Goal: Task Accomplishment & Management: Manage account settings

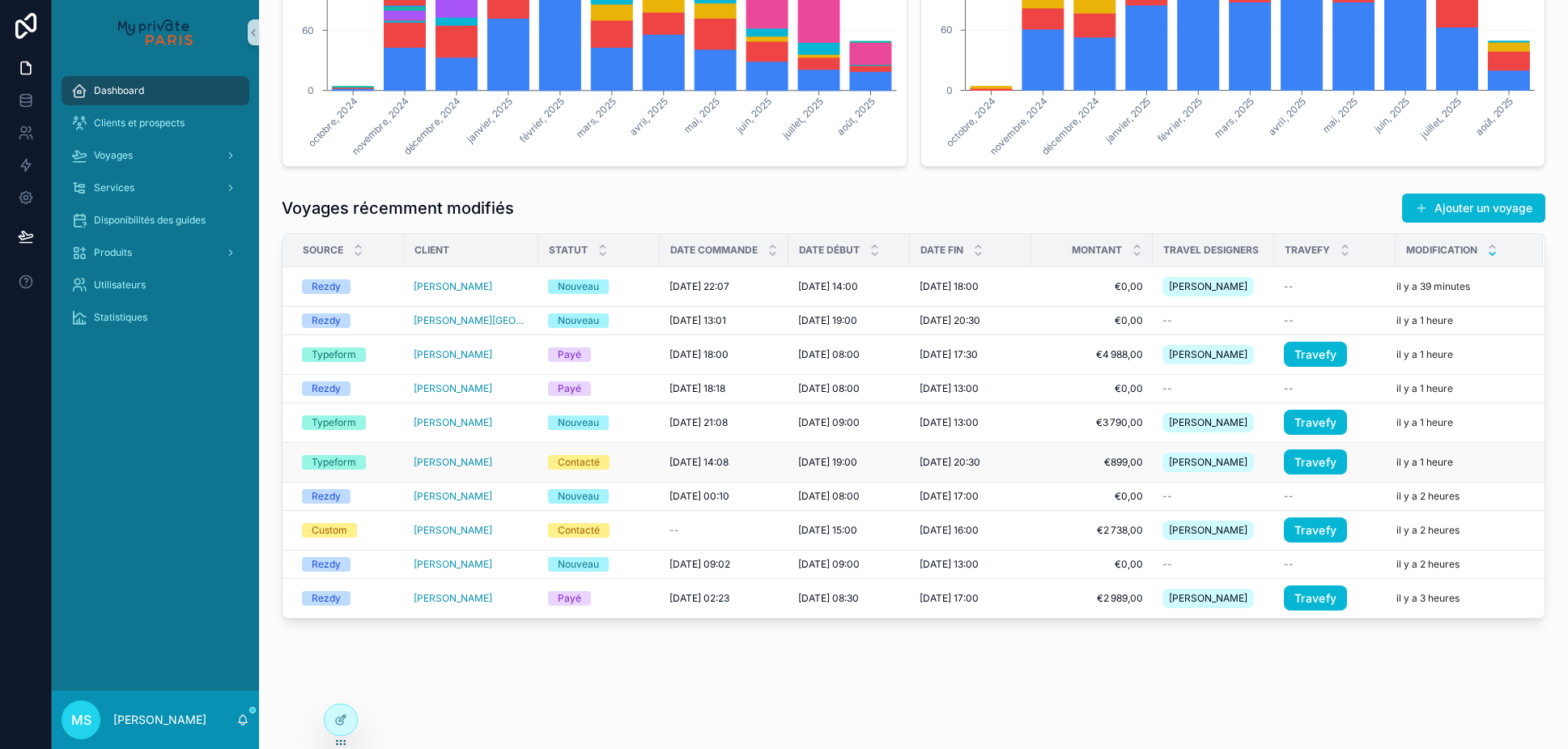
scroll to position [390, 0]
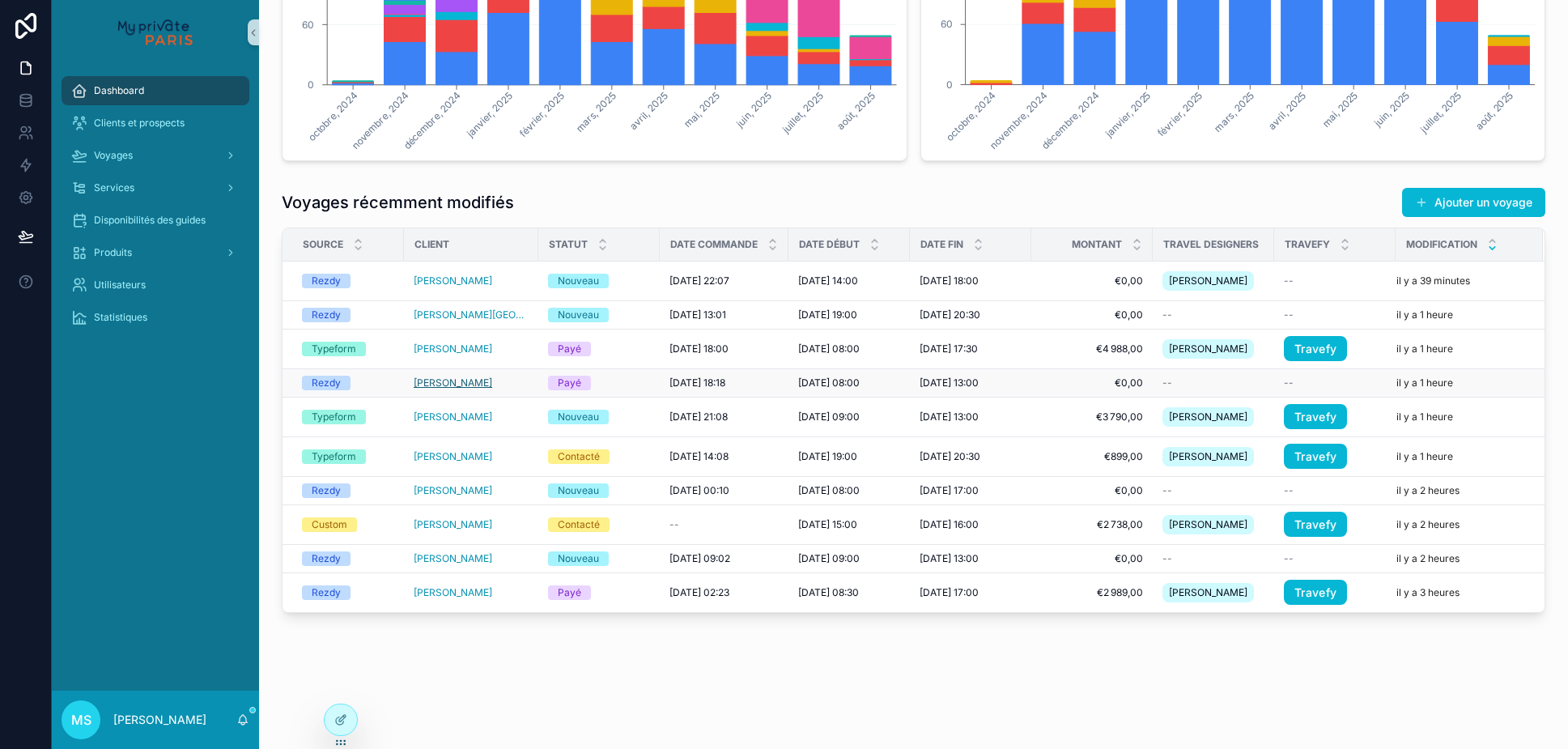
click at [467, 389] on span "[PERSON_NAME]" at bounding box center [452, 383] width 78 height 13
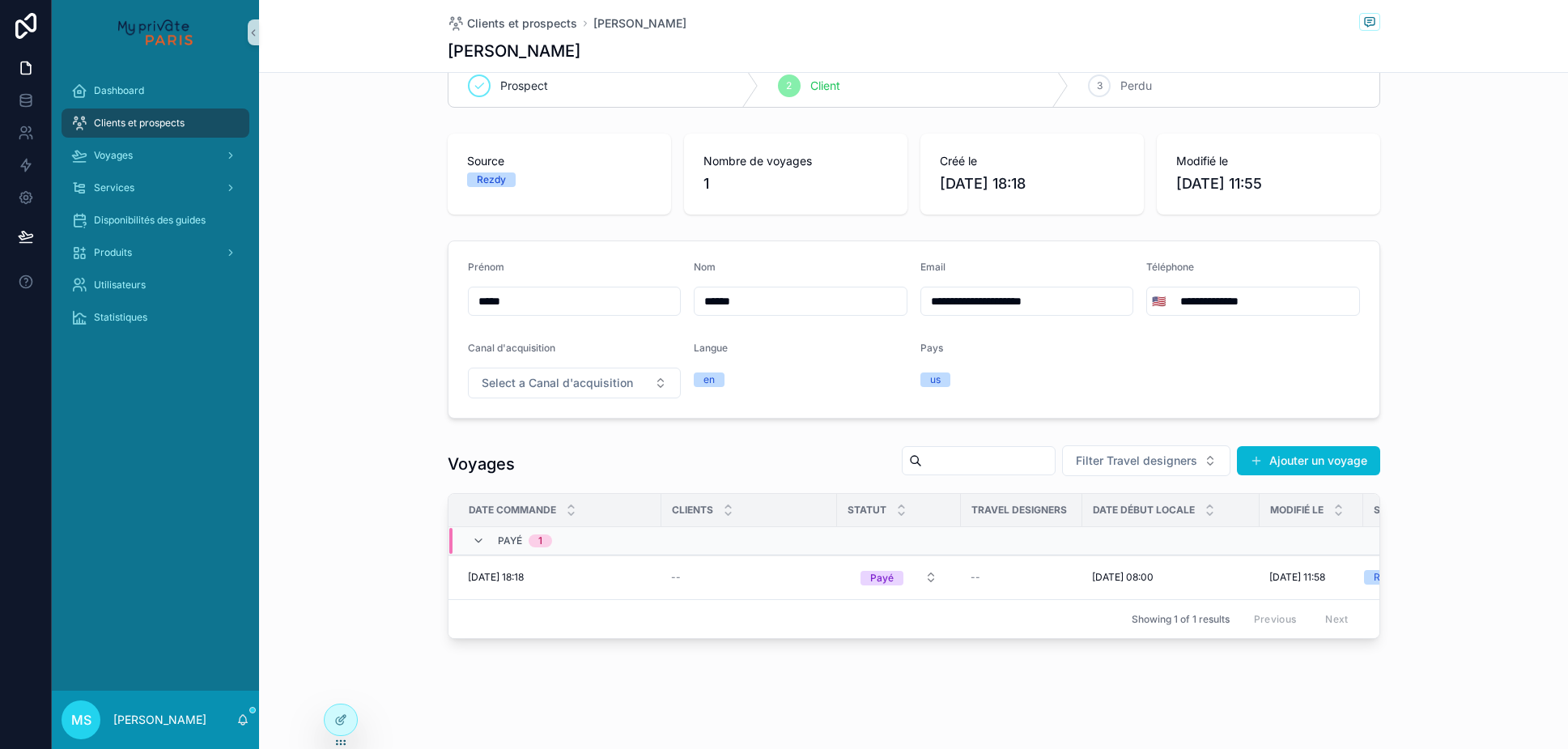
scroll to position [35, 0]
click at [474, 543] on icon "scrollable content" at bounding box center [478, 541] width 13 height 13
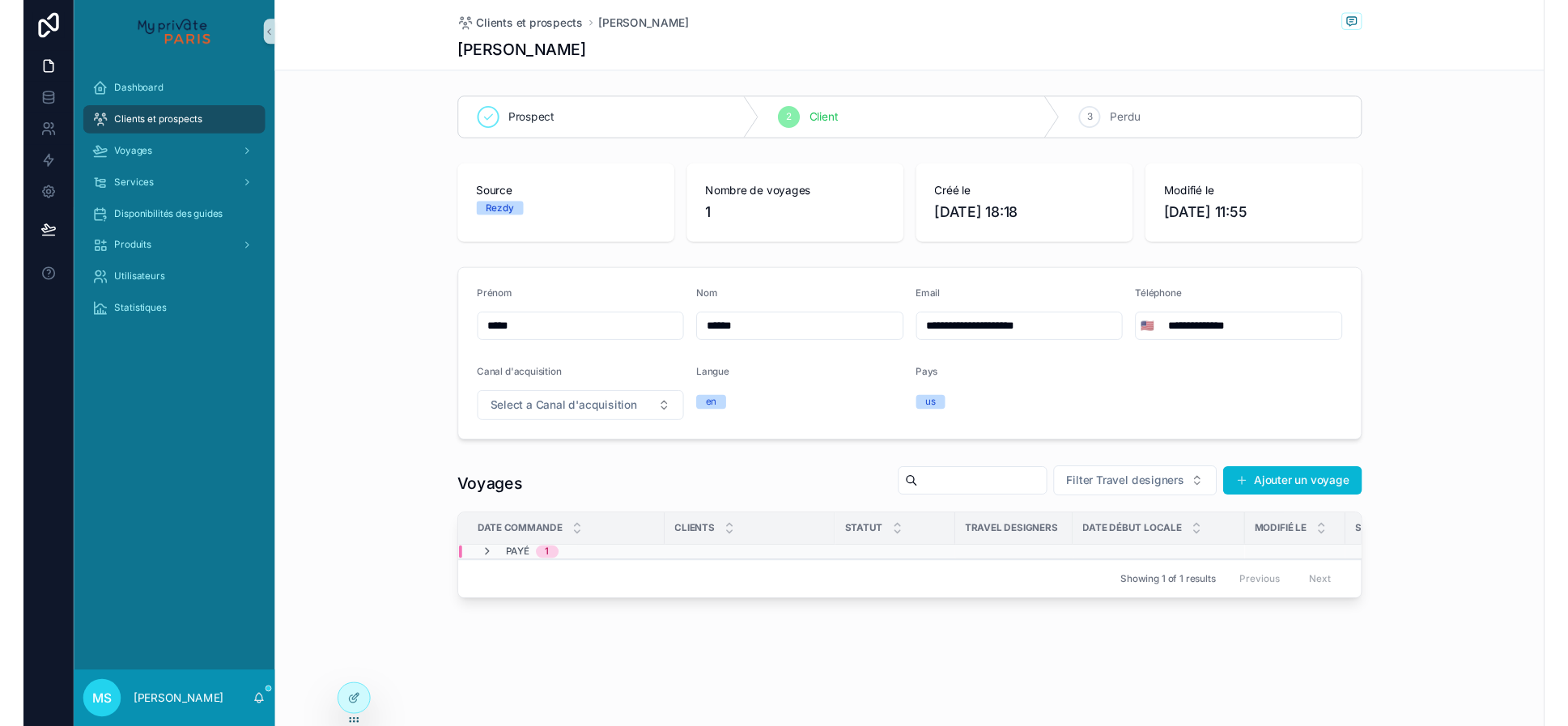
scroll to position [0, 0]
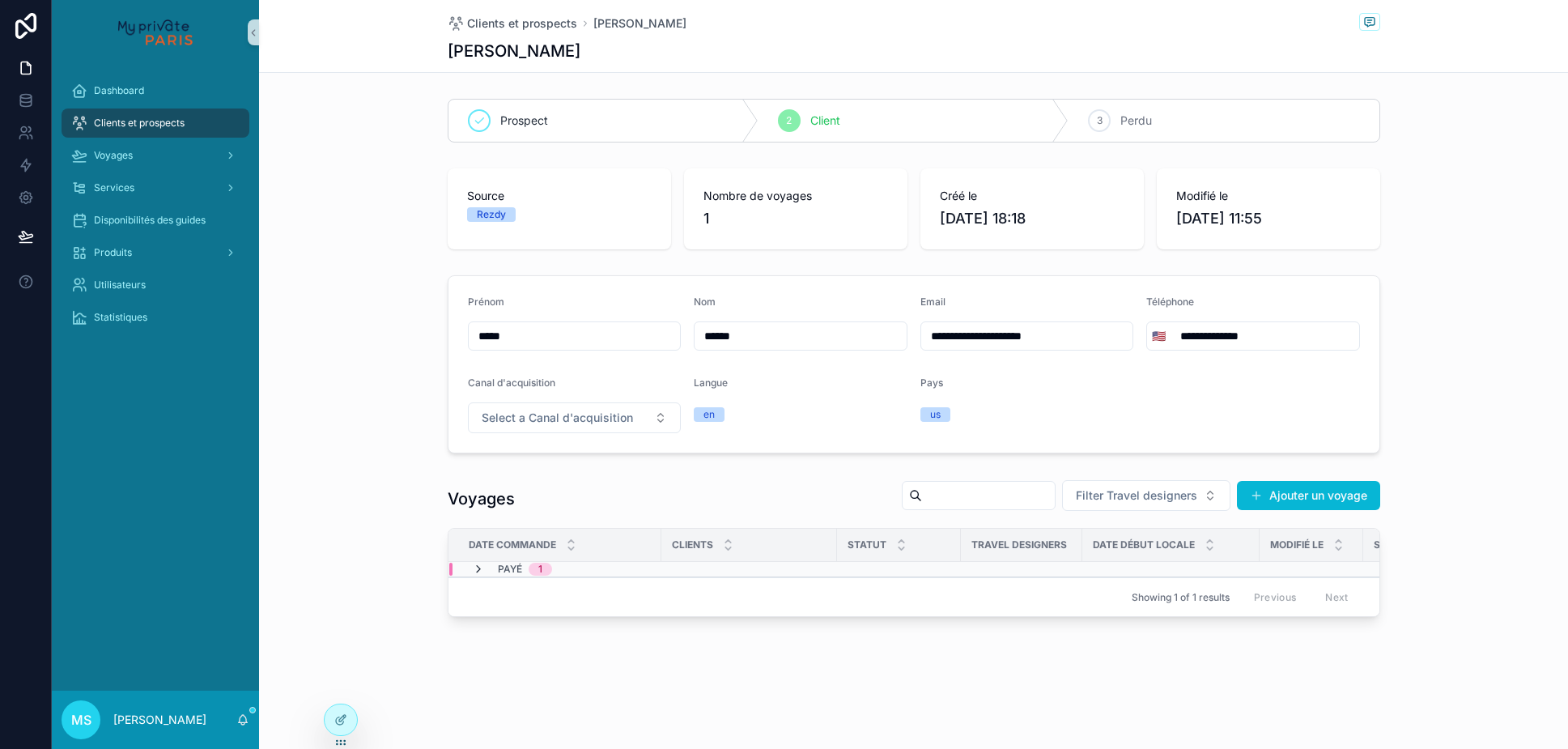
click at [478, 574] on icon "scrollable content" at bounding box center [478, 570] width 13 height 13
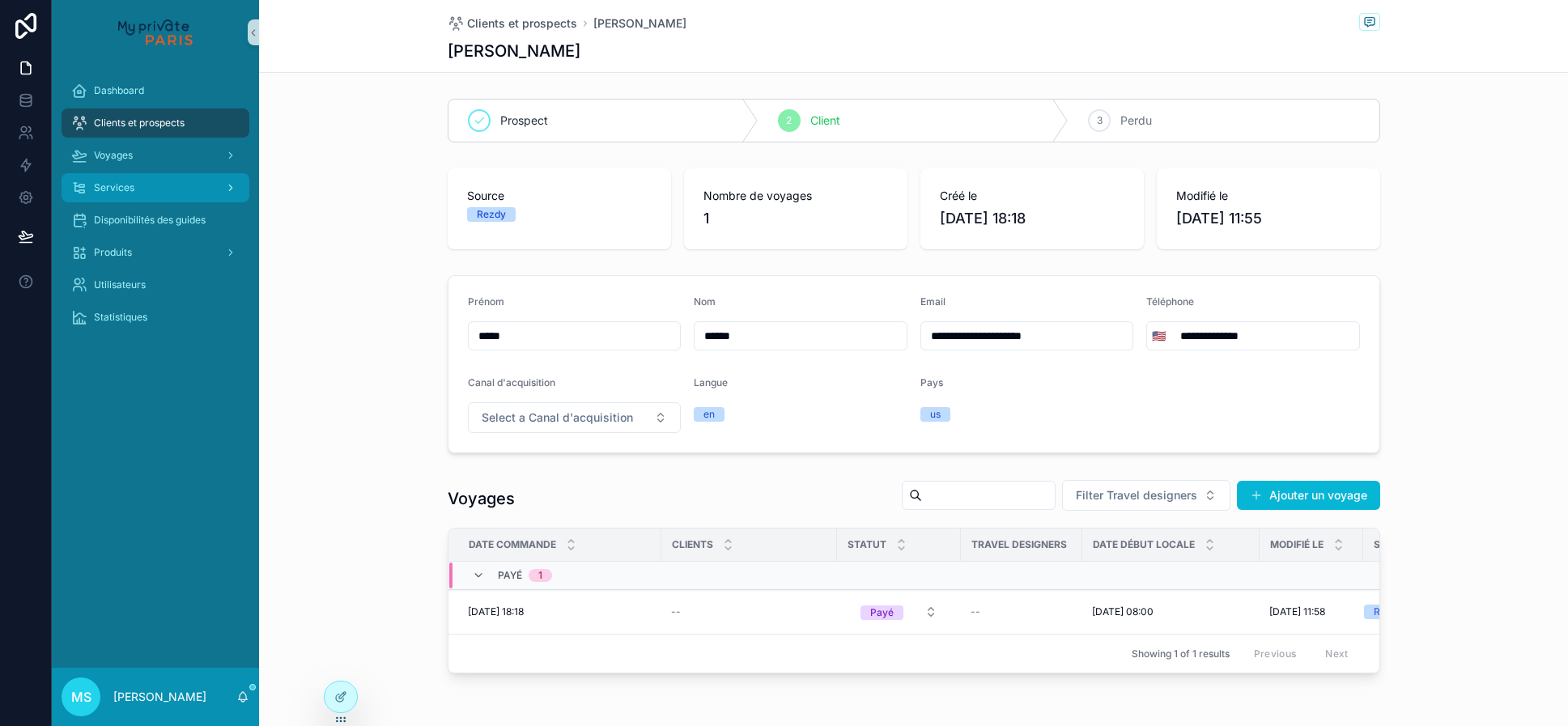
click at [138, 195] on div "Services" at bounding box center [155, 188] width 168 height 26
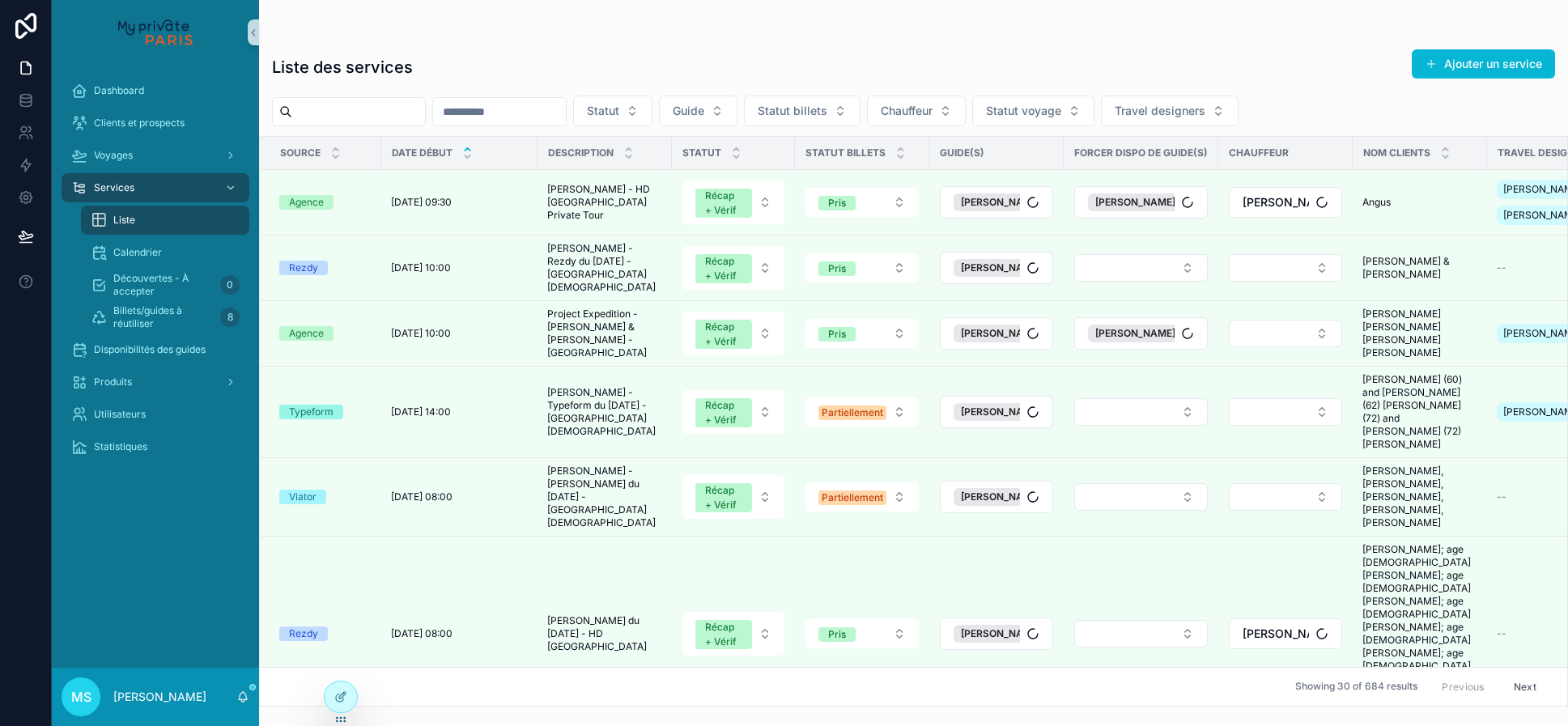
click at [409, 111] on input "scrollable content" at bounding box center [359, 111] width 132 height 23
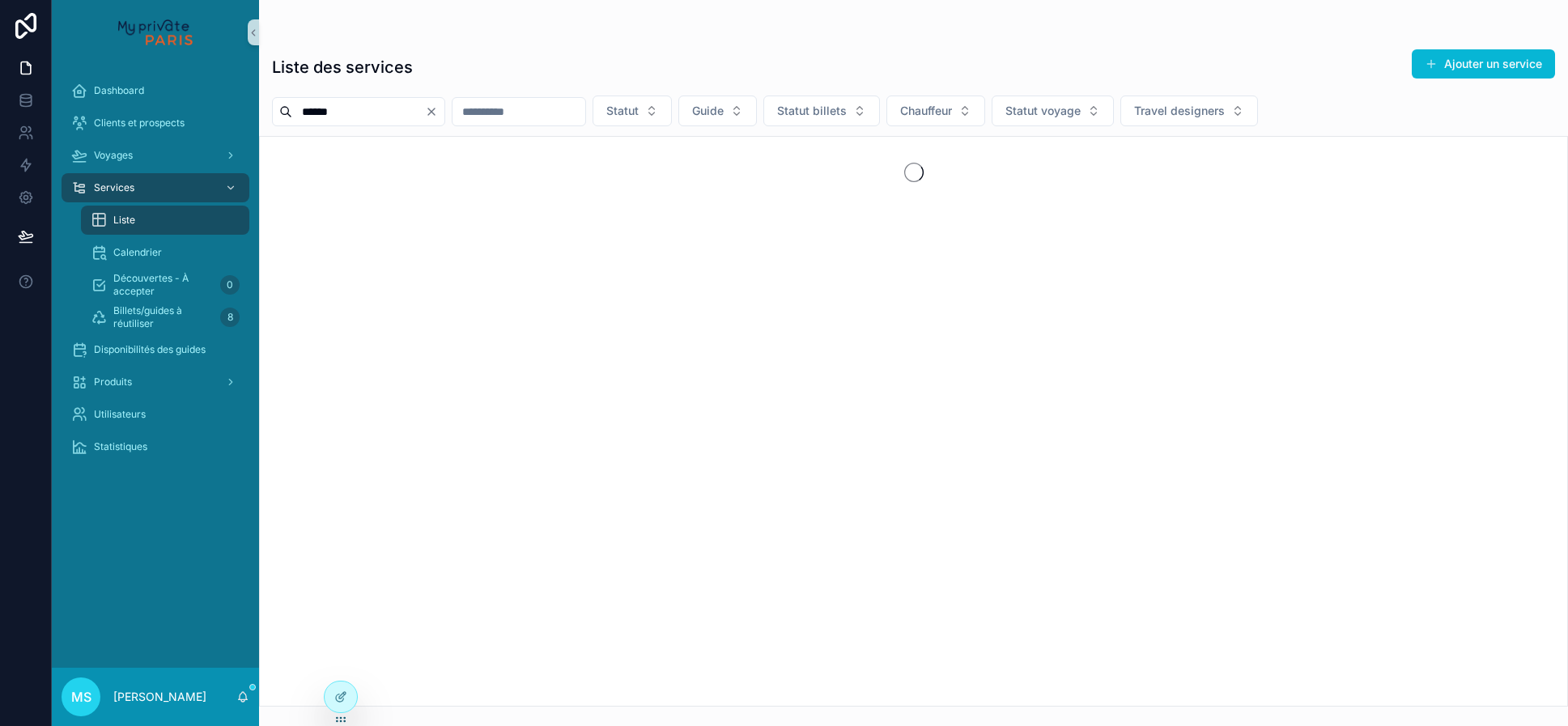
type input "******"
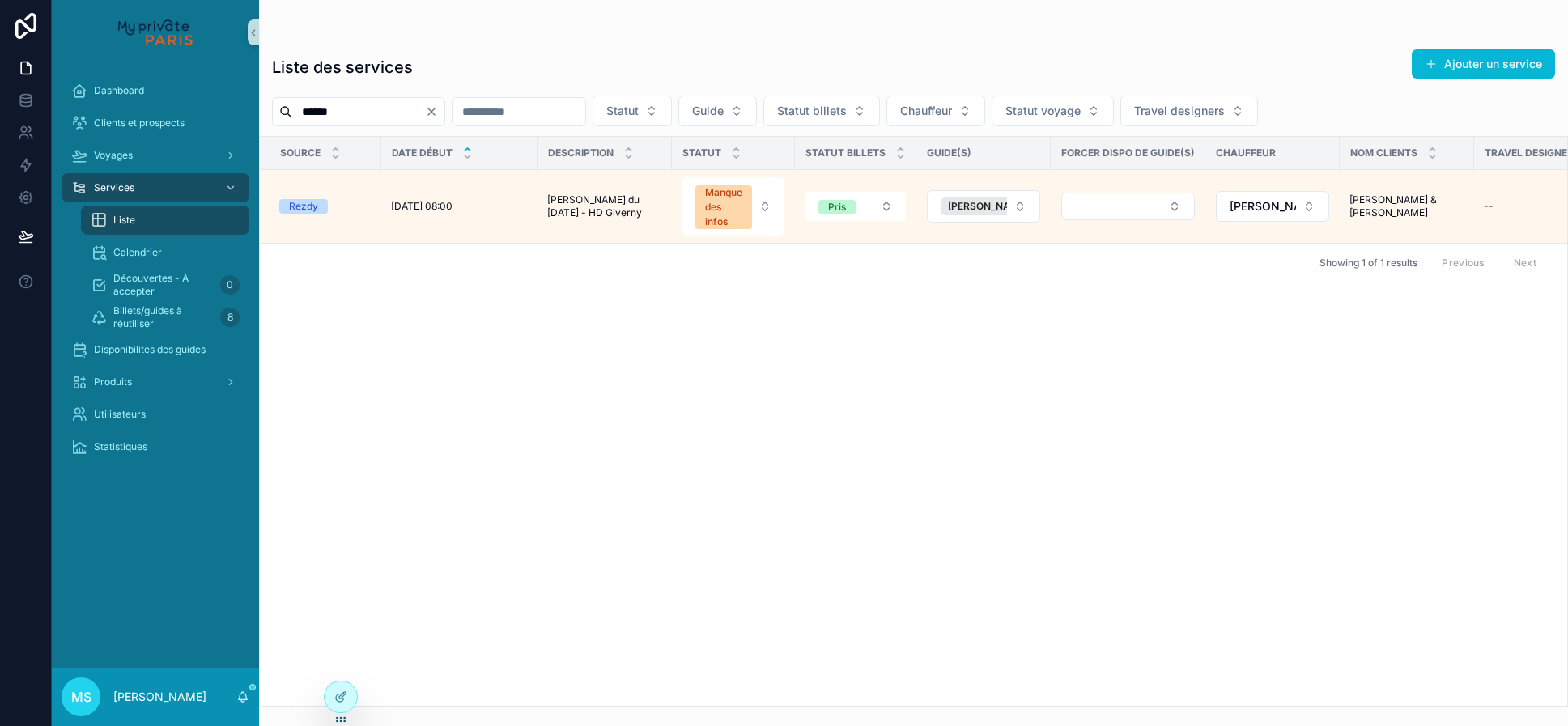
click at [377, 118] on input "******" at bounding box center [359, 111] width 132 height 23
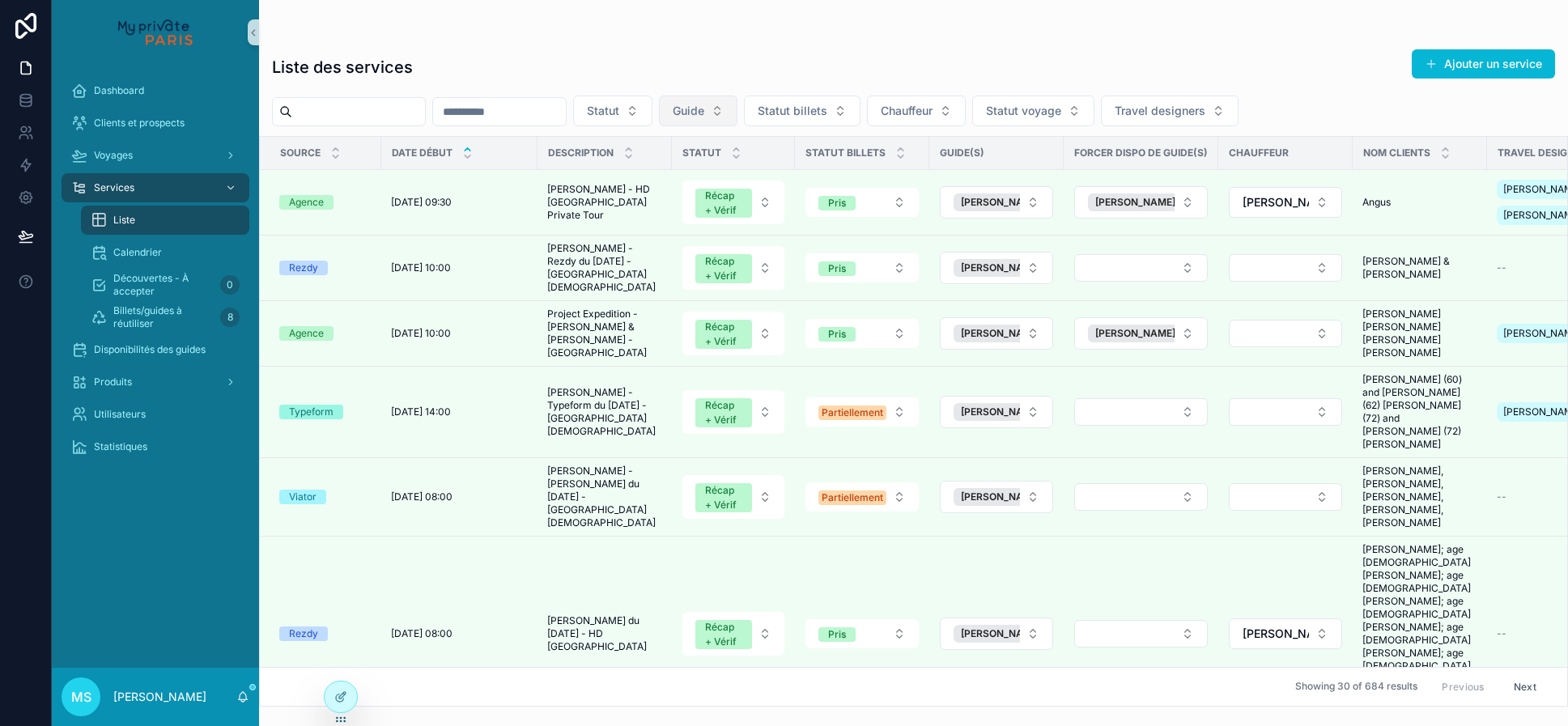
click at [738, 107] on button "Guide" at bounding box center [697, 110] width 78 height 30
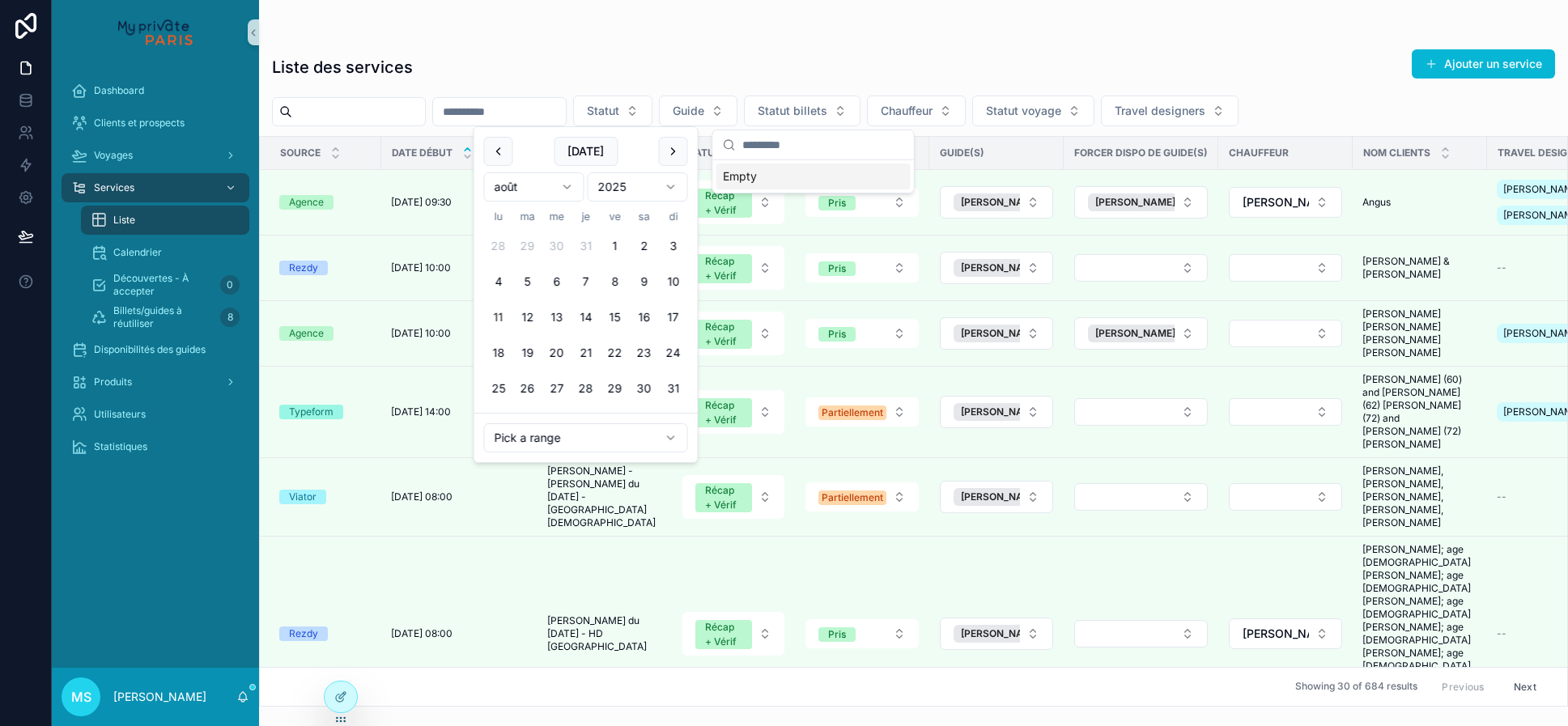
click at [566, 119] on input "scrollable content" at bounding box center [499, 111] width 132 height 23
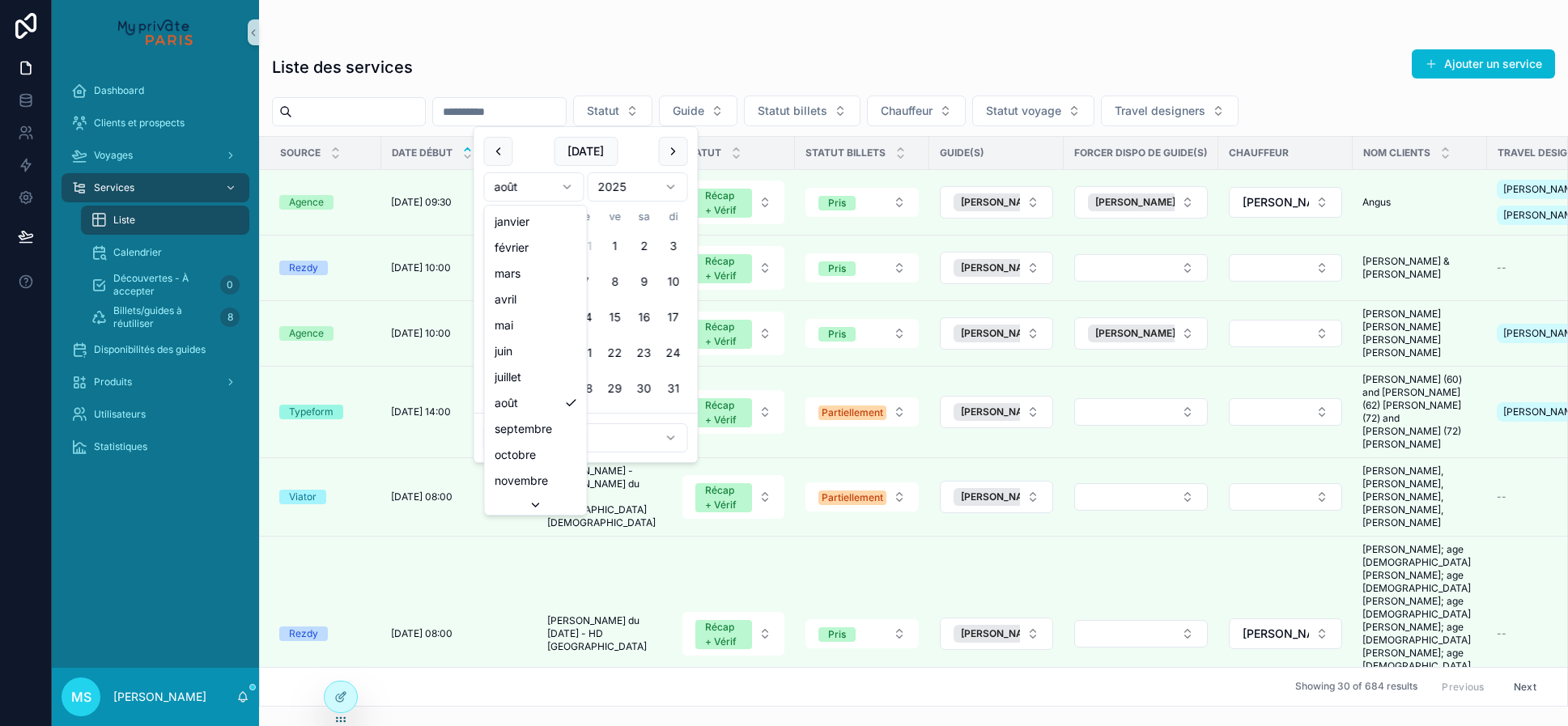
click at [567, 190] on html "Dashboard Clients et prospects Voyages Services Liste Calendrier Découvertes - …" at bounding box center [784, 363] width 1568 height 726
click at [493, 314] on button "15" at bounding box center [498, 317] width 29 height 29
type input "**********"
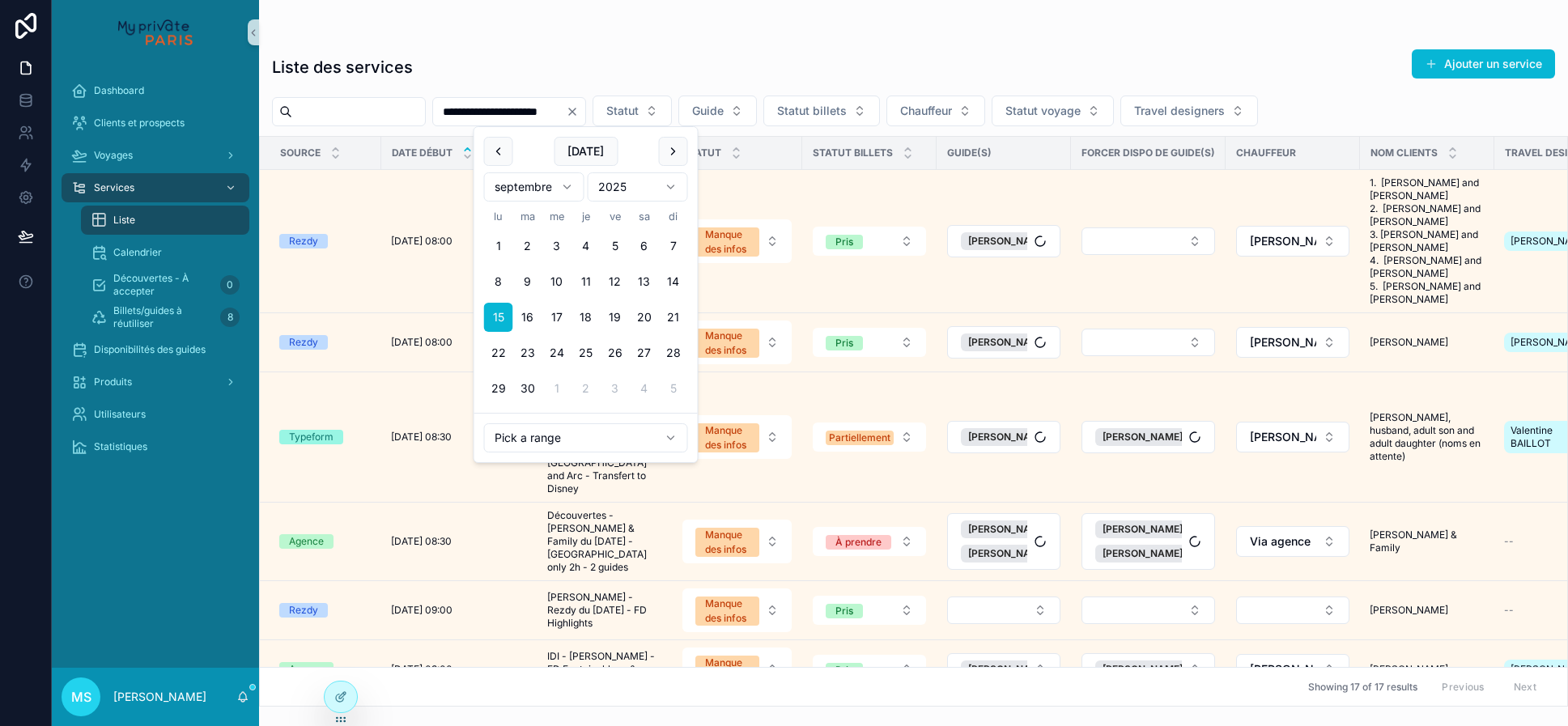
click at [692, 37] on div "scrollable content" at bounding box center [913, 32] width 1283 height 13
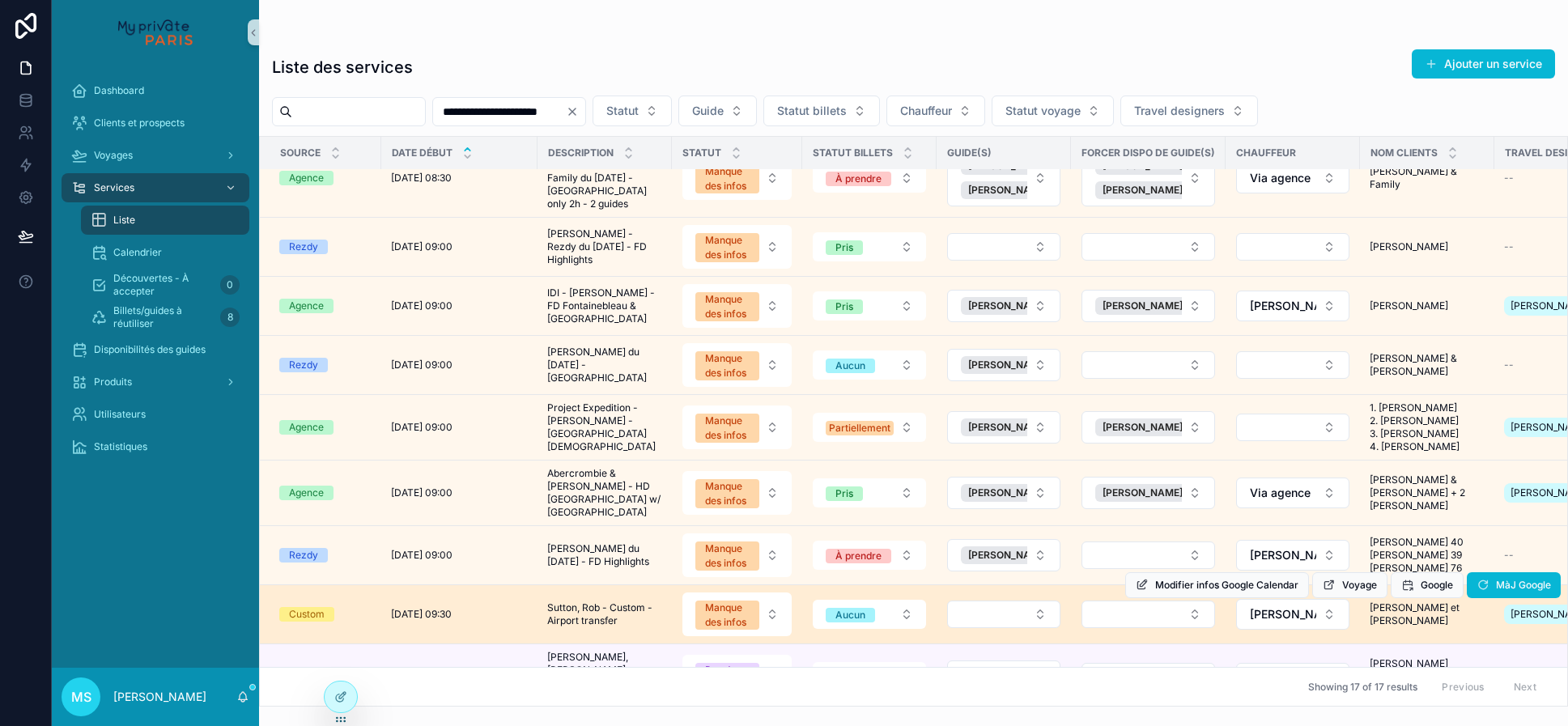
scroll to position [453, 0]
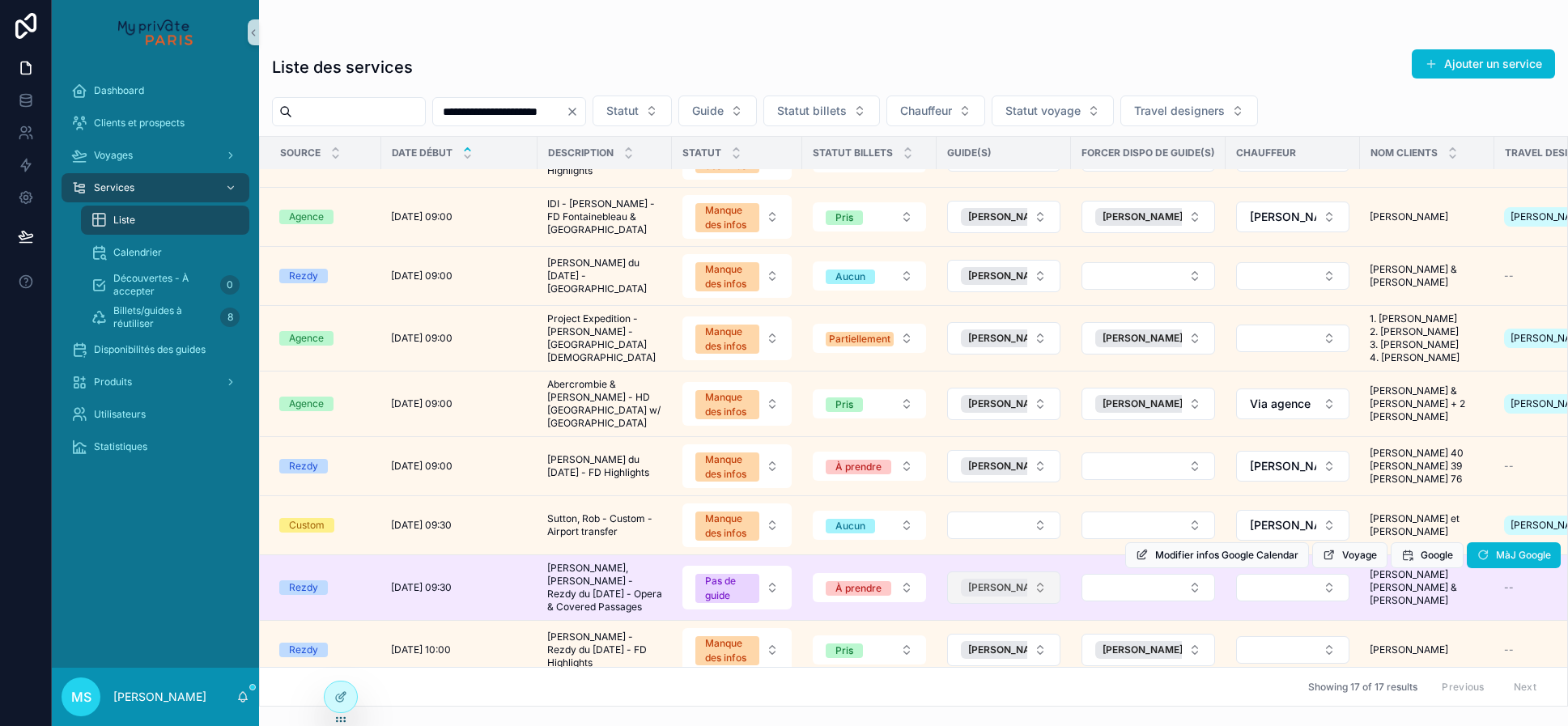
click at [1001, 582] on span "[PERSON_NAME]" at bounding box center [1008, 588] width 80 height 13
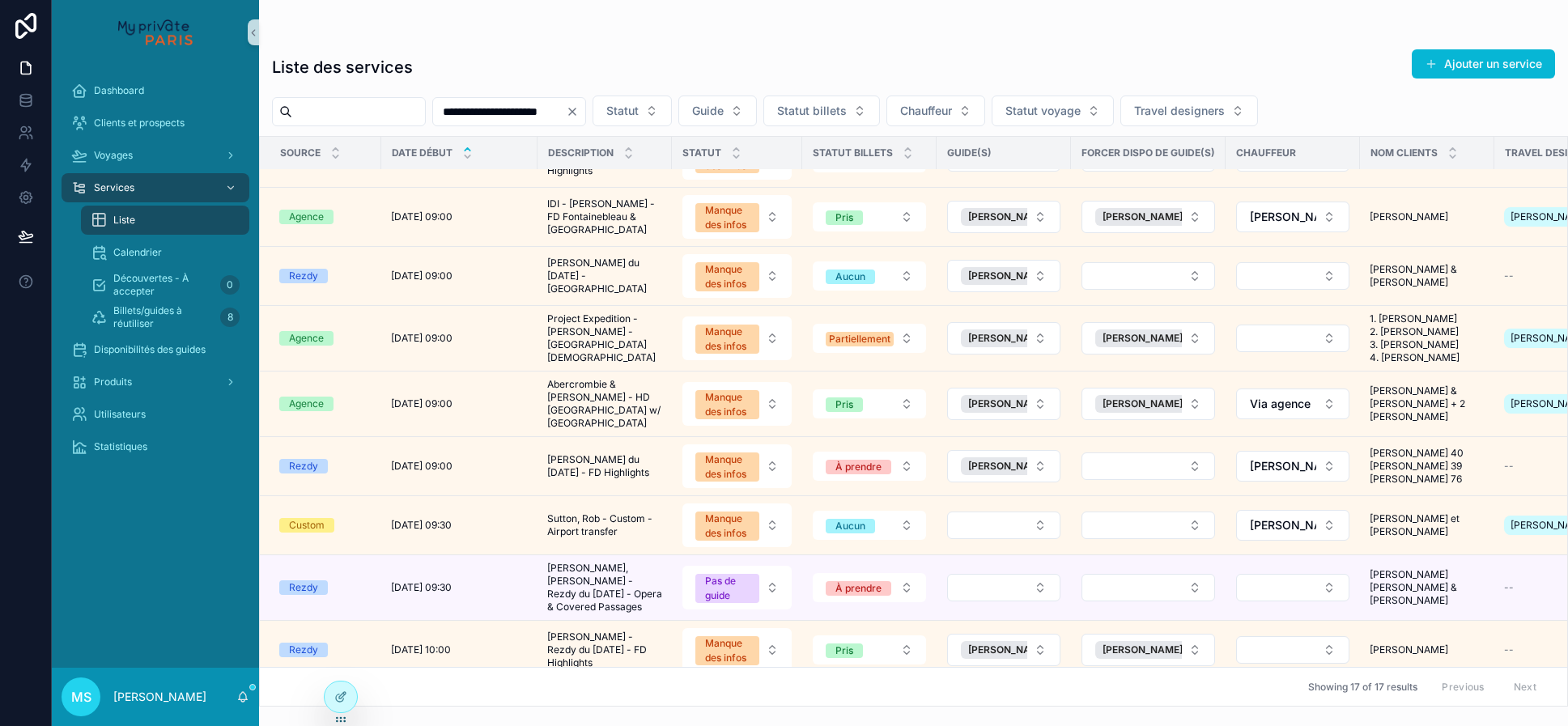
click at [1001, 574] on button "Select Button" at bounding box center [1003, 588] width 113 height 28
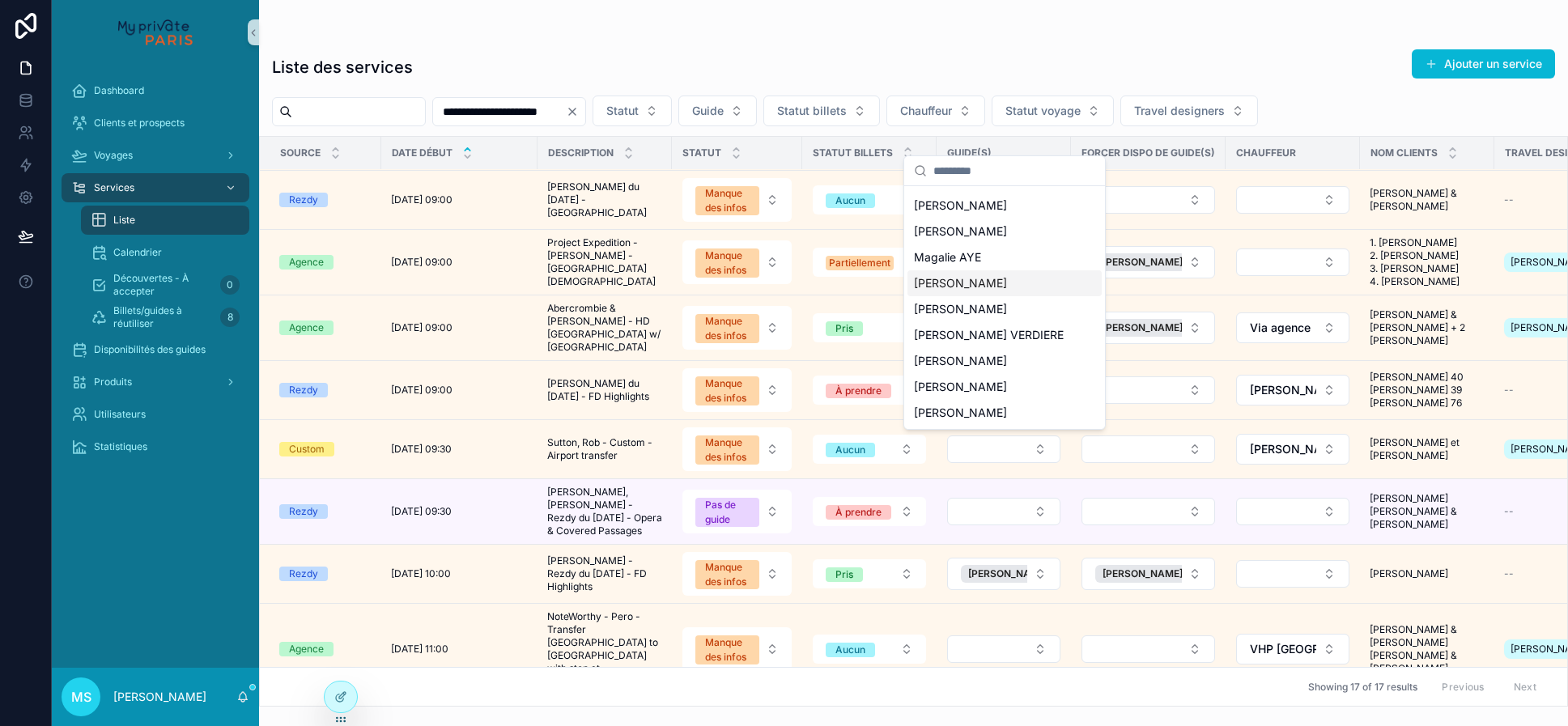
scroll to position [0, 0]
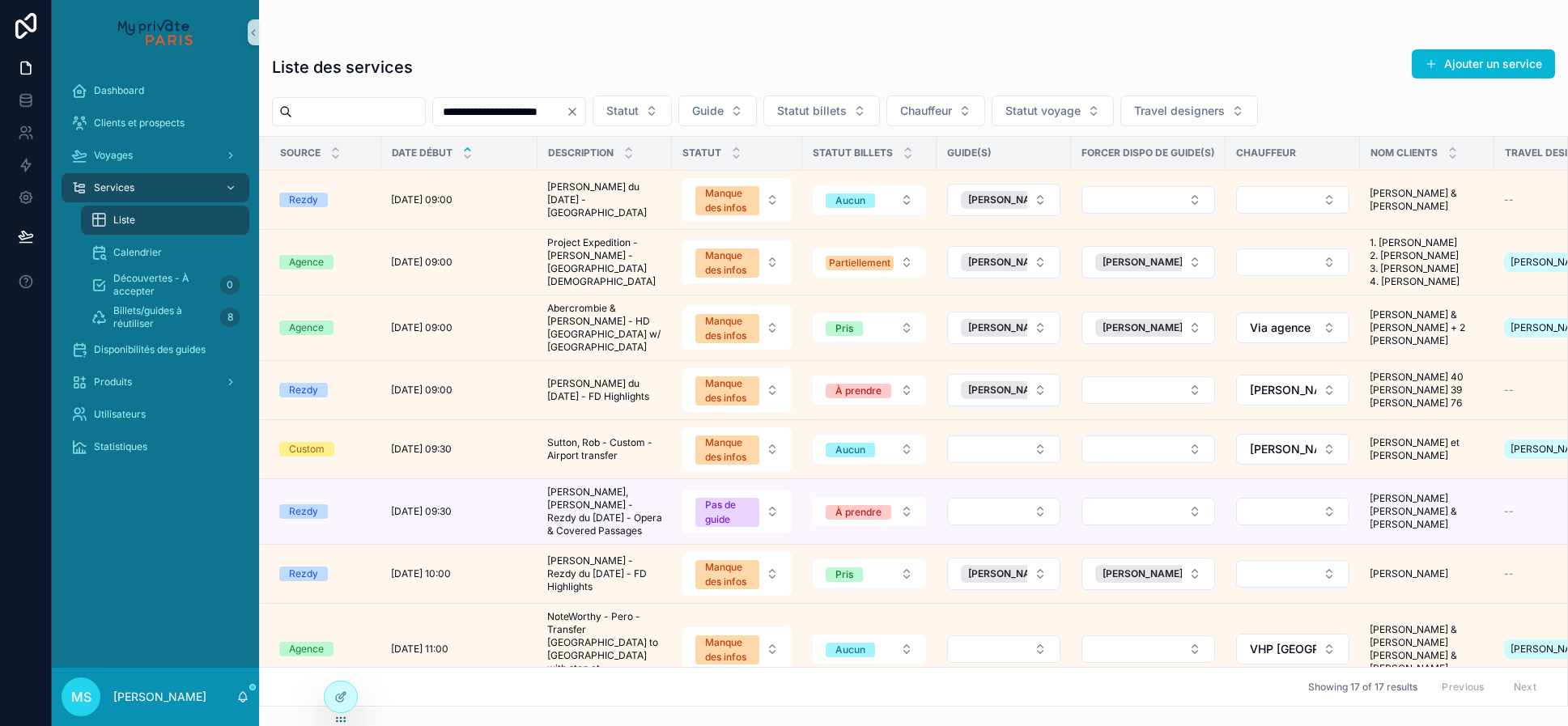
click at [1072, 479] on td "scrollable content" at bounding box center [1148, 512] width 155 height 65
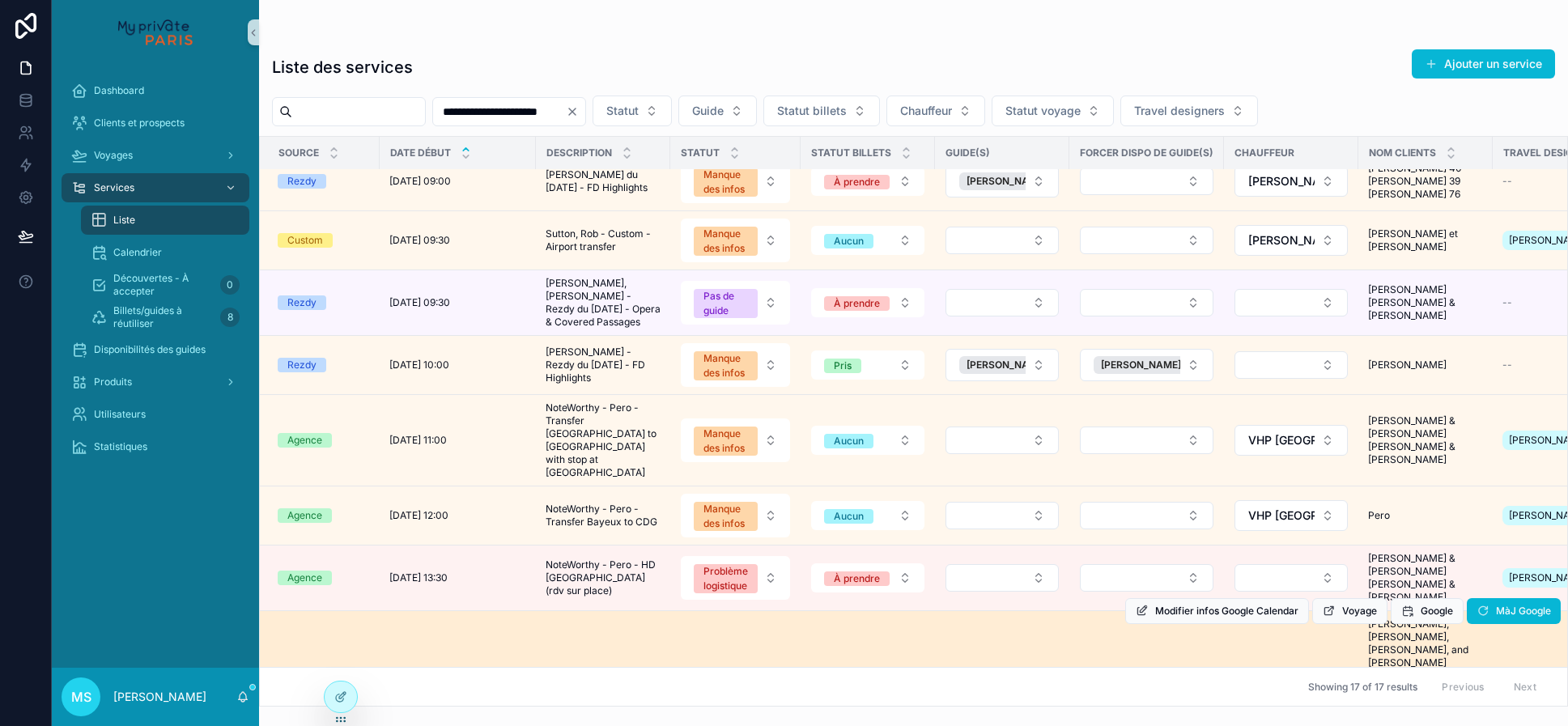
scroll to position [733, 2]
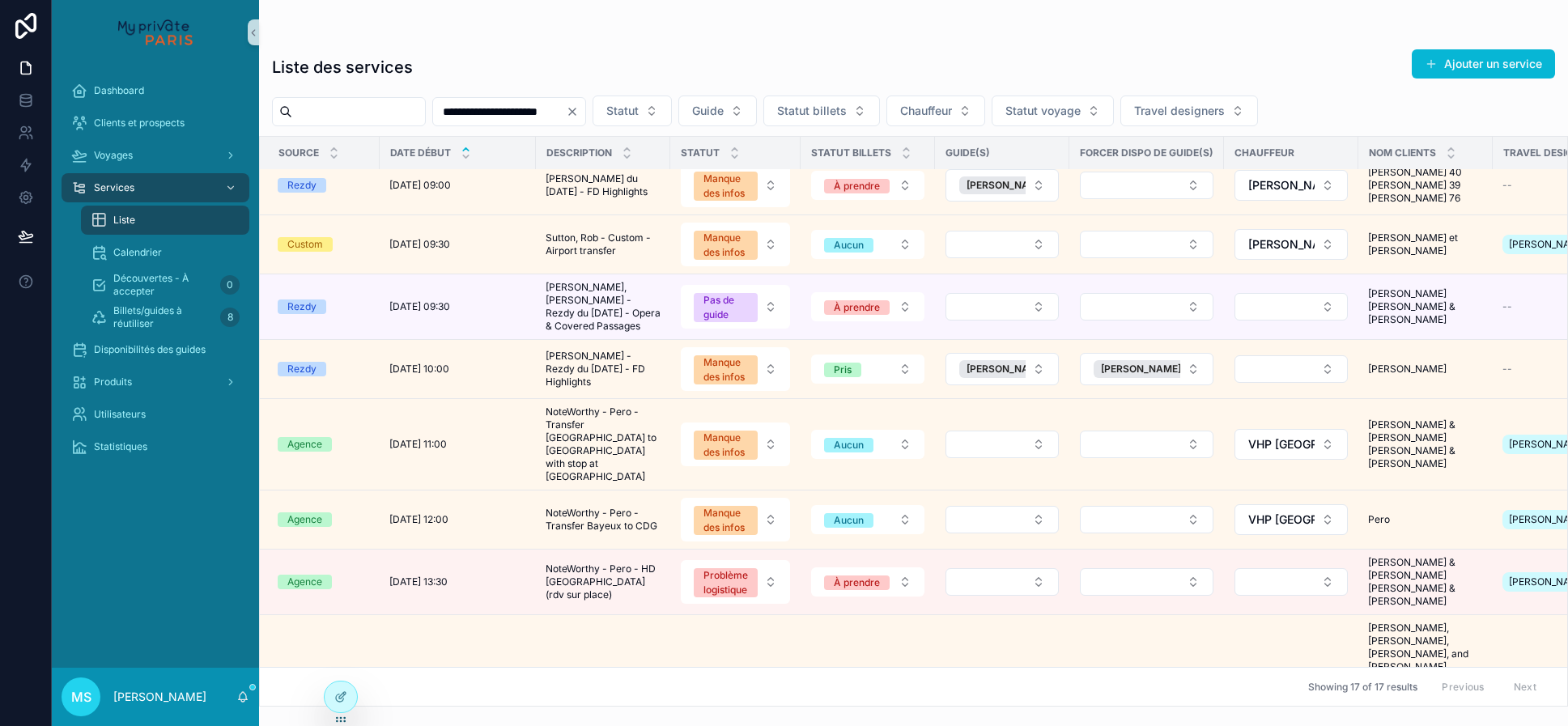
click at [576, 112] on icon "Clear" at bounding box center [572, 111] width 6 height 6
click at [704, 116] on span "Guide" at bounding box center [688, 111] width 31 height 17
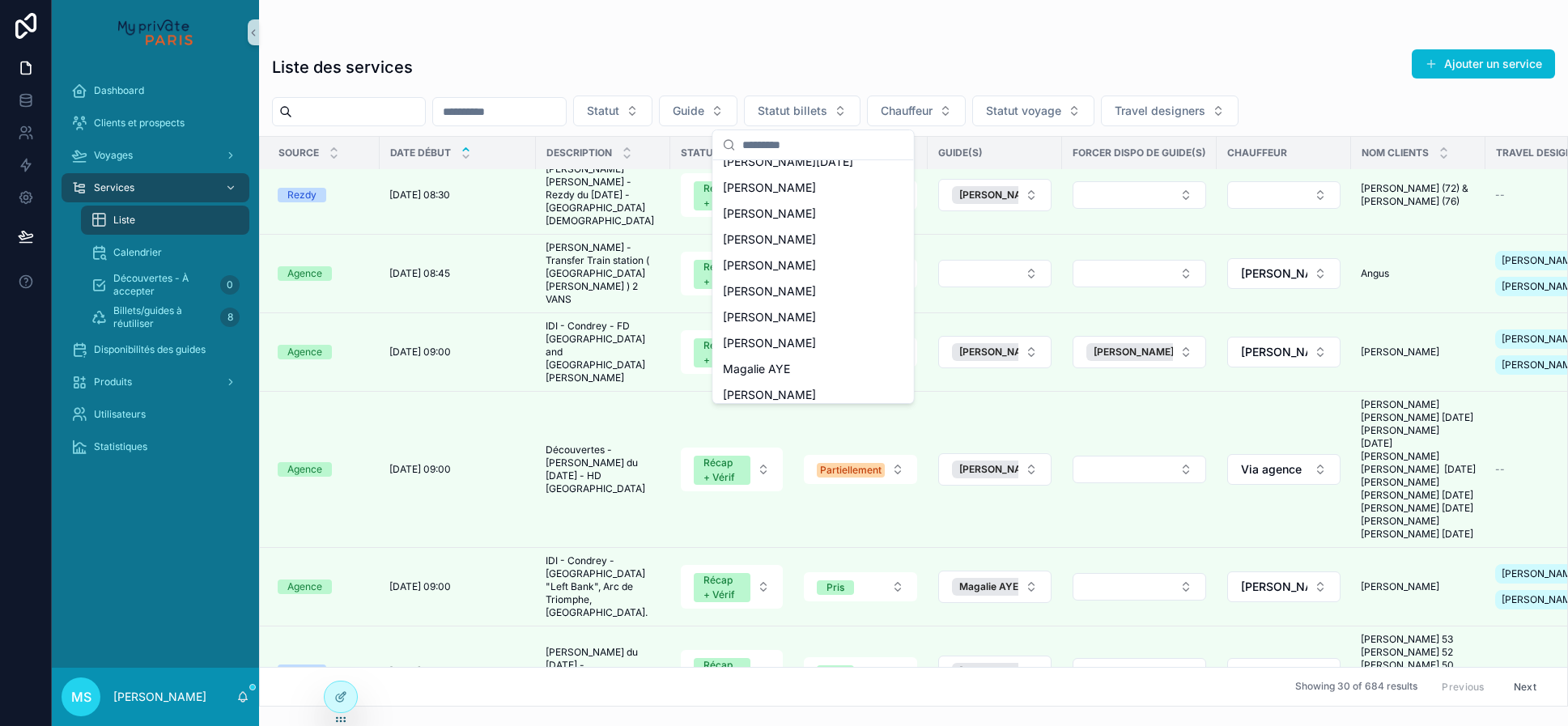
scroll to position [665, 0]
click at [790, 338] on span "[PERSON_NAME]" at bounding box center [769, 341] width 93 height 17
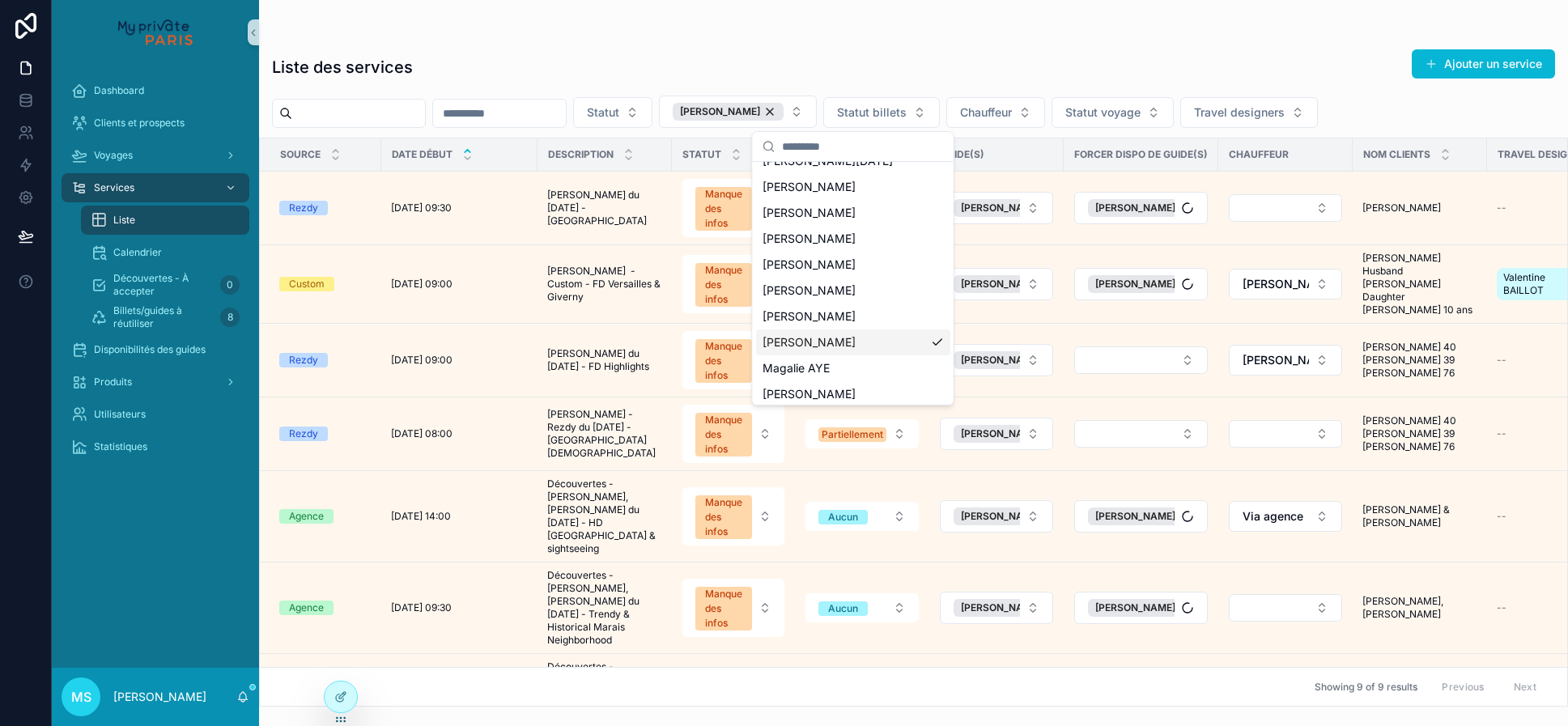
click at [825, 59] on div "Liste des services Ajouter un service" at bounding box center [913, 67] width 1283 height 37
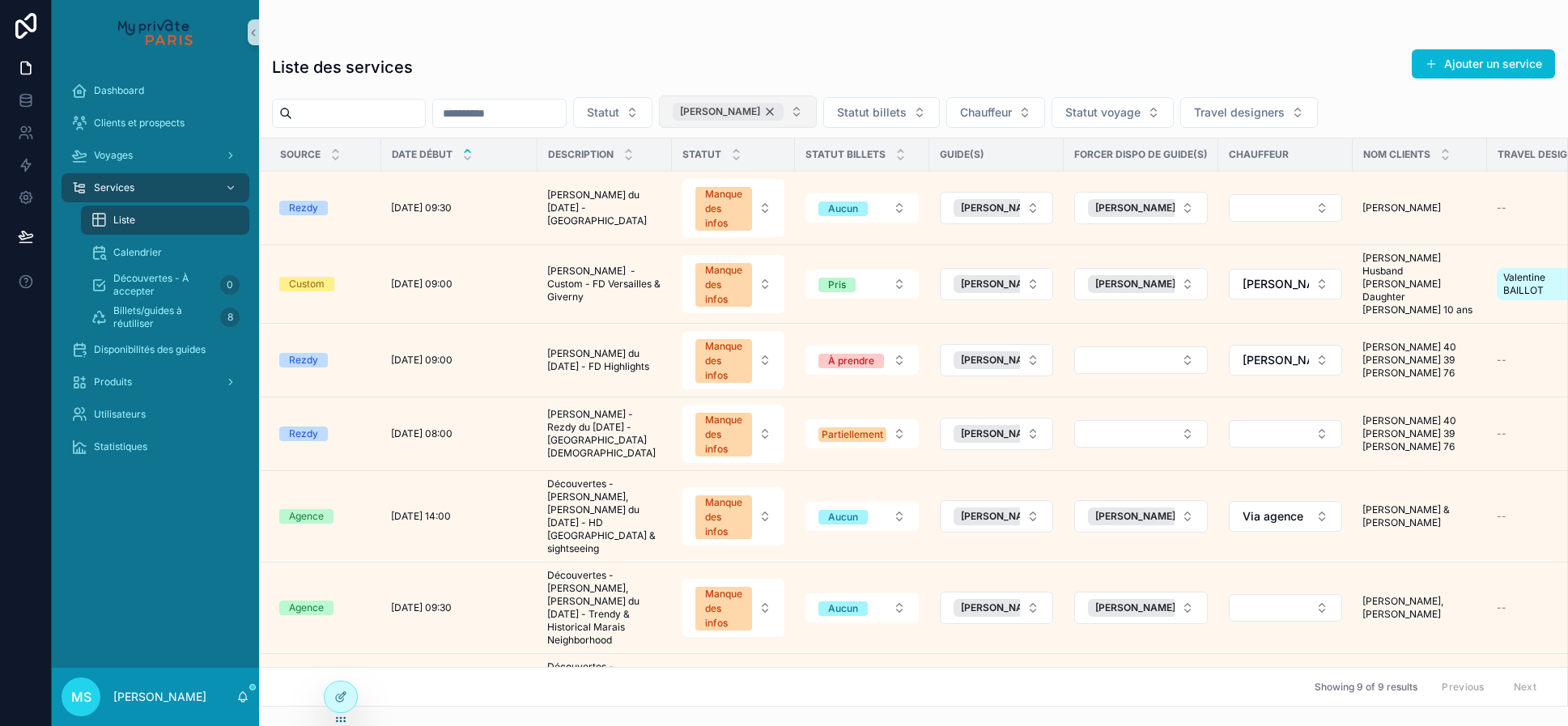
click at [784, 110] on div "[PERSON_NAME]" at bounding box center [727, 111] width 111 height 17
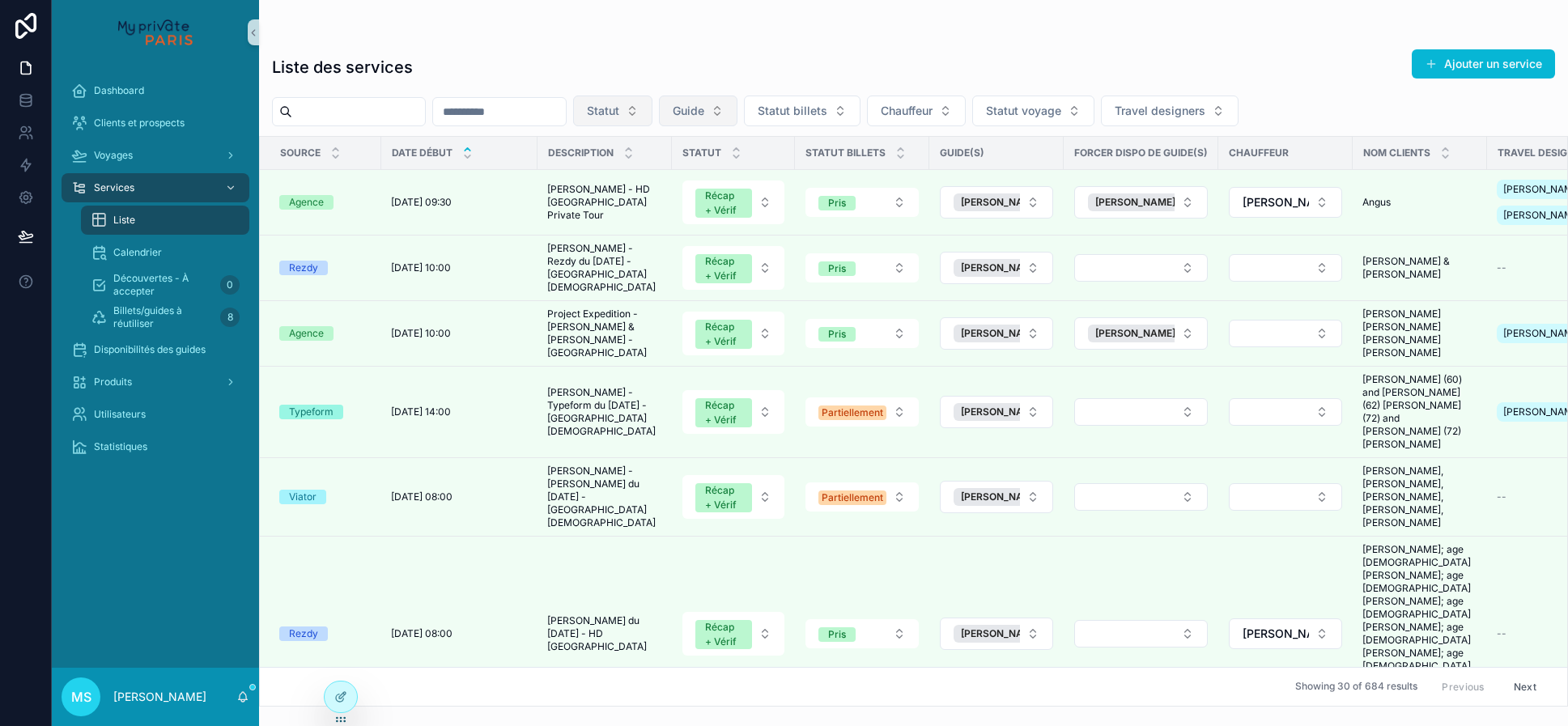
click at [652, 116] on button "Statut" at bounding box center [612, 110] width 79 height 30
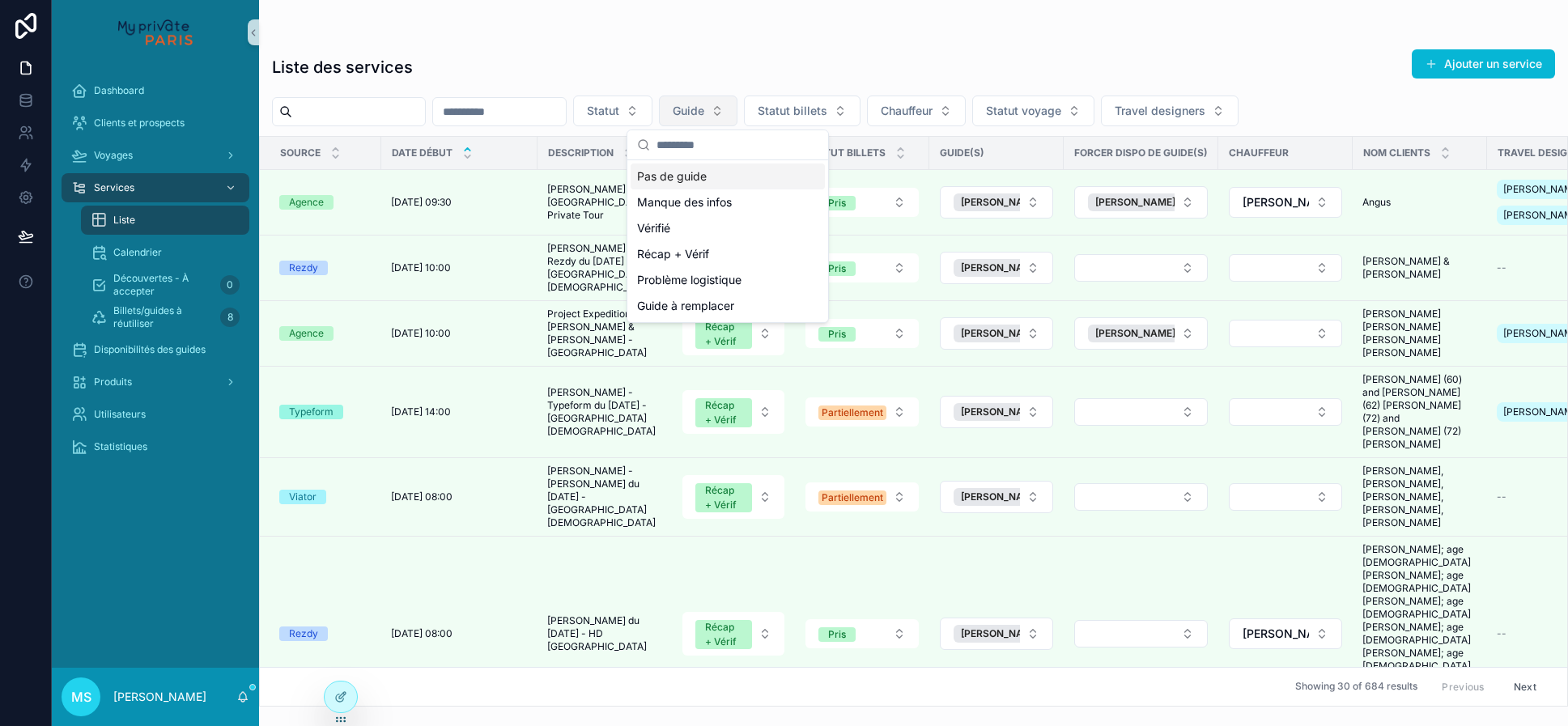
click at [708, 178] on div "Pas de guide" at bounding box center [727, 177] width 194 height 26
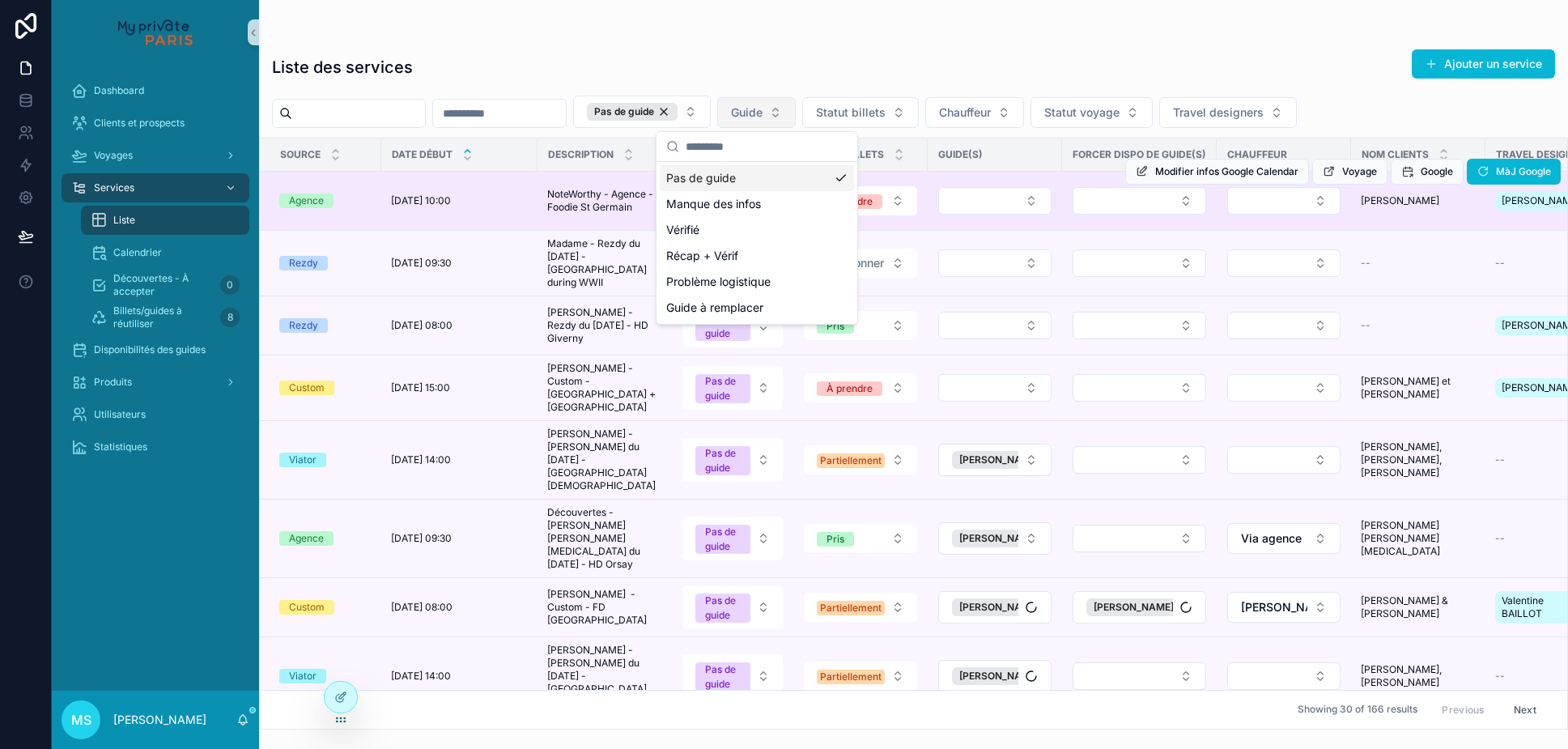
click at [930, 201] on td "scrollable content" at bounding box center [995, 202] width 134 height 59
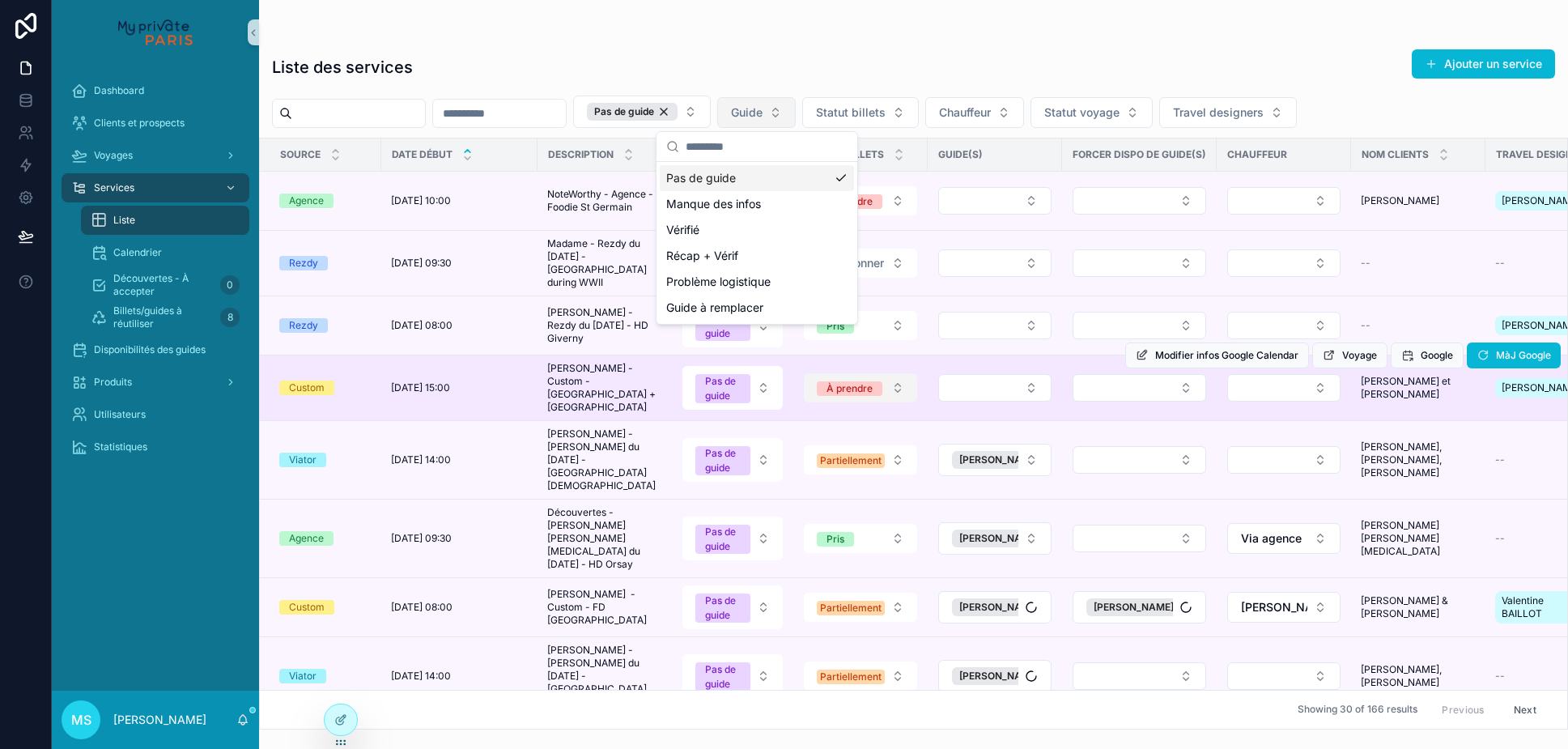
click at [921, 195] on td "À prendre" at bounding box center [861, 202] width 134 height 59
click at [927, 230] on td "À prendre" at bounding box center [861, 202] width 134 height 59
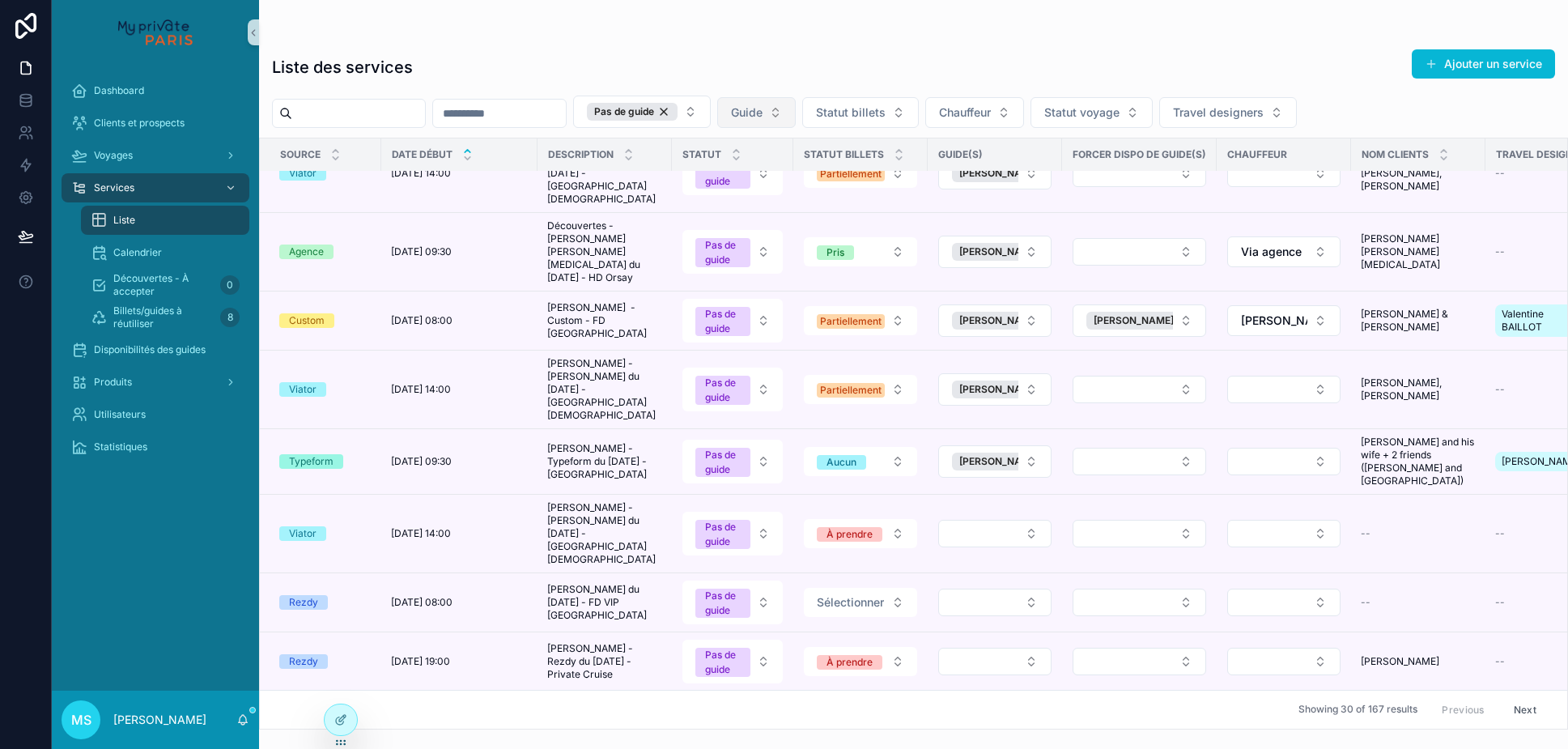
scroll to position [0, 6]
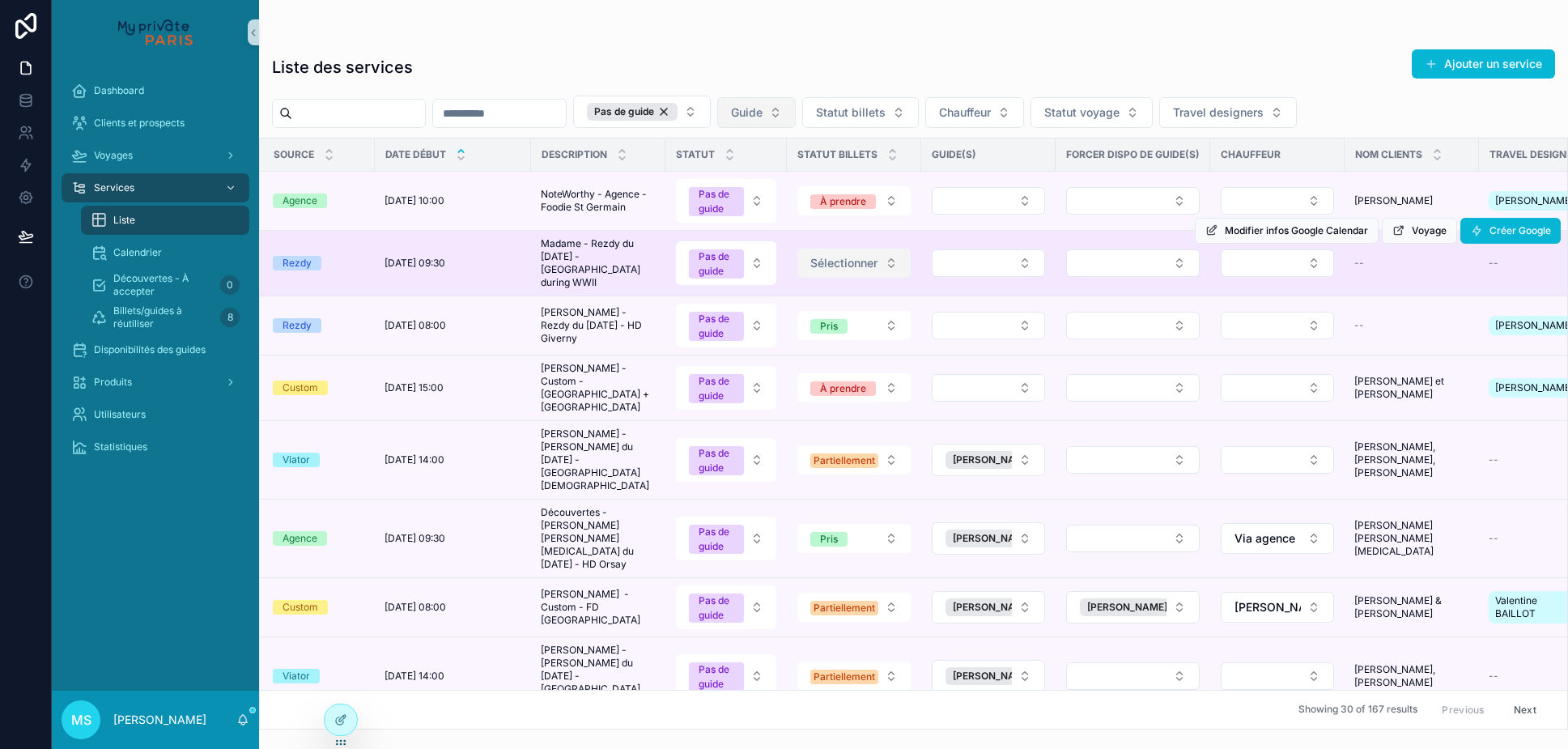
click at [876, 255] on span "Sélectionner" at bounding box center [843, 263] width 67 height 17
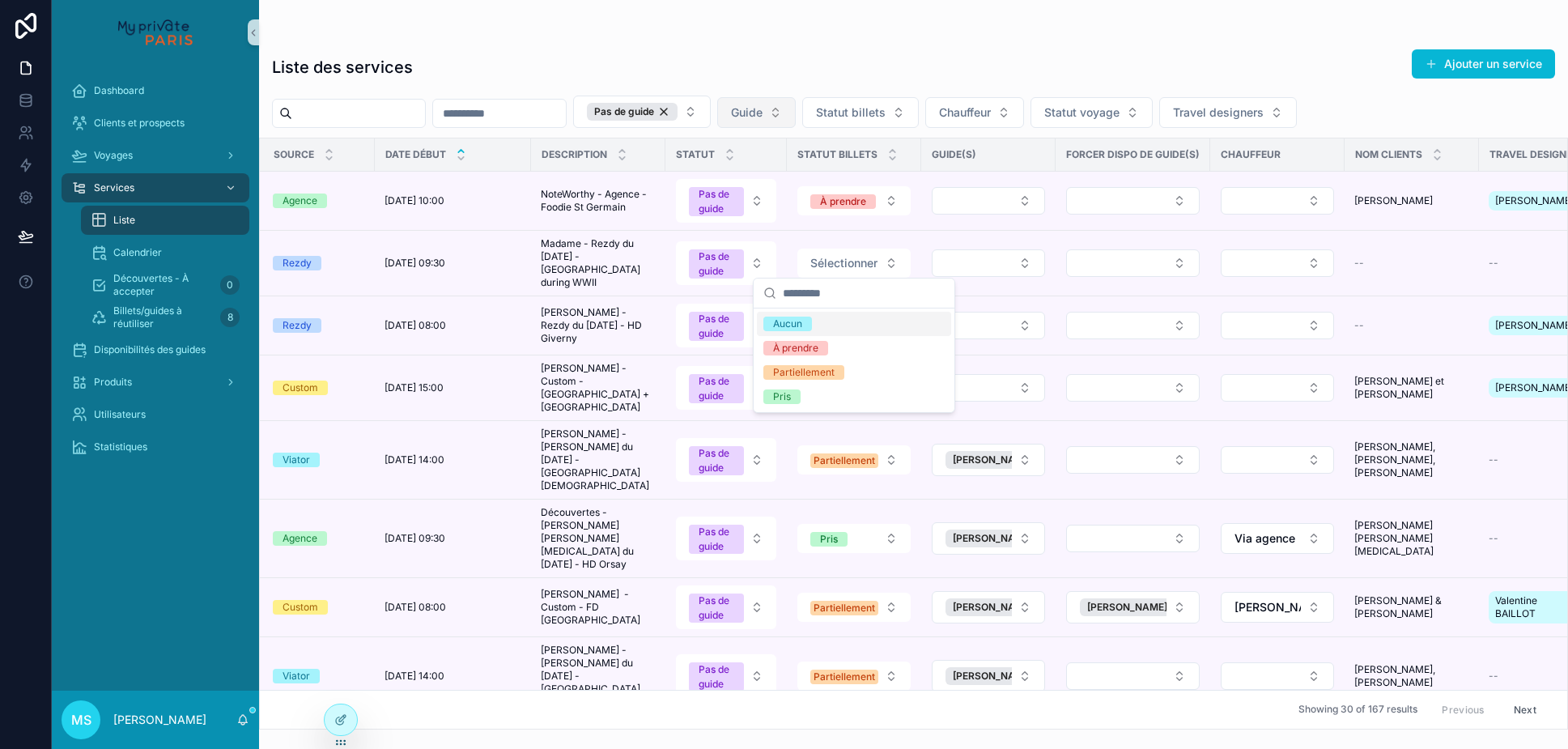
click at [853, 327] on div "Aucun" at bounding box center [853, 324] width 194 height 24
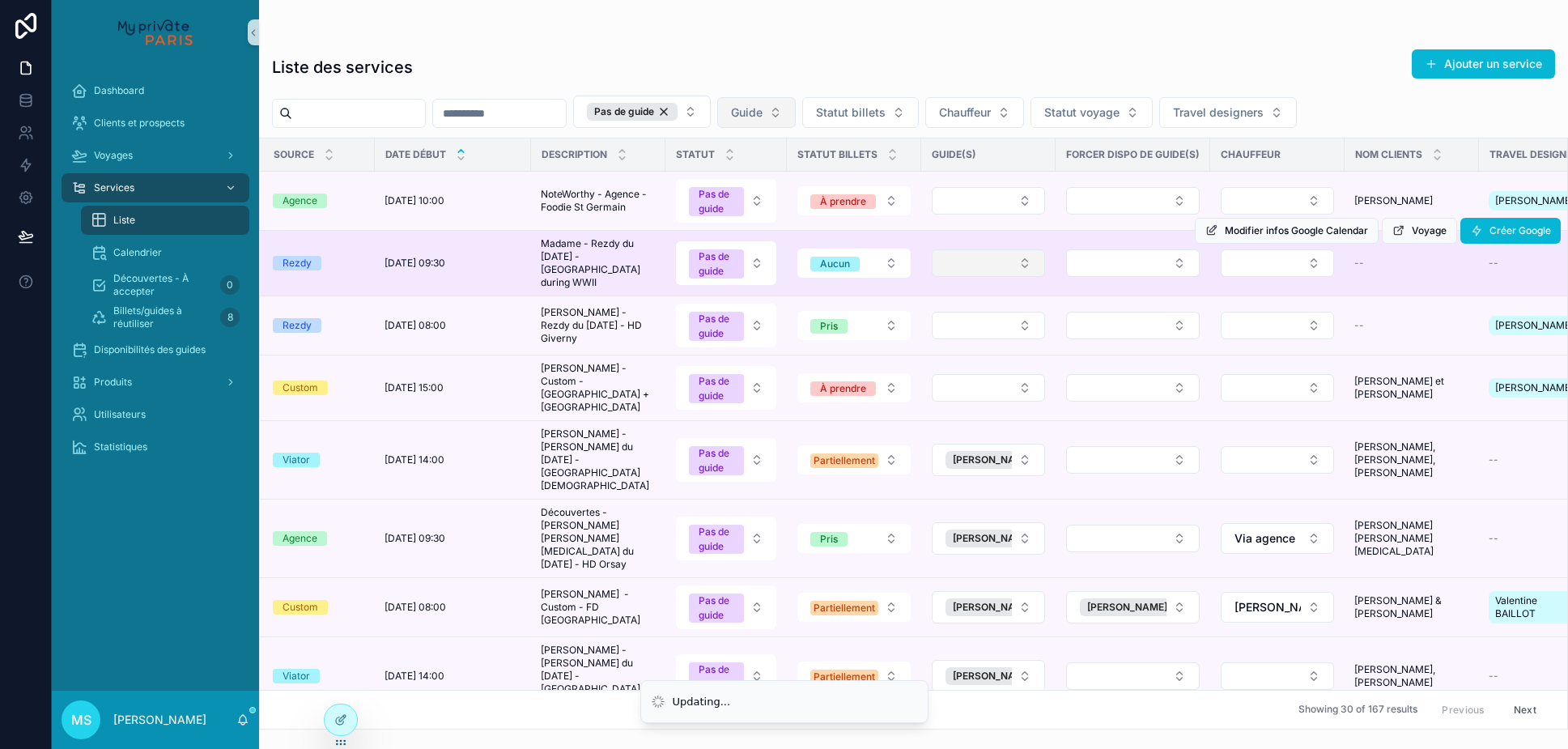
click at [965, 260] on button "Select Button" at bounding box center [988, 263] width 113 height 28
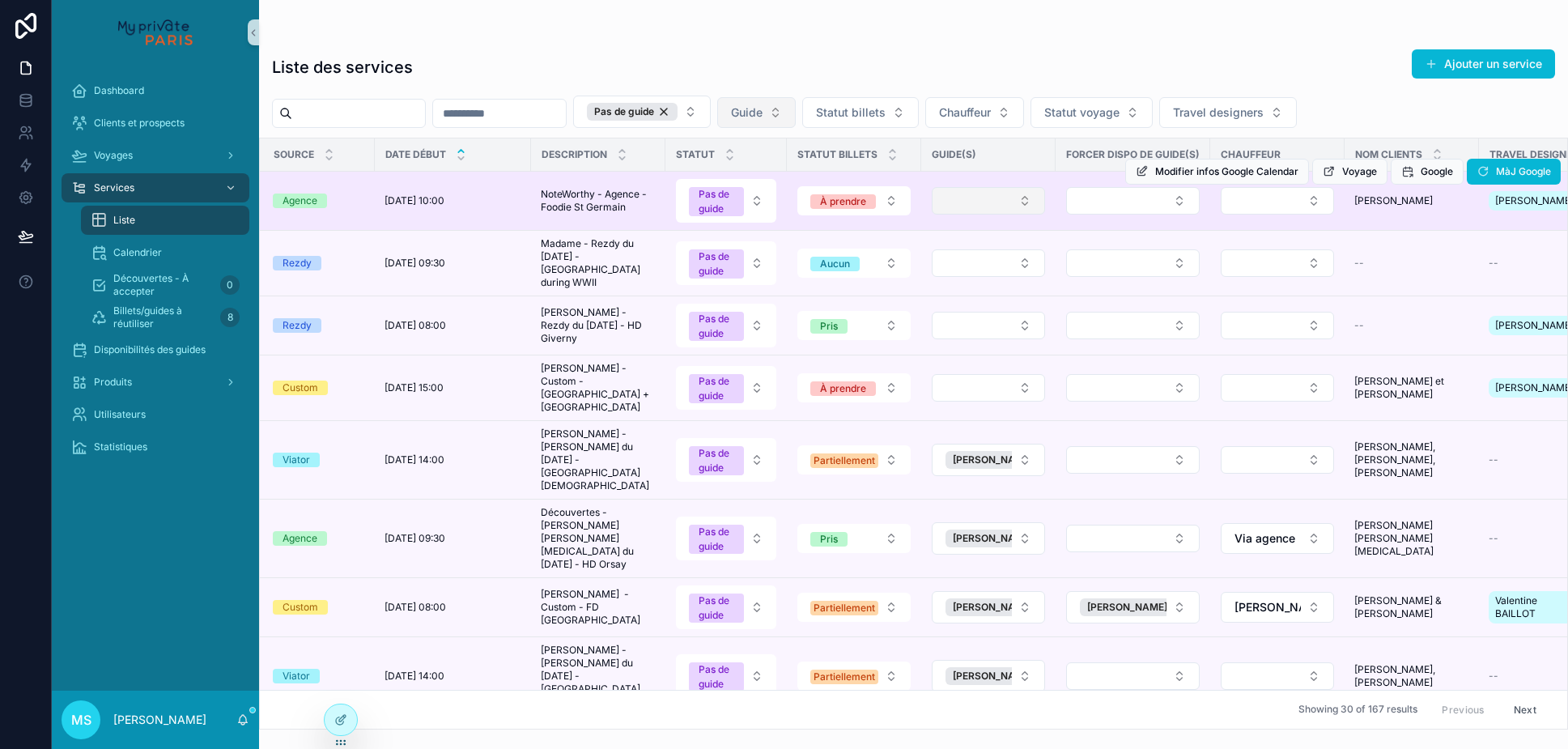
click at [971, 206] on button "Select Button" at bounding box center [988, 201] width 113 height 28
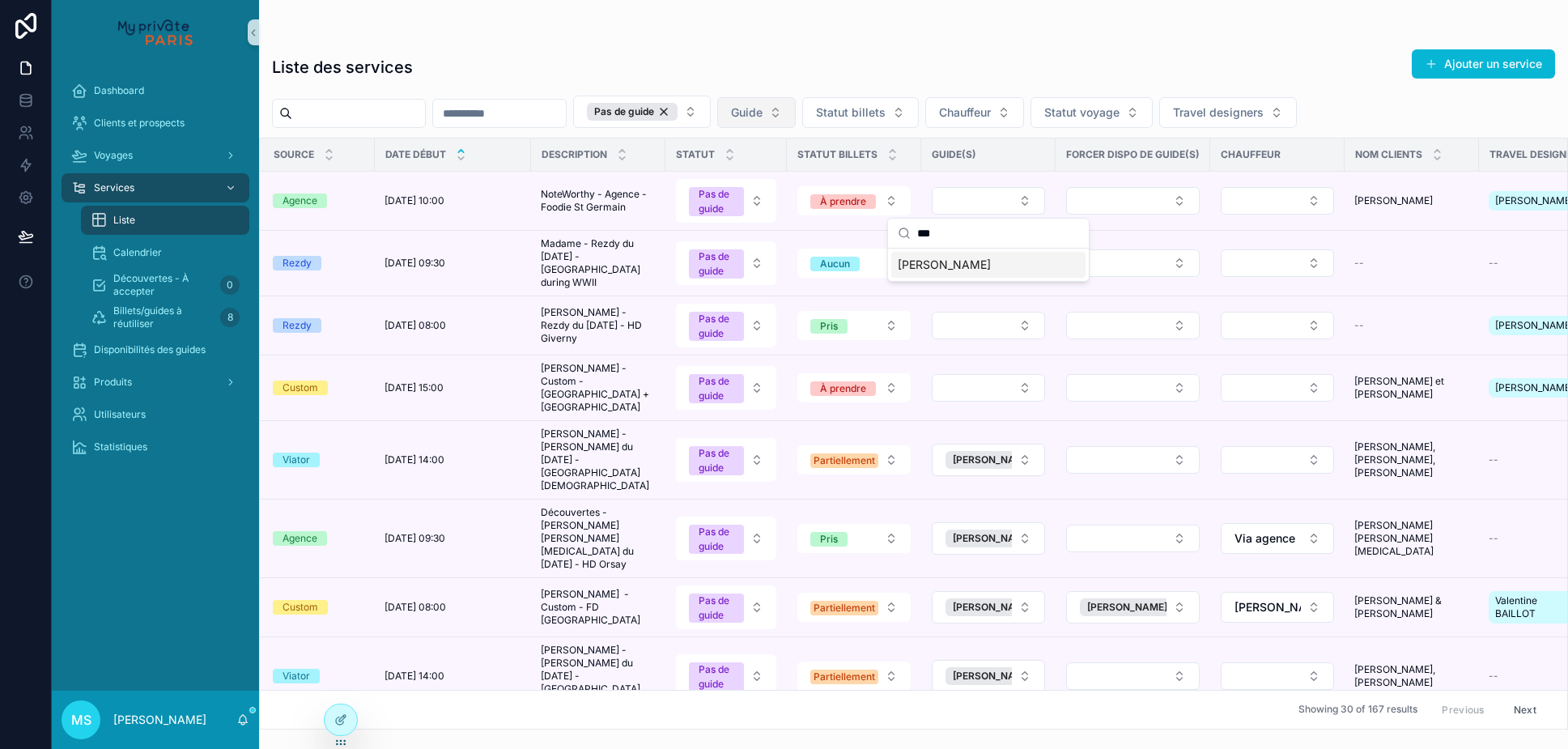
type input "***"
click at [956, 265] on span "[PERSON_NAME]" at bounding box center [944, 265] width 93 height 17
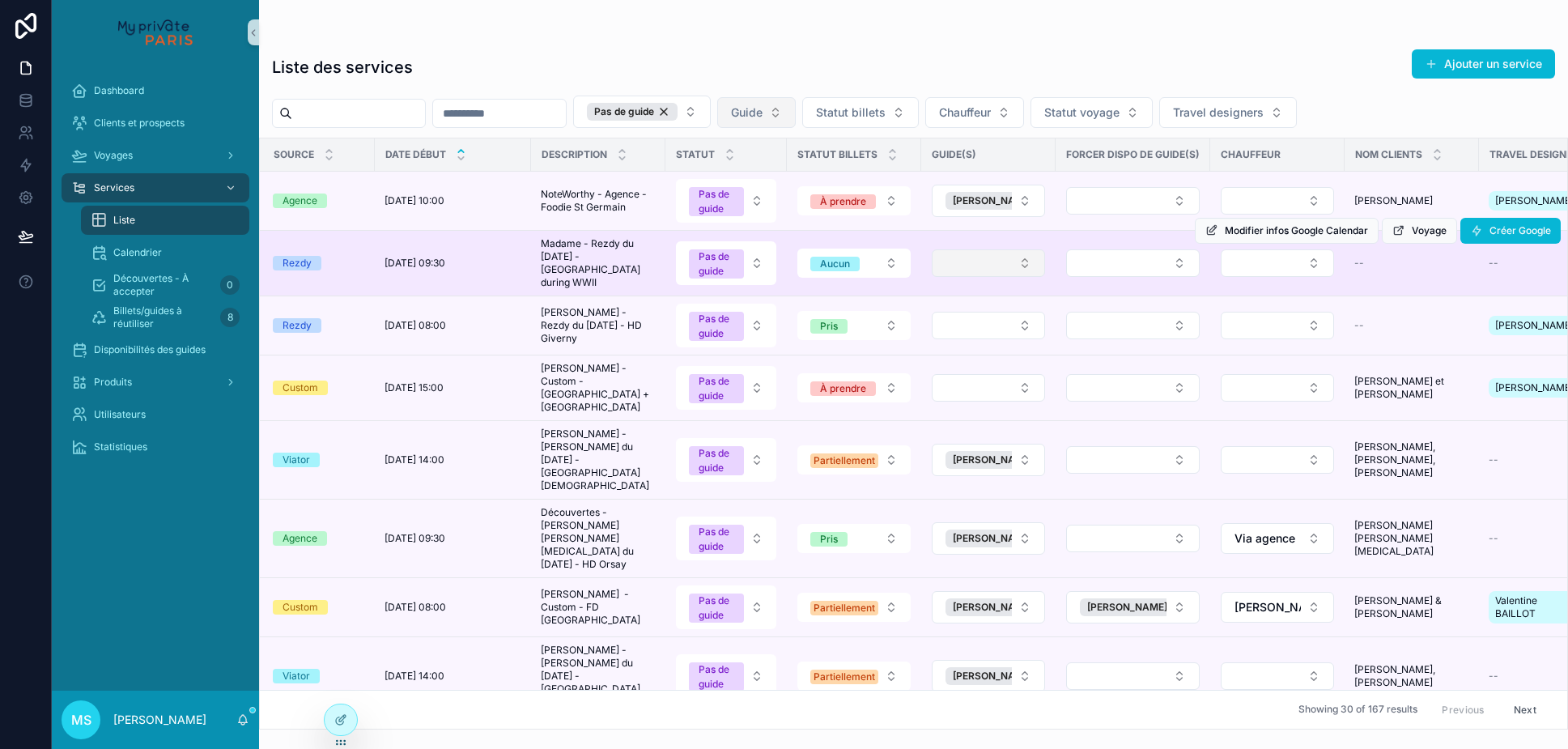
click at [974, 265] on button "Select Button" at bounding box center [988, 263] width 113 height 28
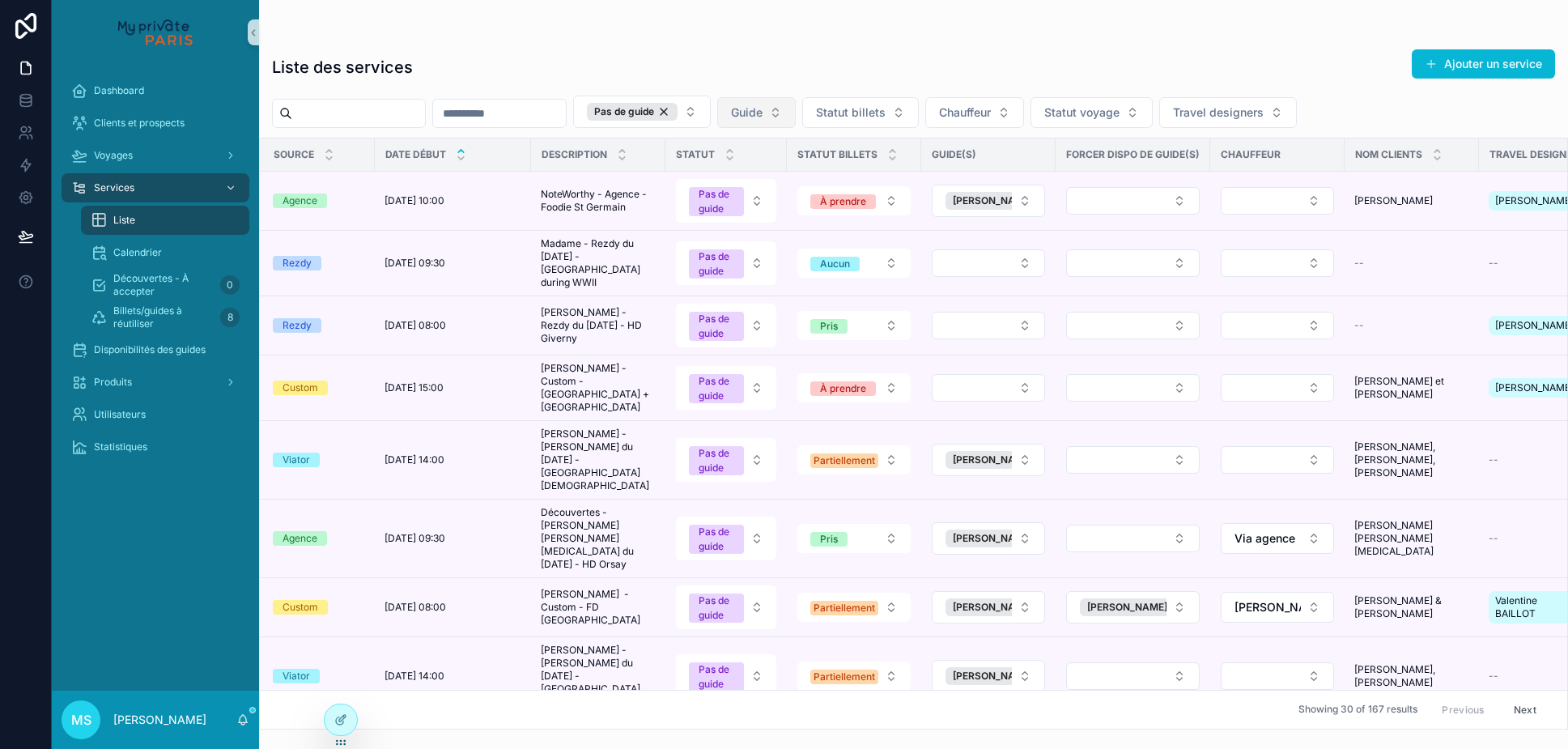
click at [974, 265] on button "Select Button" at bounding box center [988, 263] width 113 height 28
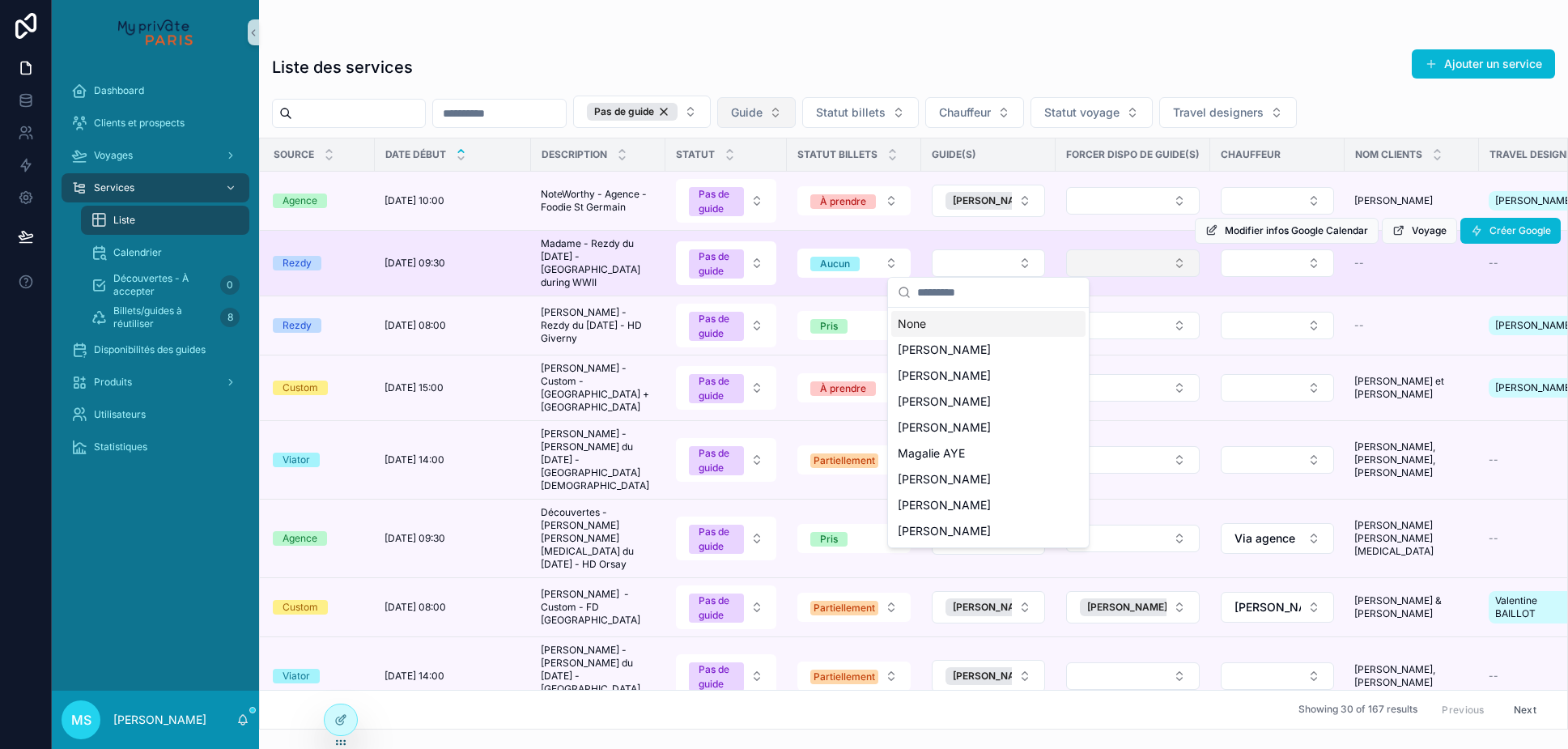
click at [1103, 258] on button "Select Button" at bounding box center [1132, 263] width 133 height 28
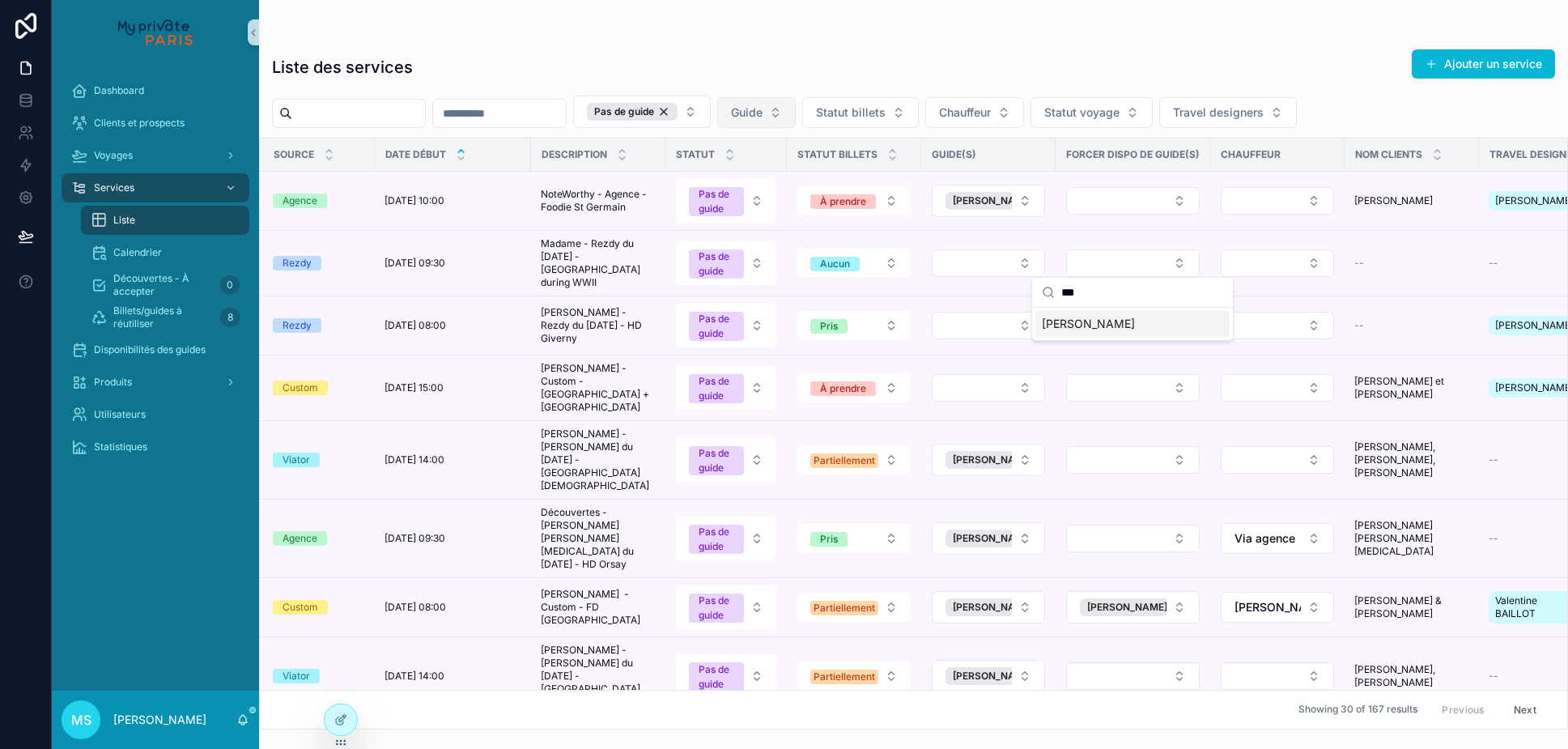
type input "***"
click at [1087, 325] on span "[PERSON_NAME]" at bounding box center [1088, 324] width 93 height 17
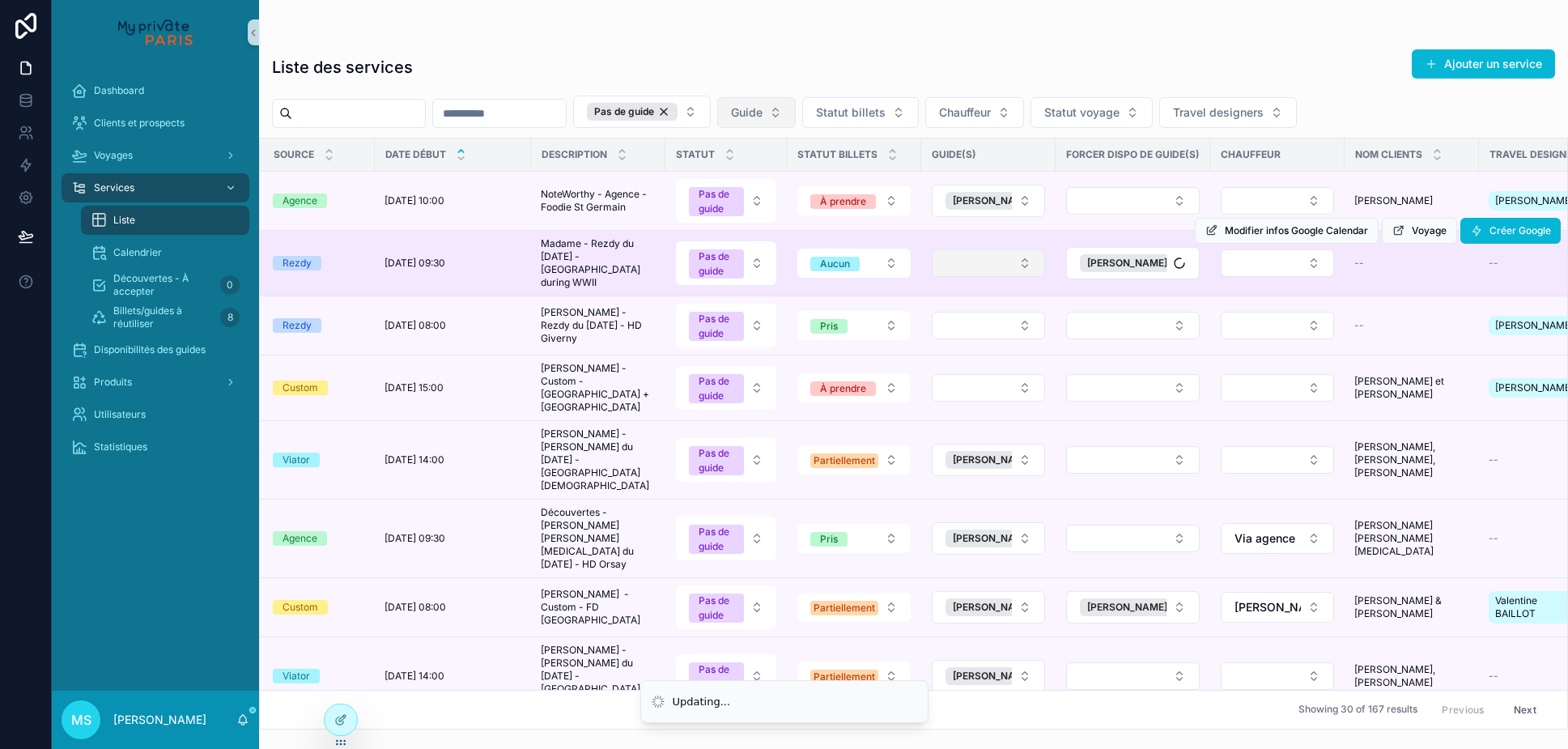
click at [1023, 260] on button "Select Button" at bounding box center [988, 263] width 113 height 28
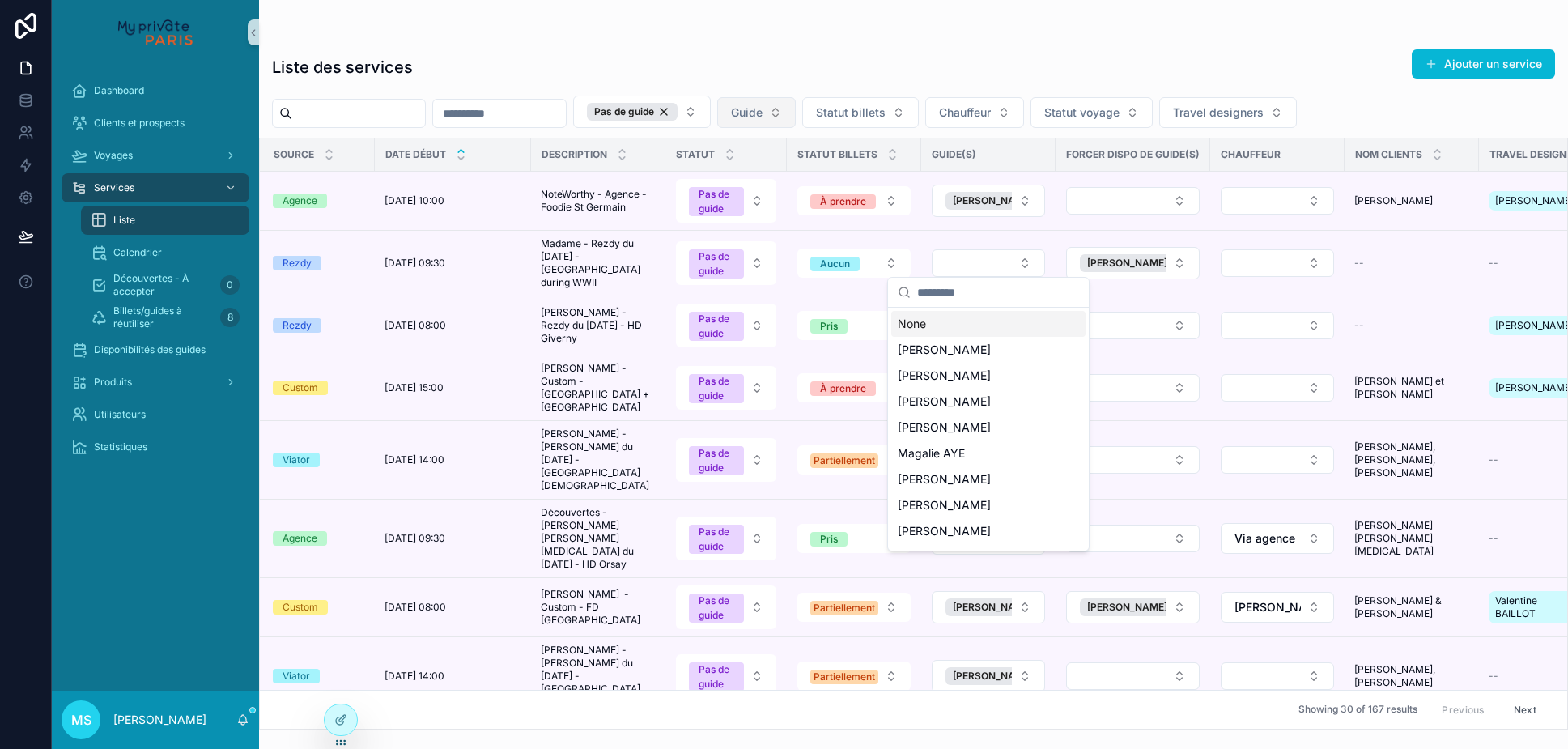
click at [968, 294] on input "scrollable content" at bounding box center [998, 293] width 162 height 29
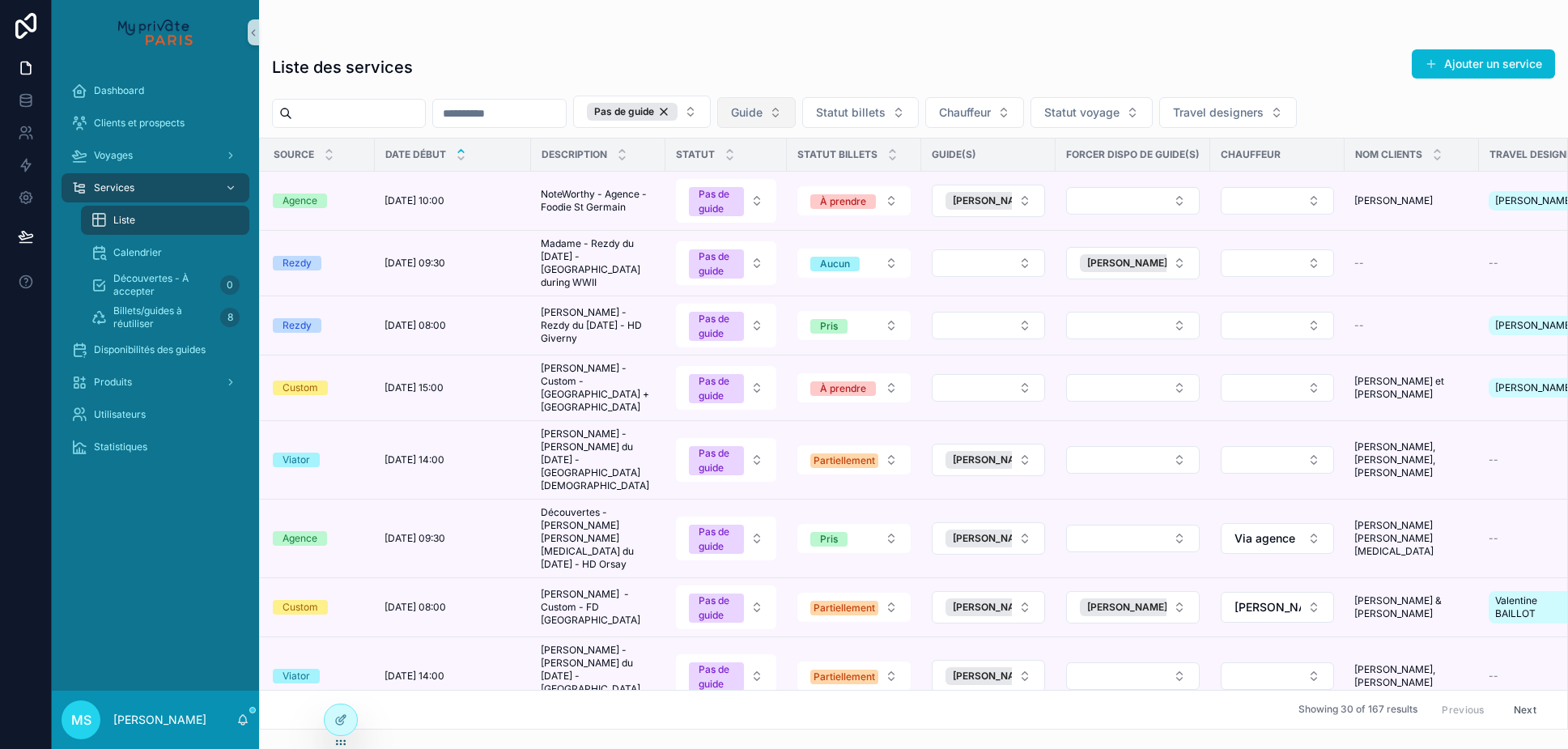
click at [968, 296] on td "scrollable content" at bounding box center [989, 326] width 134 height 59
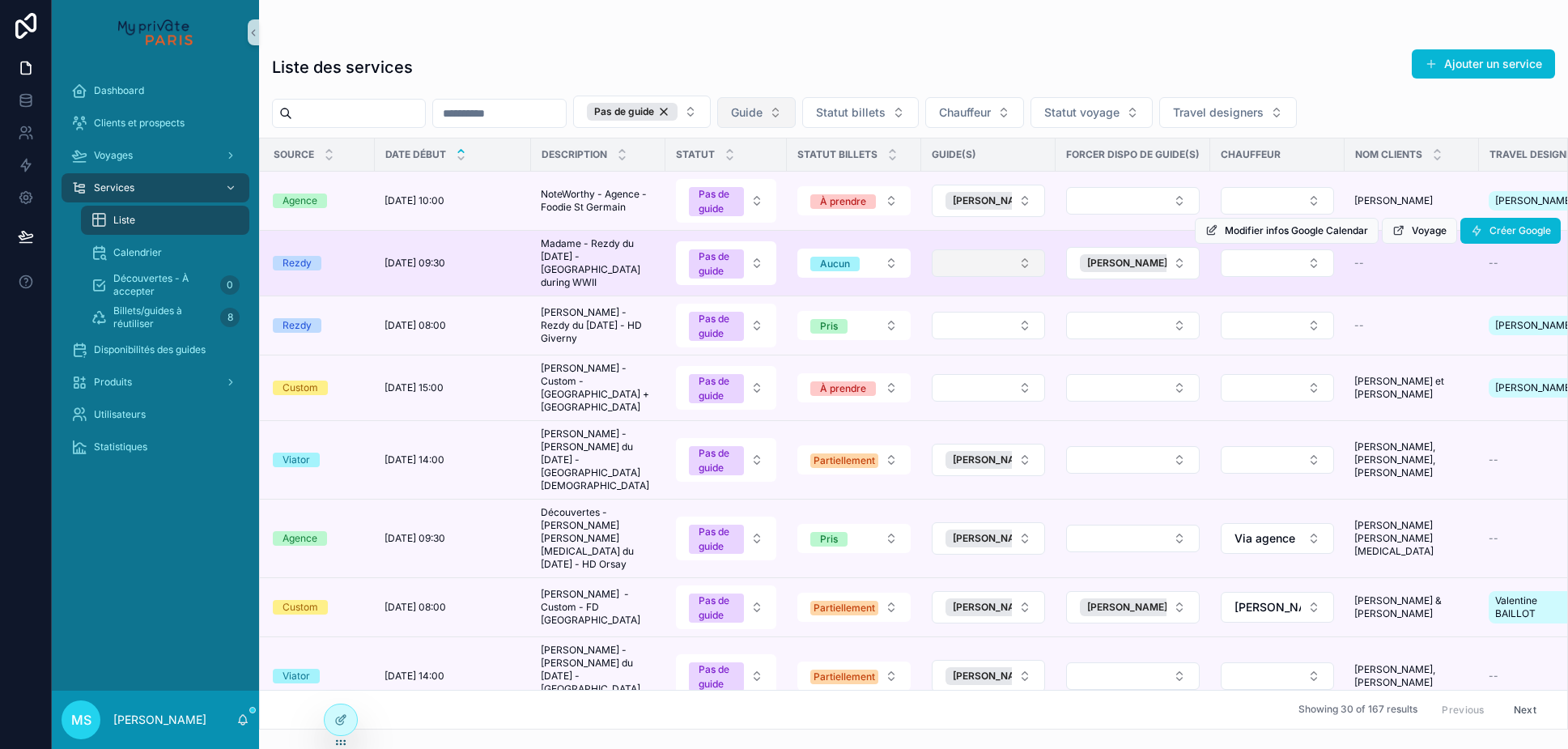
click at [973, 260] on button "Select Button" at bounding box center [988, 263] width 113 height 28
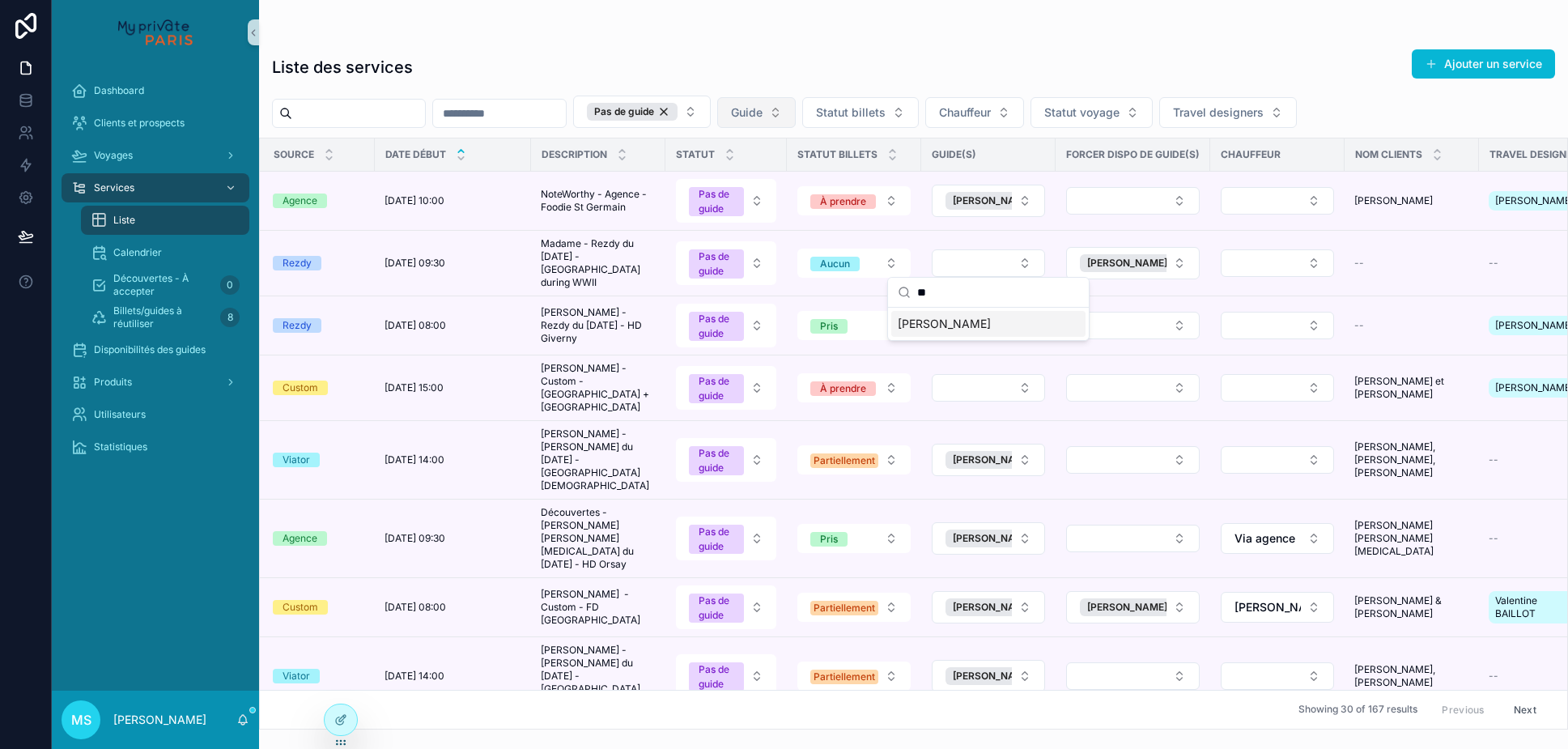
type input "**"
click at [945, 324] on span "[PERSON_NAME]" at bounding box center [944, 324] width 93 height 17
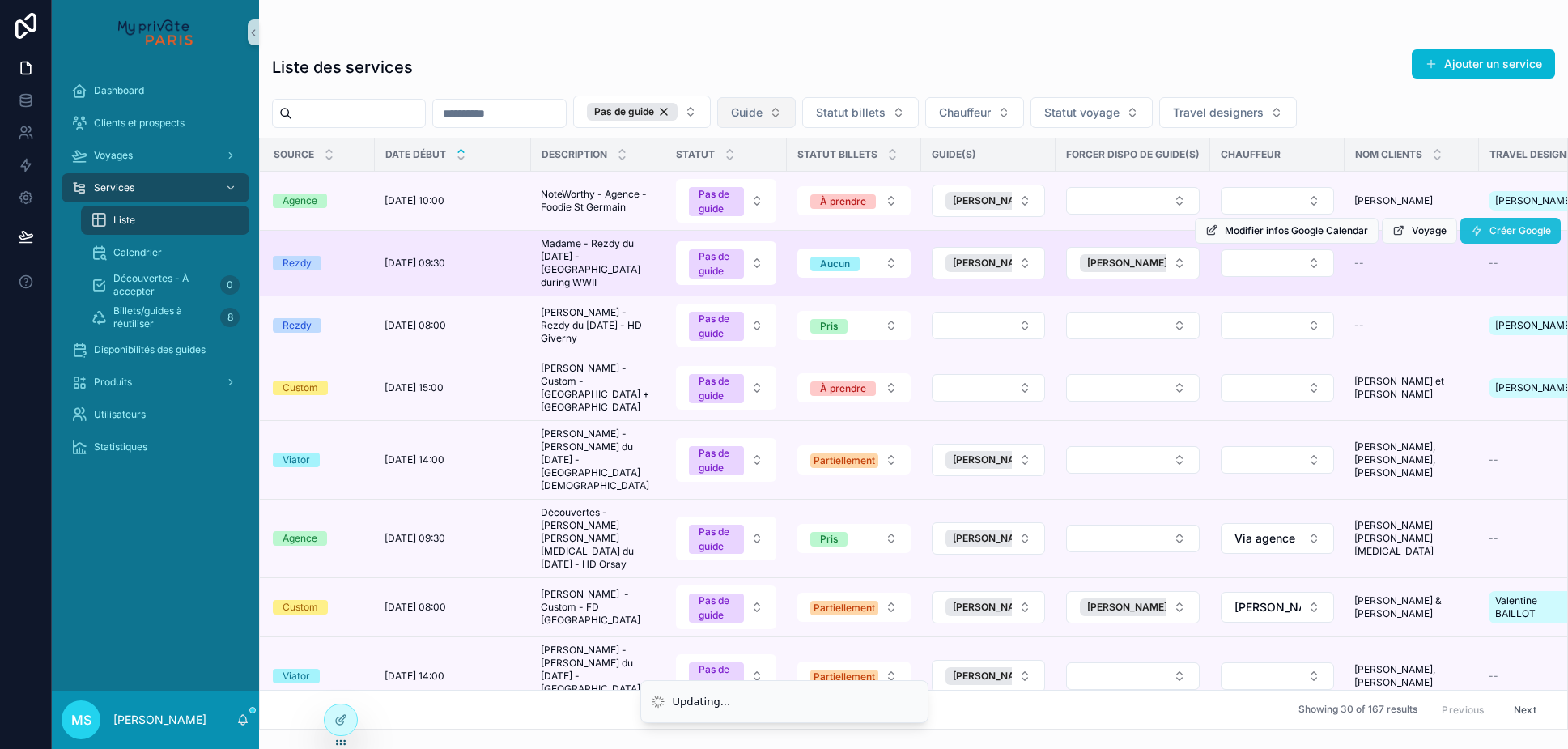
click at [1486, 233] on button "Créer Google" at bounding box center [1510, 231] width 100 height 26
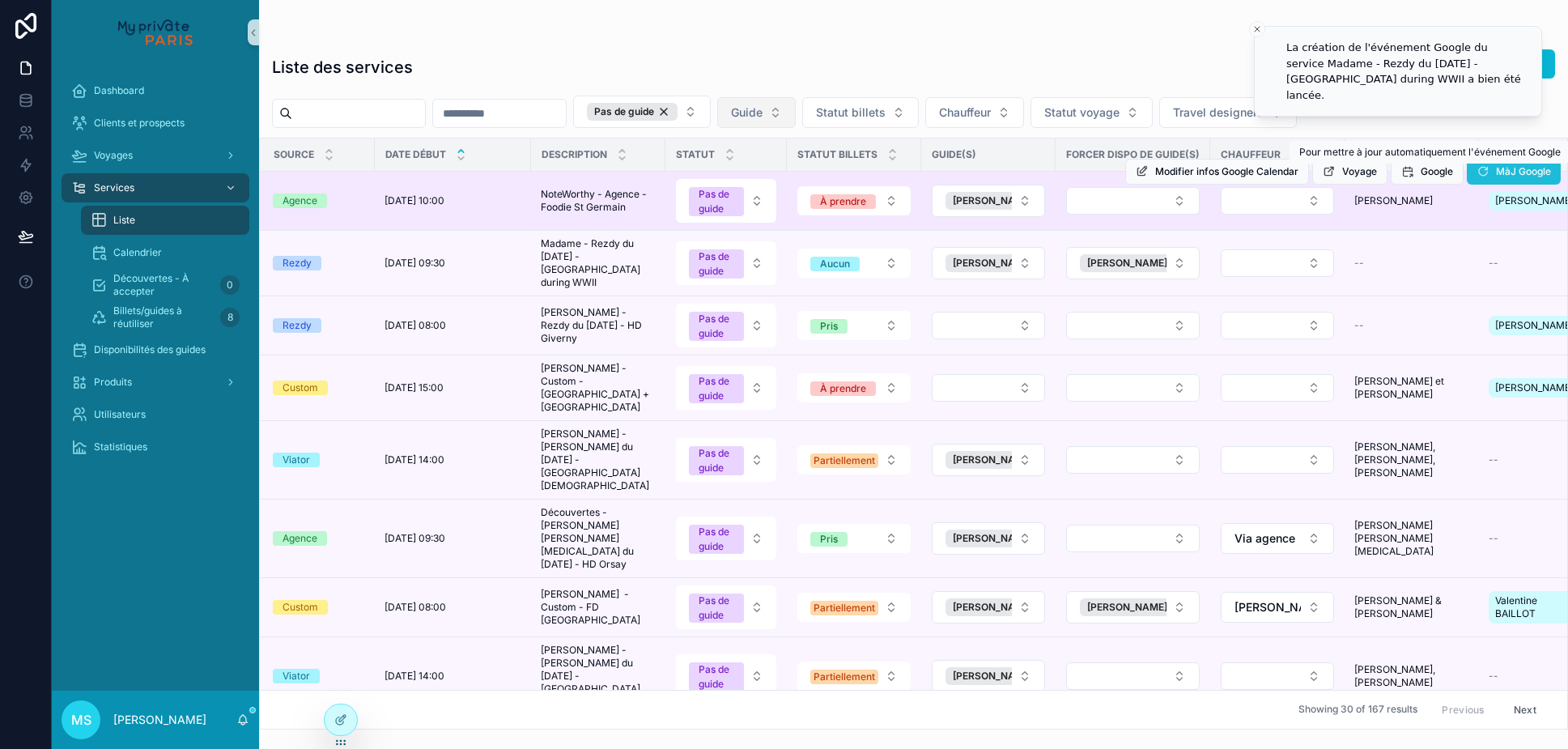
click at [1500, 177] on span "MàJ Google" at bounding box center [1523, 172] width 55 height 13
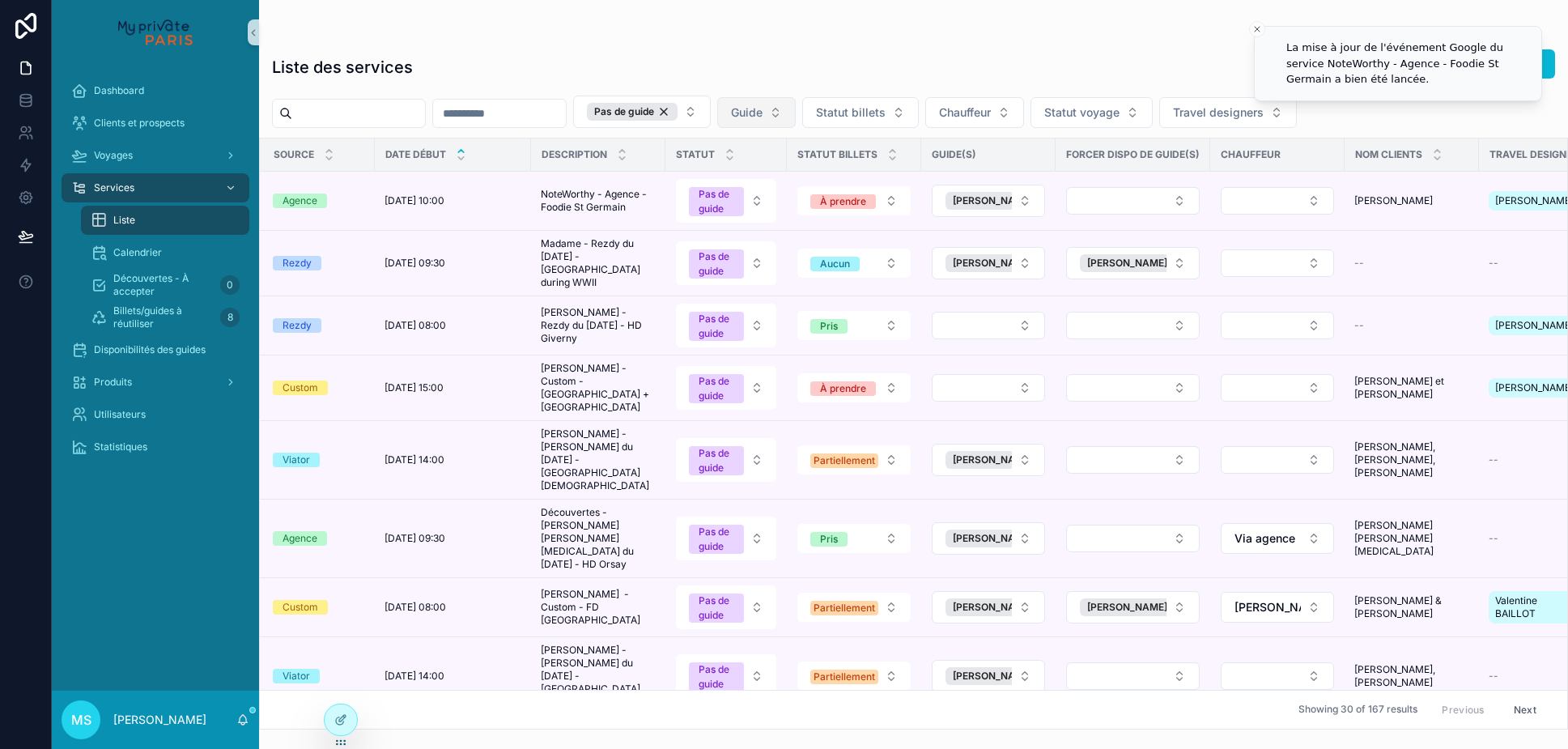
click at [1023, 318] on button "Select Button" at bounding box center [988, 326] width 113 height 28
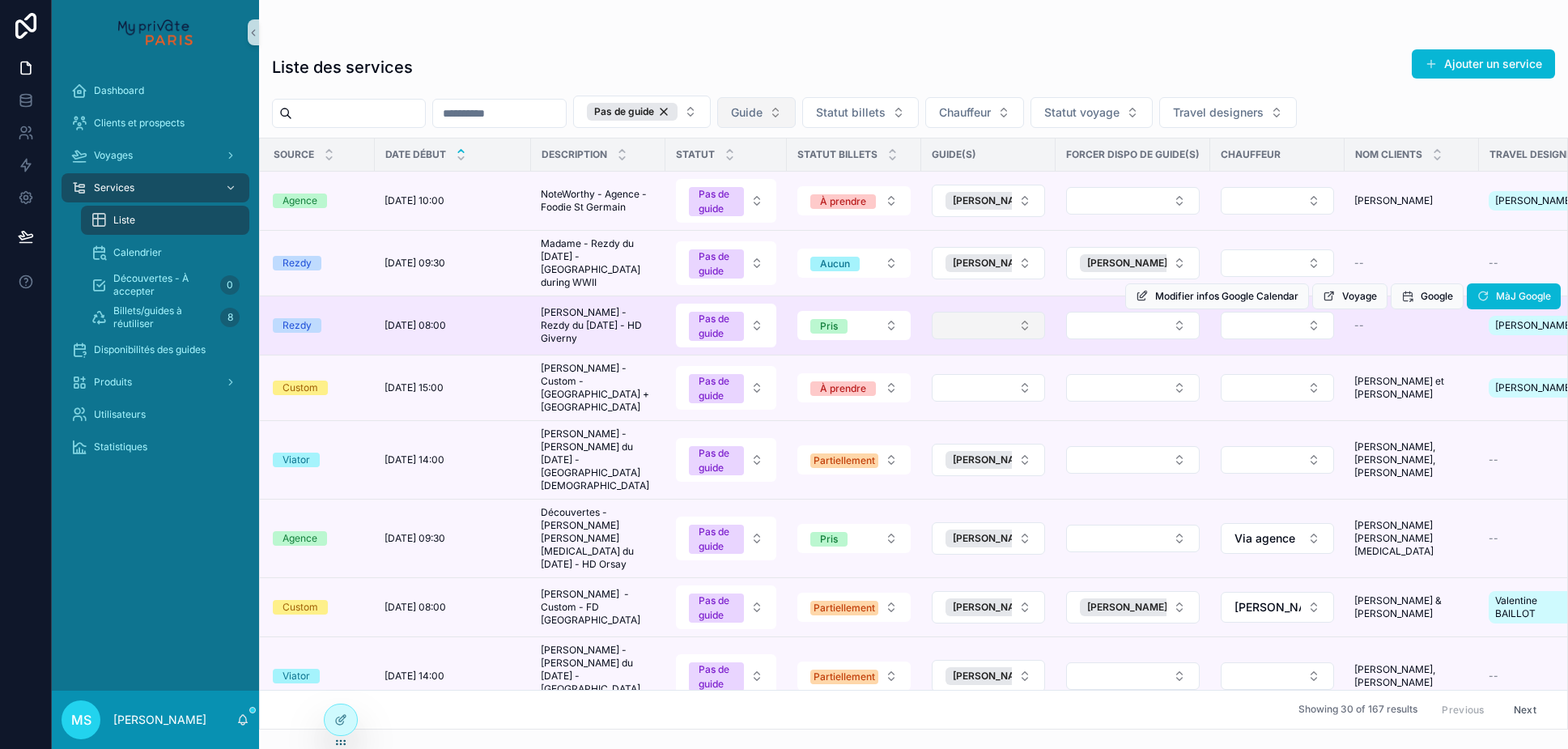
click at [984, 312] on button "Select Button" at bounding box center [988, 326] width 113 height 28
click at [761, 317] on button "Pas de guide" at bounding box center [726, 326] width 100 height 44
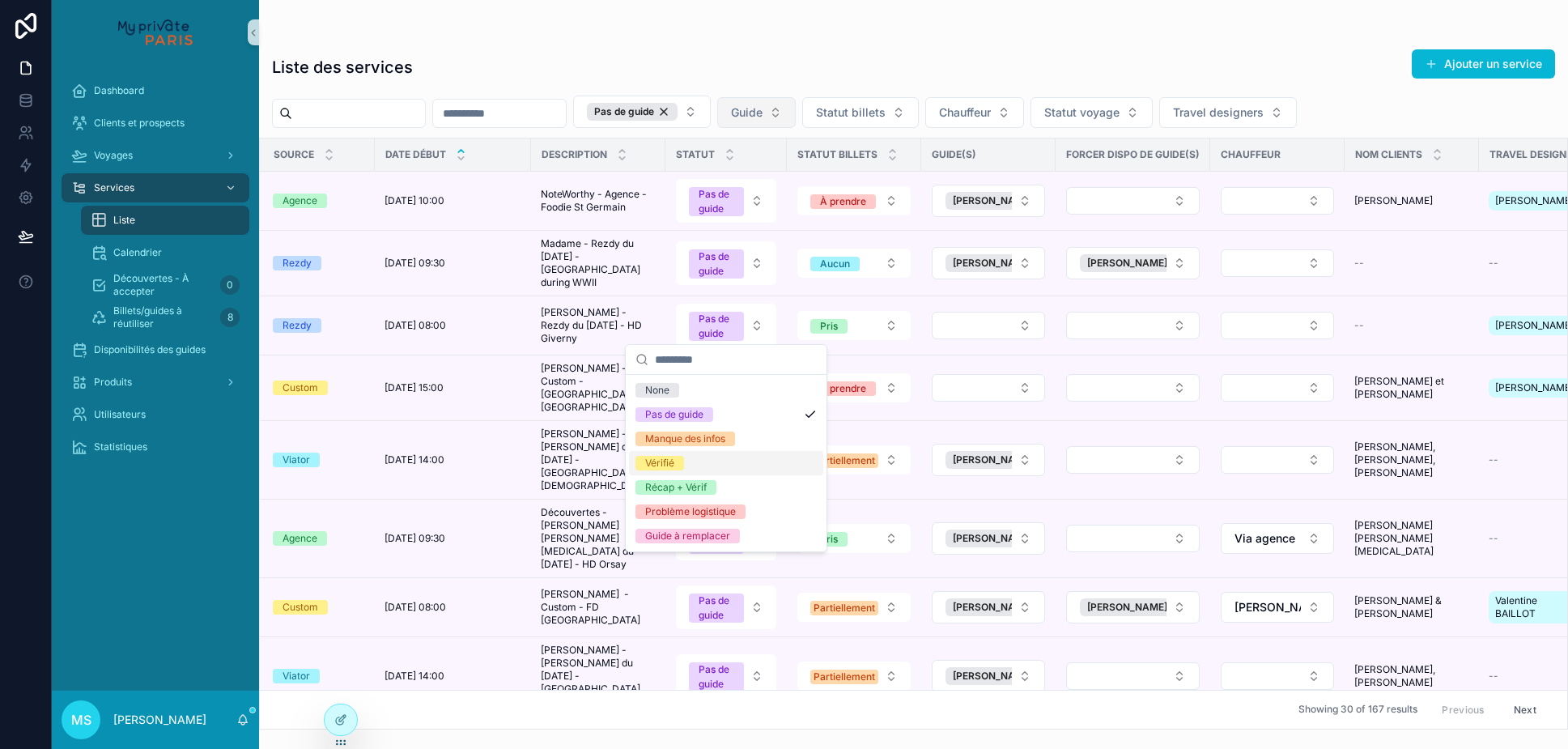
click at [732, 469] on div "Vérifié" at bounding box center [726, 463] width 194 height 24
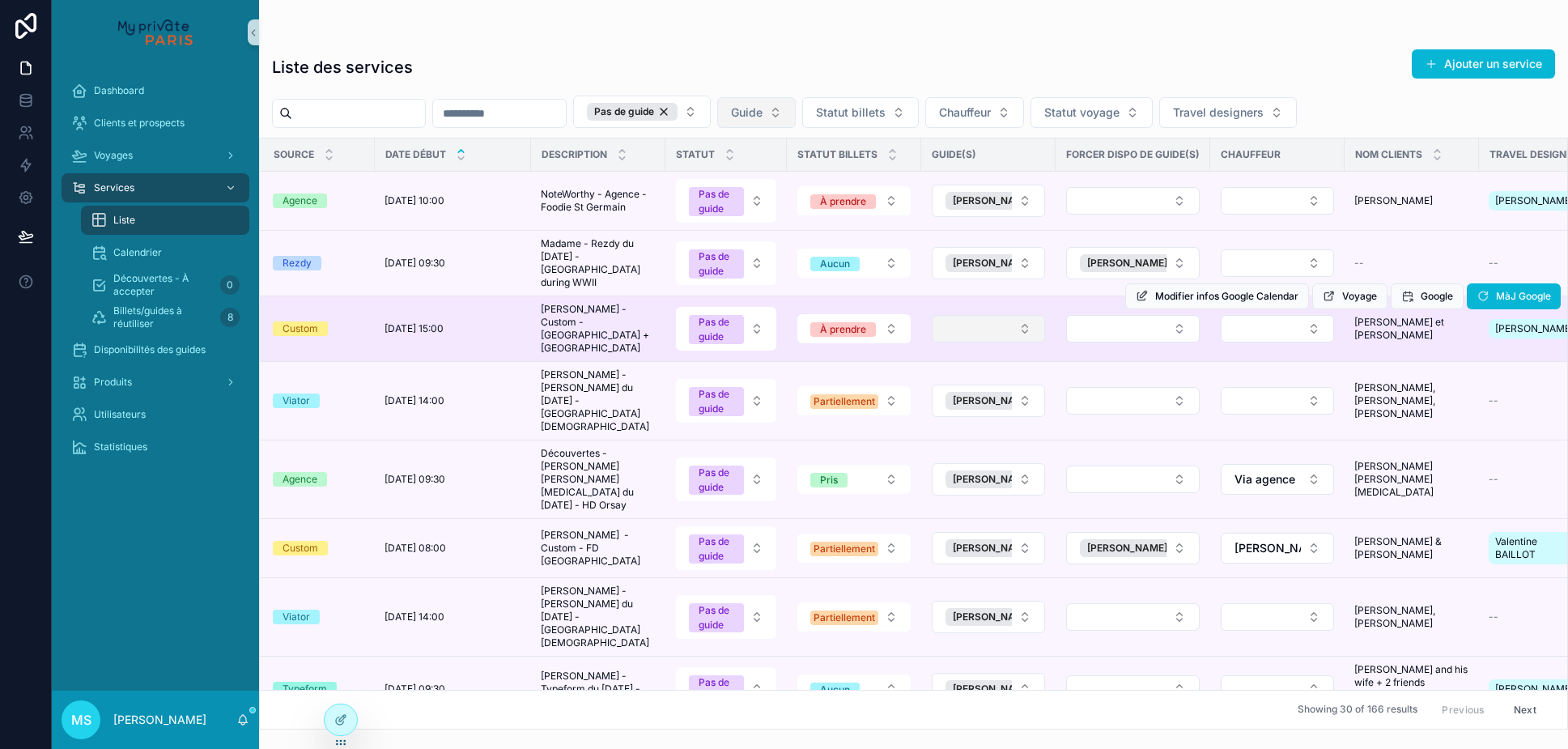
click at [979, 318] on button "Select Button" at bounding box center [988, 328] width 113 height 28
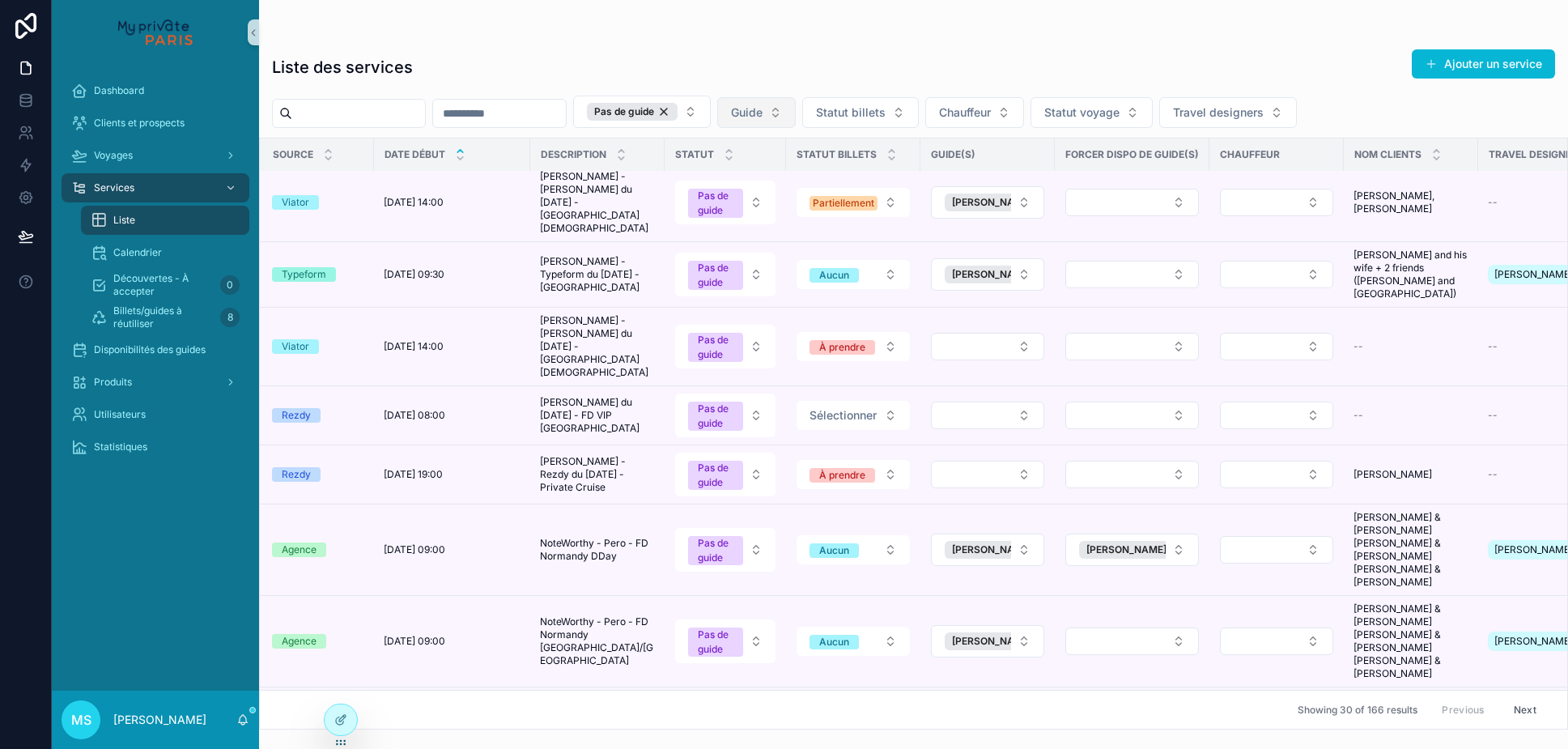
scroll to position [812, 5]
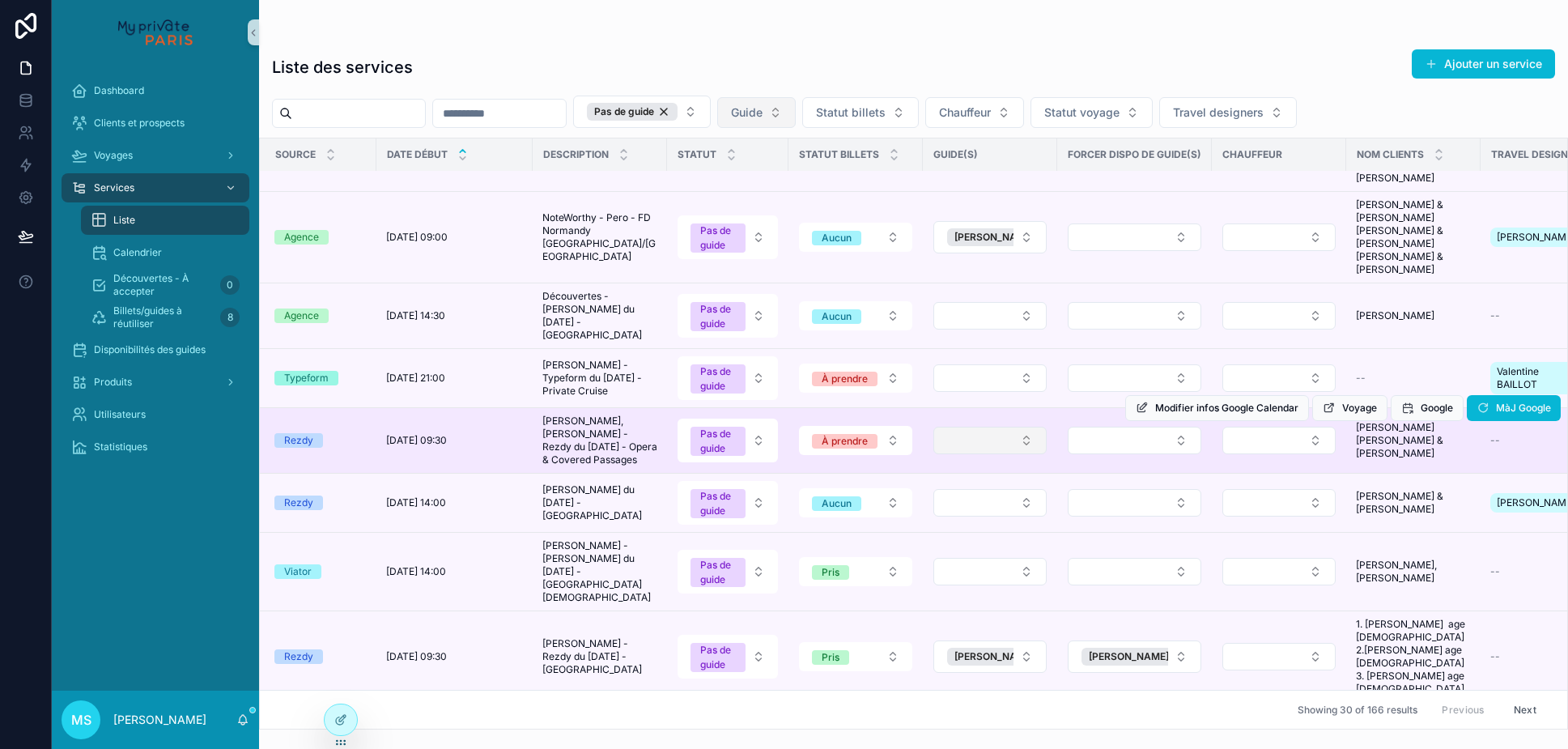
click at [1023, 427] on button "Select Button" at bounding box center [990, 441] width 113 height 28
click at [1050, 409] on td "scrollable content" at bounding box center [990, 441] width 134 height 65
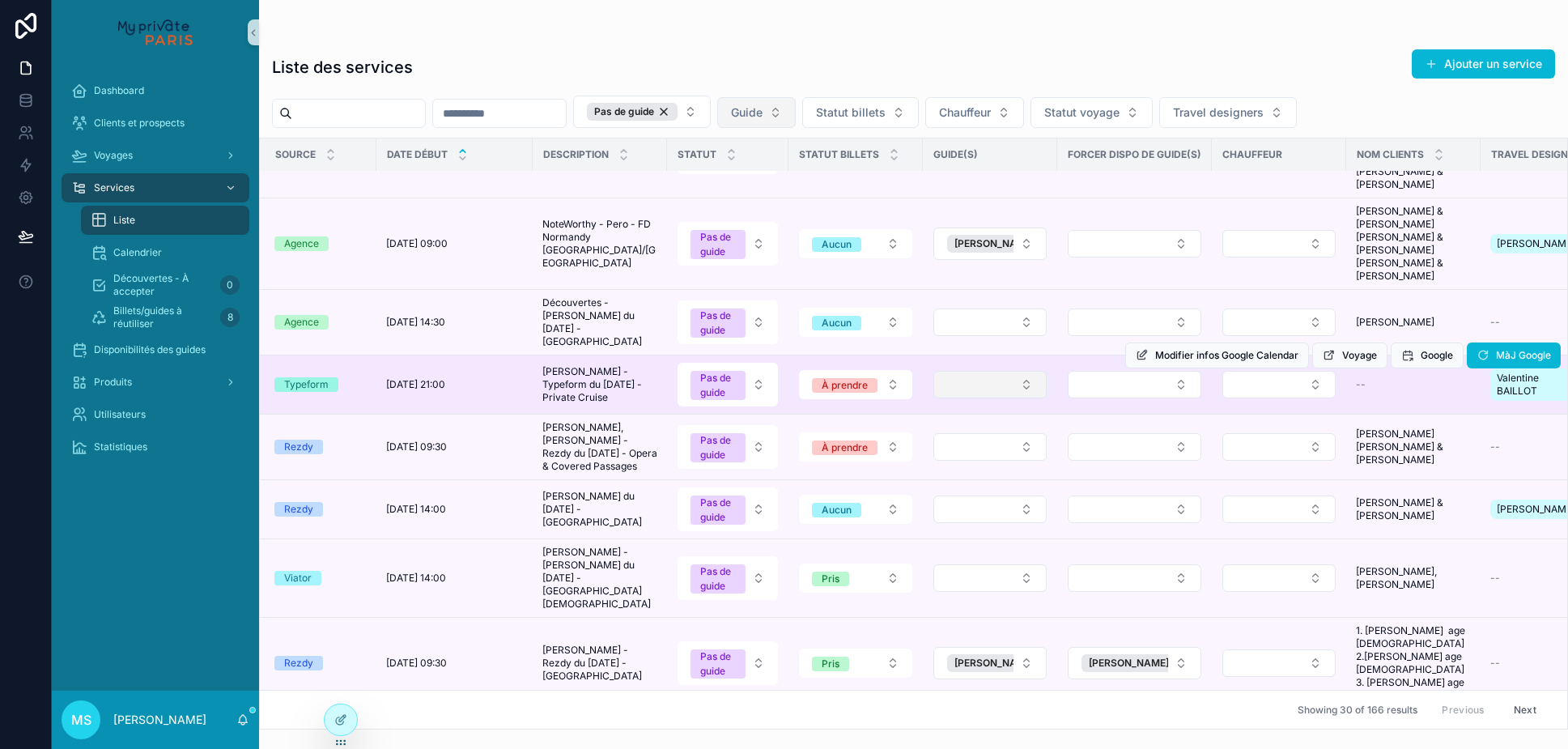
click at [962, 398] on button "Select Button" at bounding box center [990, 385] width 113 height 28
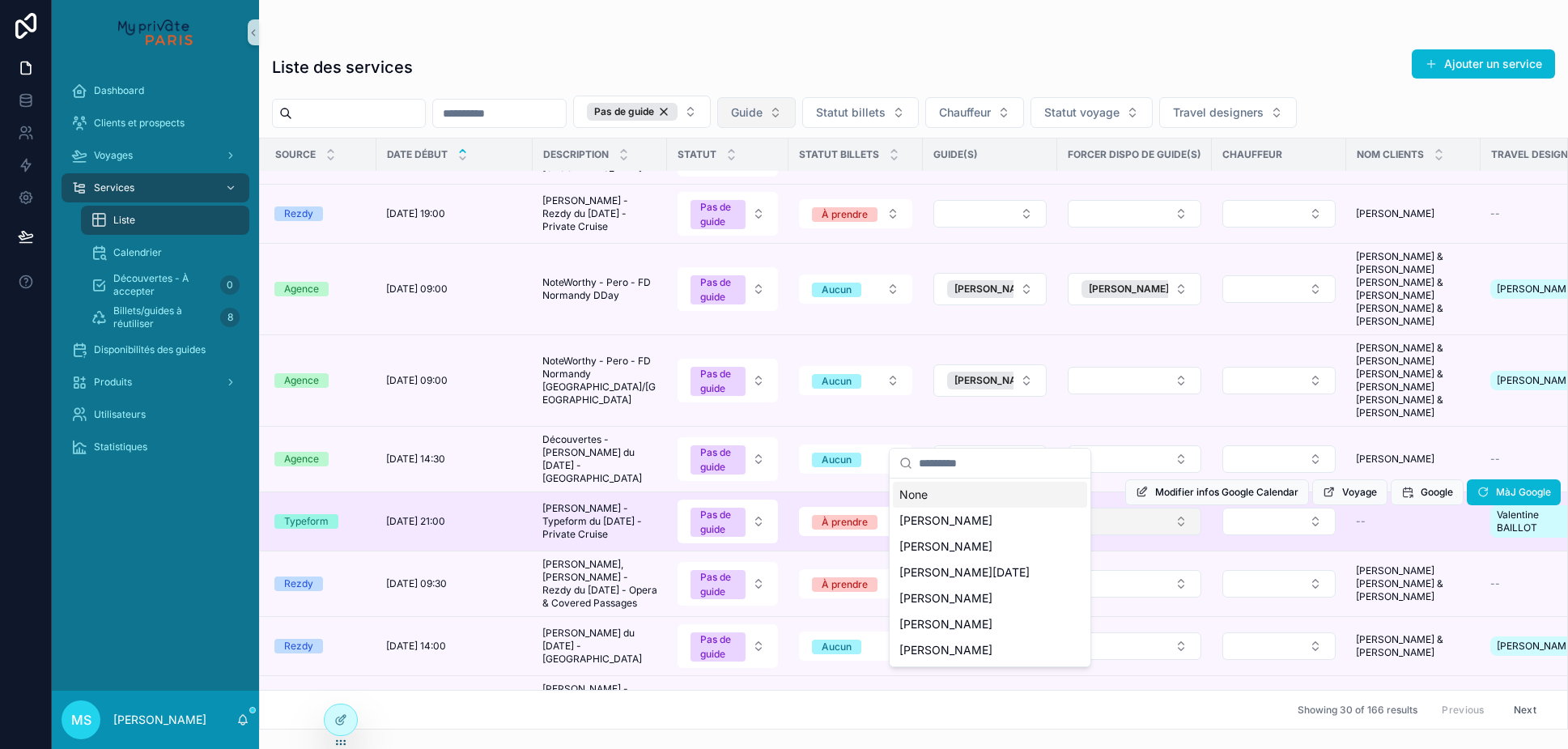
click at [1160, 508] on button "Select Button" at bounding box center [1134, 522] width 133 height 28
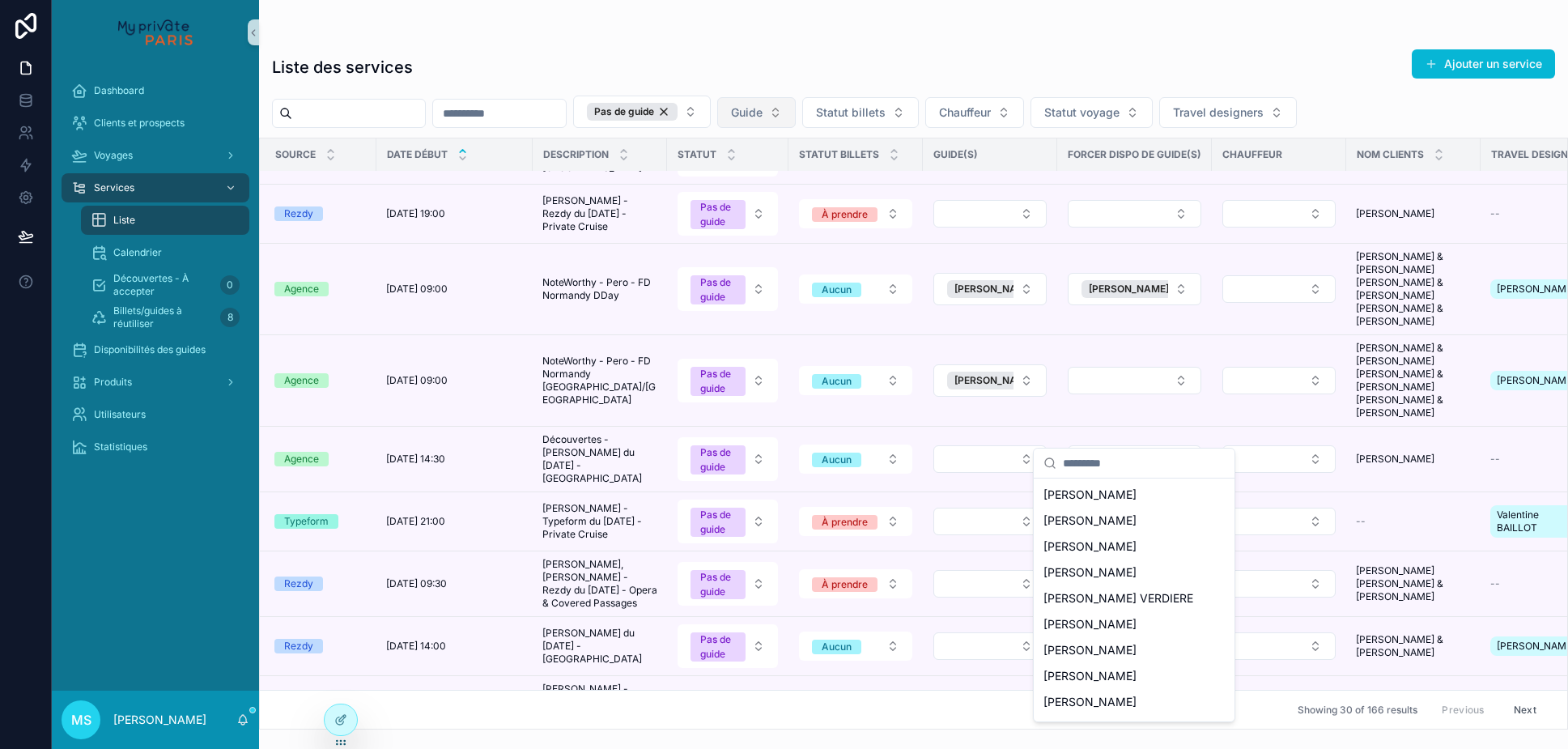
scroll to position [1843, 0]
click at [1132, 615] on div "[PERSON_NAME]" at bounding box center [1133, 628] width 194 height 26
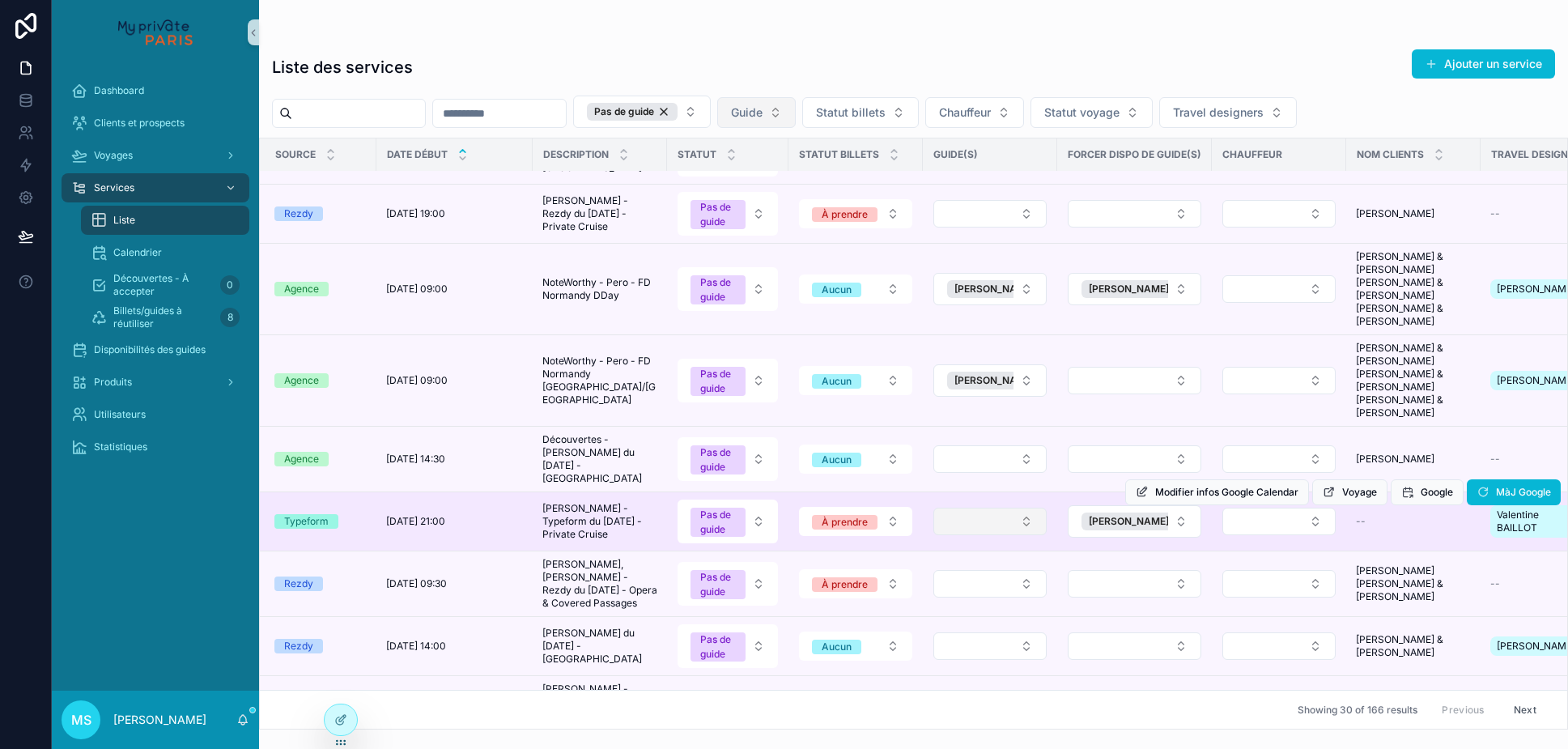
click at [1024, 508] on button "Select Button" at bounding box center [990, 522] width 113 height 28
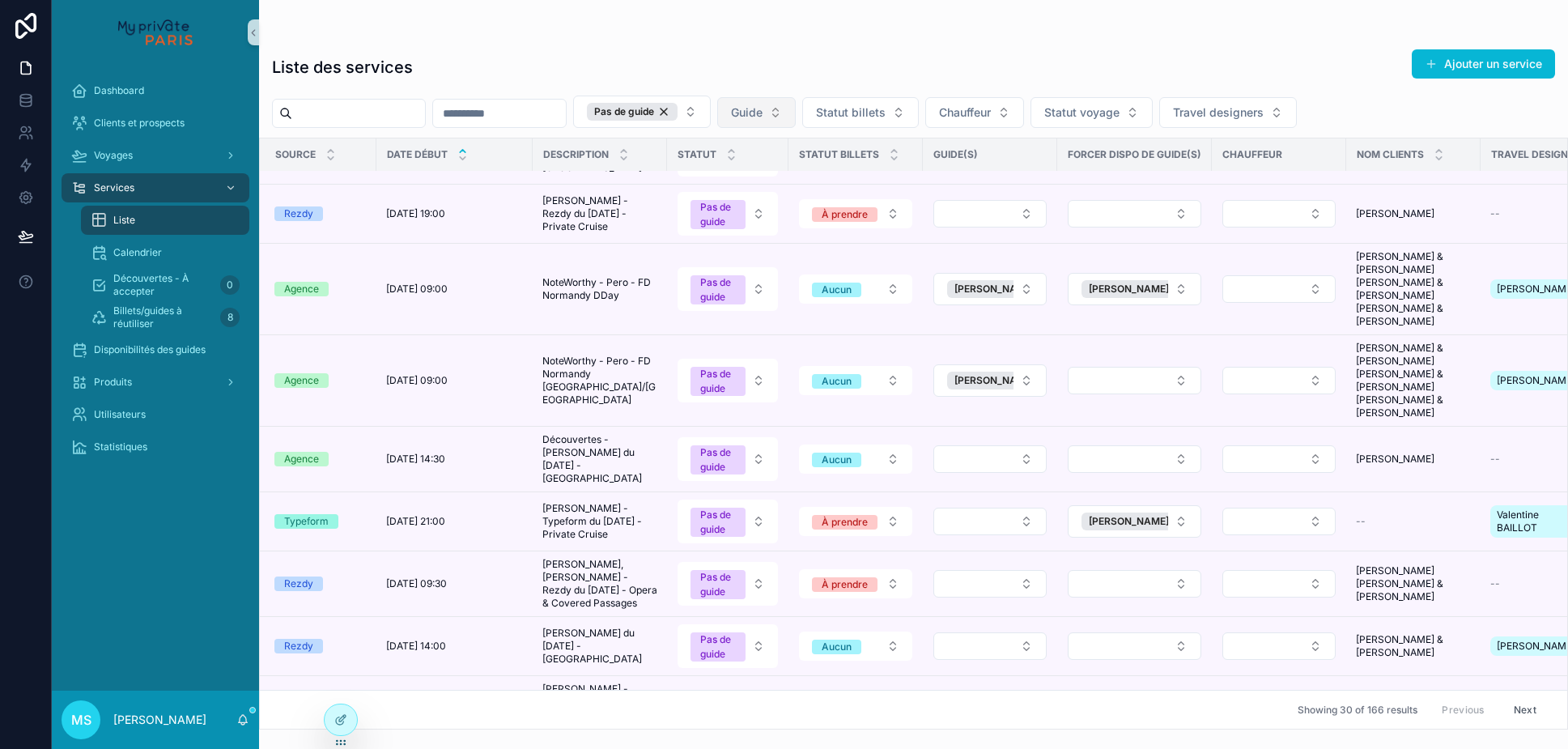
click at [1024, 508] on button "Select Button" at bounding box center [990, 522] width 113 height 28
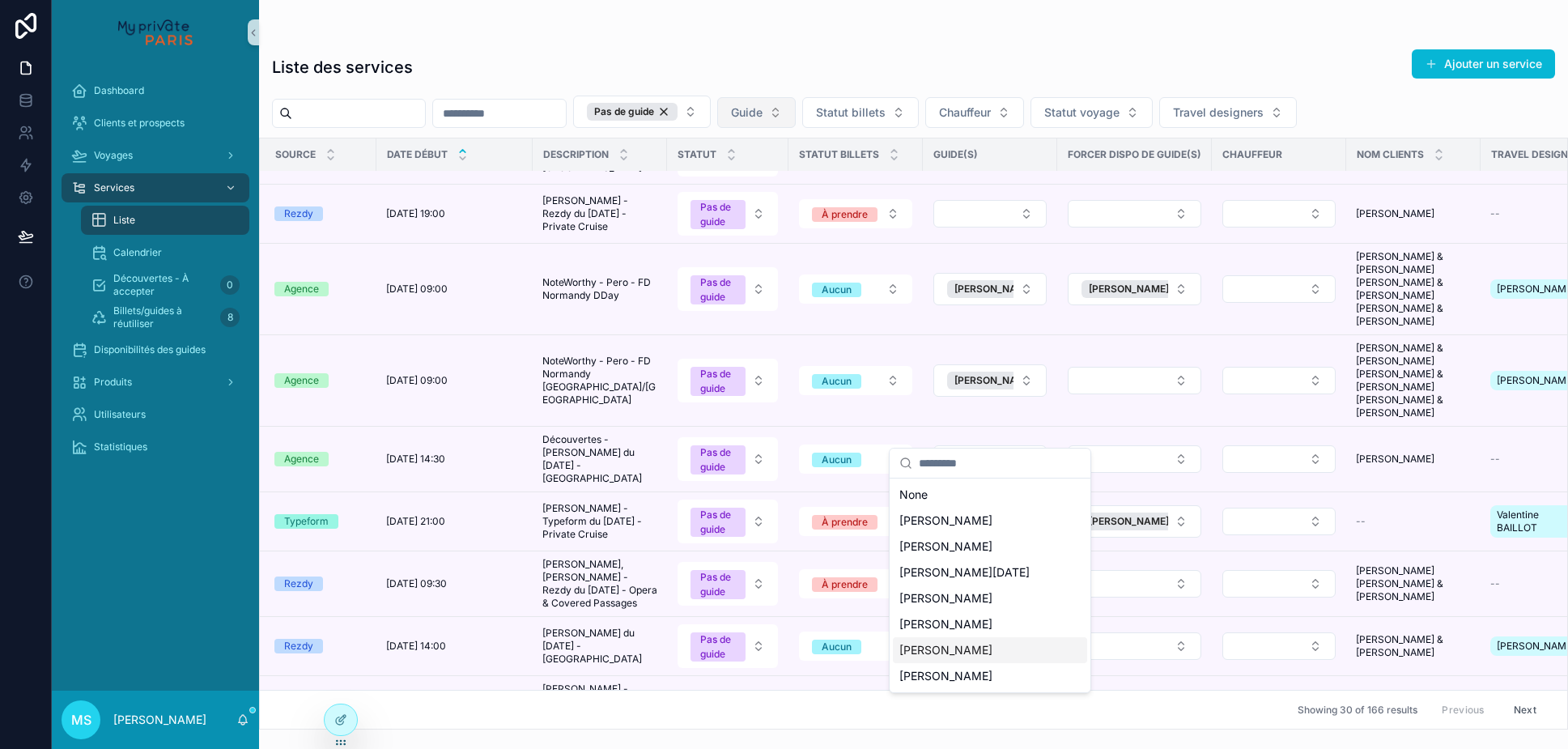
click at [972, 646] on span "[PERSON_NAME]" at bounding box center [945, 651] width 93 height 17
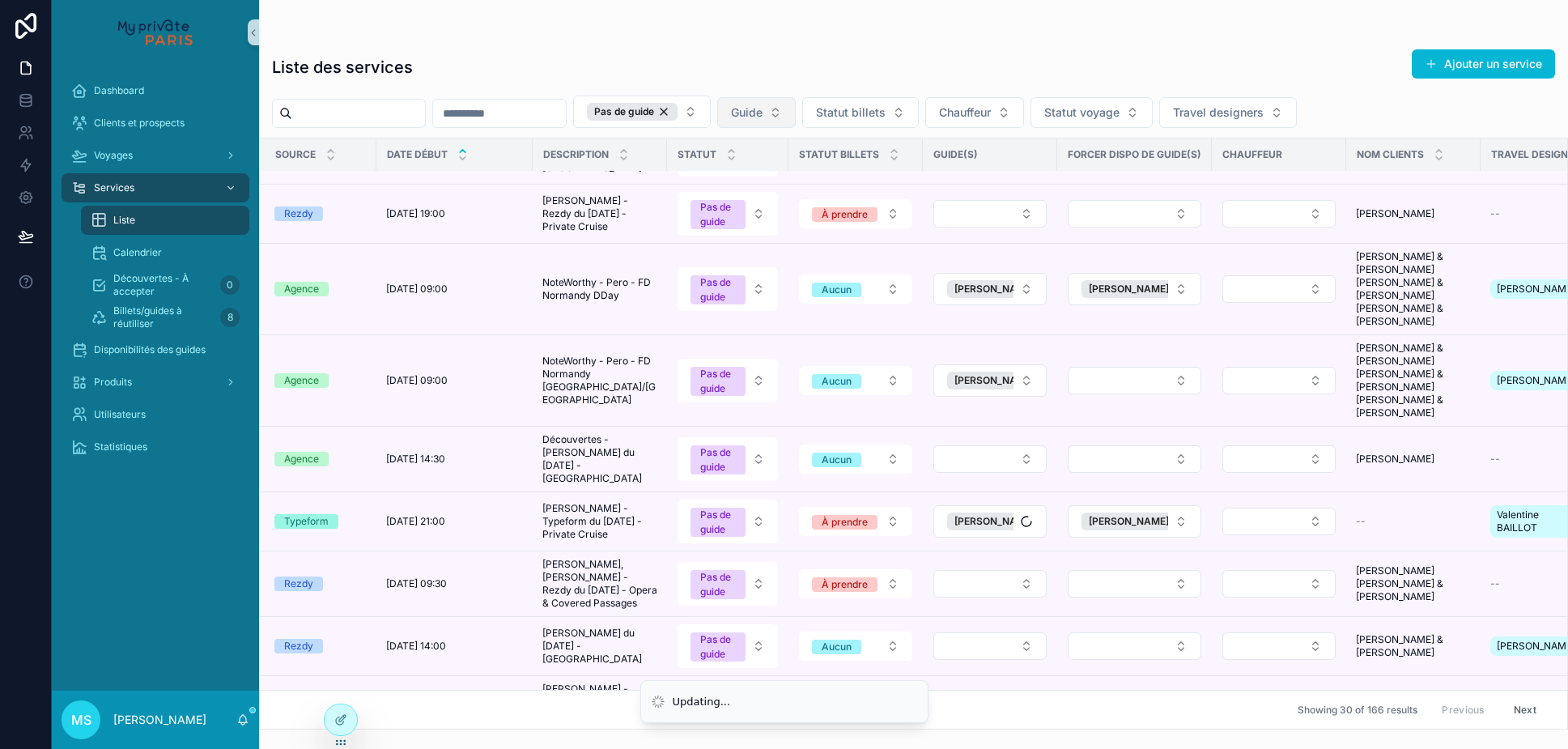
click at [972, 676] on td "scrollable content" at bounding box center [990, 715] width 134 height 78
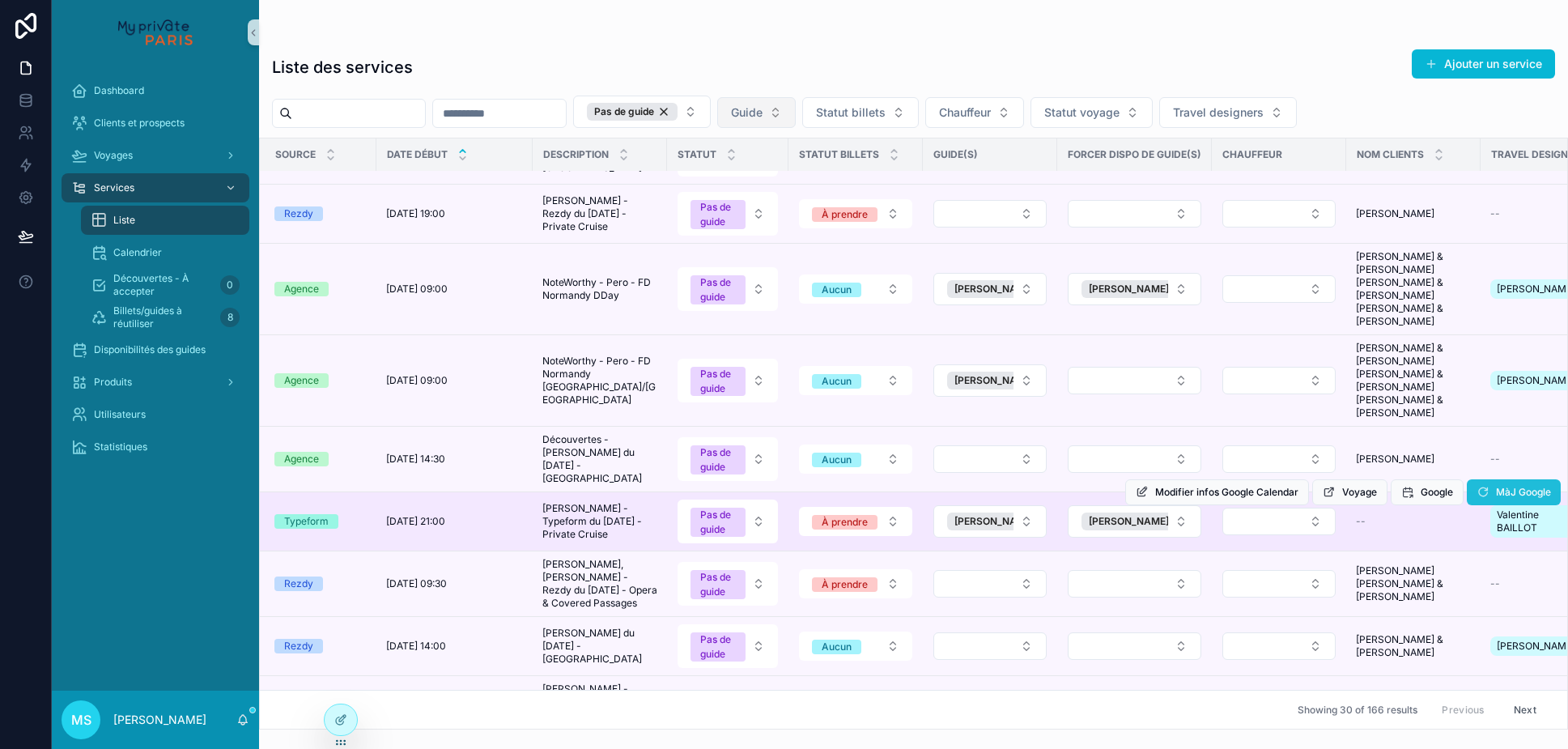
click at [1499, 486] on span "MàJ Google" at bounding box center [1523, 492] width 55 height 13
click at [758, 500] on button "Pas de guide" at bounding box center [727, 522] width 100 height 44
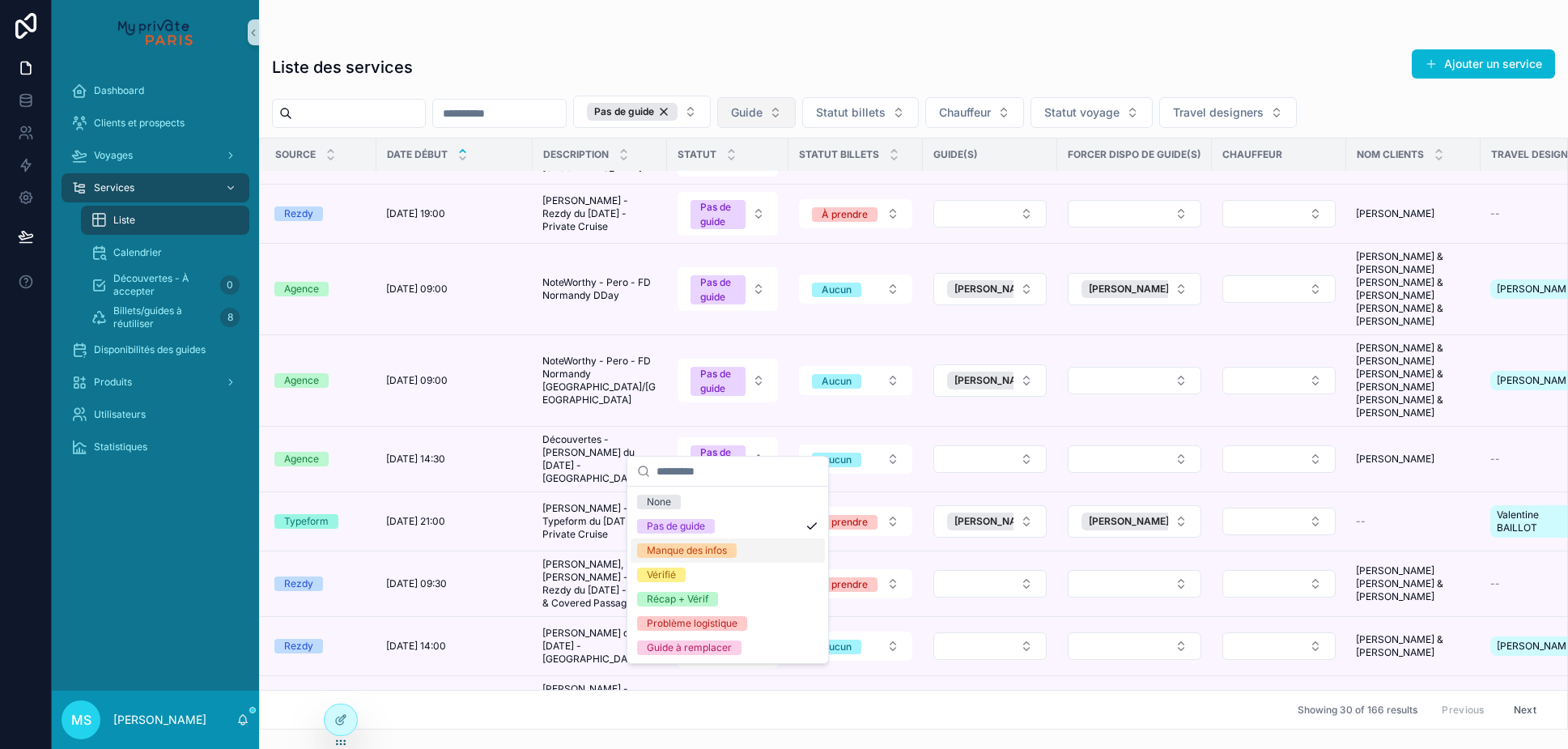
click at [747, 560] on div "Manque des infos" at bounding box center [727, 550] width 194 height 24
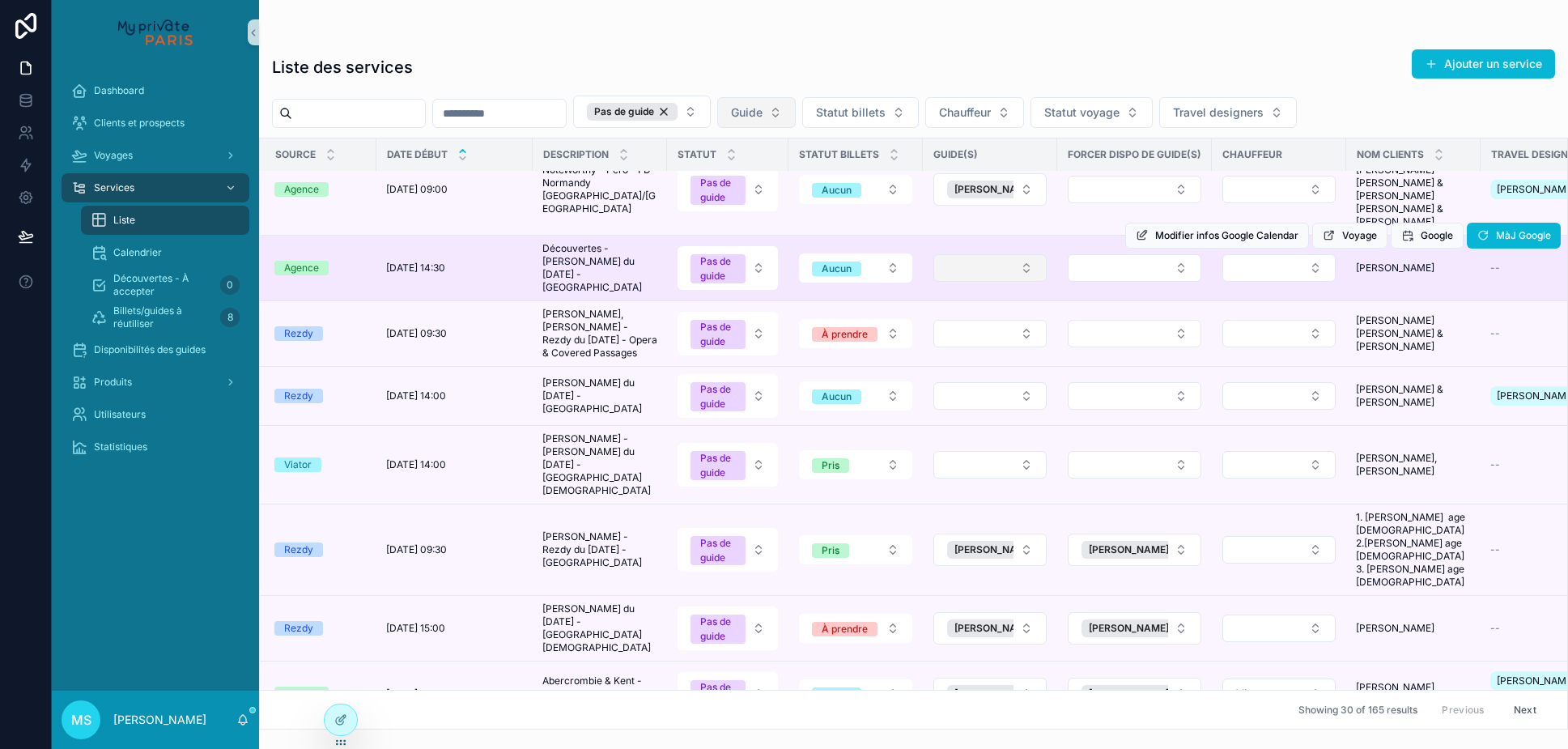
scroll to position [738, 5]
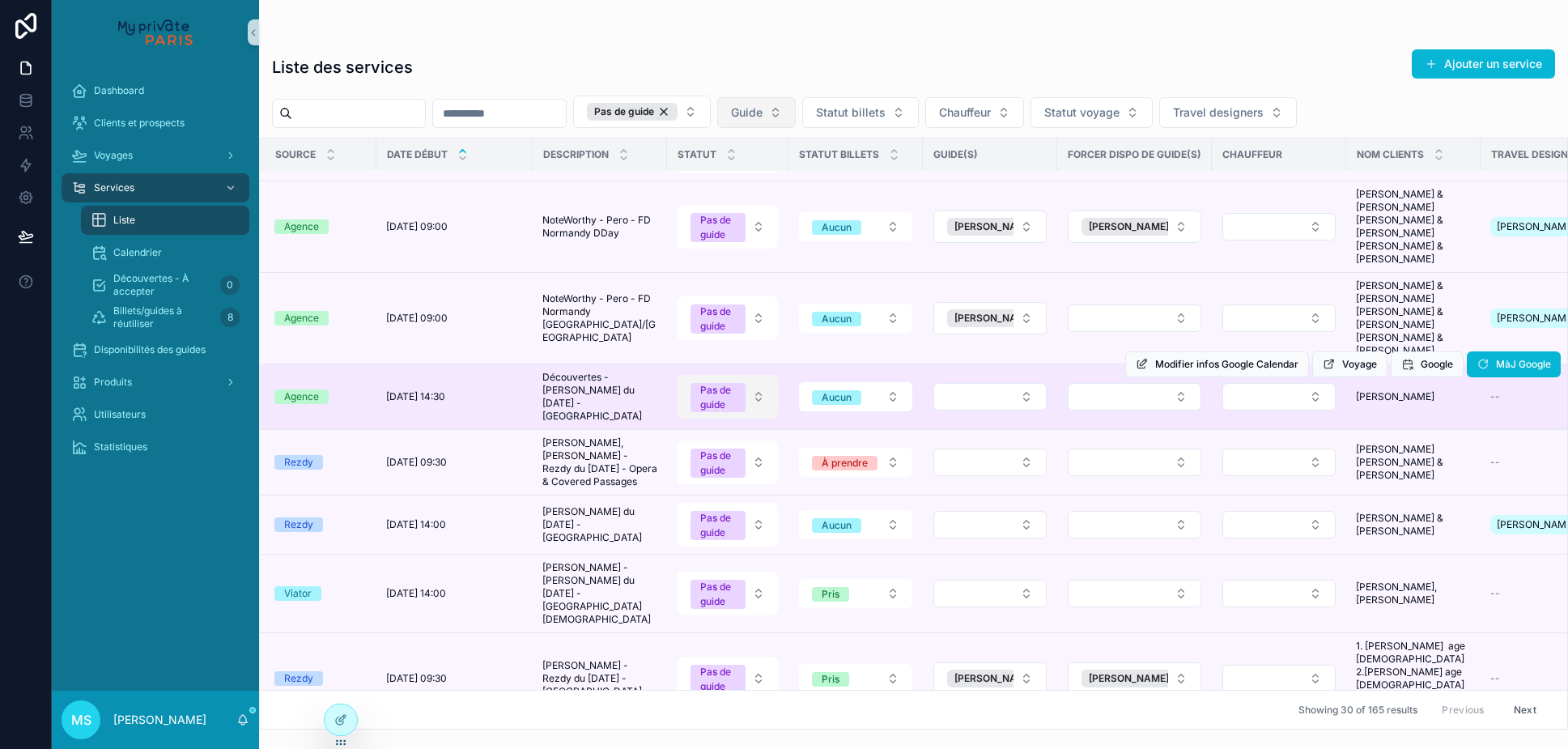
click at [750, 375] on button "Pas de guide" at bounding box center [727, 398] width 100 height 44
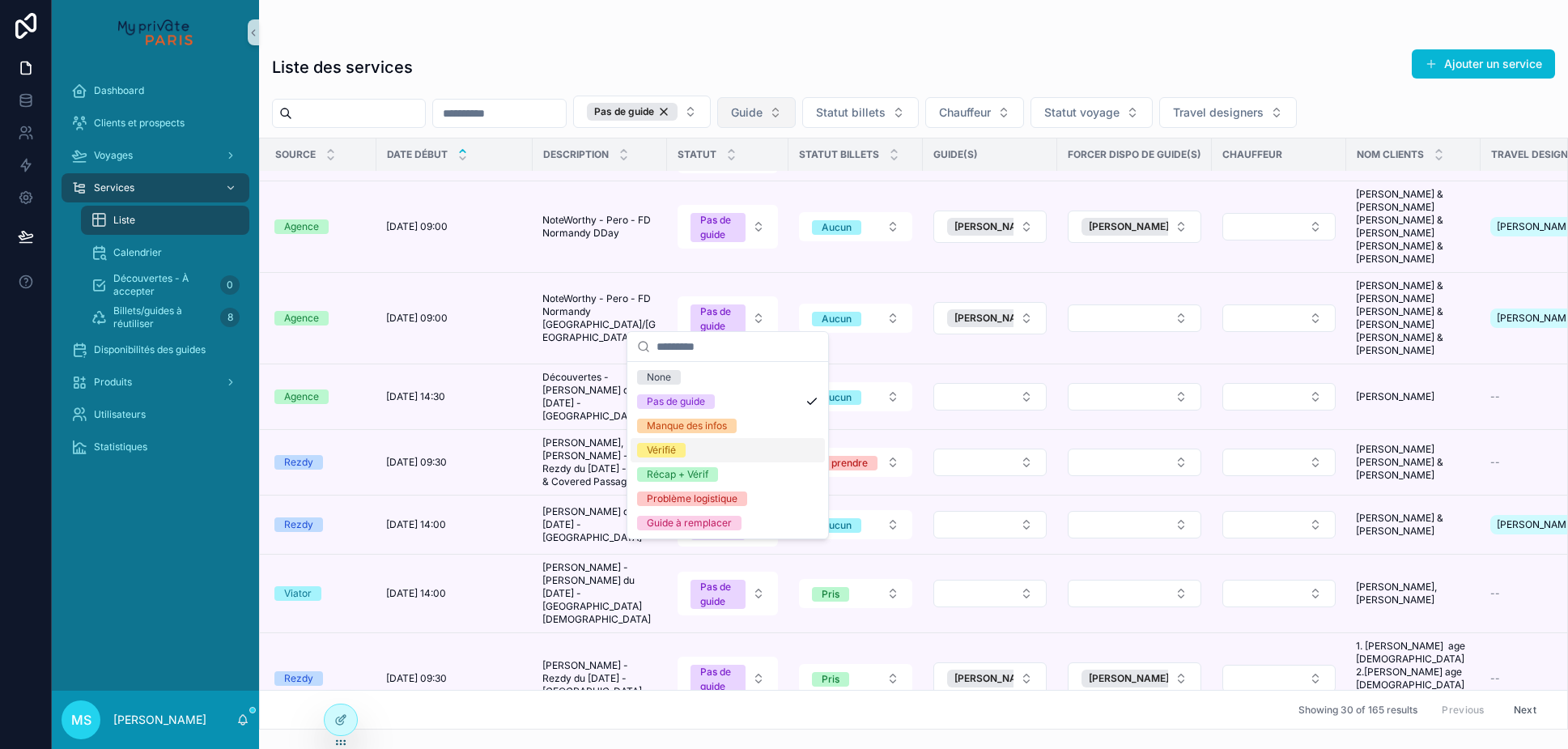
click at [746, 444] on div "Vérifié" at bounding box center [727, 450] width 194 height 24
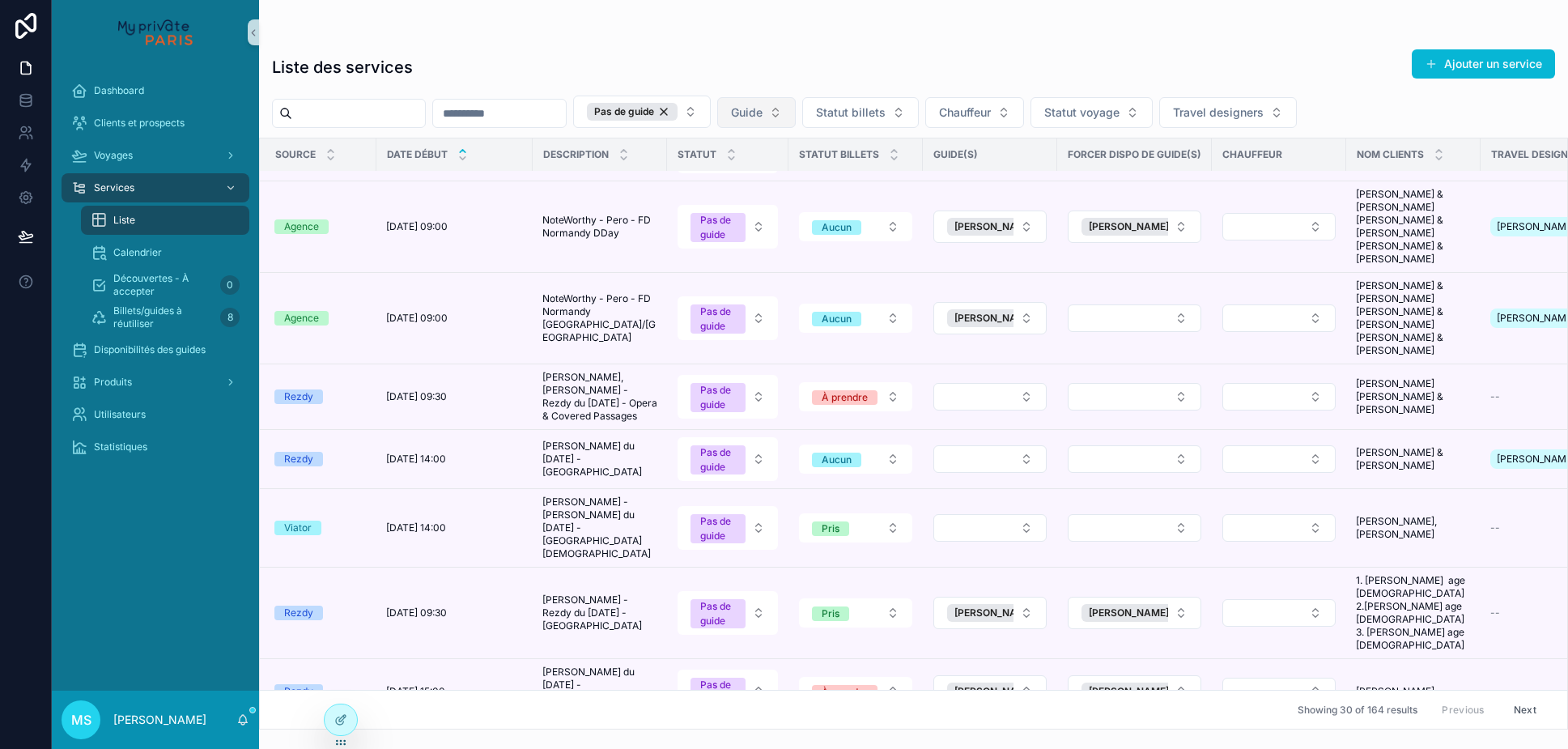
click at [0, 0] on div "Modifier infos Google Calendar Voyage Google MàJ Google" at bounding box center [0, 0] width 0 height 0
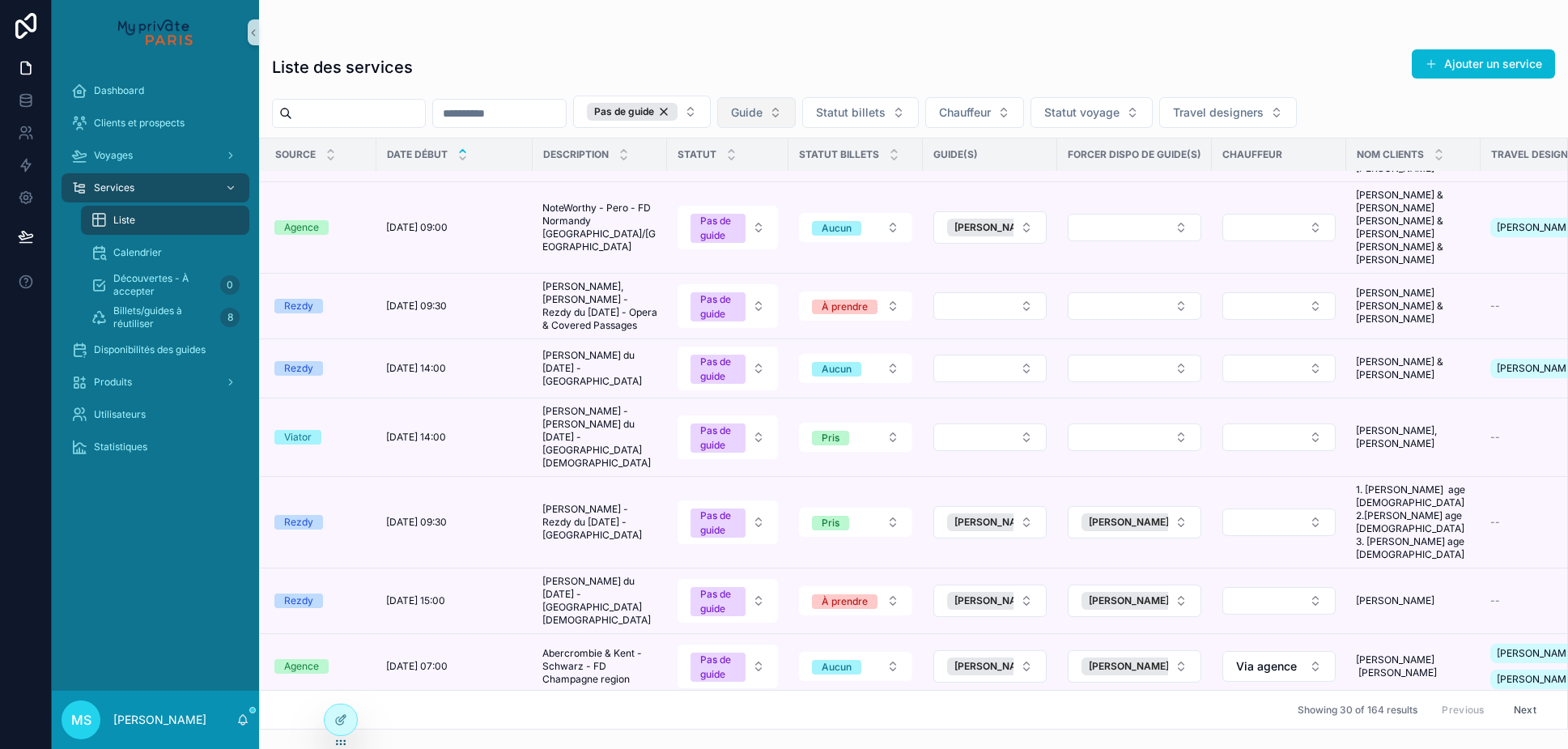
scroll to position [1410, 3]
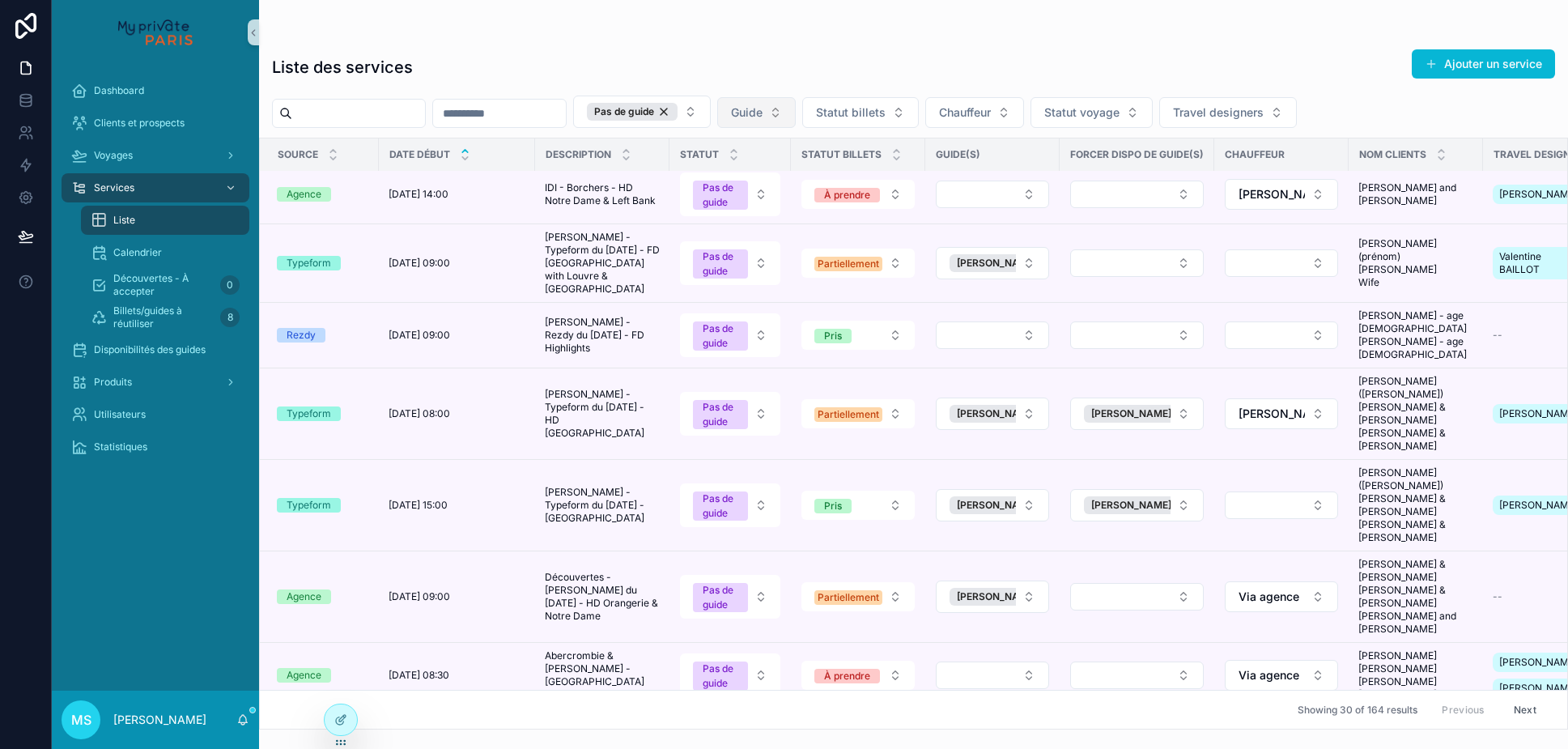
click at [1517, 709] on button "Next" at bounding box center [1525, 709] width 45 height 25
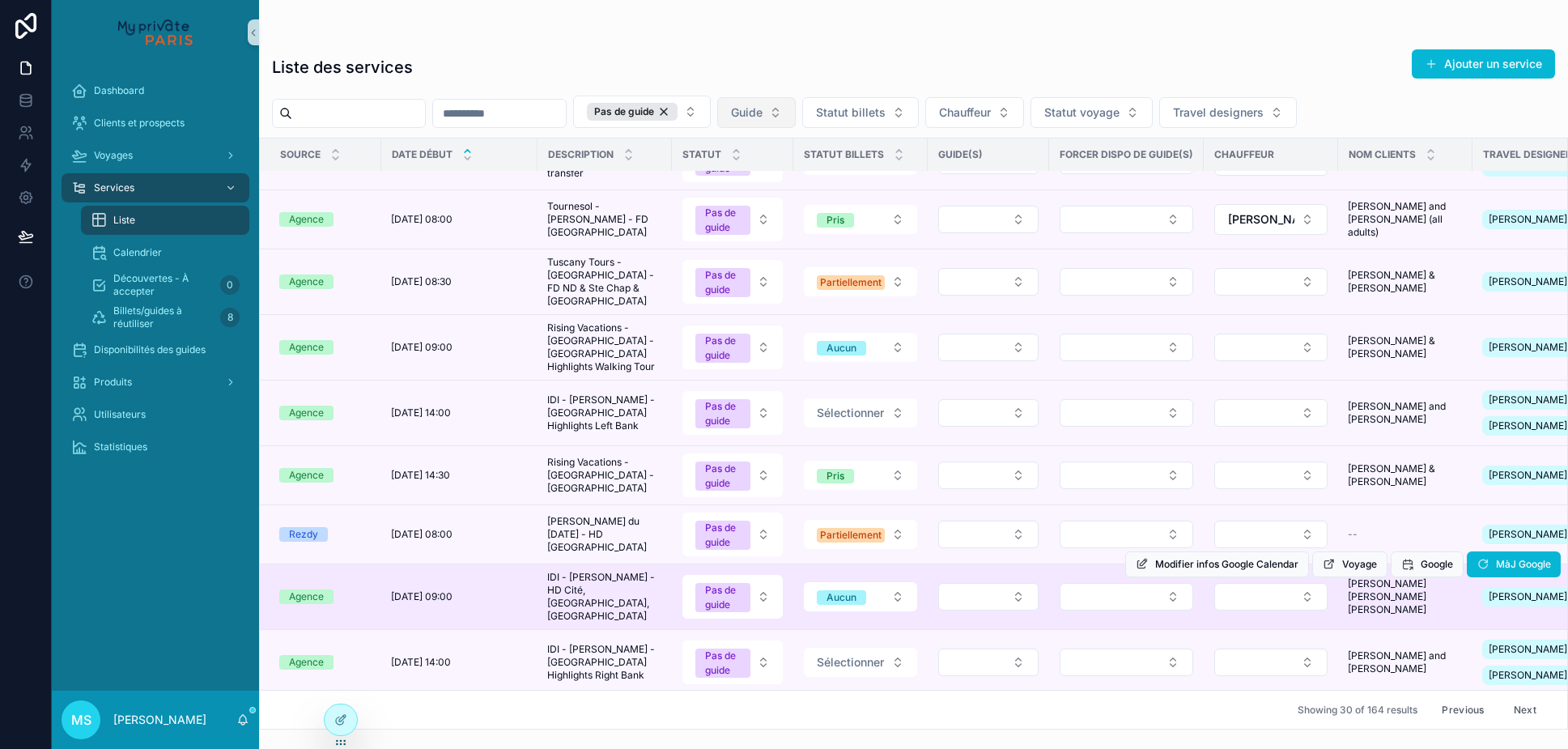
scroll to position [1409, 0]
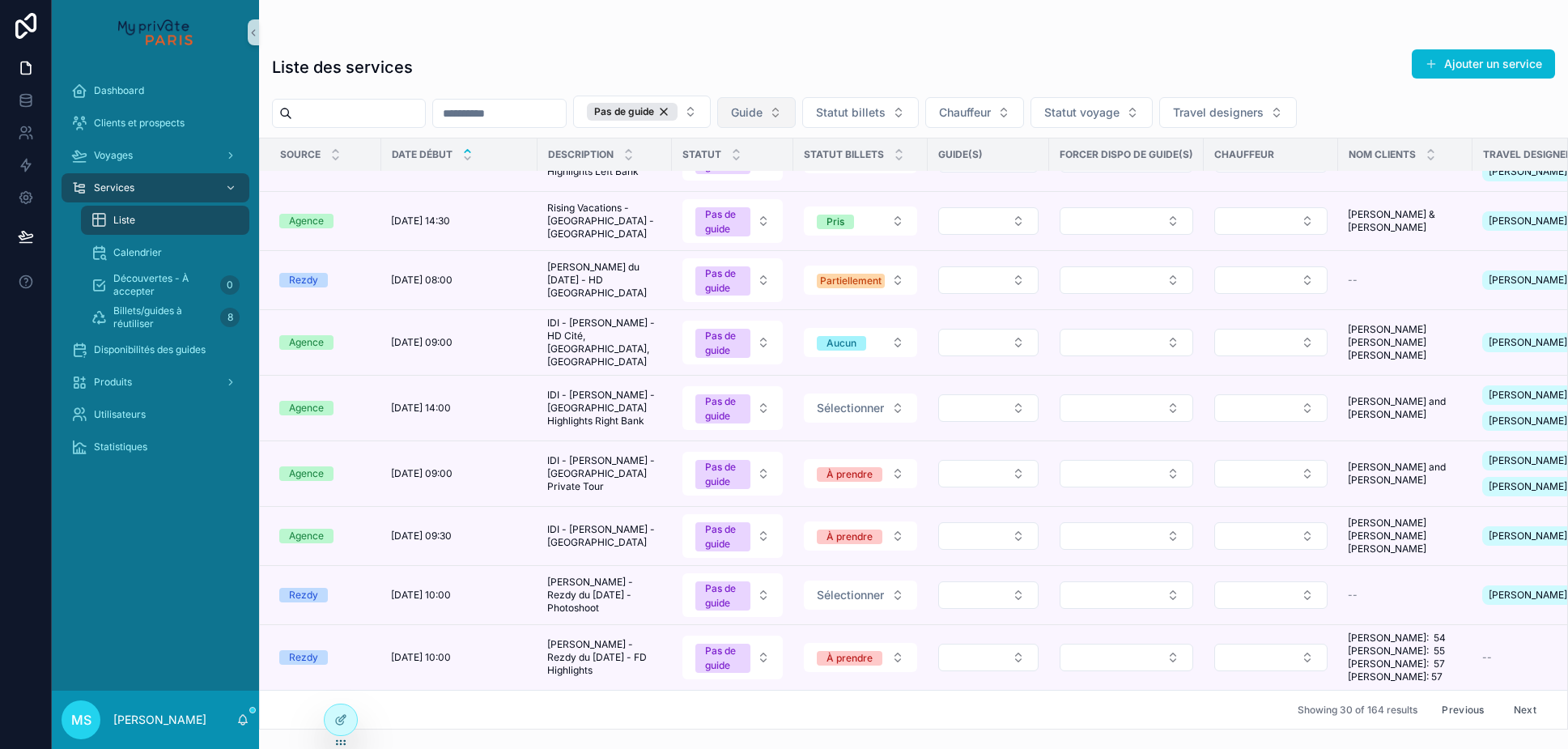
click at [1520, 709] on button "Next" at bounding box center [1525, 709] width 45 height 25
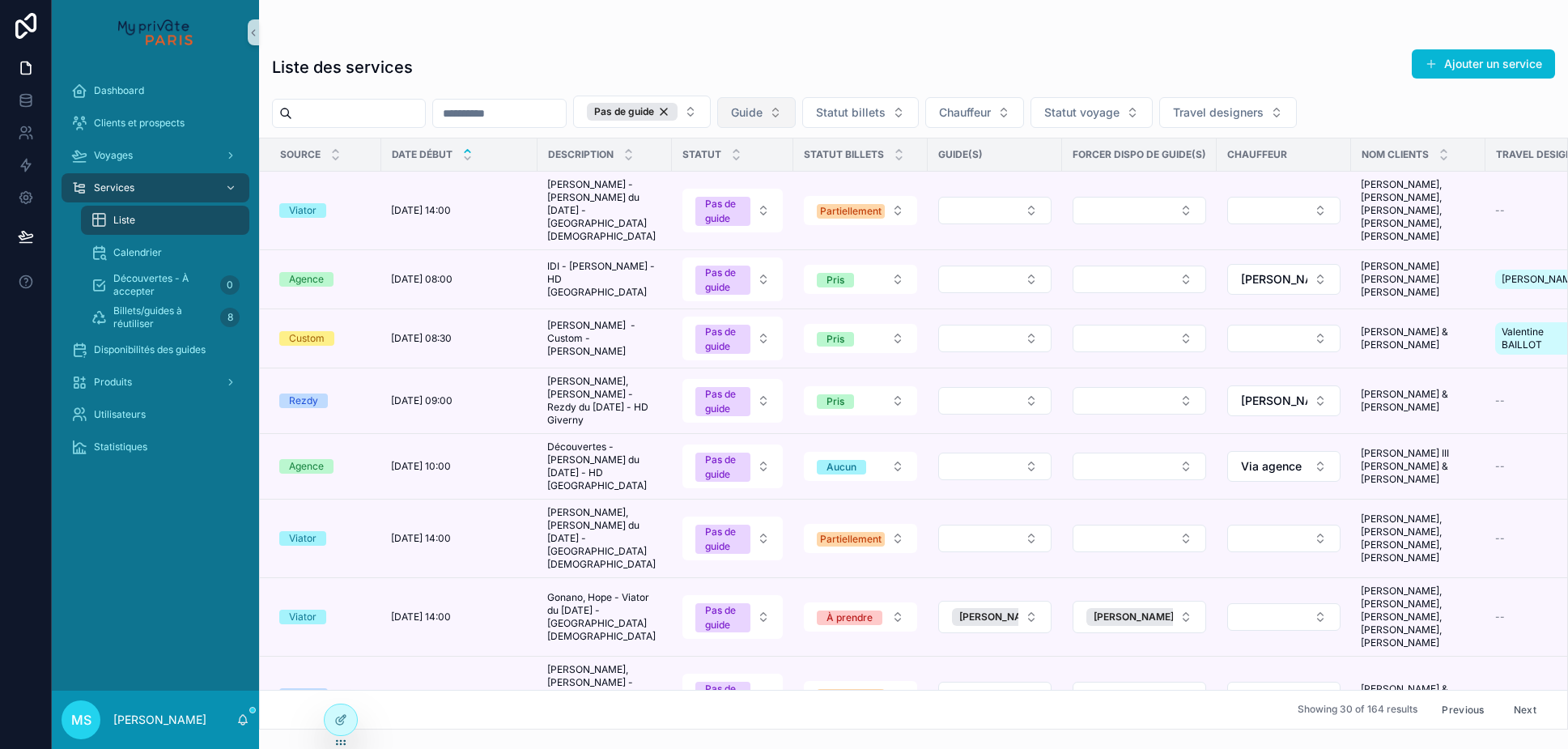
scroll to position [644, 0]
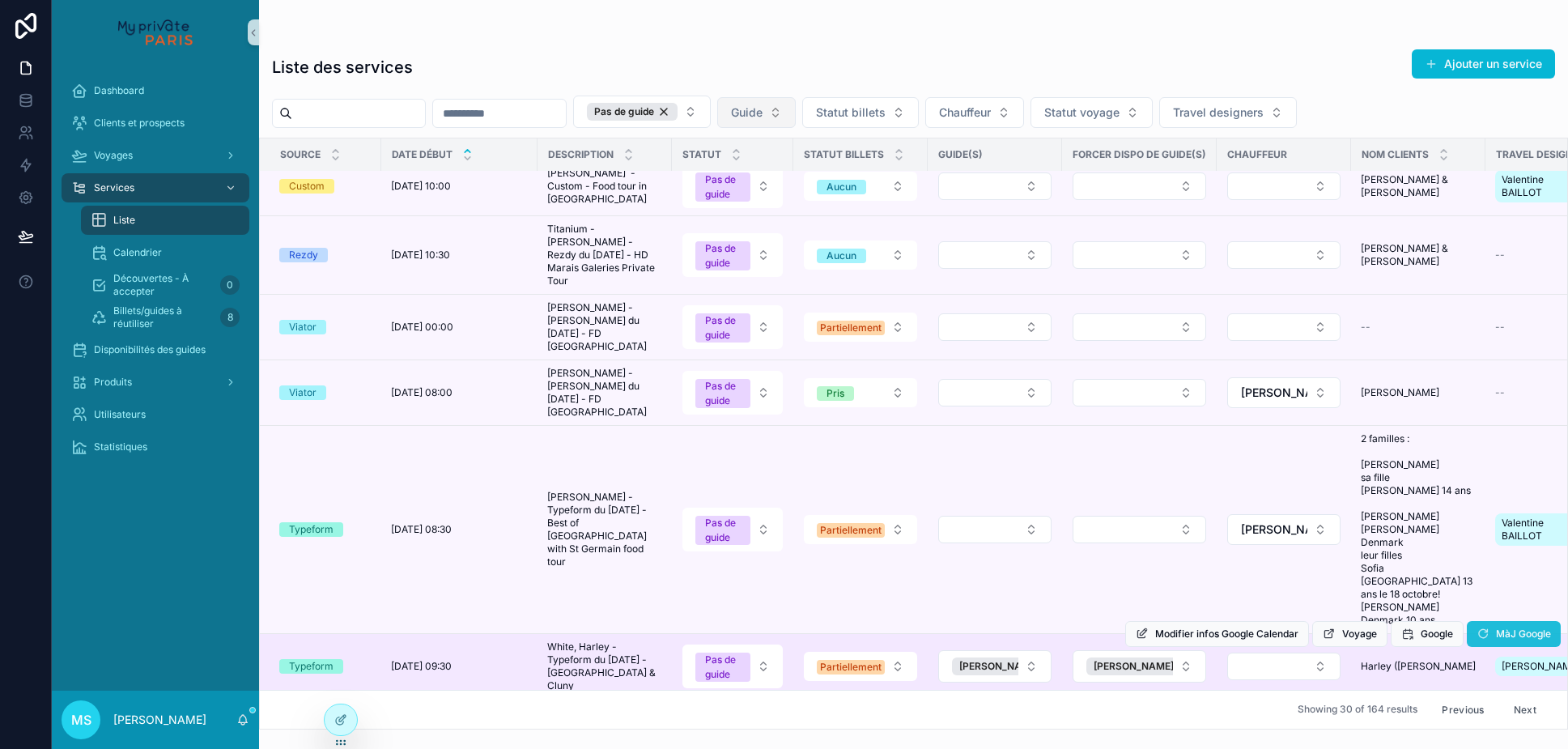
click at [1498, 628] on span "MàJ Google" at bounding box center [1523, 634] width 55 height 13
click at [1481, 628] on icon "scrollable content" at bounding box center [1482, 634] width 13 height 13
click at [1481, 631] on span "MàJ Google" at bounding box center [1514, 637] width 94 height 12
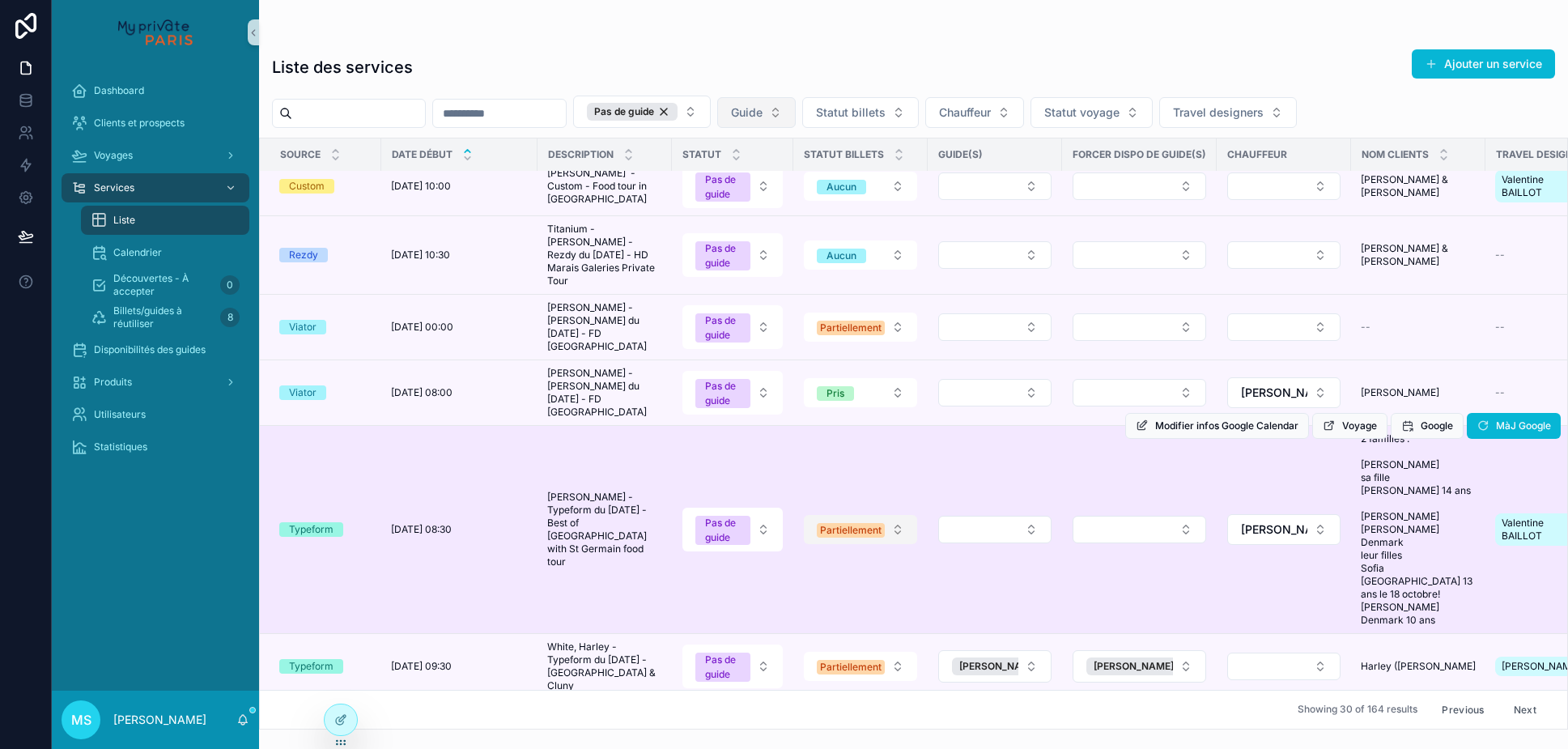
click at [876, 515] on button "Partiellement" at bounding box center [860, 530] width 113 height 29
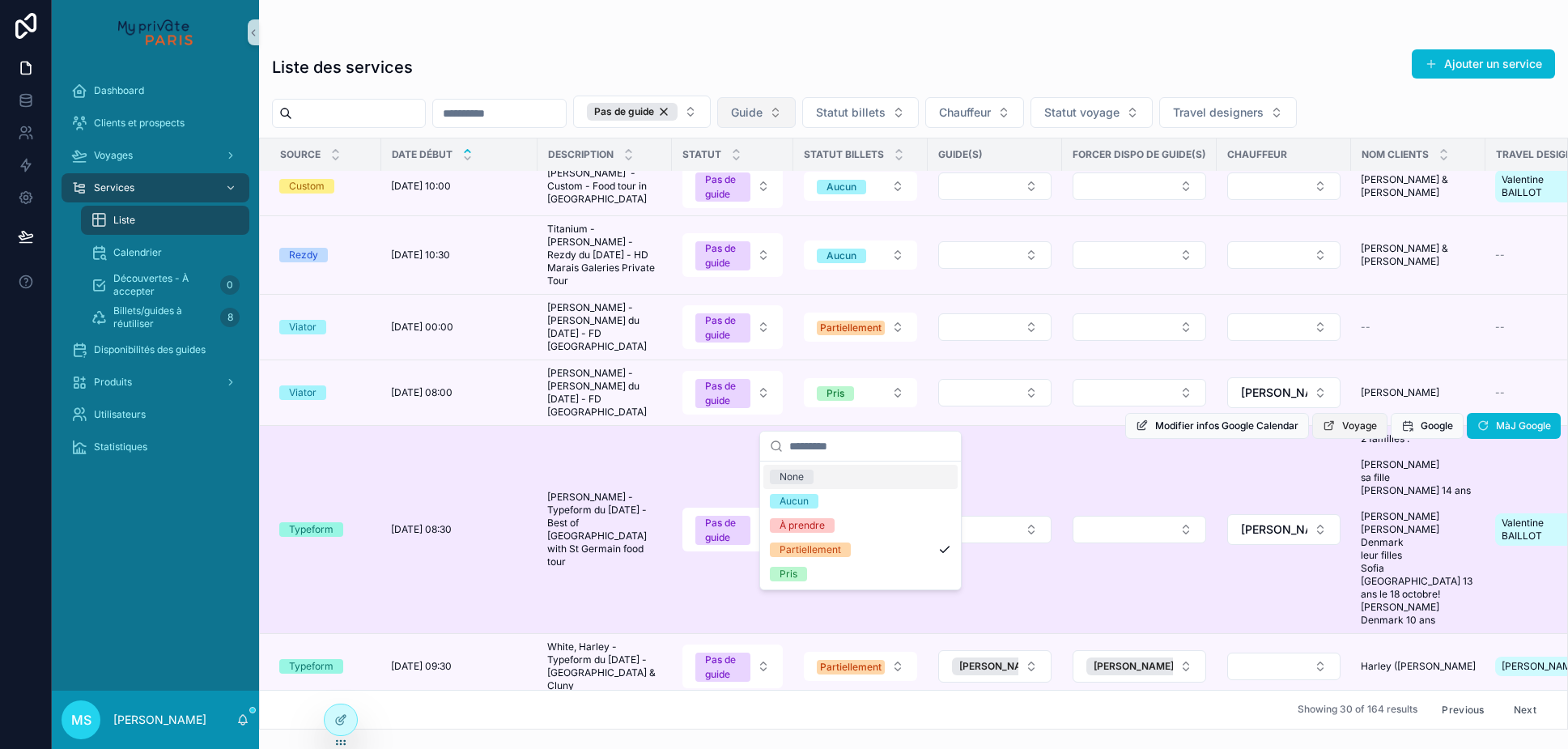
click at [1343, 420] on span "Voyage" at bounding box center [1359, 426] width 35 height 13
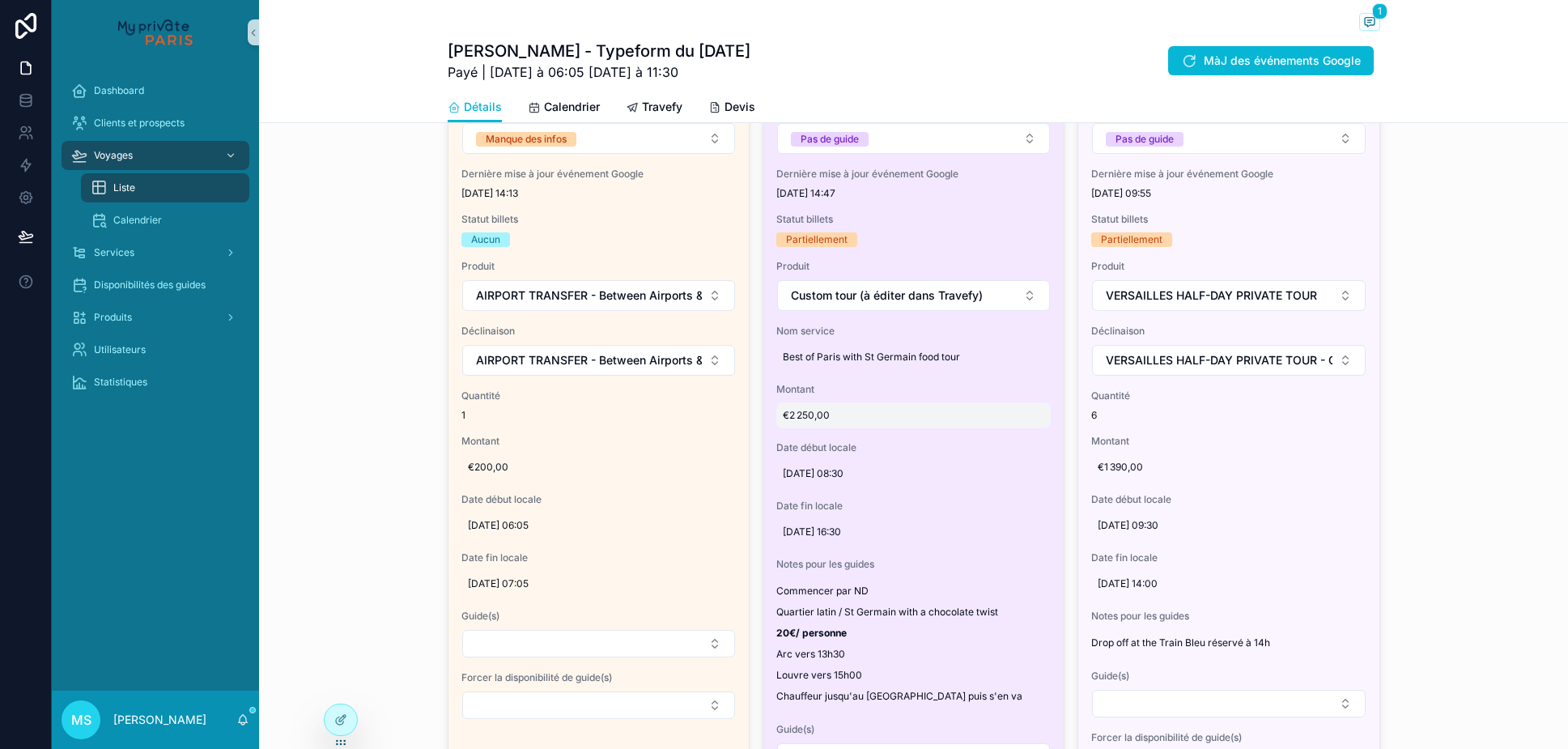
scroll to position [1219, 0]
click at [841, 240] on div "Partiellement" at bounding box center [817, 241] width 62 height 15
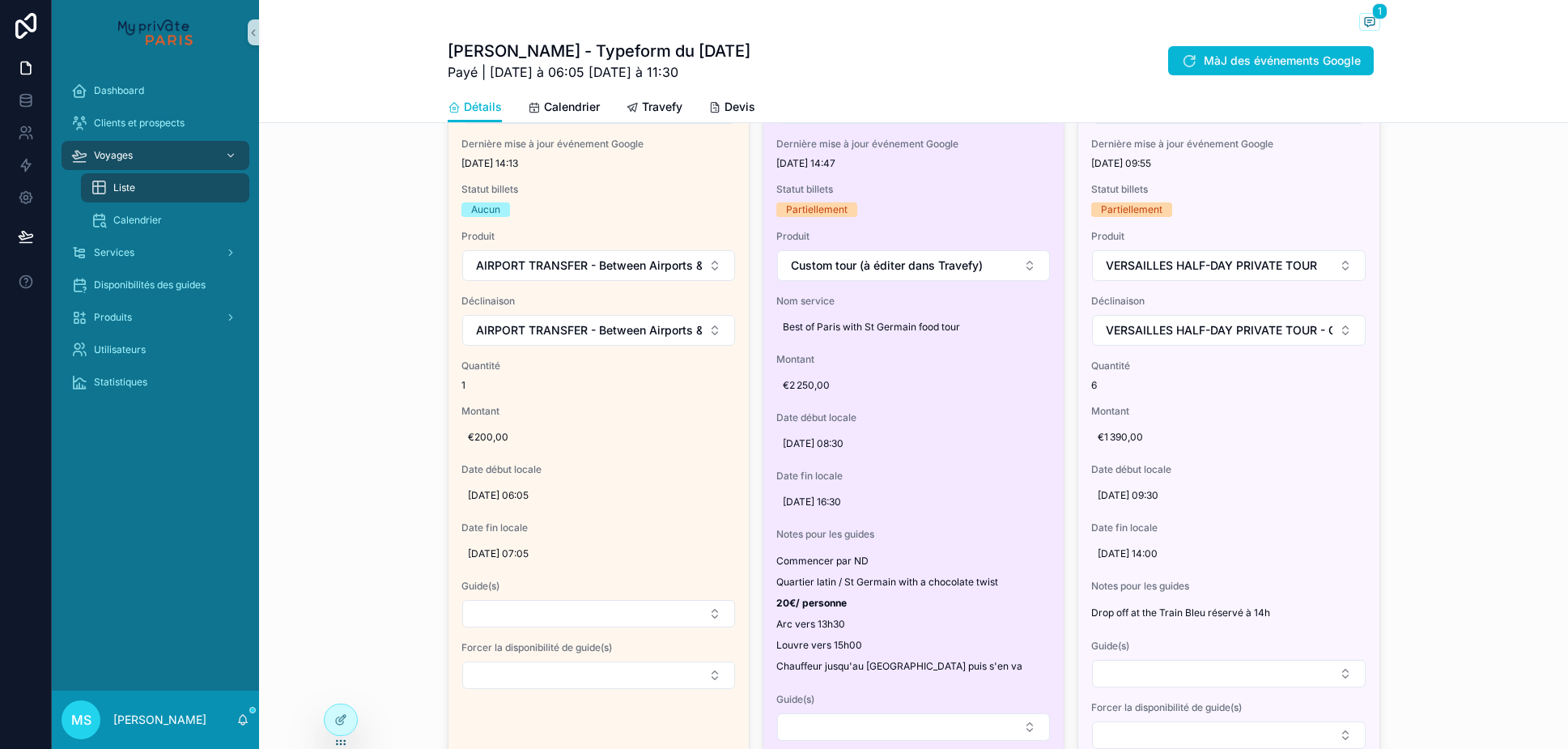
scroll to position [1213, 0]
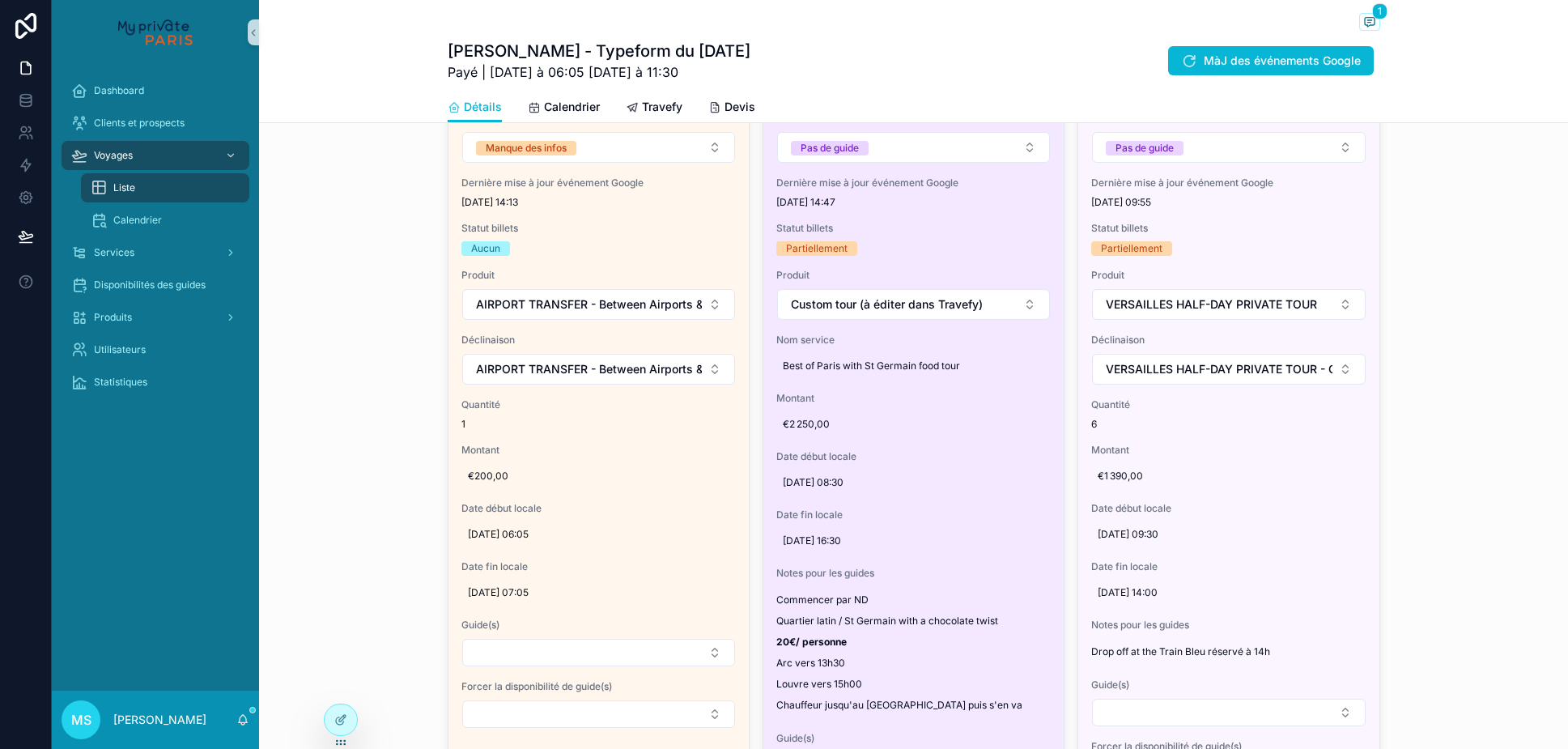
click at [841, 250] on div "Partiellement" at bounding box center [817, 248] width 62 height 15
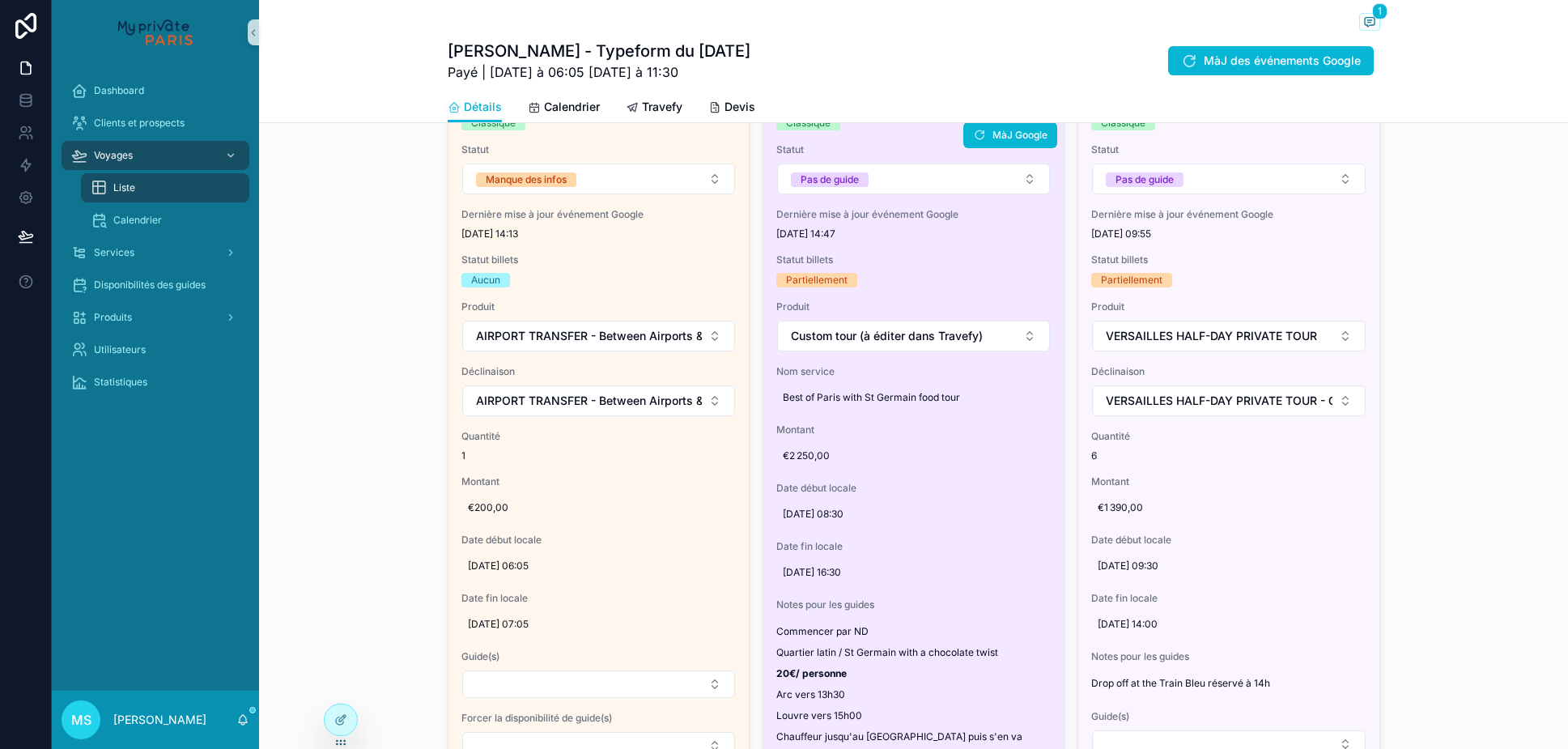
scroll to position [1106, 0]
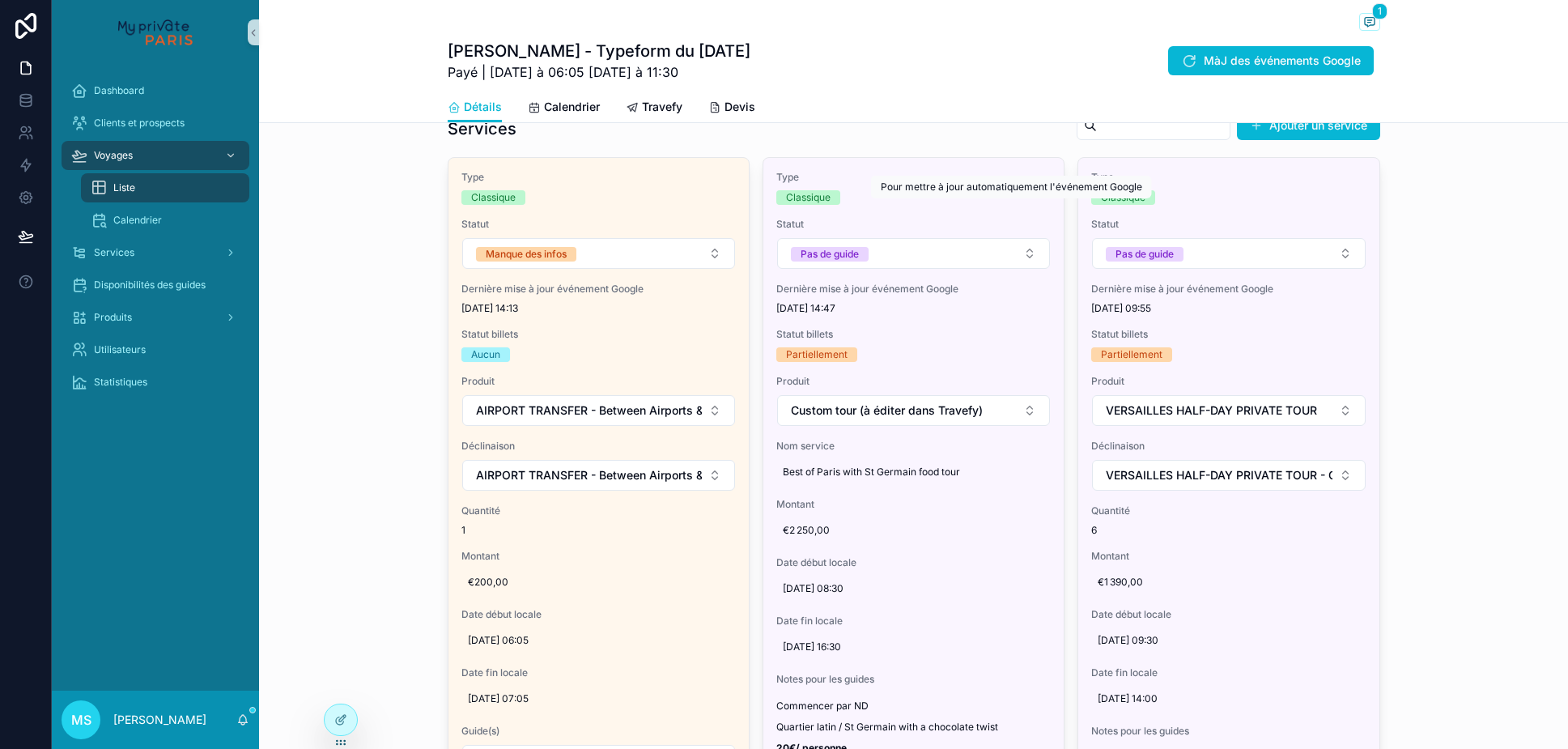
click at [959, 180] on div "**********" at bounding box center [809, 374] width 1516 height 749
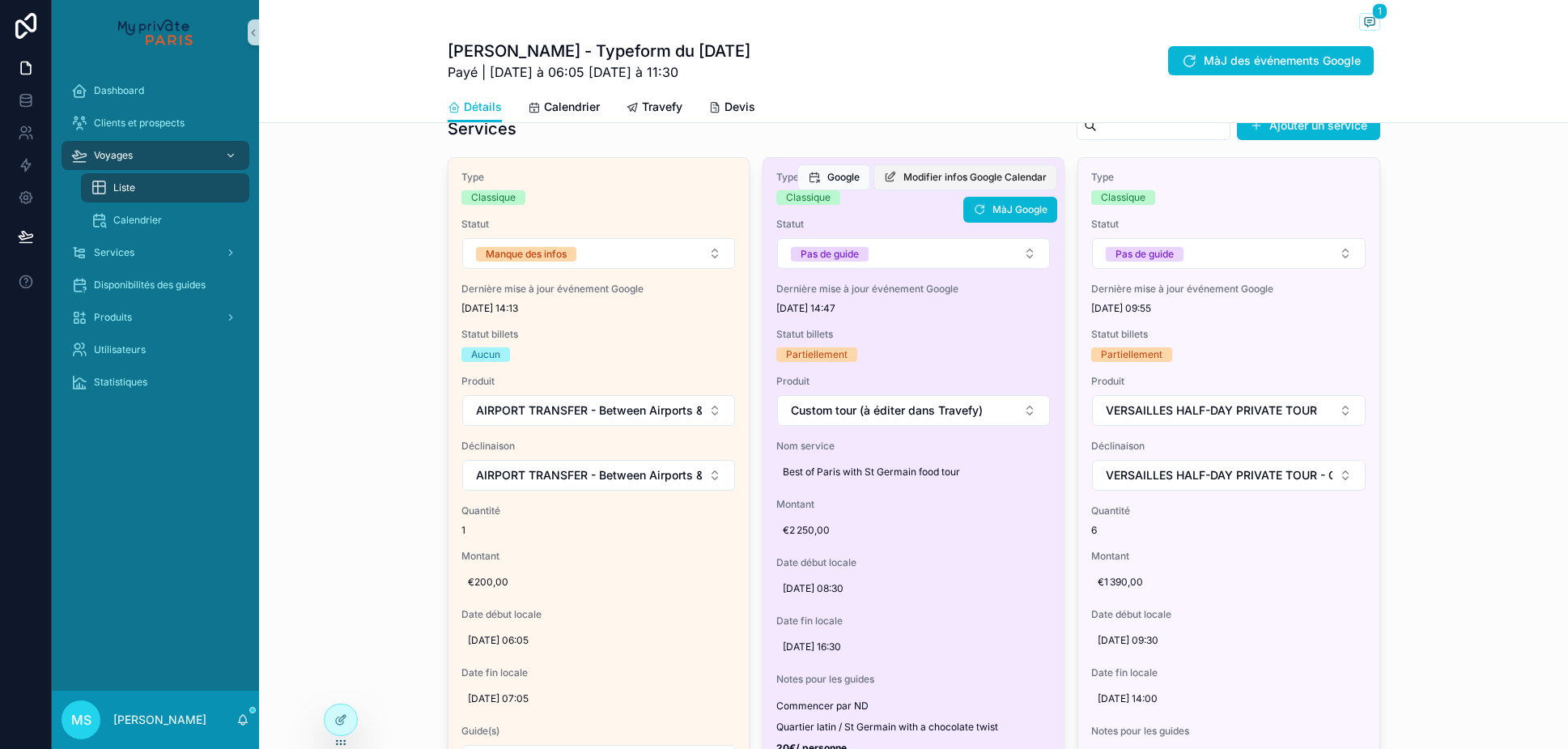
click at [935, 180] on span "Modifier infos Google Calendar" at bounding box center [975, 178] width 143 height 13
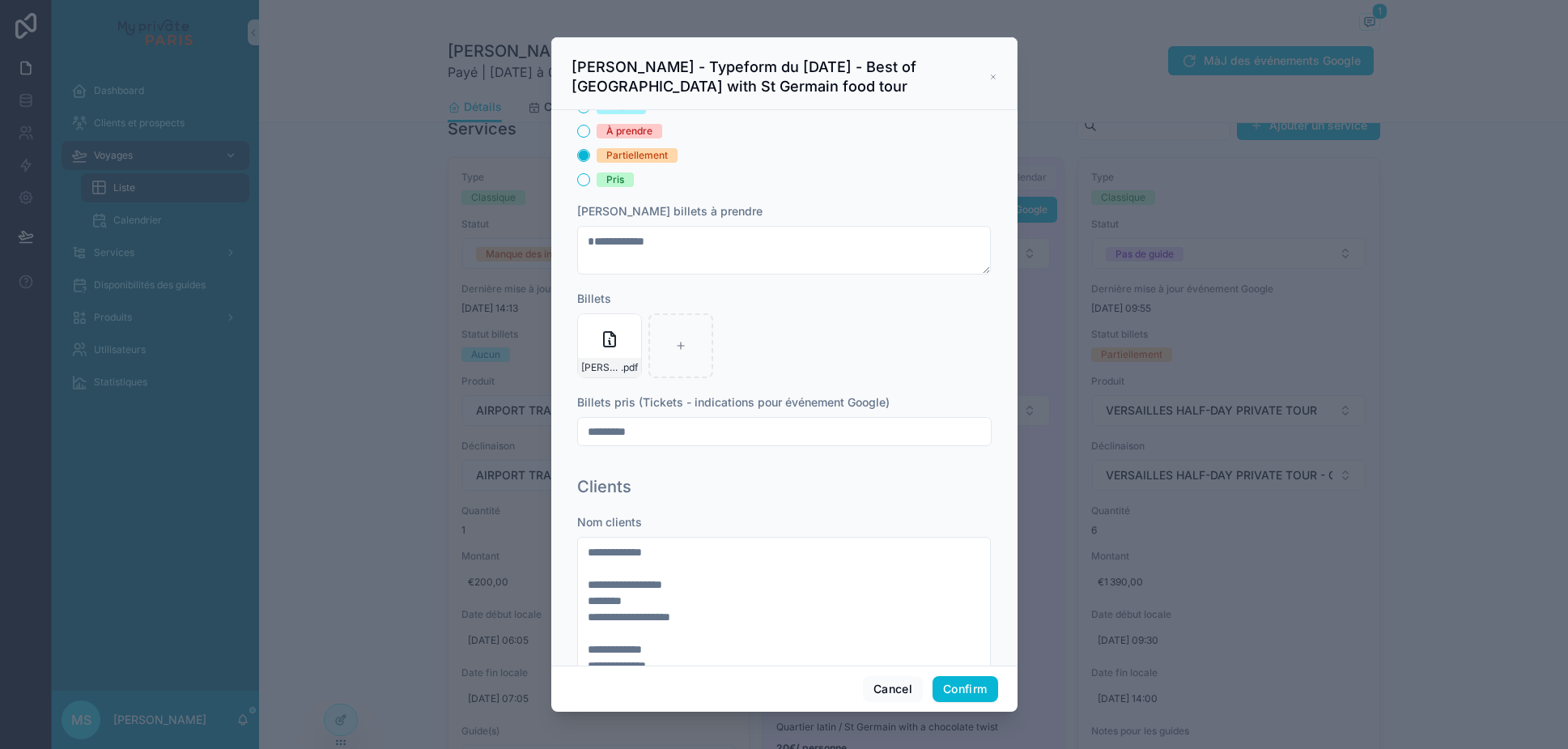
scroll to position [520, 0]
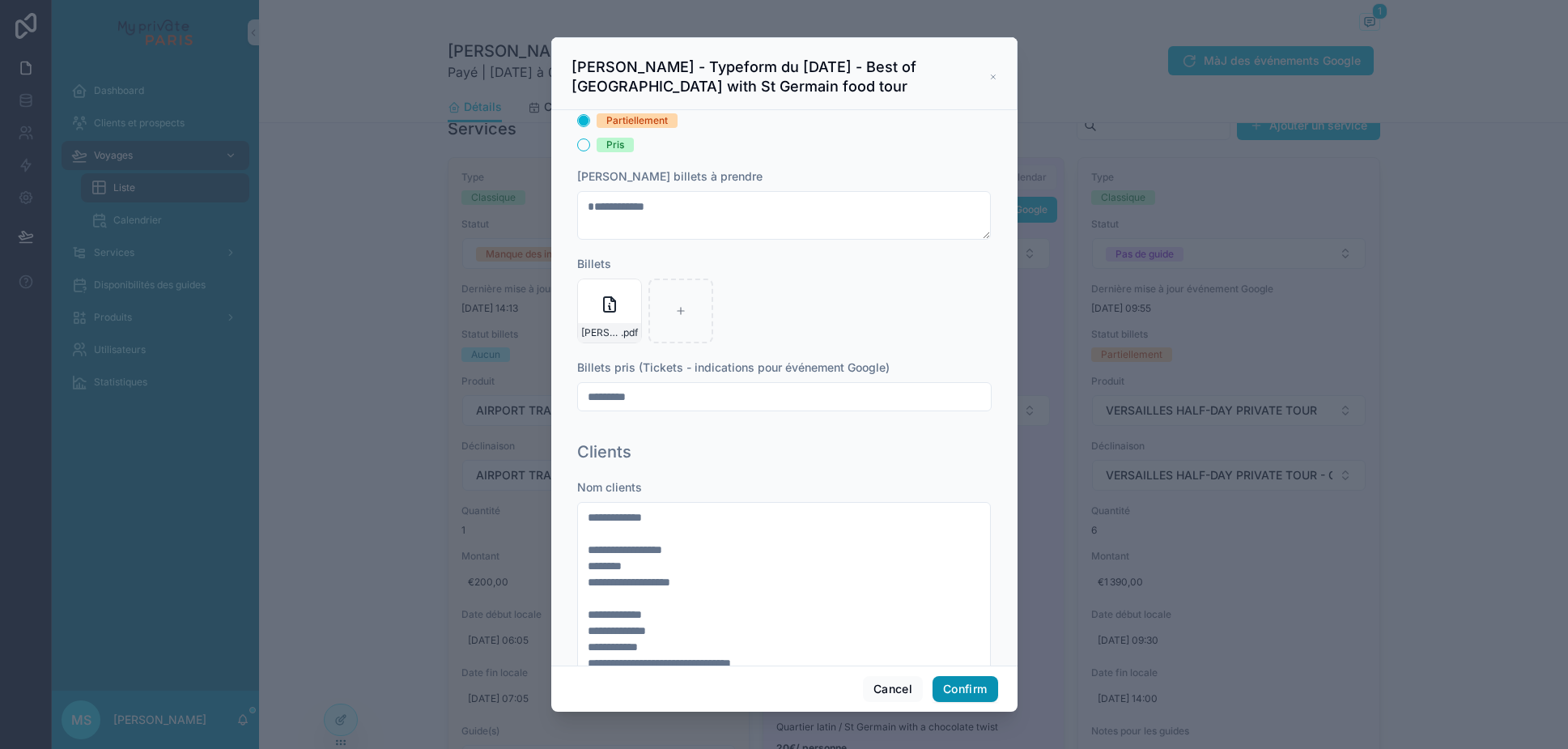
click at [948, 680] on button "Confirm" at bounding box center [965, 689] width 64 height 26
click at [953, 686] on button "Confirm" at bounding box center [965, 689] width 64 height 26
click at [994, 77] on icon at bounding box center [993, 77] width 8 height 13
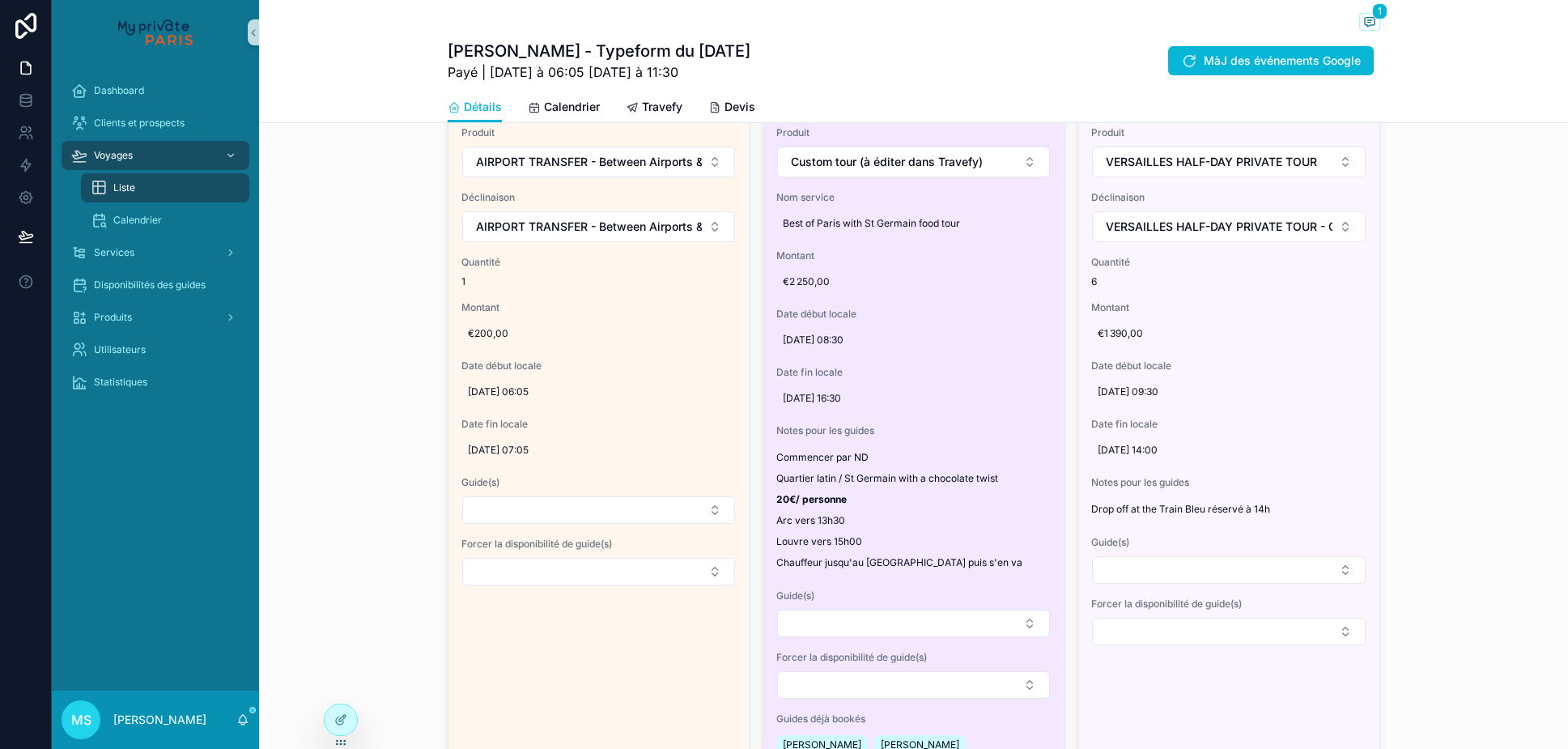
scroll to position [1417, 0]
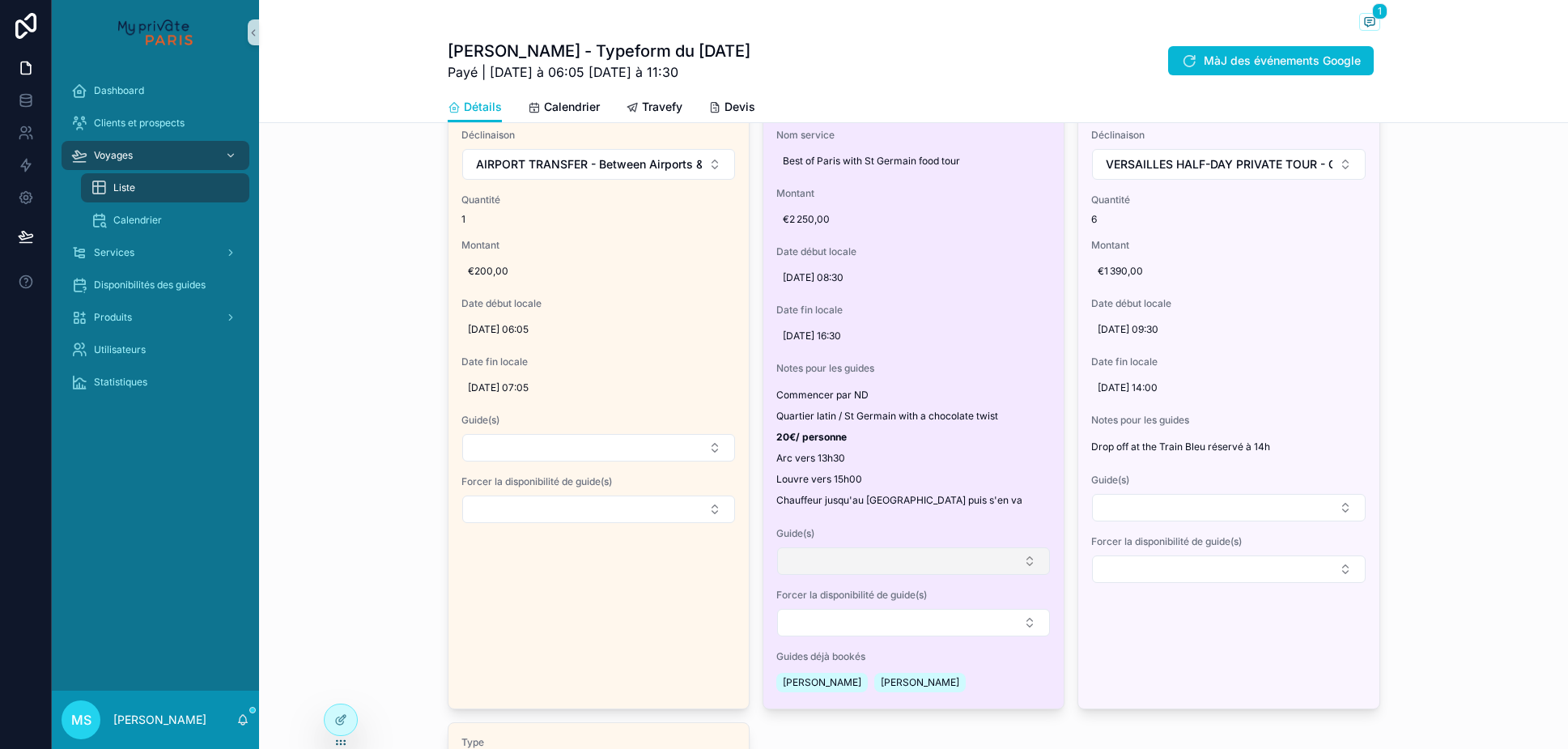
click at [858, 559] on button "Select Button" at bounding box center [913, 561] width 273 height 28
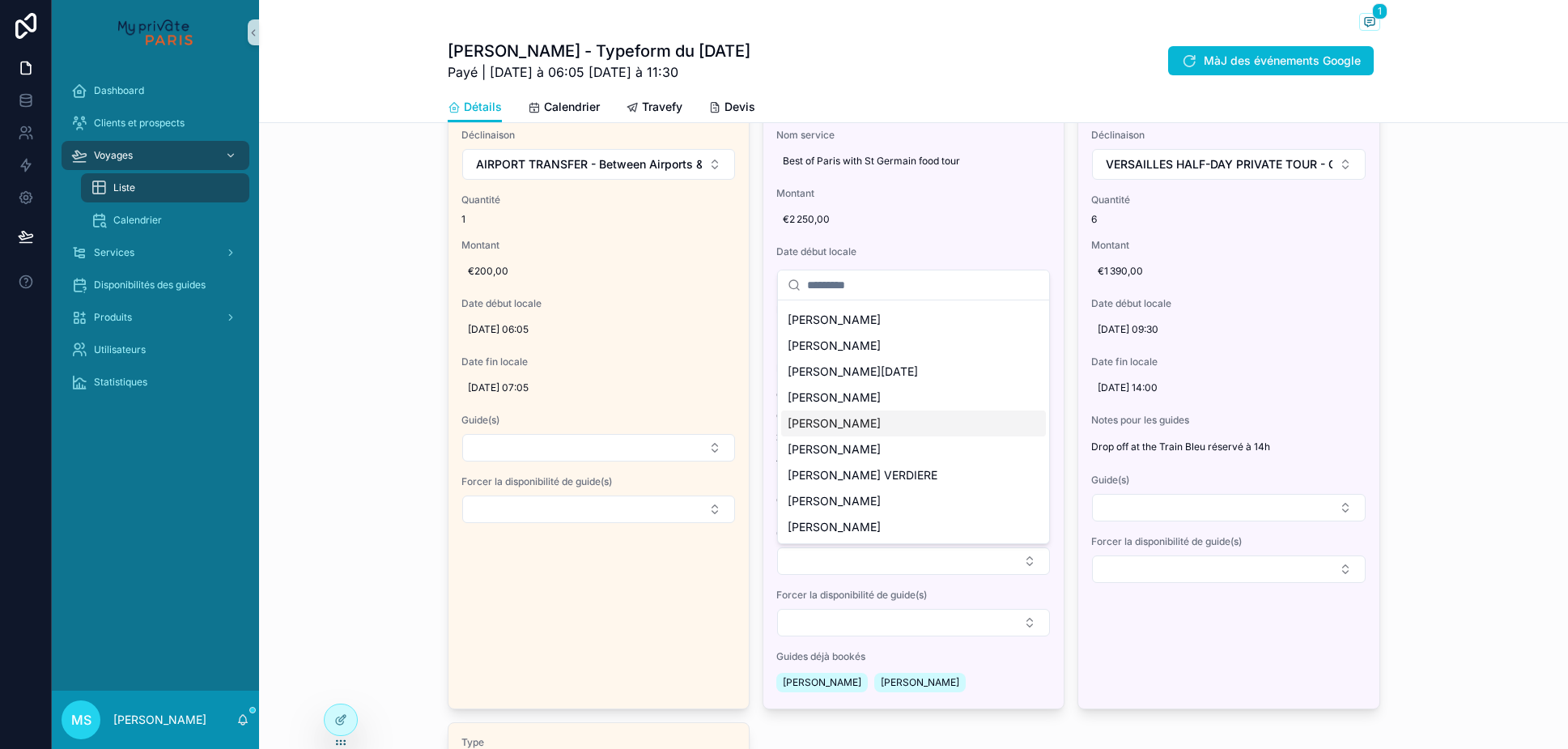
scroll to position [75, 0]
click at [850, 502] on span "[PERSON_NAME]" at bounding box center [833, 501] width 93 height 17
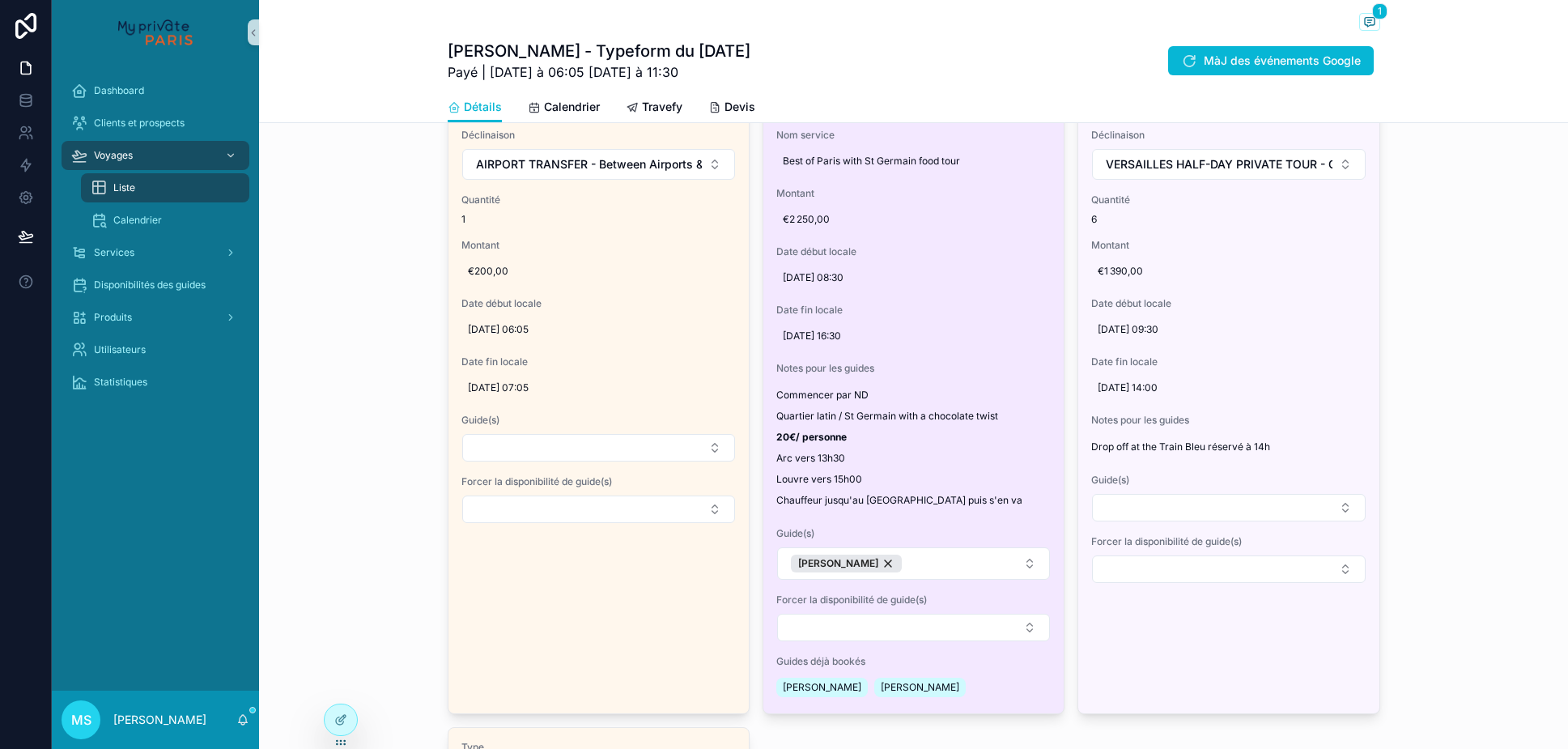
scroll to position [1141, 0]
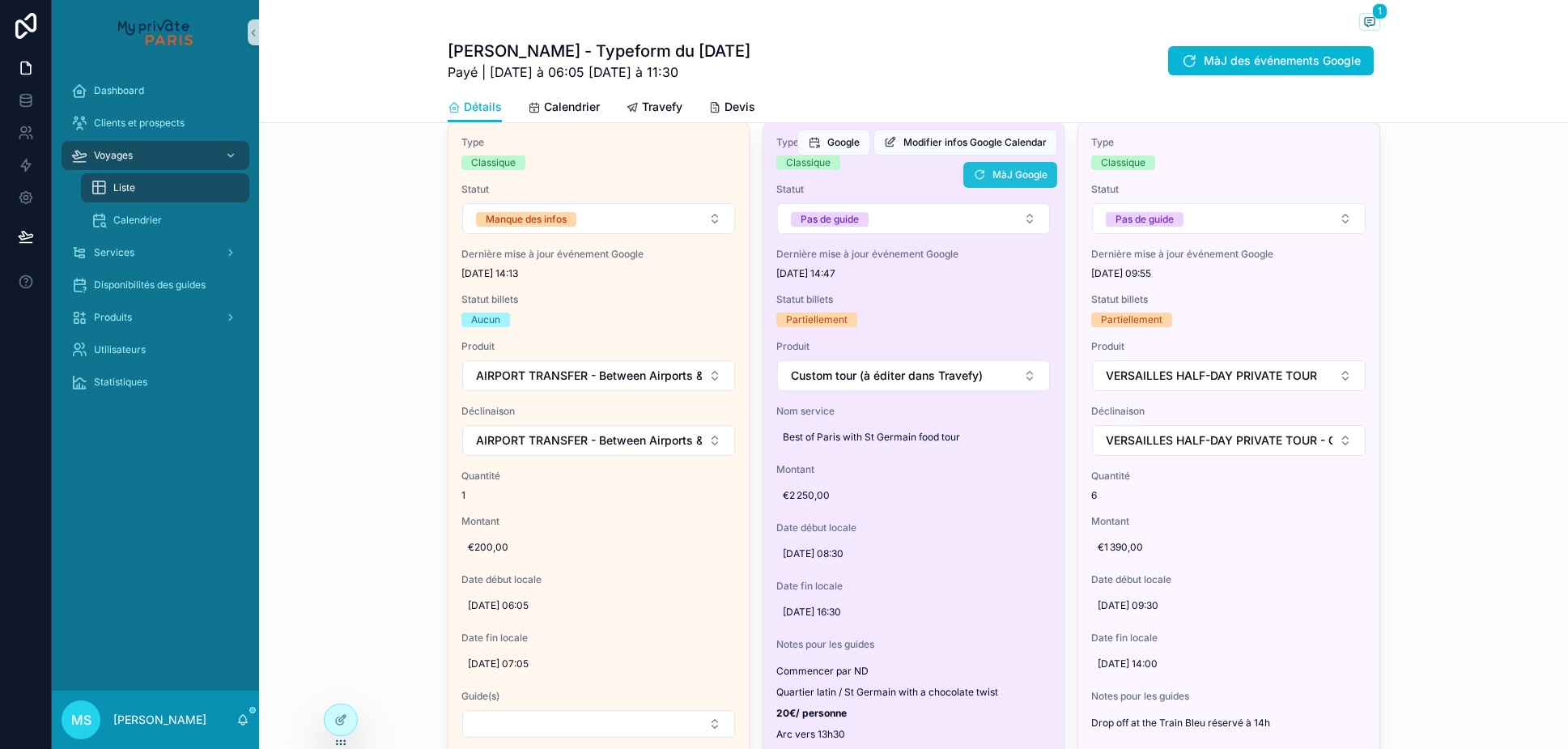
click at [1001, 179] on span "MàJ Google" at bounding box center [1020, 175] width 55 height 13
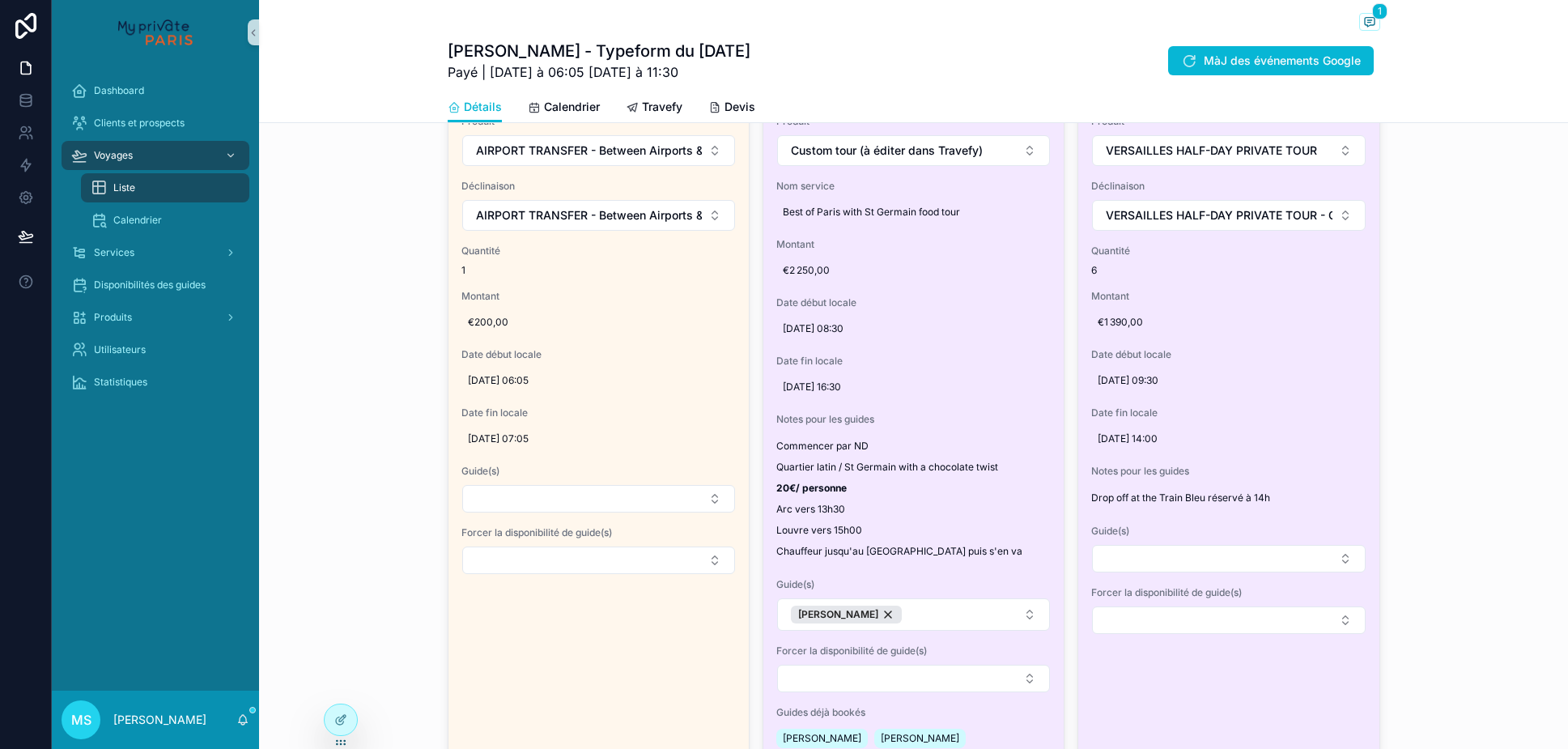
scroll to position [1382, 0]
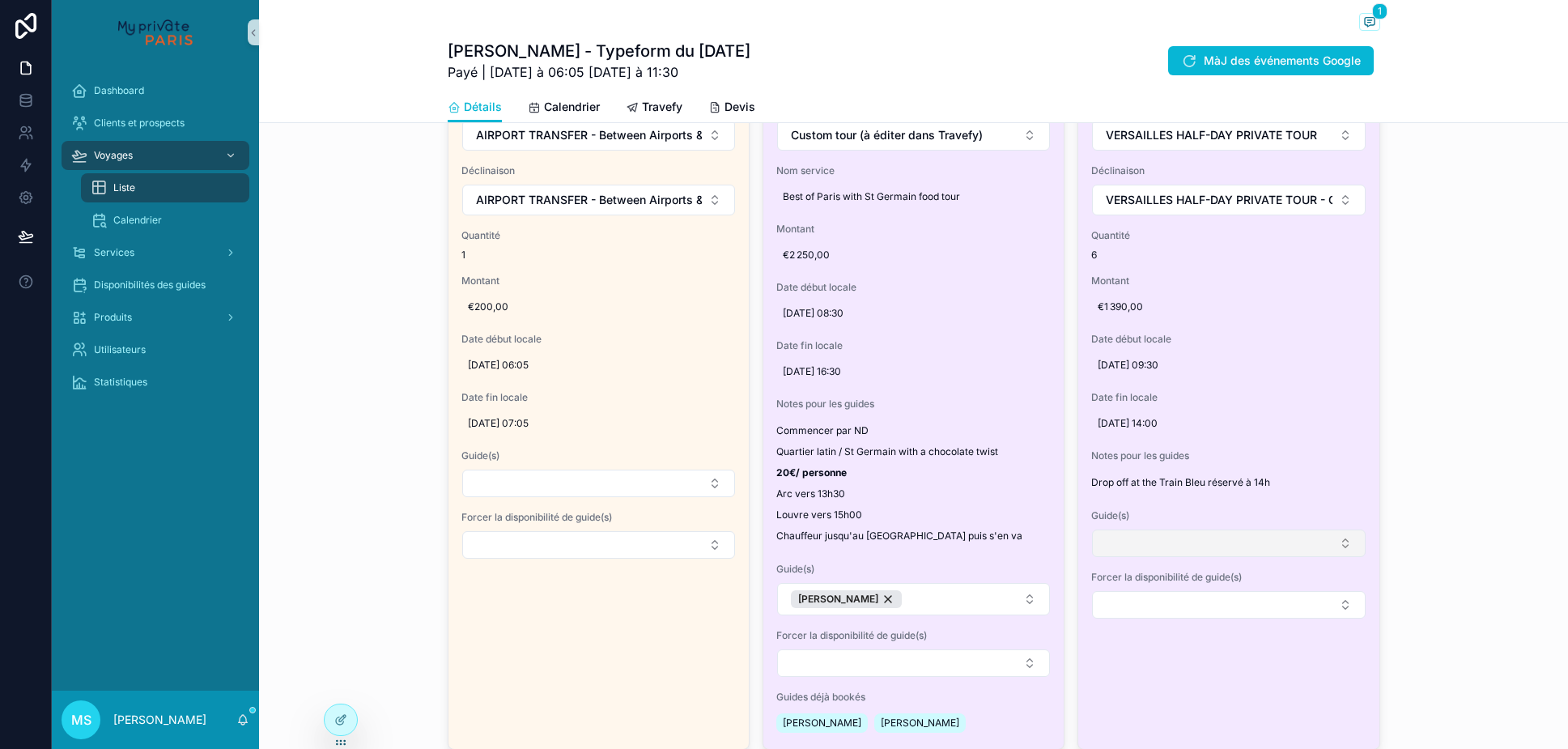
click at [1152, 548] on button "Select Button" at bounding box center [1228, 544] width 273 height 28
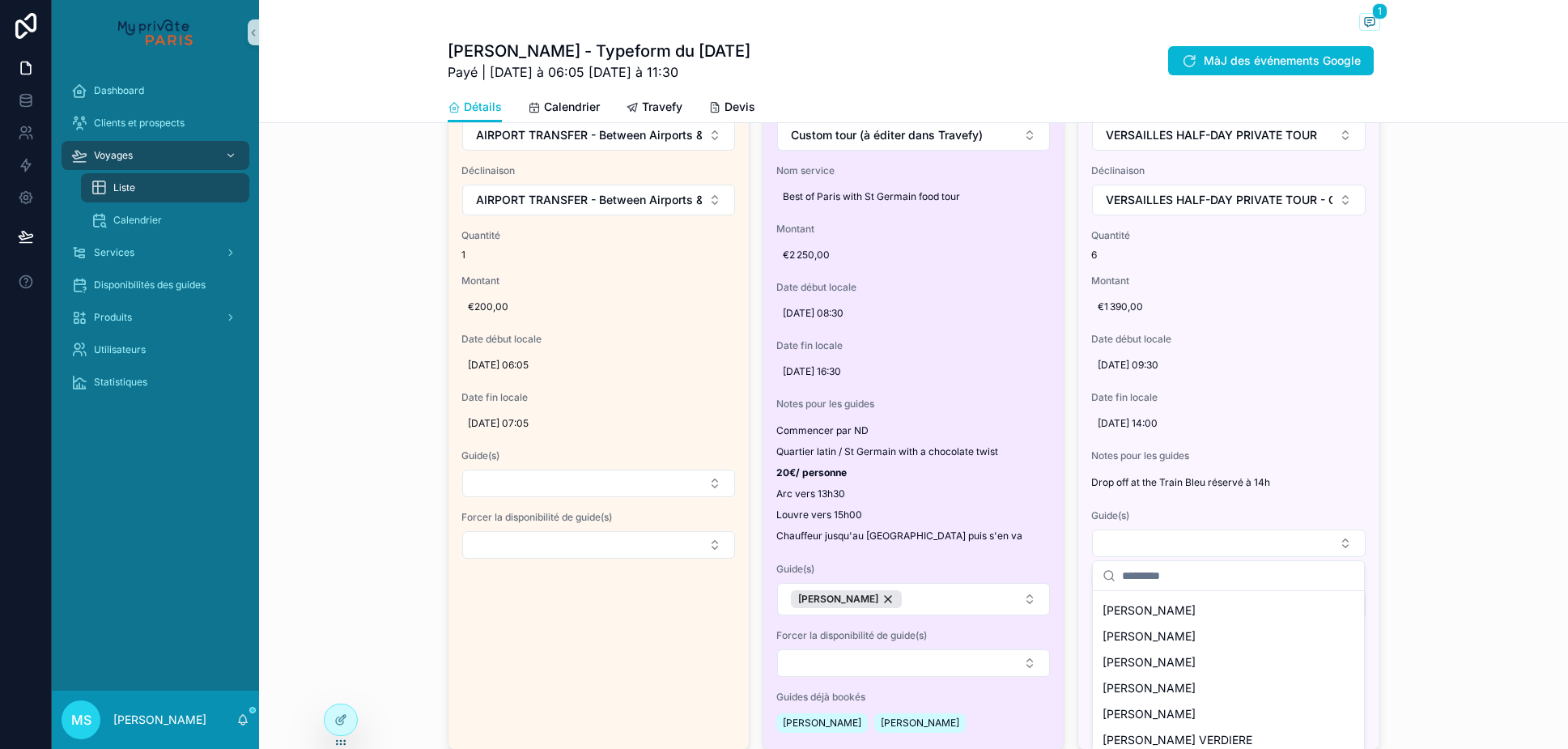
scroll to position [204, 0]
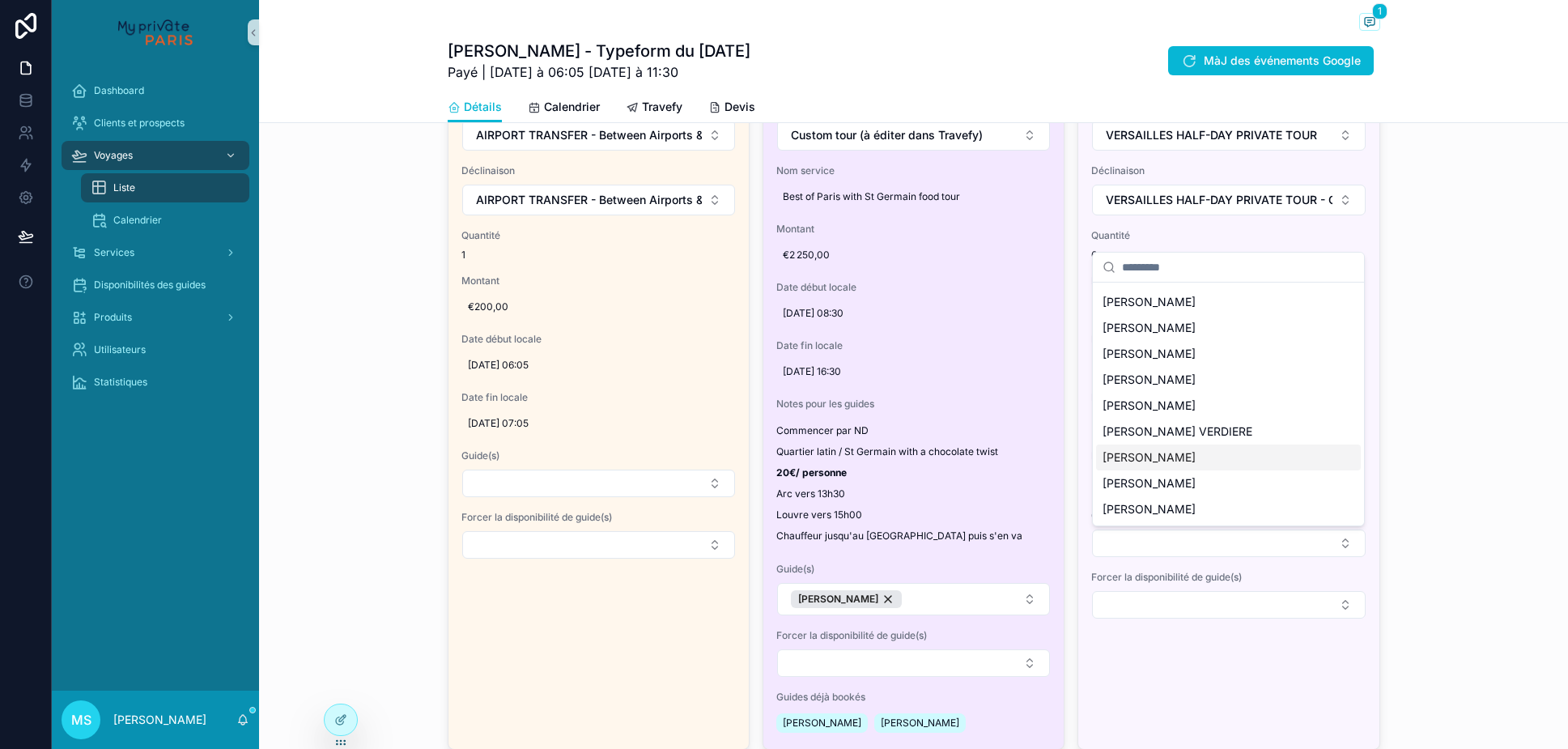
click at [1255, 451] on div "[PERSON_NAME]" at bounding box center [1229, 457] width 265 height 26
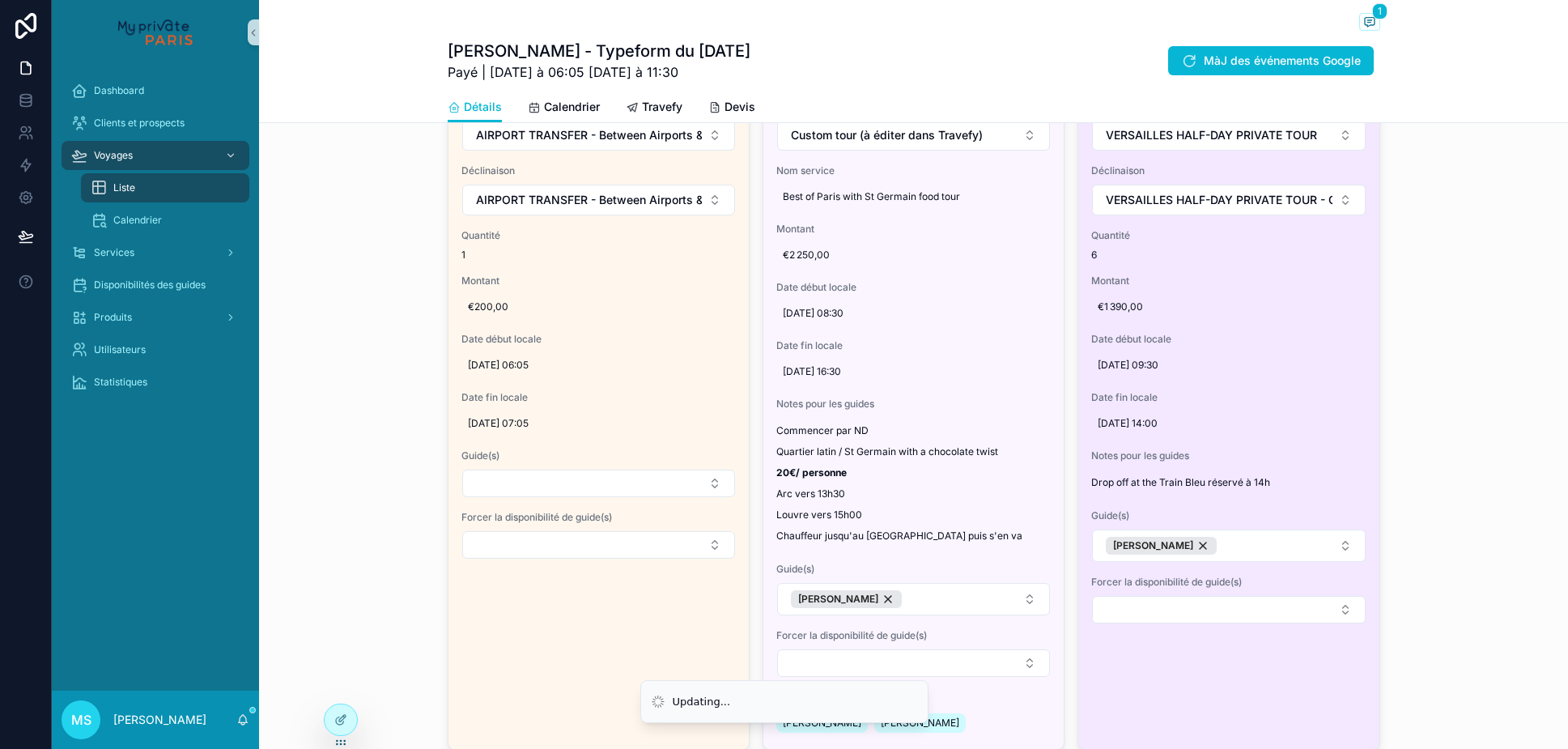
scroll to position [992, 0]
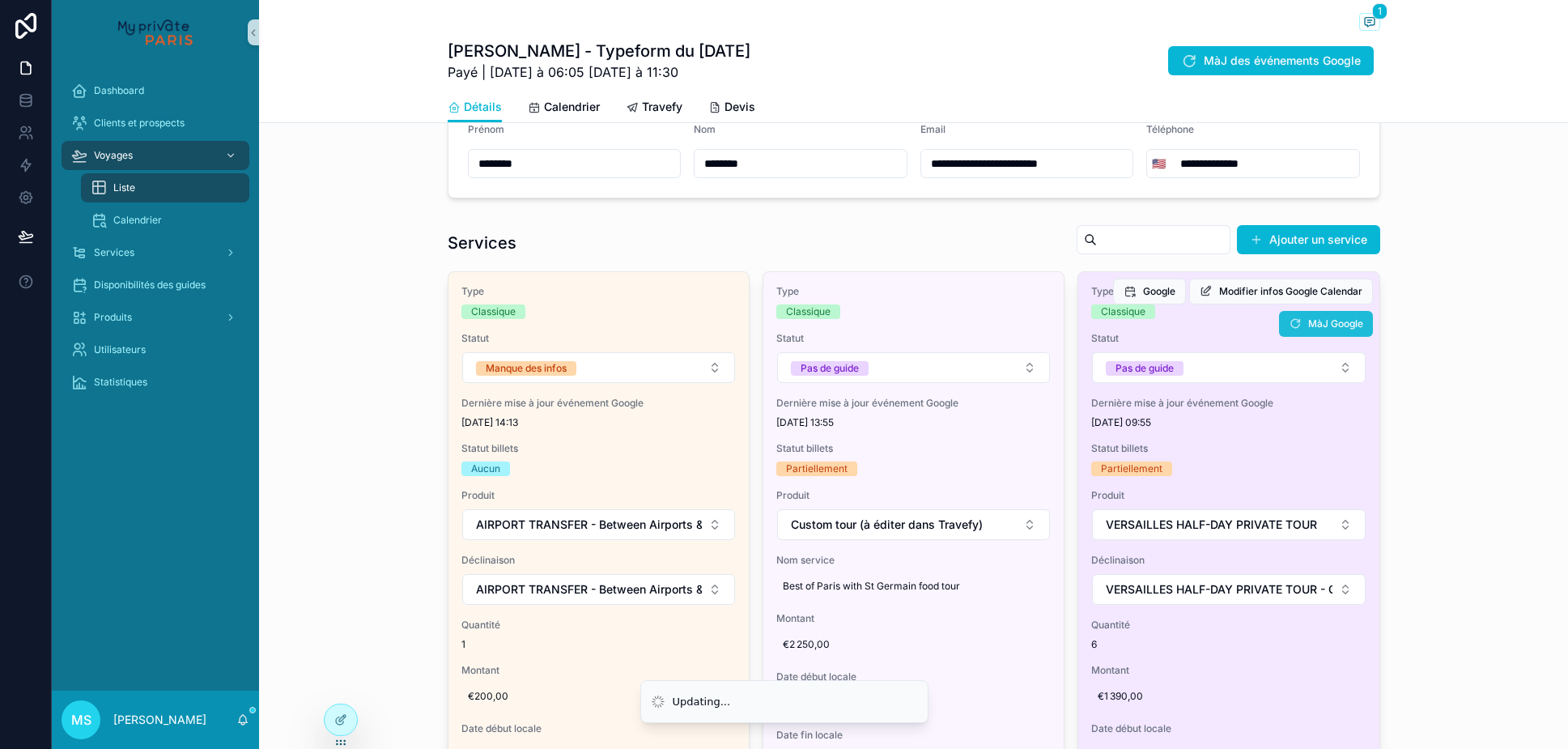
click at [1302, 321] on button "MàJ Google" at bounding box center [1326, 324] width 94 height 26
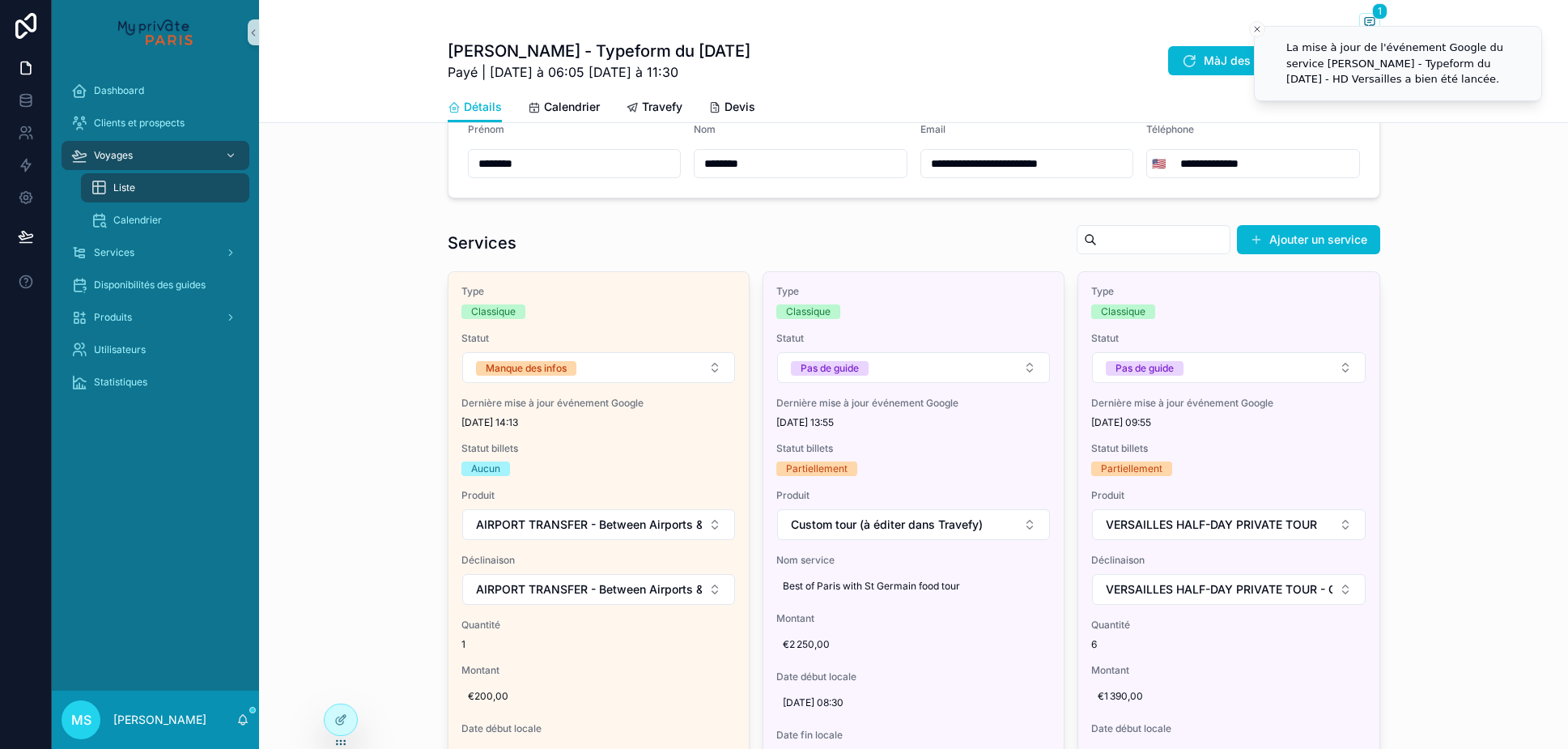
click at [146, 186] on div "Liste" at bounding box center [166, 188] width 149 height 26
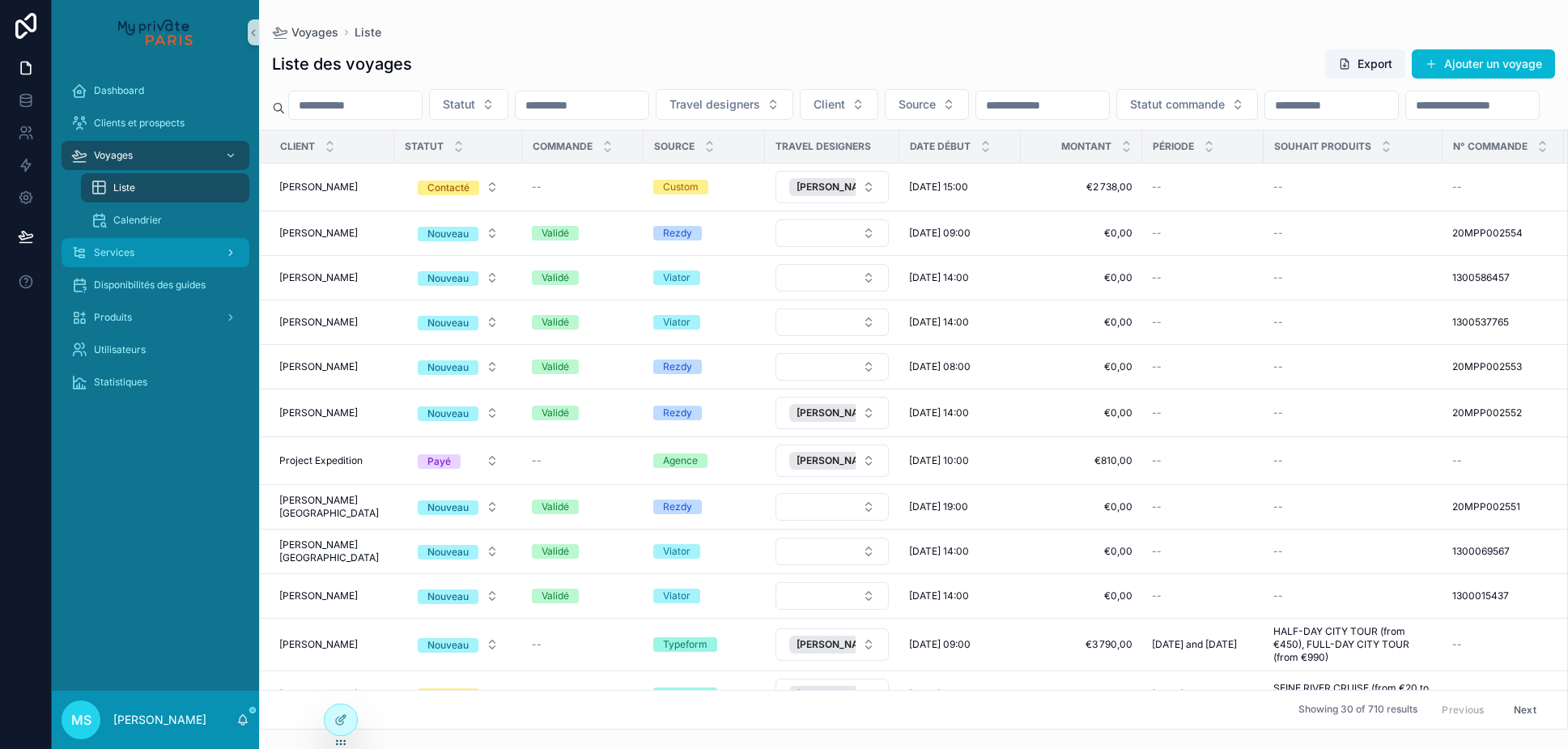
click at [120, 260] on div "Services" at bounding box center [155, 253] width 168 height 26
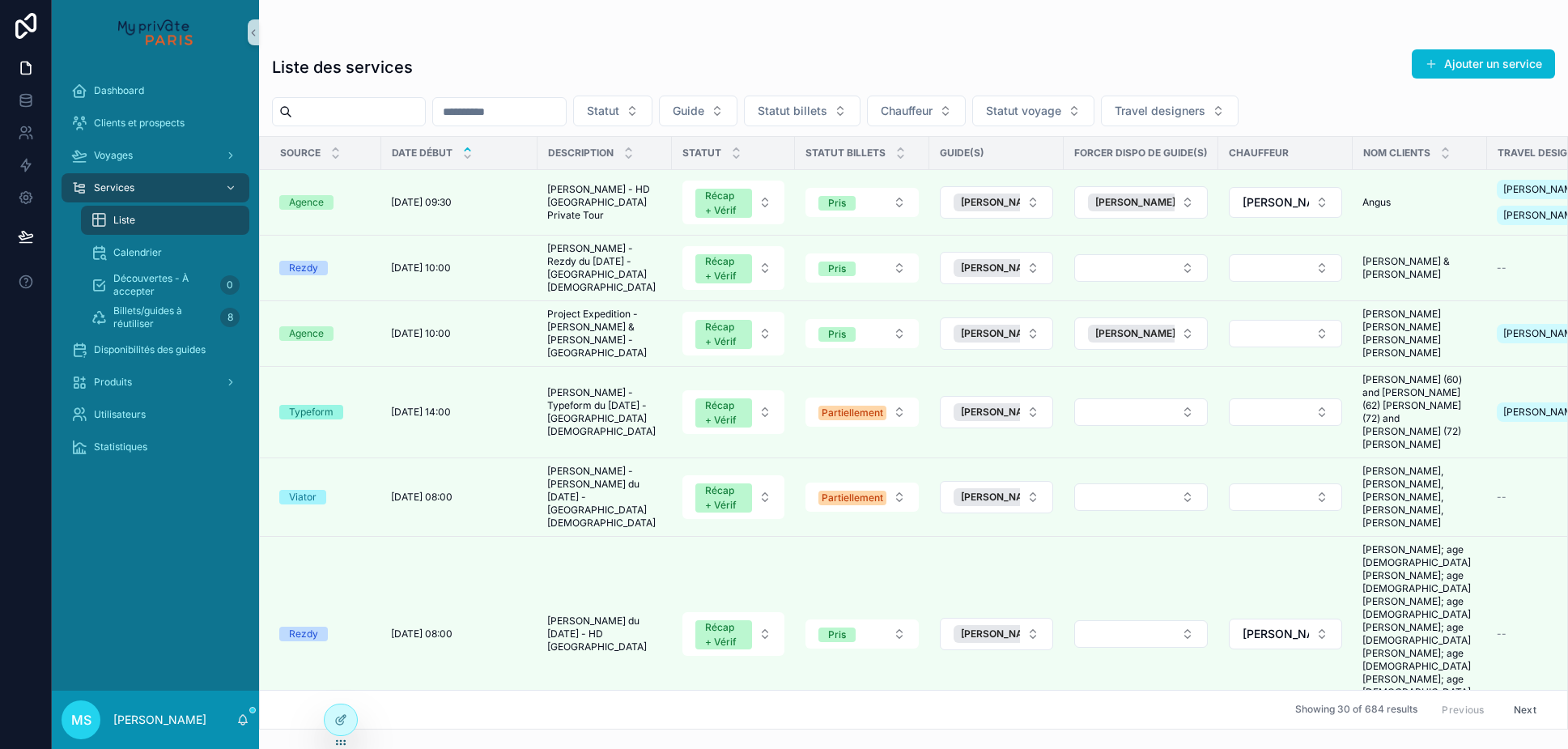
click at [132, 226] on span "Liste" at bounding box center [124, 220] width 22 height 13
click at [124, 225] on span "Liste" at bounding box center [124, 220] width 22 height 13
click at [652, 112] on button "Statut" at bounding box center [612, 110] width 79 height 30
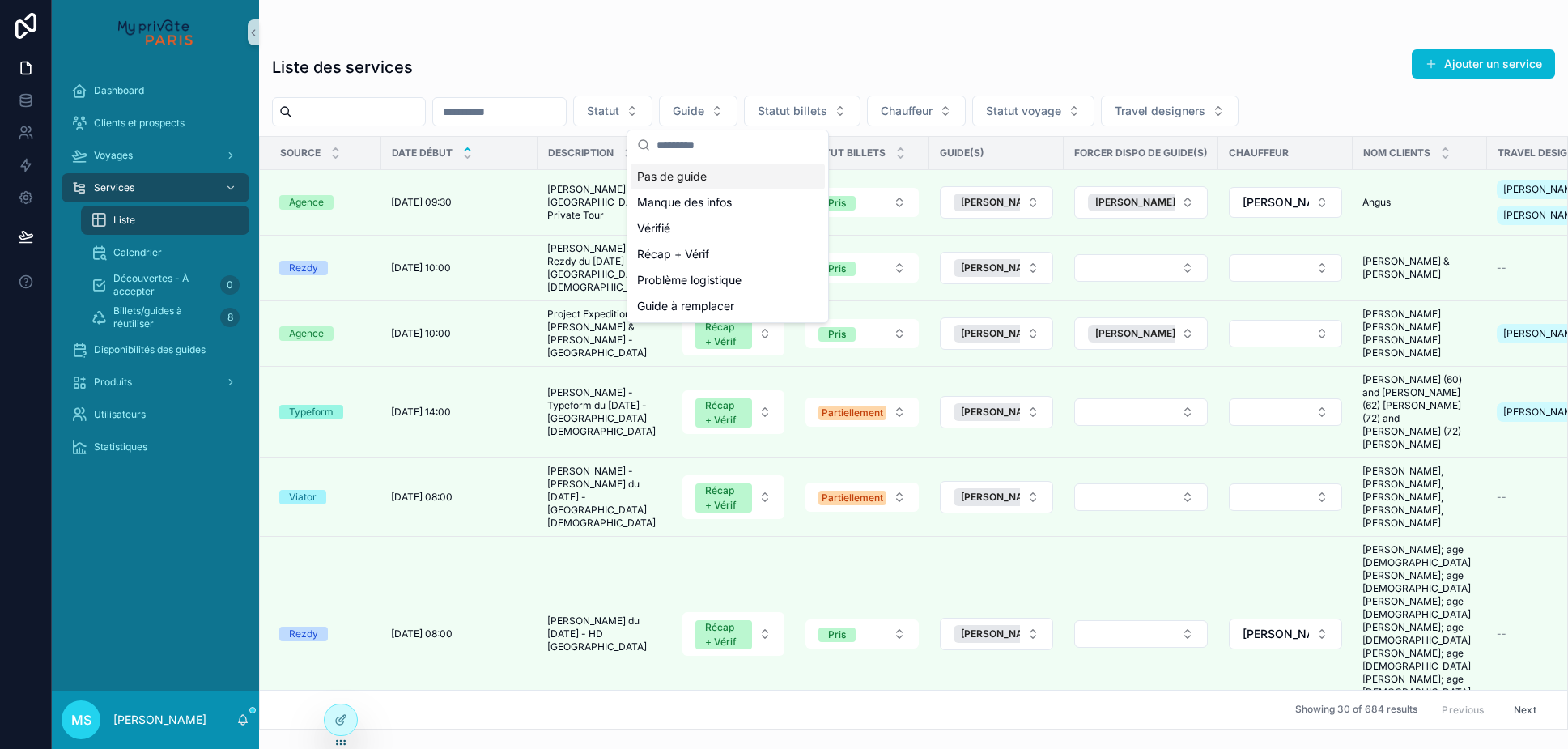
click at [701, 179] on div "Pas de guide" at bounding box center [727, 177] width 194 height 26
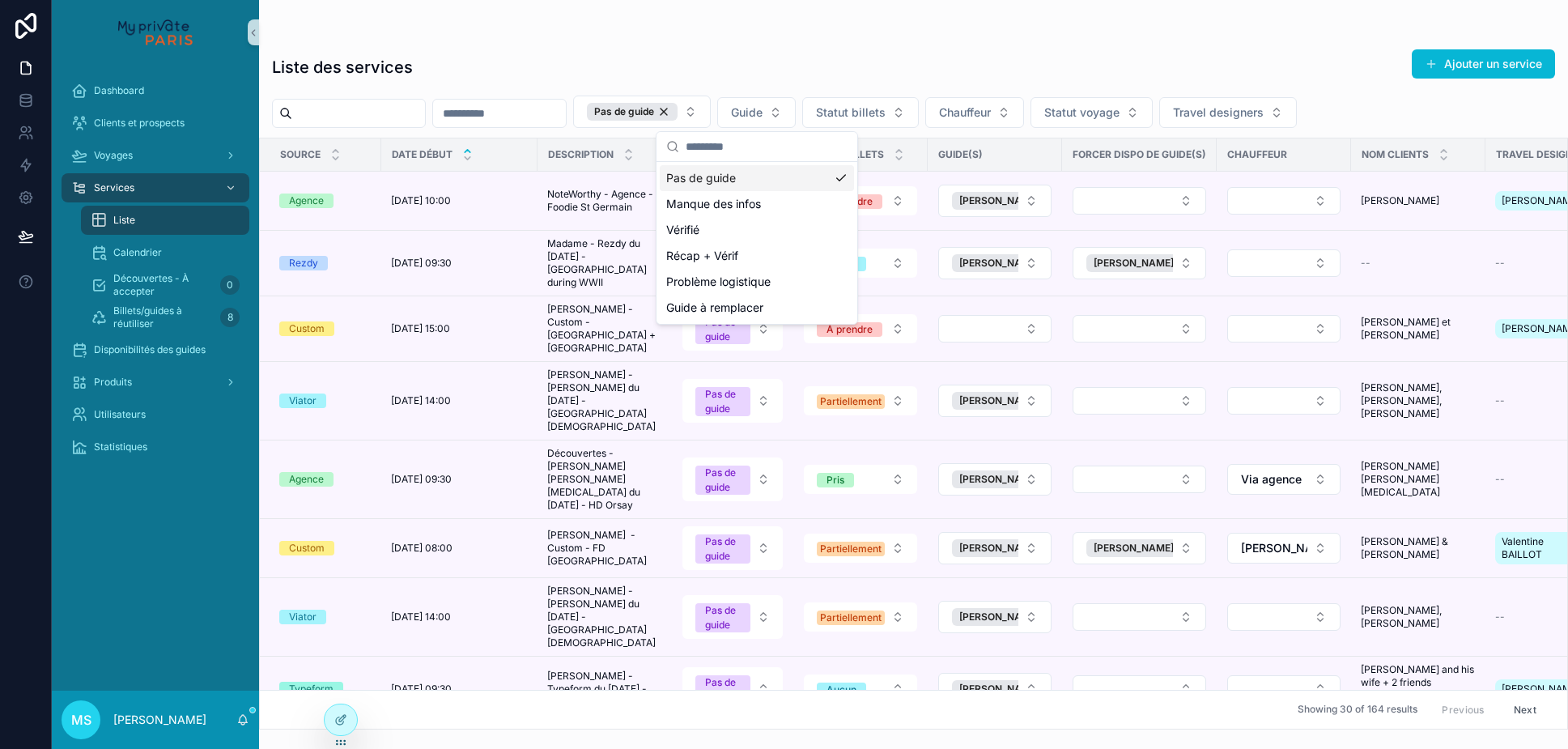
click at [689, 177] on div "Pas de guide" at bounding box center [756, 179] width 194 height 26
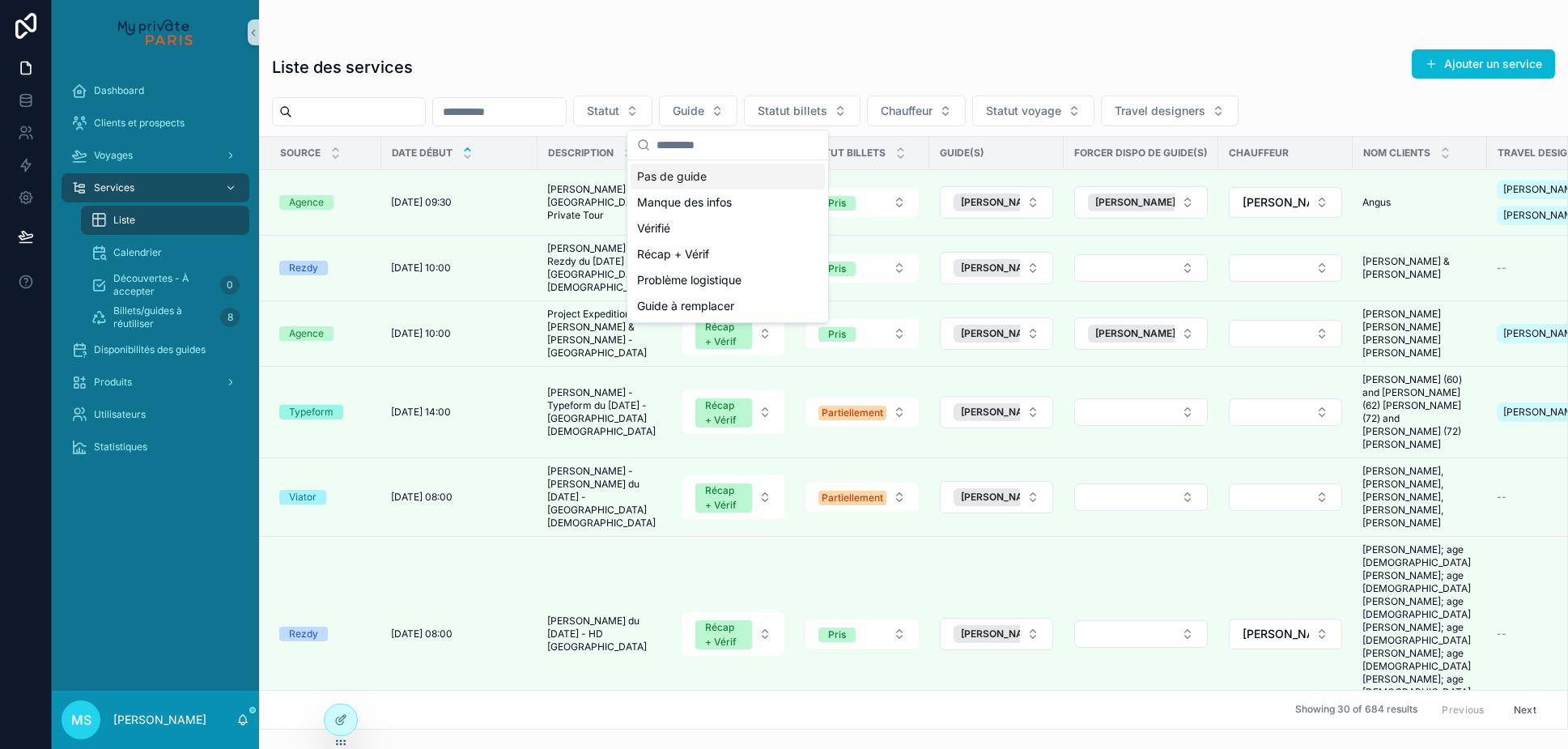
click at [689, 177] on div "Pas de guide" at bounding box center [727, 177] width 194 height 26
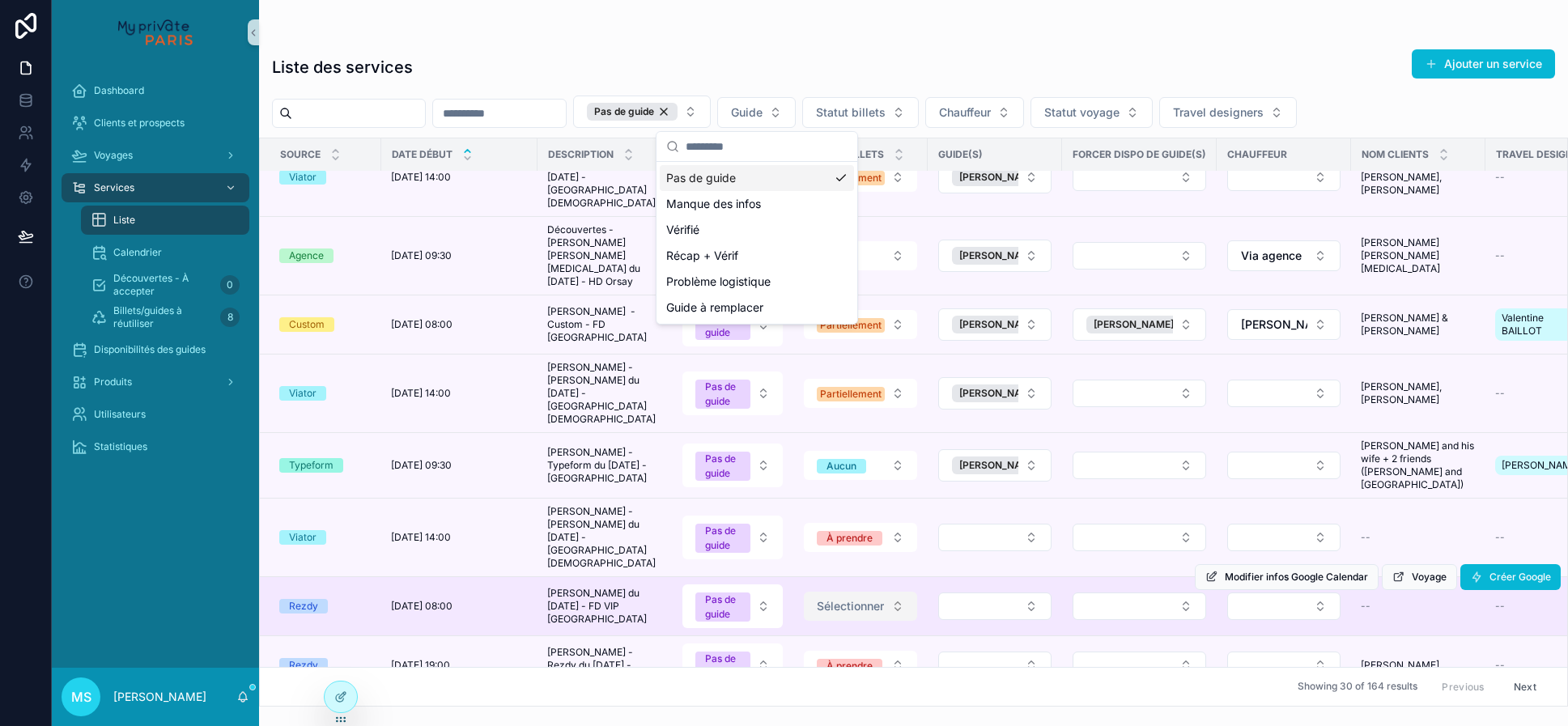
scroll to position [311, 0]
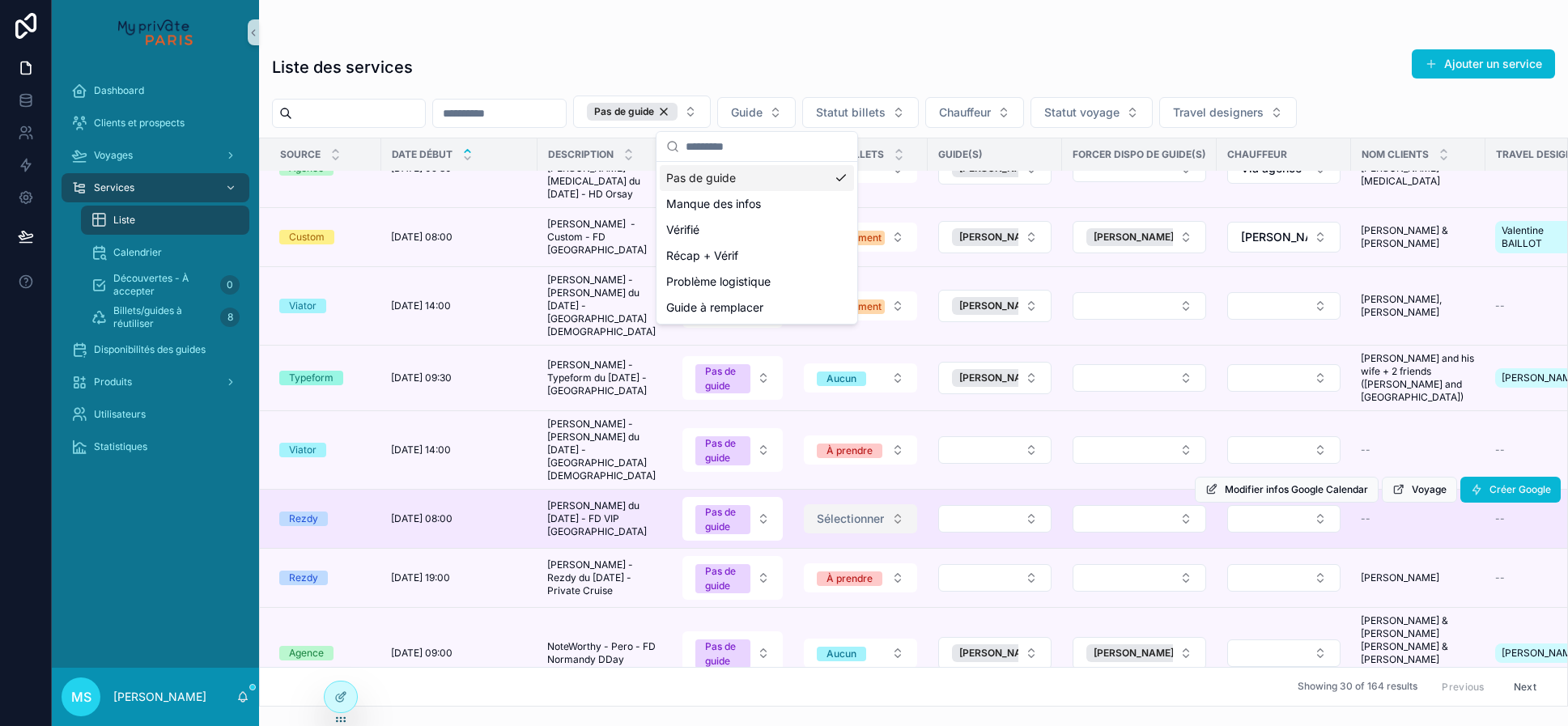
click at [890, 504] on button "Sélectionner" at bounding box center [860, 519] width 113 height 29
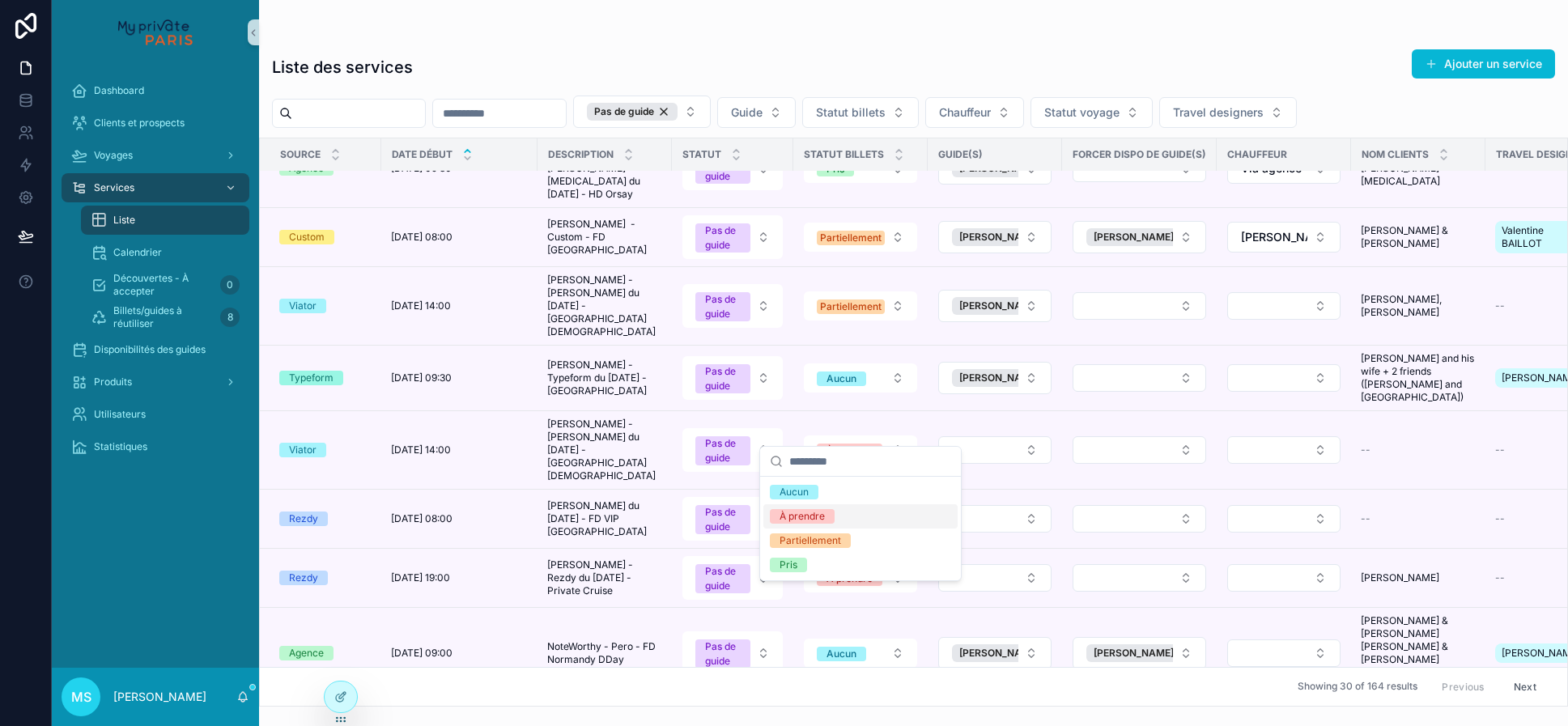
click at [860, 518] on div "À prendre" at bounding box center [860, 516] width 194 height 24
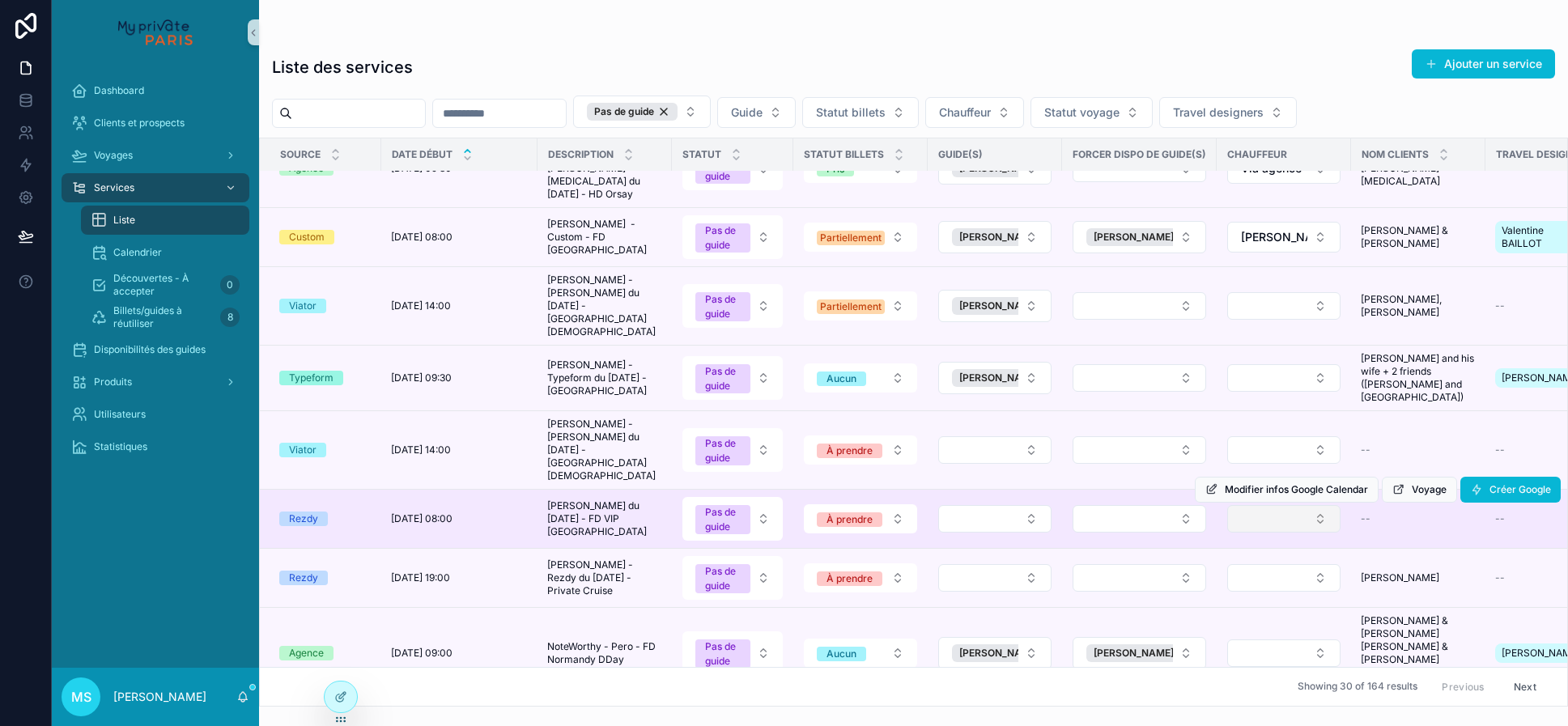
scroll to position [321, 0]
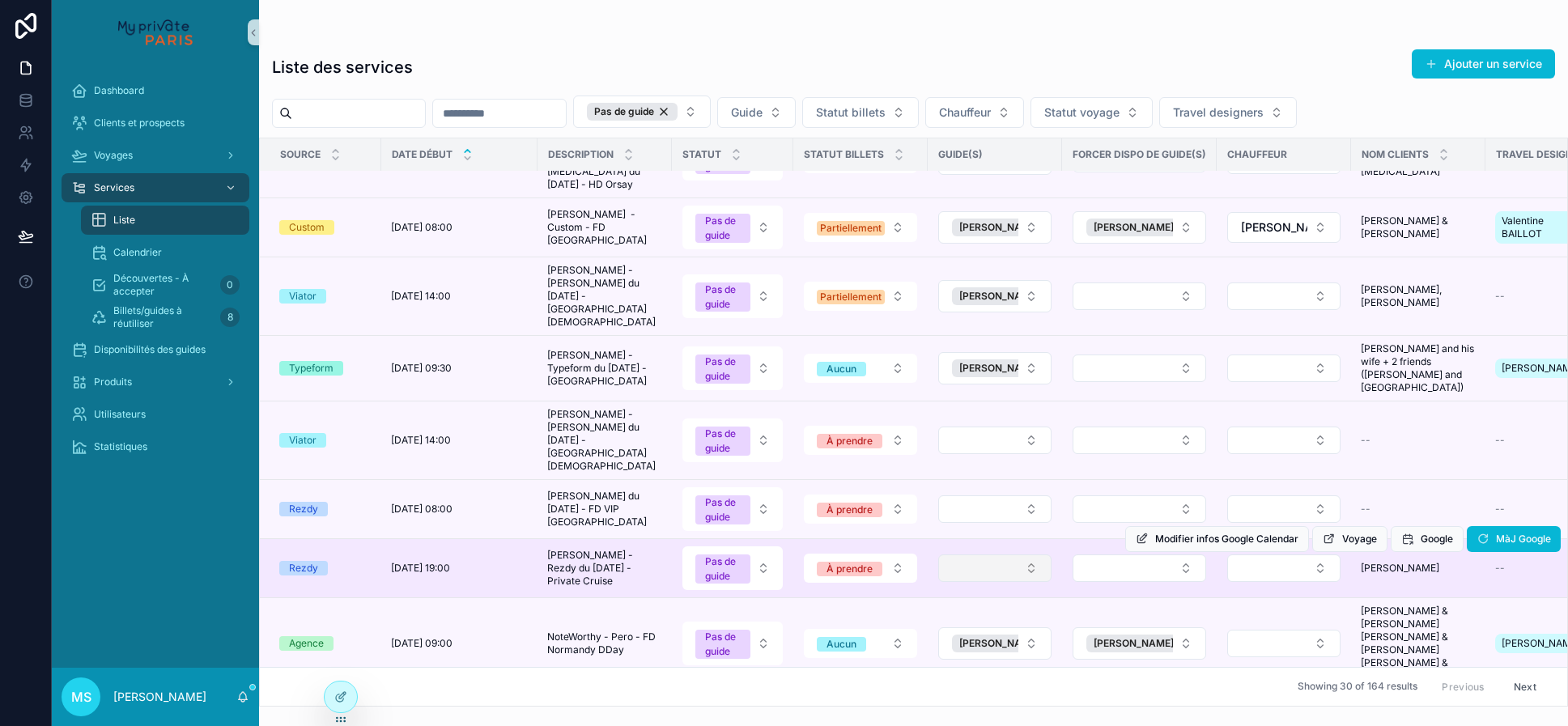
click at [971, 555] on button "Select Button" at bounding box center [994, 569] width 113 height 28
click at [1099, 555] on button "Select Button" at bounding box center [1139, 569] width 133 height 28
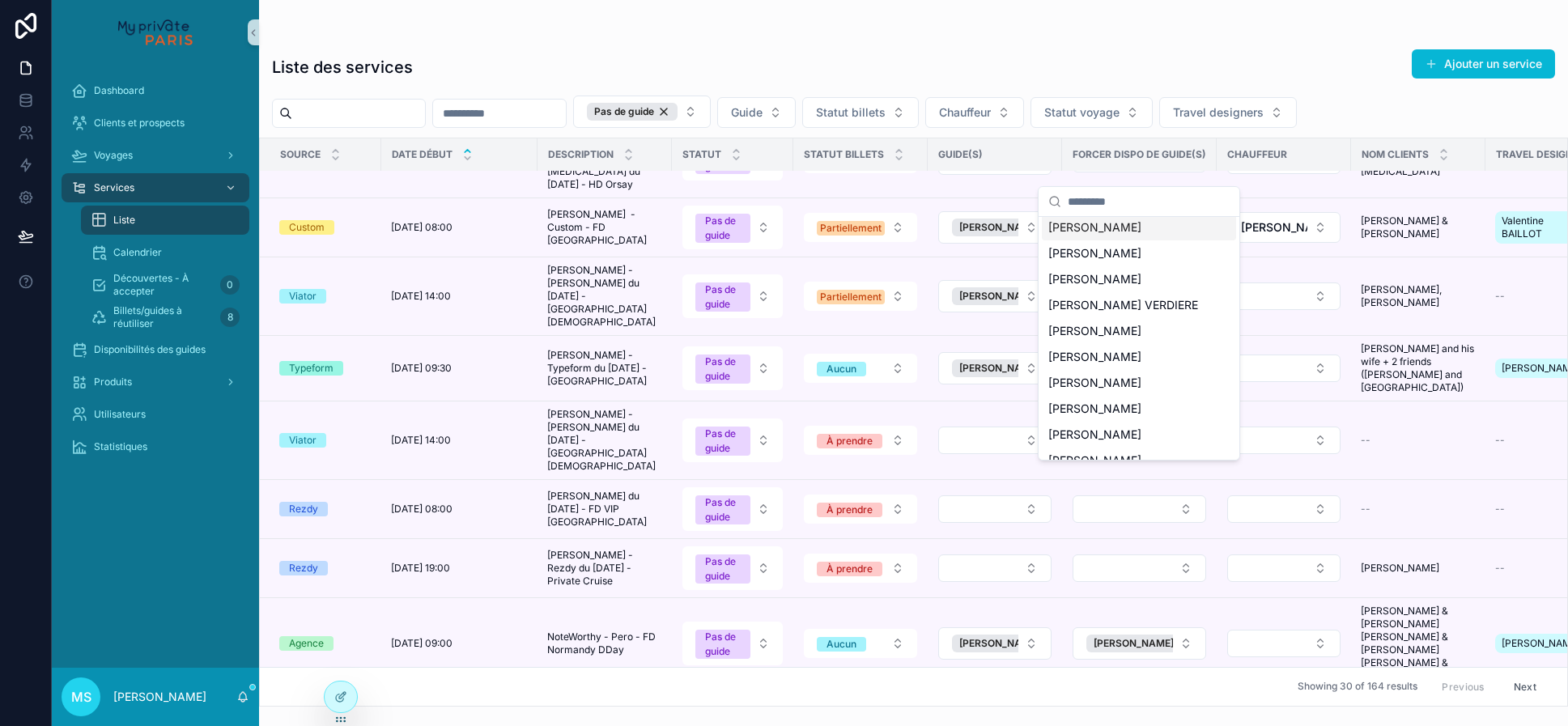
scroll to position [1829, 0]
click at [1128, 341] on div "[PERSON_NAME]" at bounding box center [1139, 354] width 194 height 26
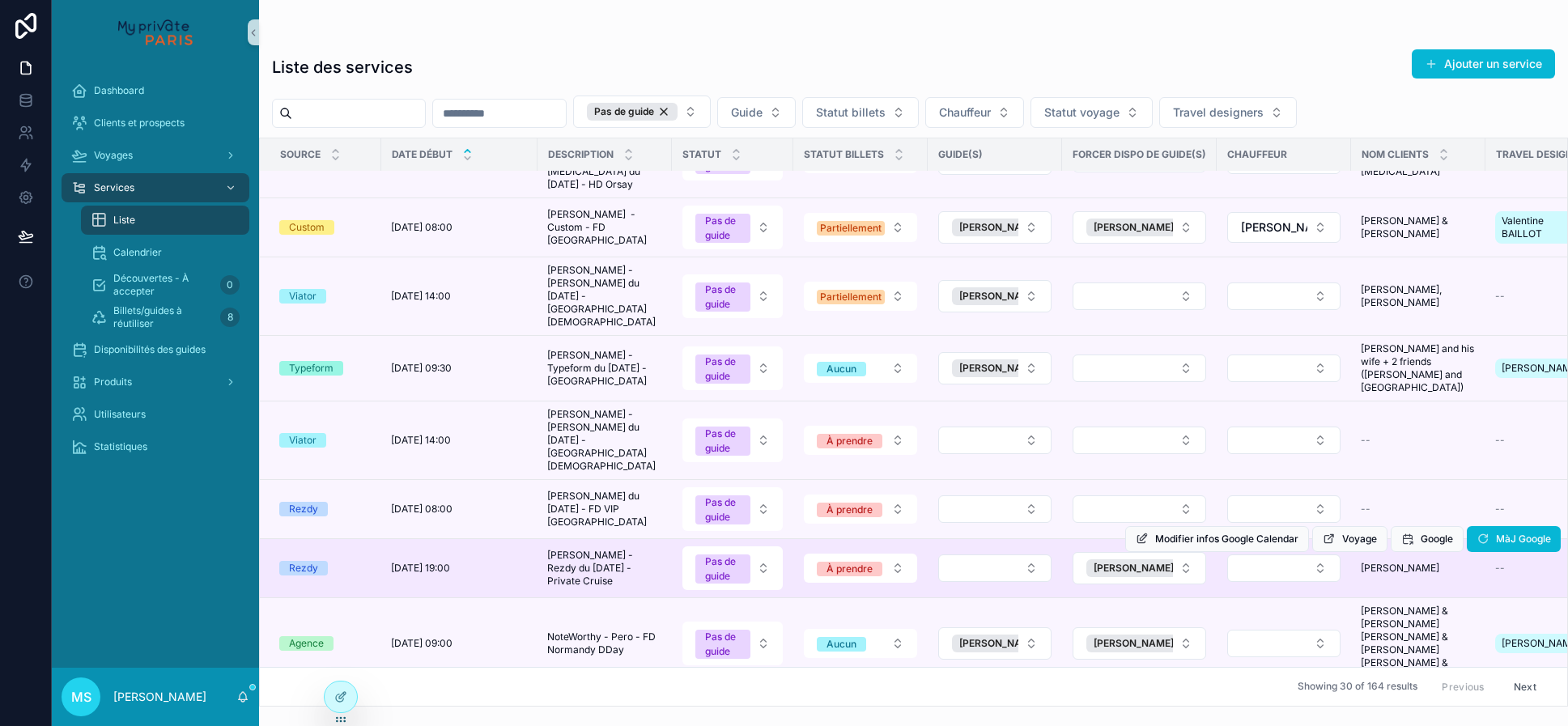
click at [1125, 510] on div "Modifier infos Google Calendar Voyage Google MàJ Google" at bounding box center [1343, 538] width 436 height 58
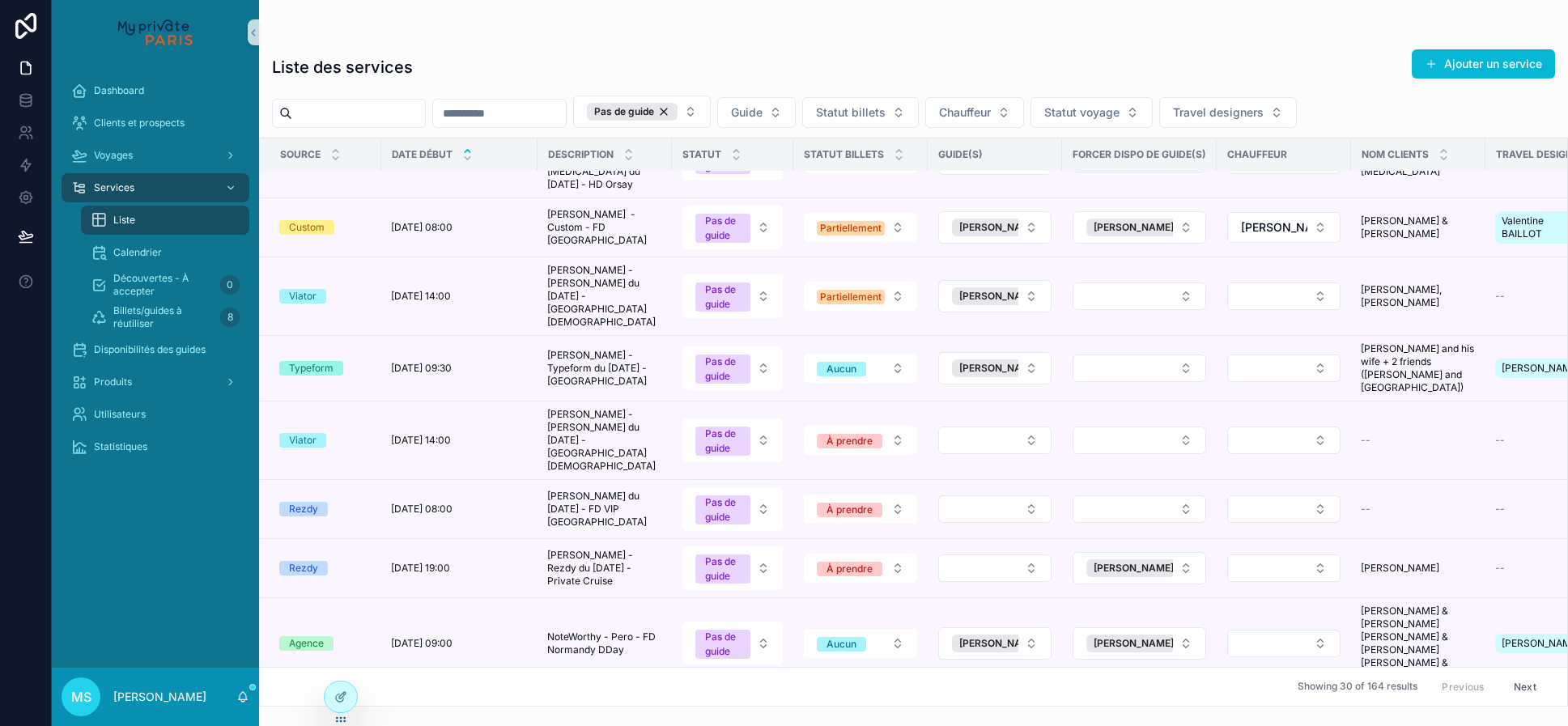
click at [1151, 562] on span "[PERSON_NAME]" at bounding box center [1133, 569] width 80 height 13
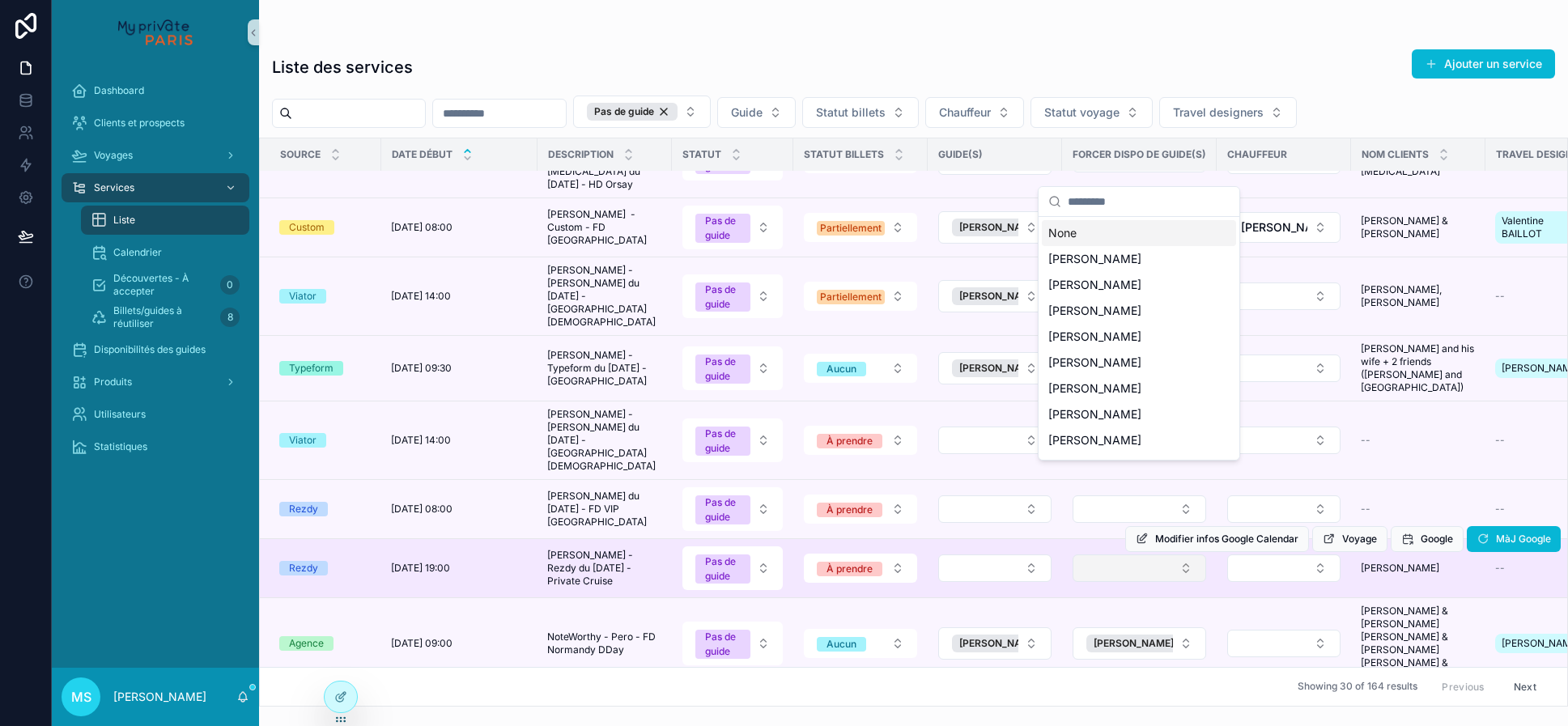
click at [1151, 555] on button "Select Button" at bounding box center [1139, 569] width 133 height 28
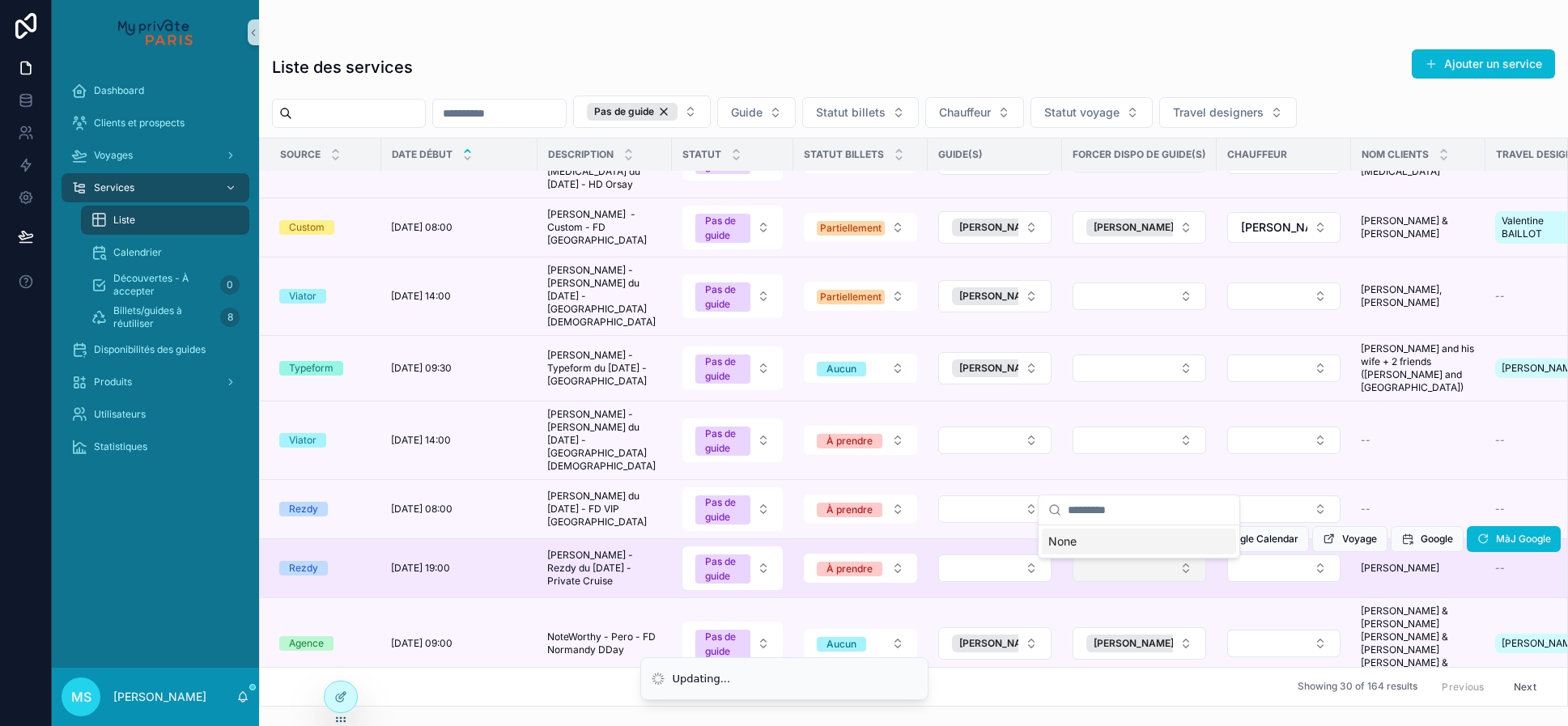
click at [1151, 555] on button "Select Button" at bounding box center [1139, 569] width 133 height 28
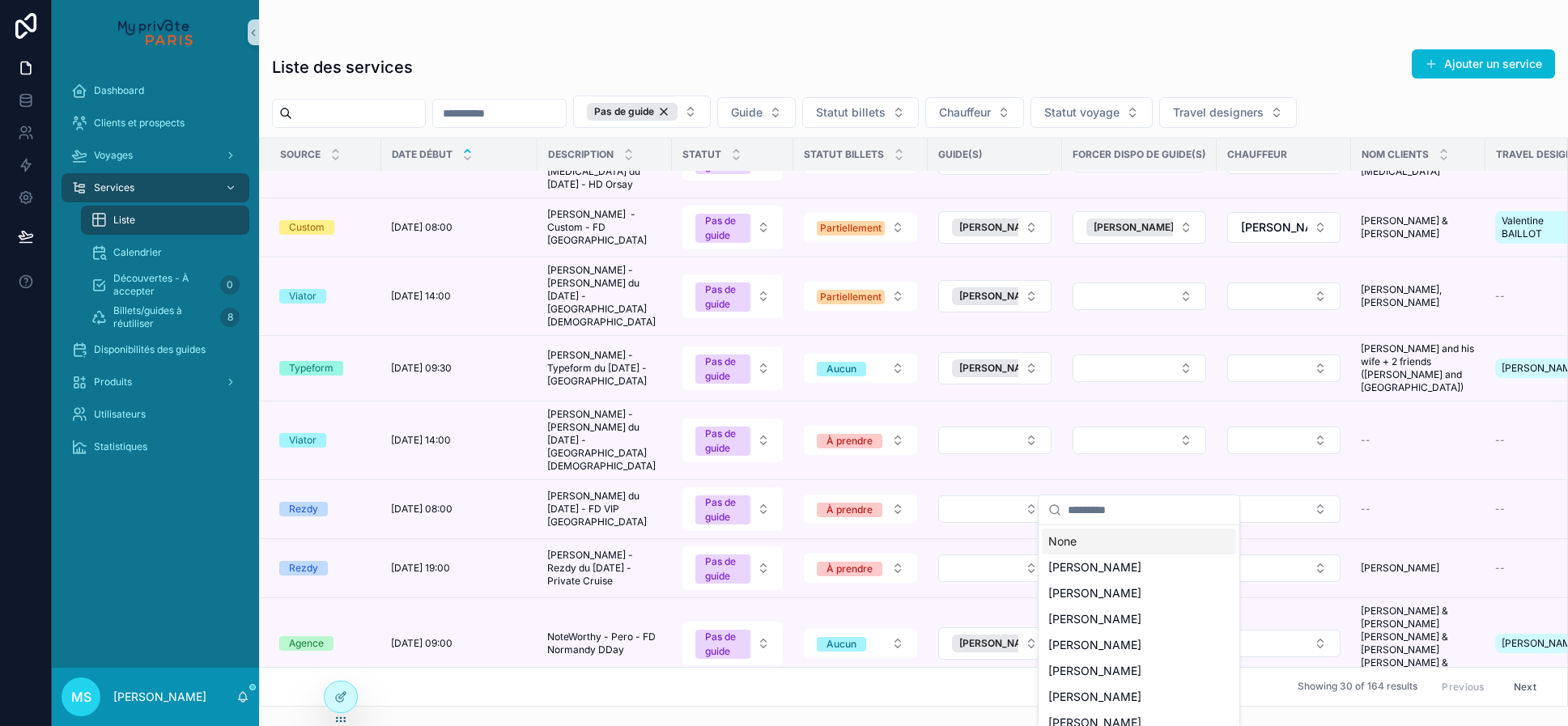
click at [1117, 508] on input "scrollable content" at bounding box center [1149, 511] width 162 height 29
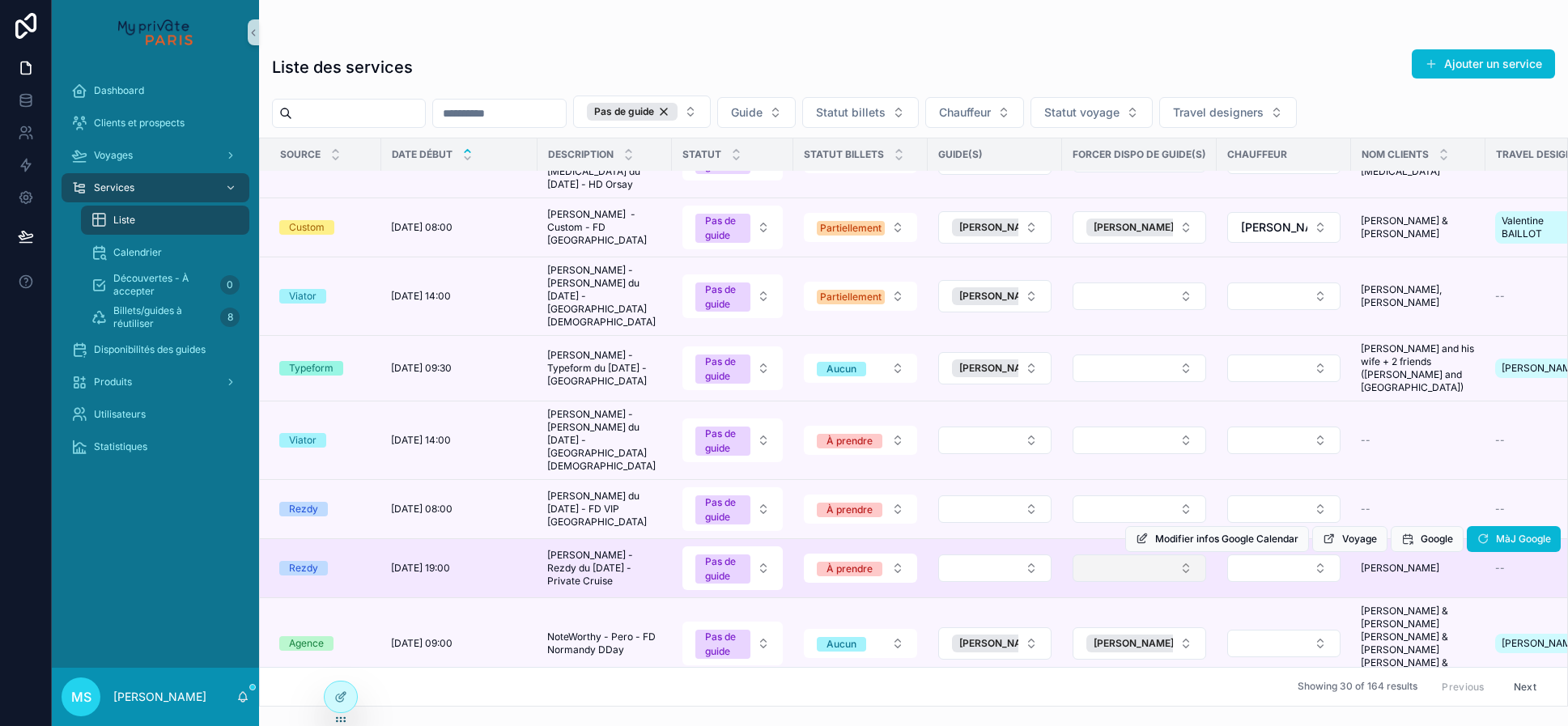
click at [1114, 555] on button "Select Button" at bounding box center [1139, 569] width 133 height 28
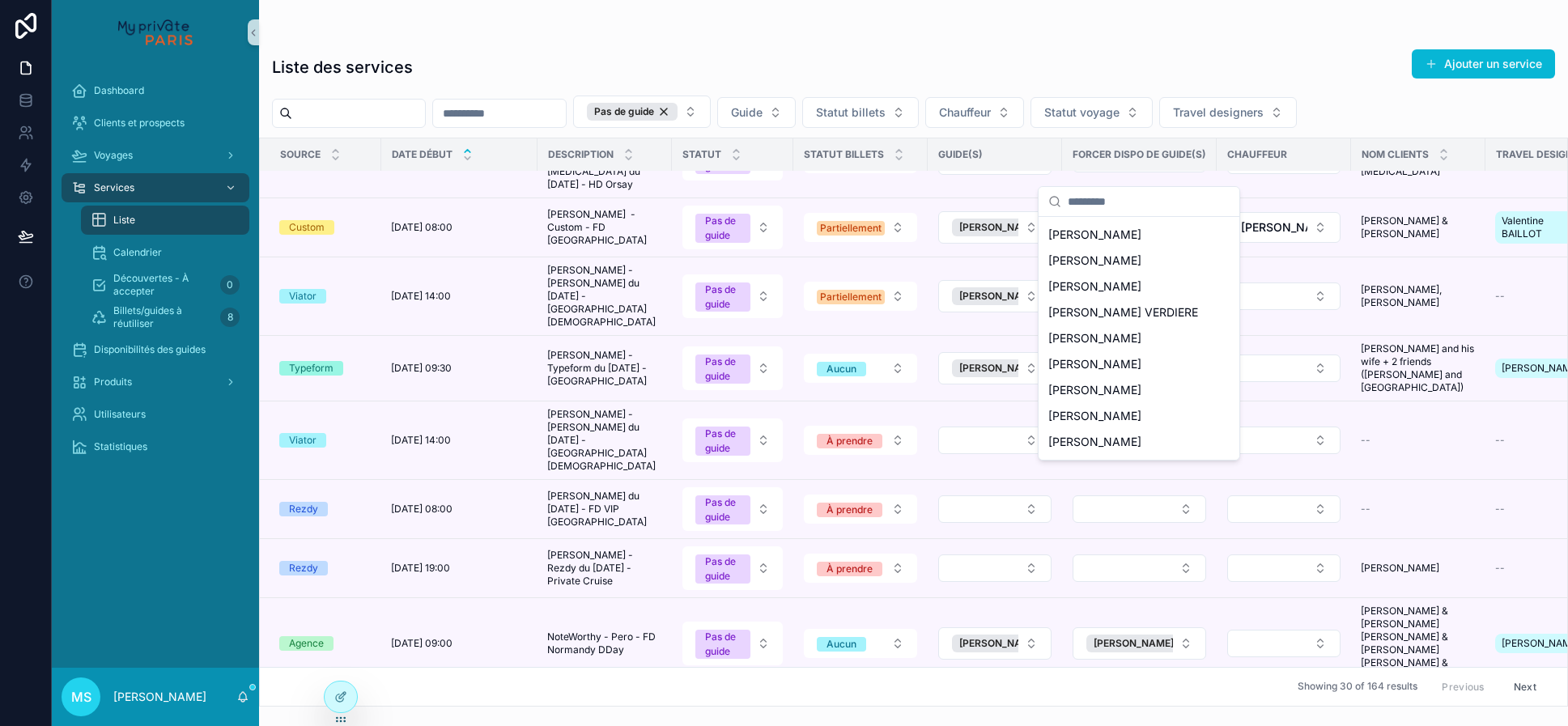
scroll to position [1833, 0]
click at [1124, 368] on span "[PERSON_NAME]" at bounding box center [1094, 376] width 93 height 17
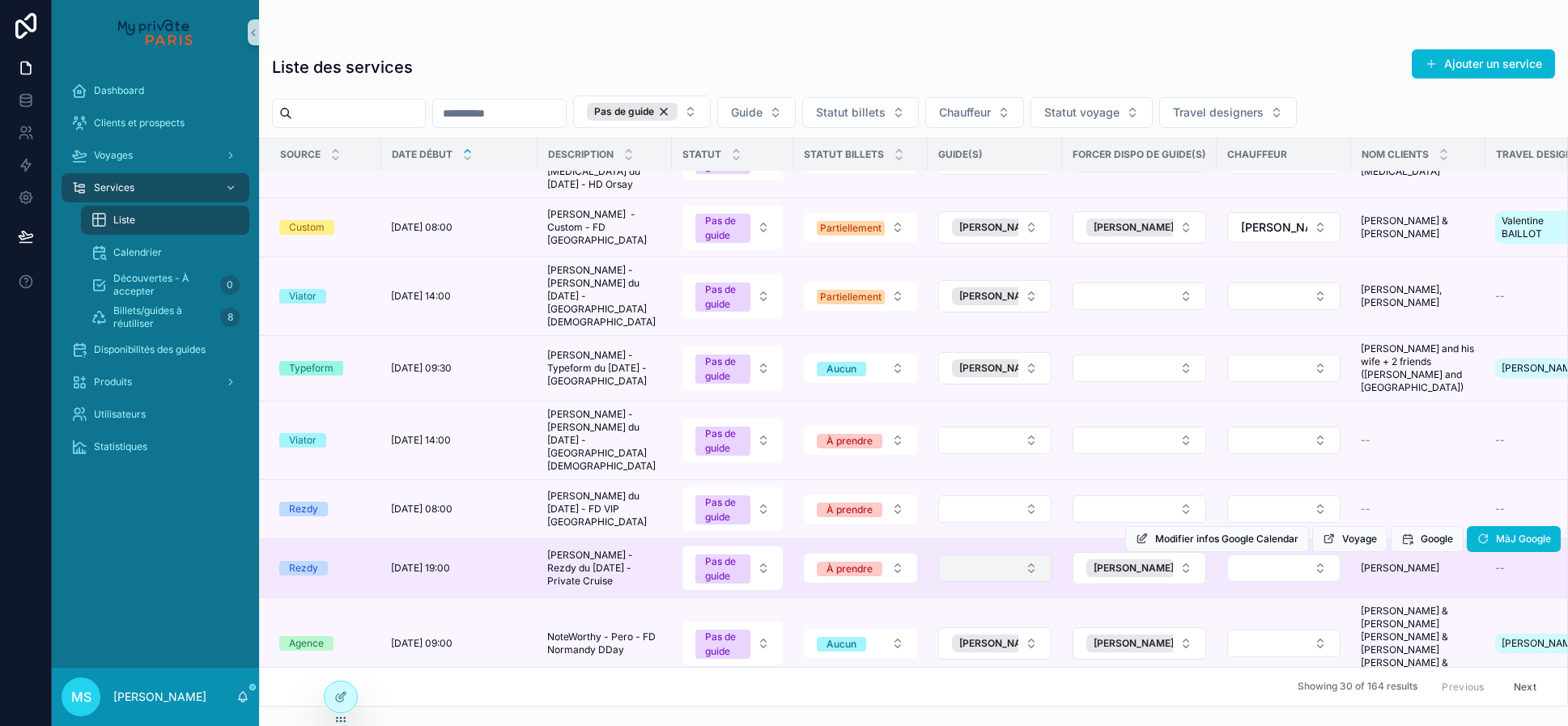
click at [1010, 555] on button "Select Button" at bounding box center [994, 569] width 113 height 28
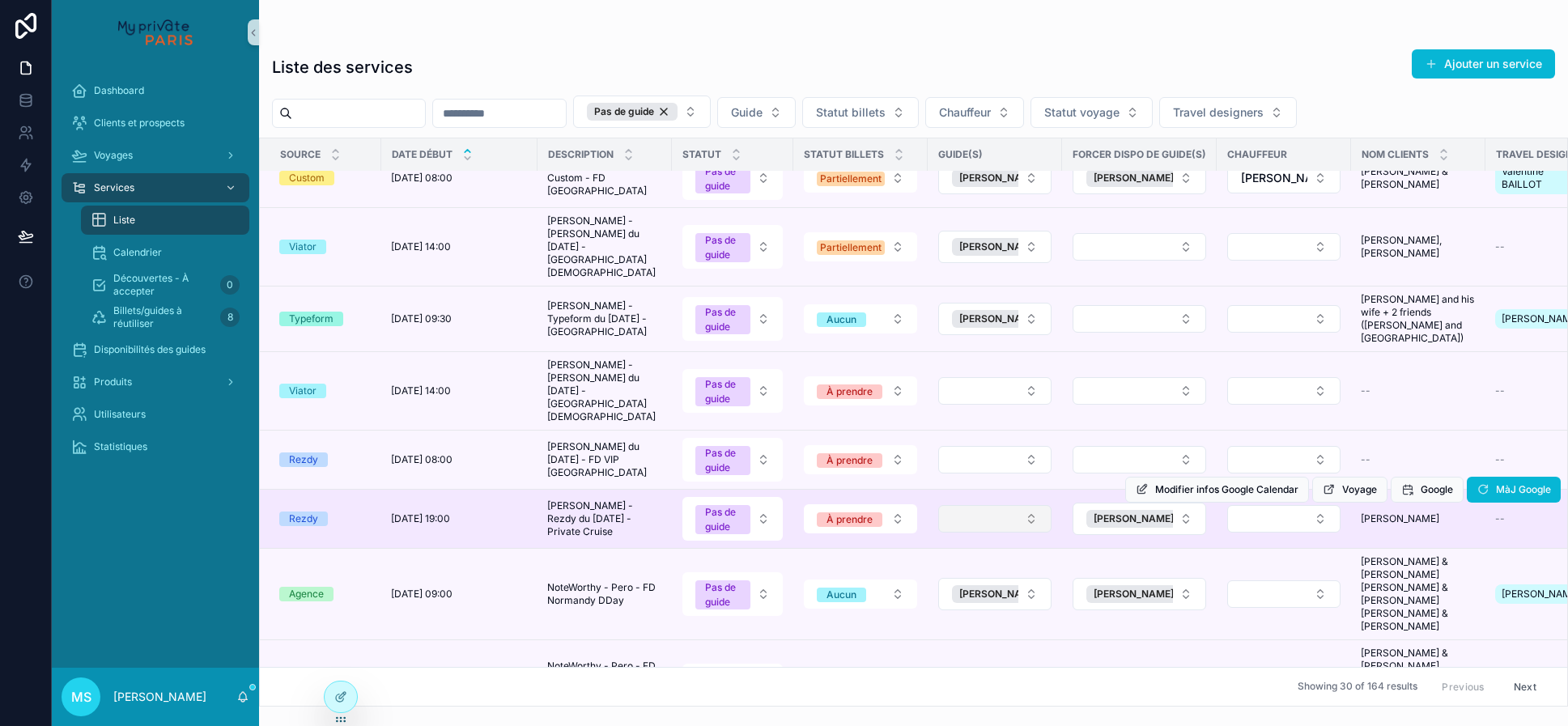
click at [1024, 505] on button "Select Button" at bounding box center [994, 519] width 113 height 28
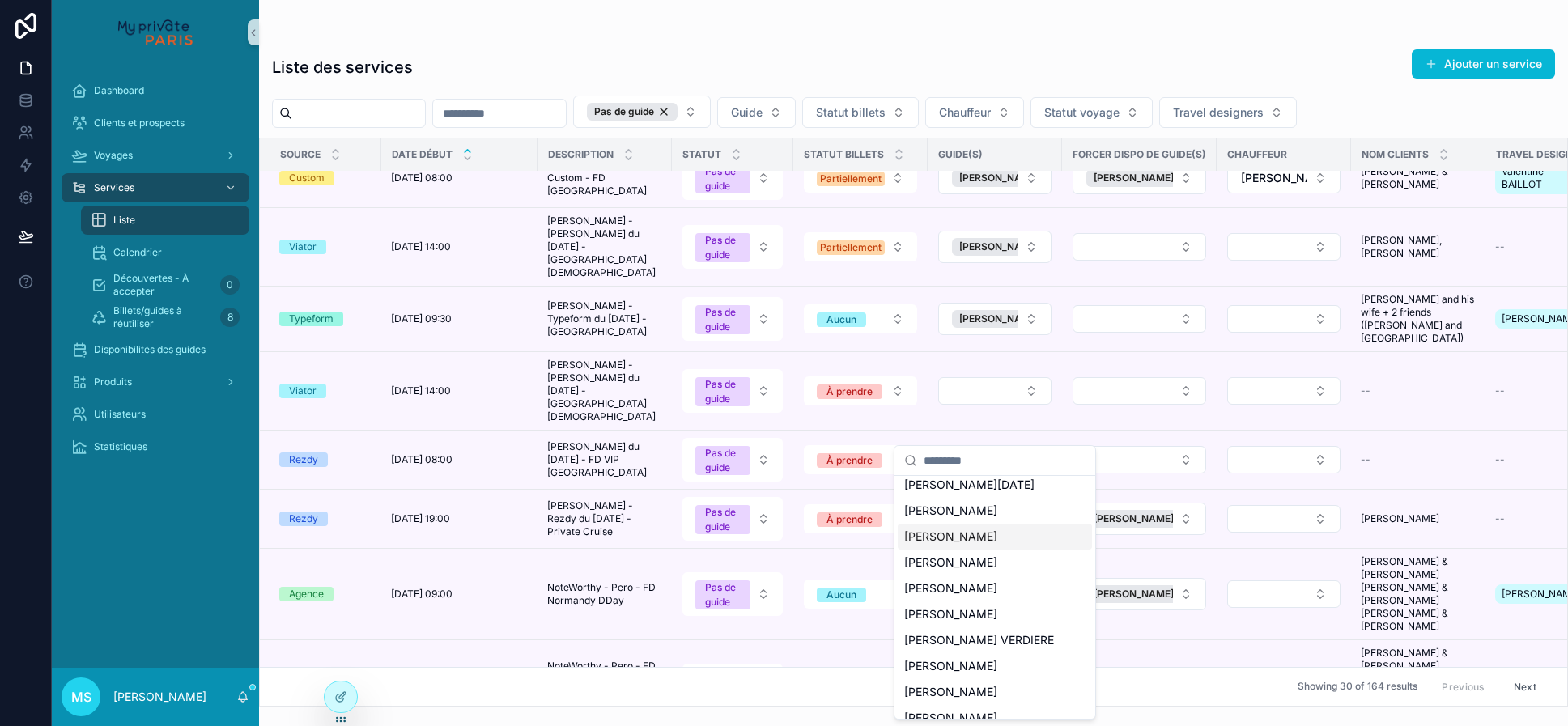
scroll to position [256, 0]
click at [979, 686] on span "[PERSON_NAME]" at bounding box center [950, 694] width 93 height 17
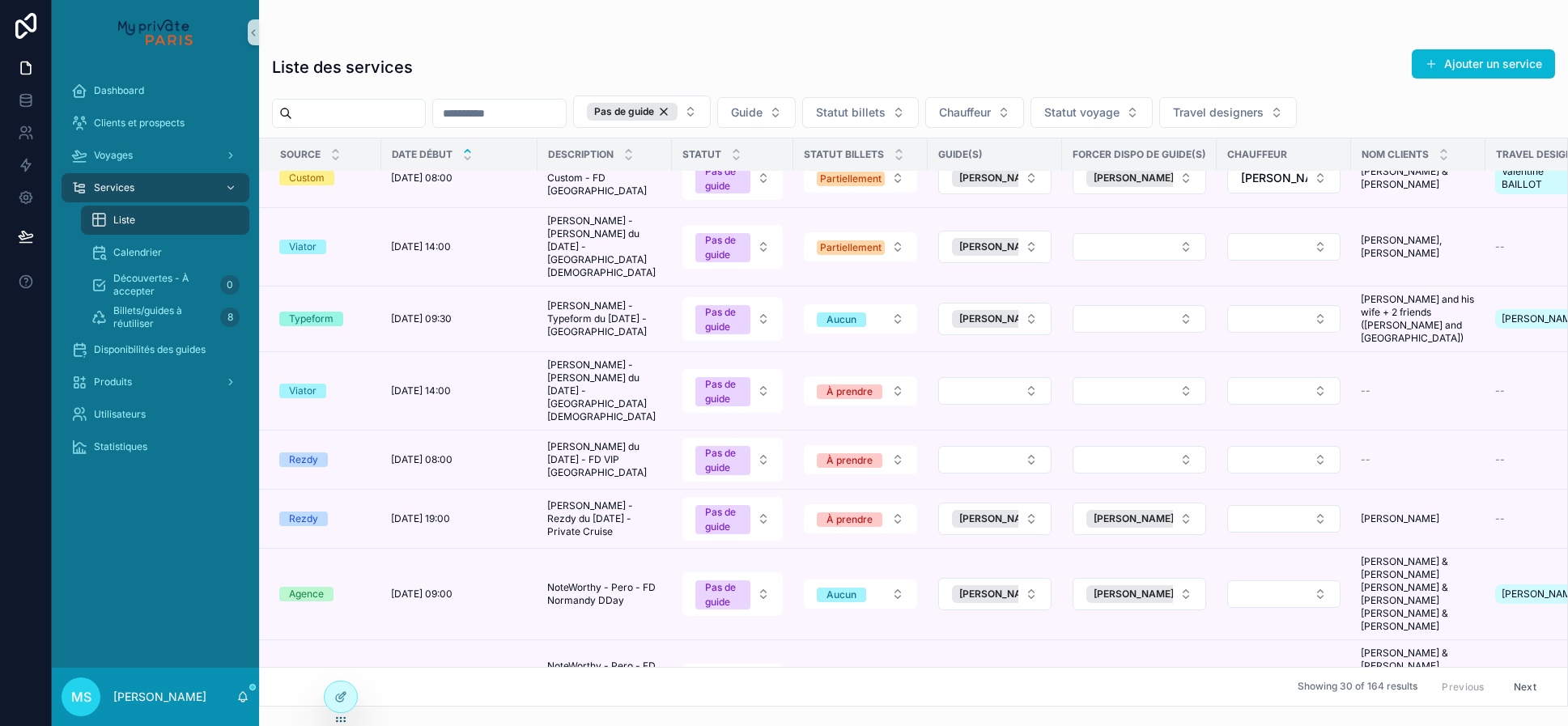
click at [971, 674] on div "Showing 30 of 164 results Previous Next" at bounding box center [913, 686] width 1307 height 39
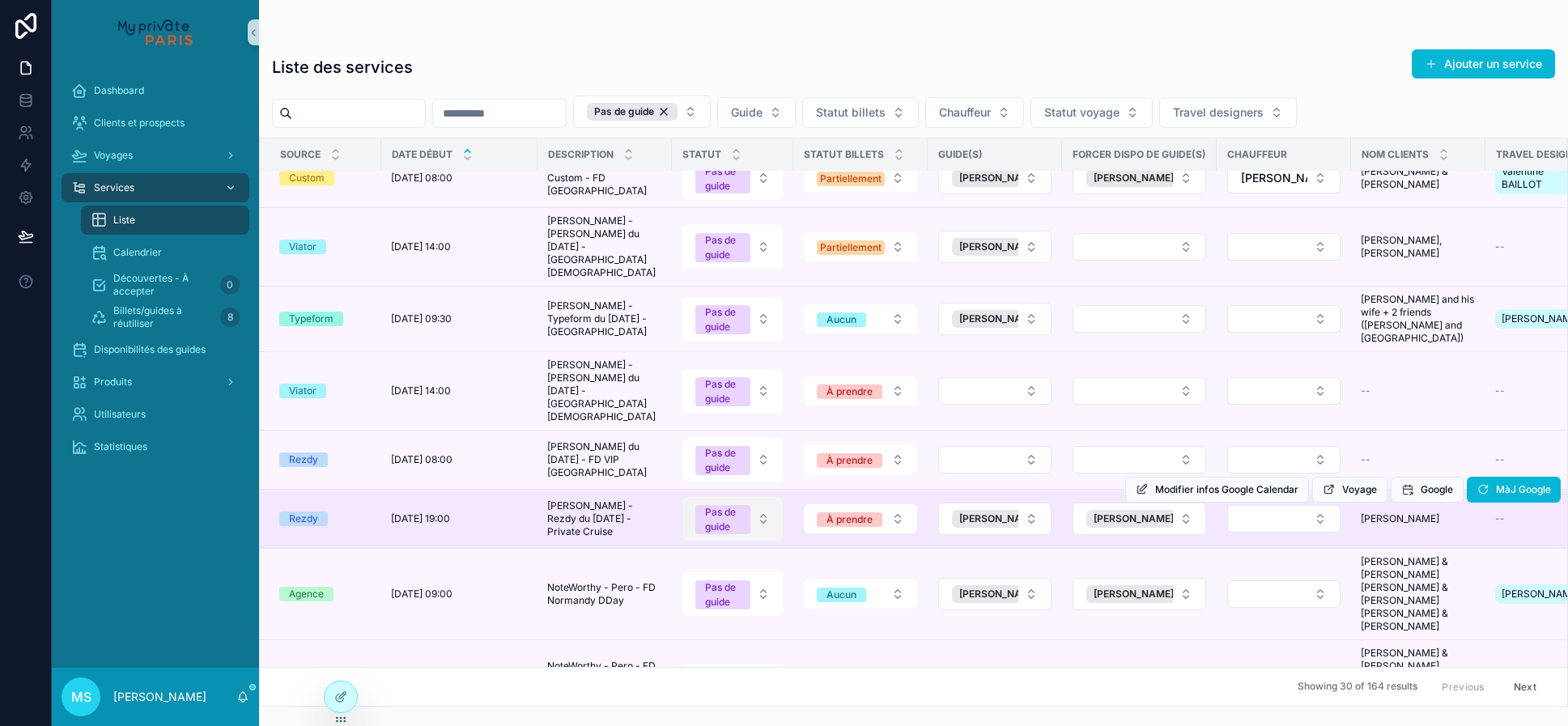
click at [767, 497] on button "Pas de guide" at bounding box center [732, 519] width 100 height 44
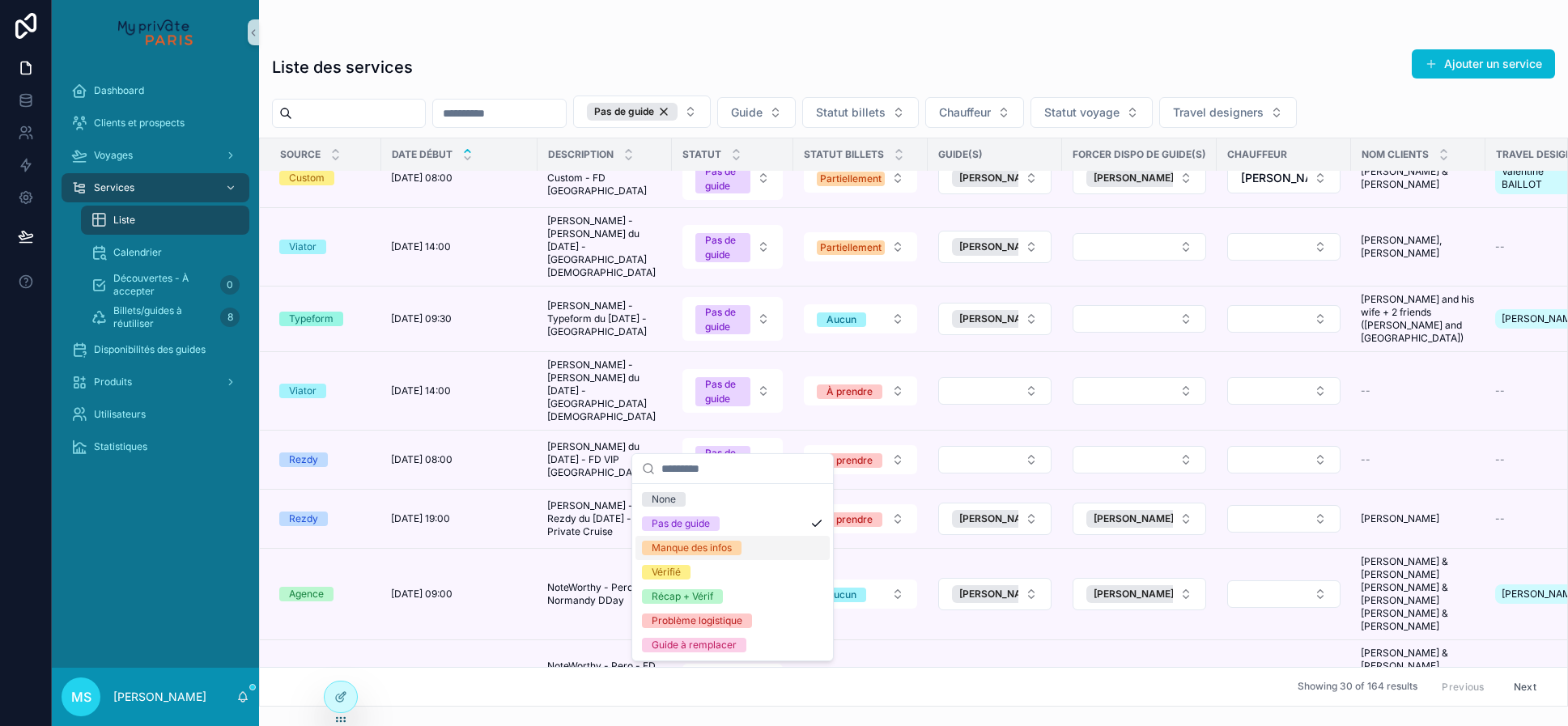
click at [758, 554] on div "Manque des infos" at bounding box center [732, 548] width 194 height 24
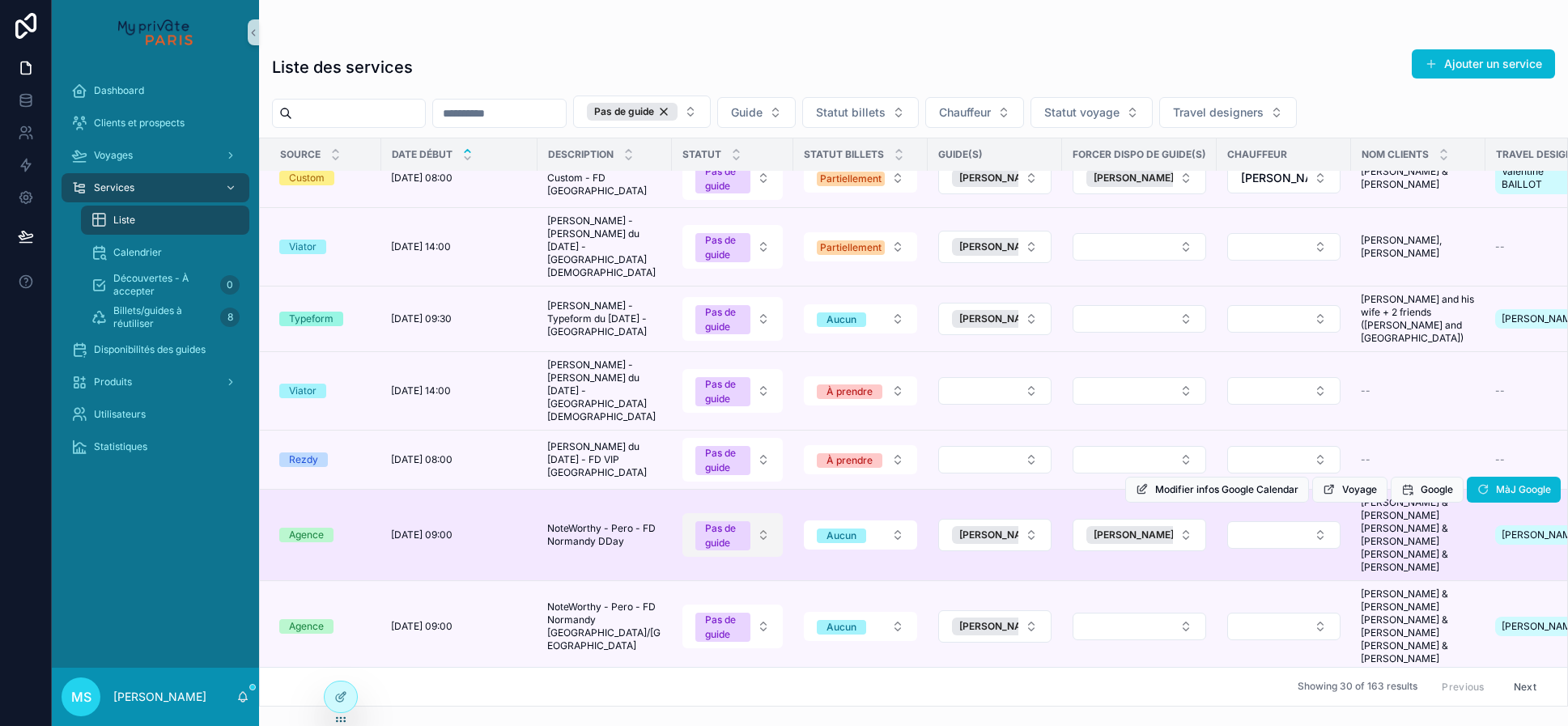
click at [766, 513] on button "Pas de guide" at bounding box center [732, 536] width 100 height 44
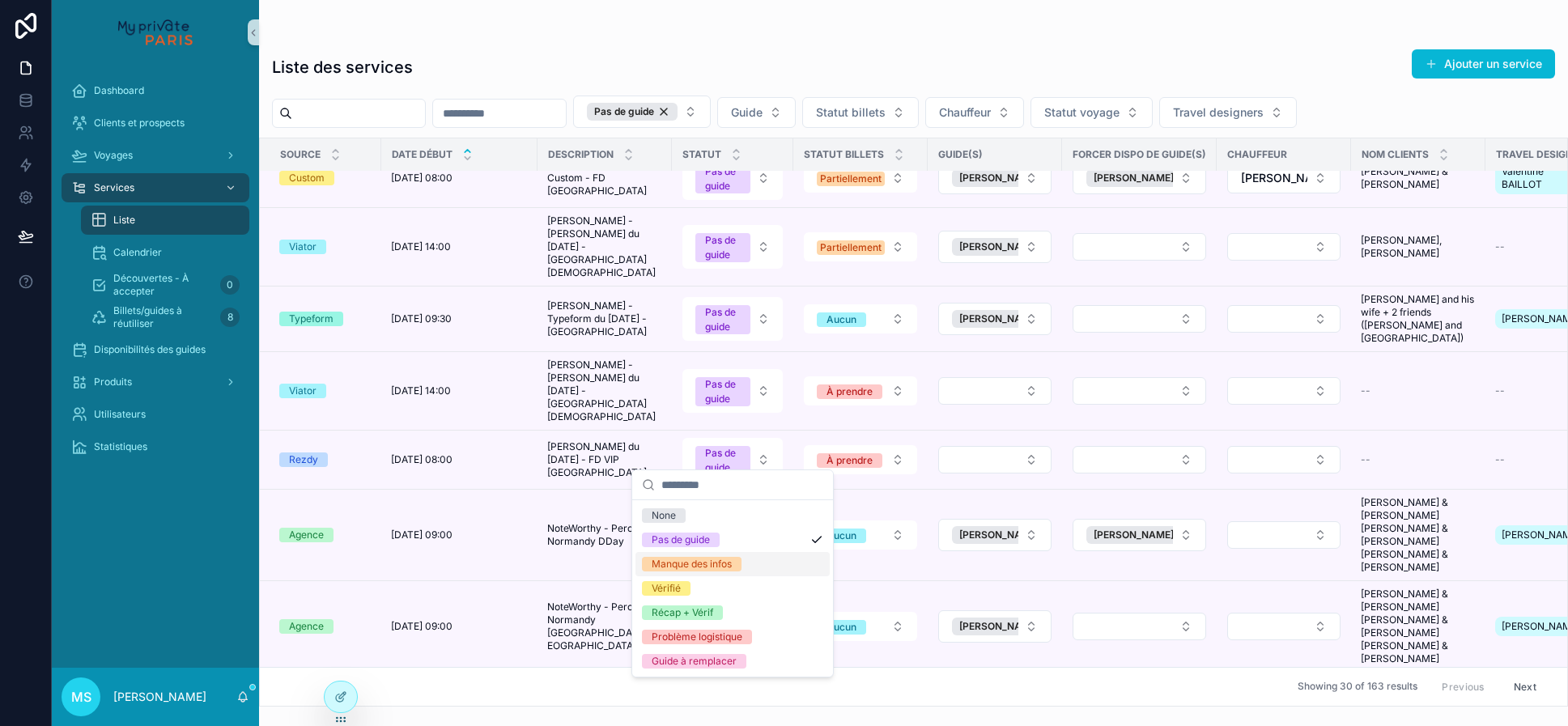
click at [723, 565] on div "Manque des infos" at bounding box center [692, 565] width 80 height 15
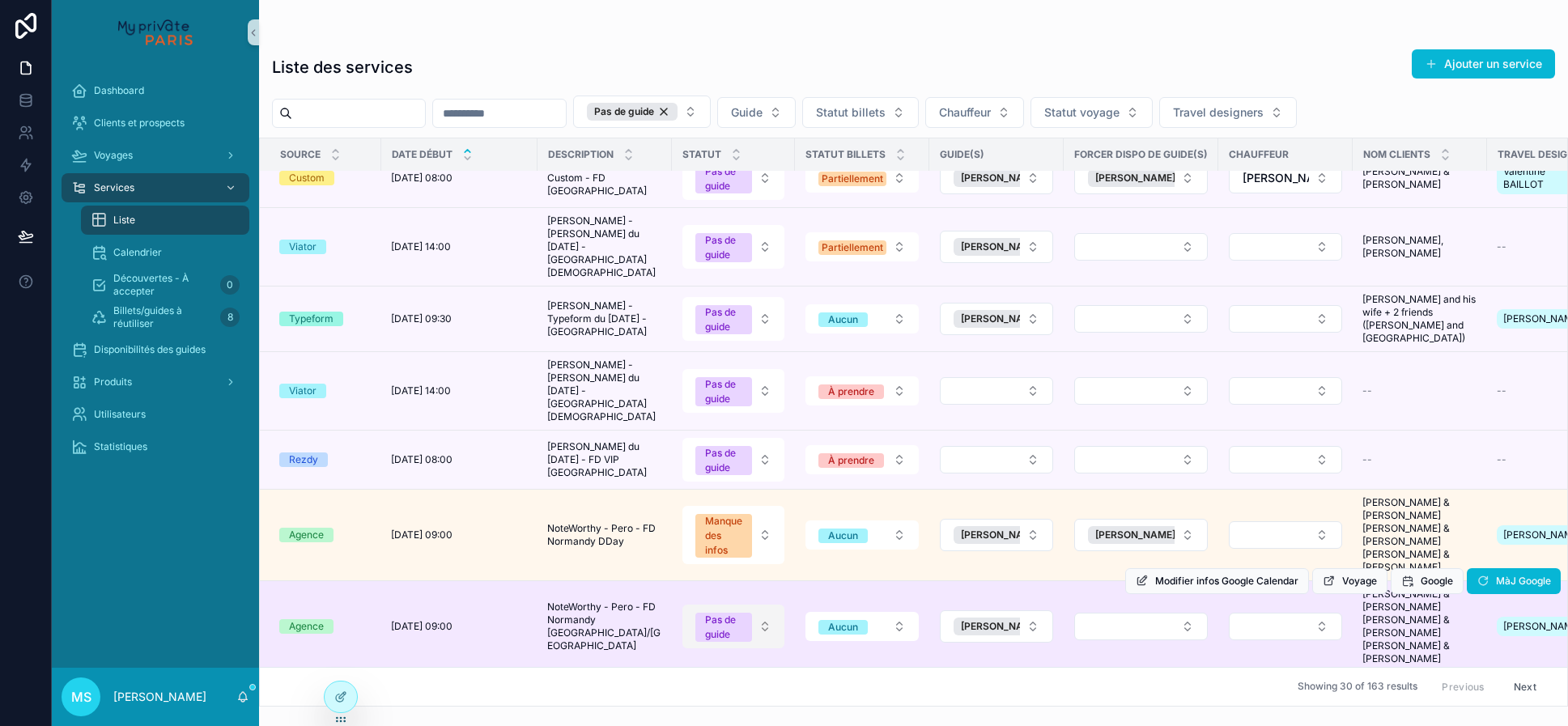
click at [762, 605] on button "Pas de guide" at bounding box center [733, 627] width 102 height 44
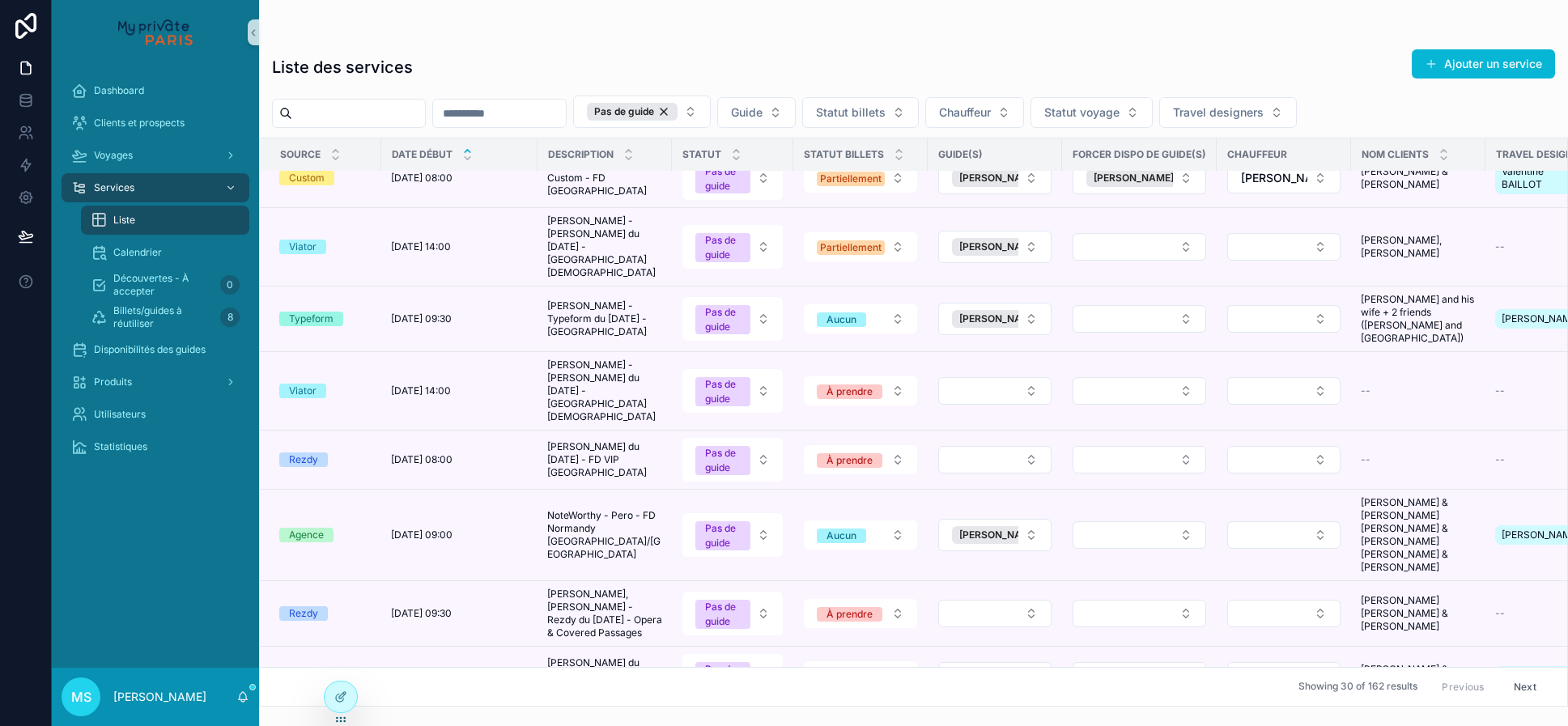
click at [735, 431] on td "Pas de guide" at bounding box center [733, 460] width 121 height 59
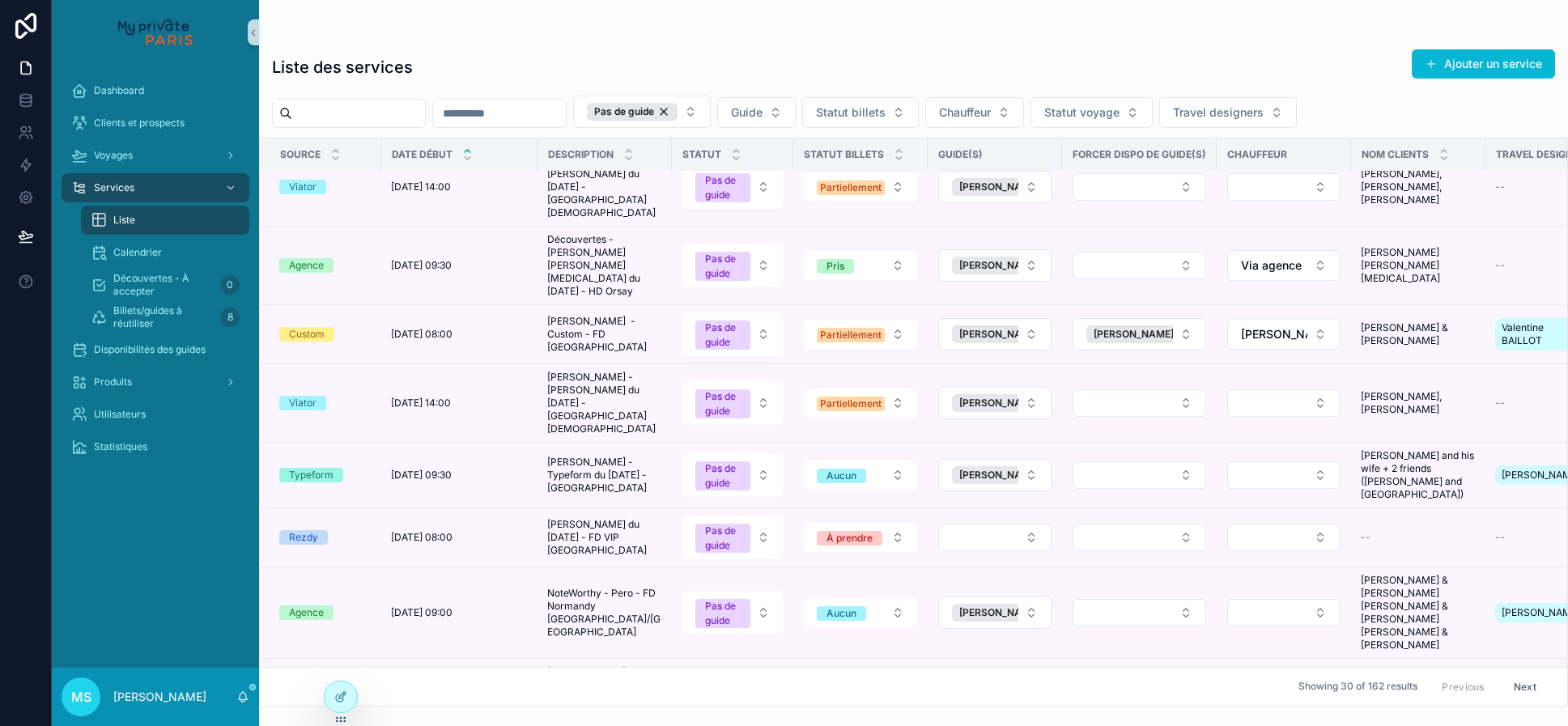
scroll to position [474, 0]
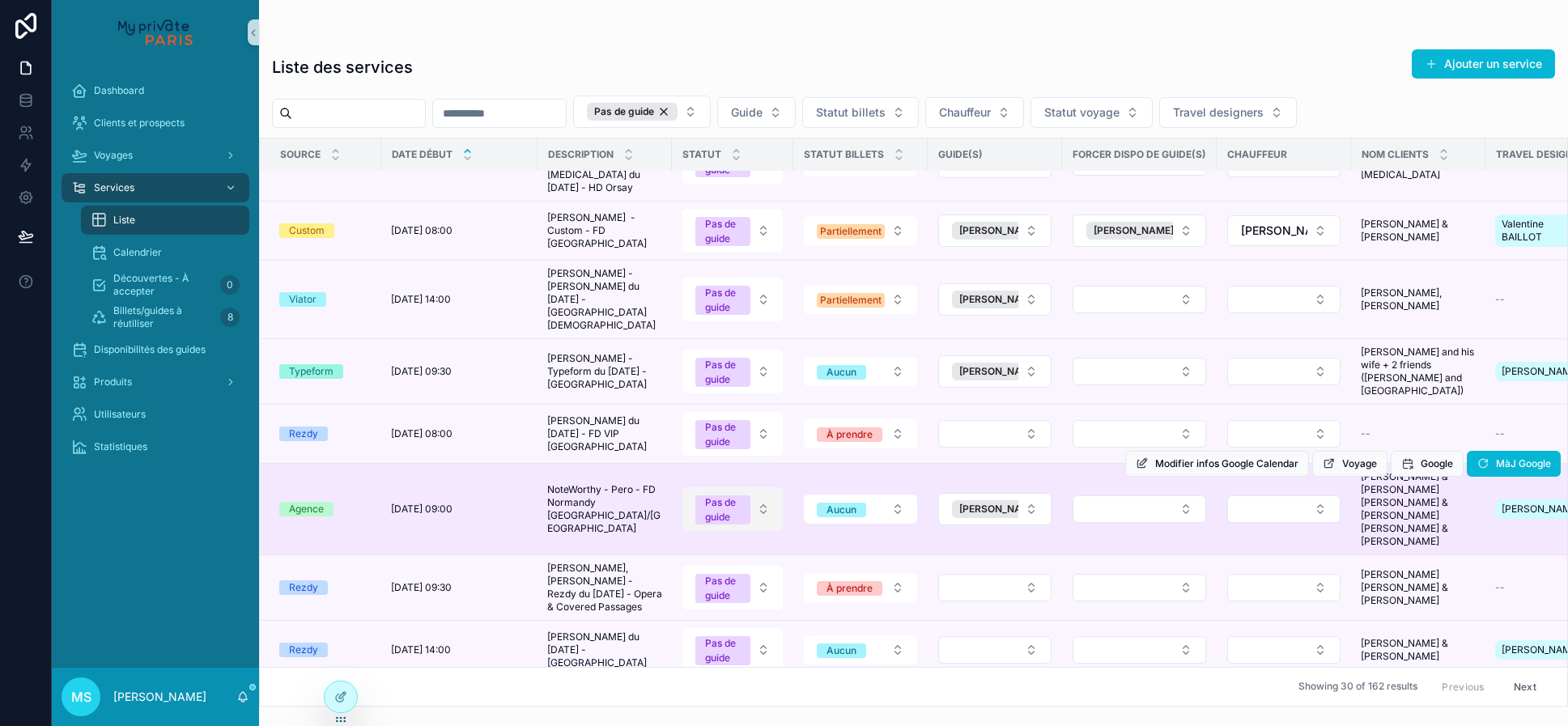
click at [761, 488] on button "Pas de guide" at bounding box center [732, 510] width 100 height 44
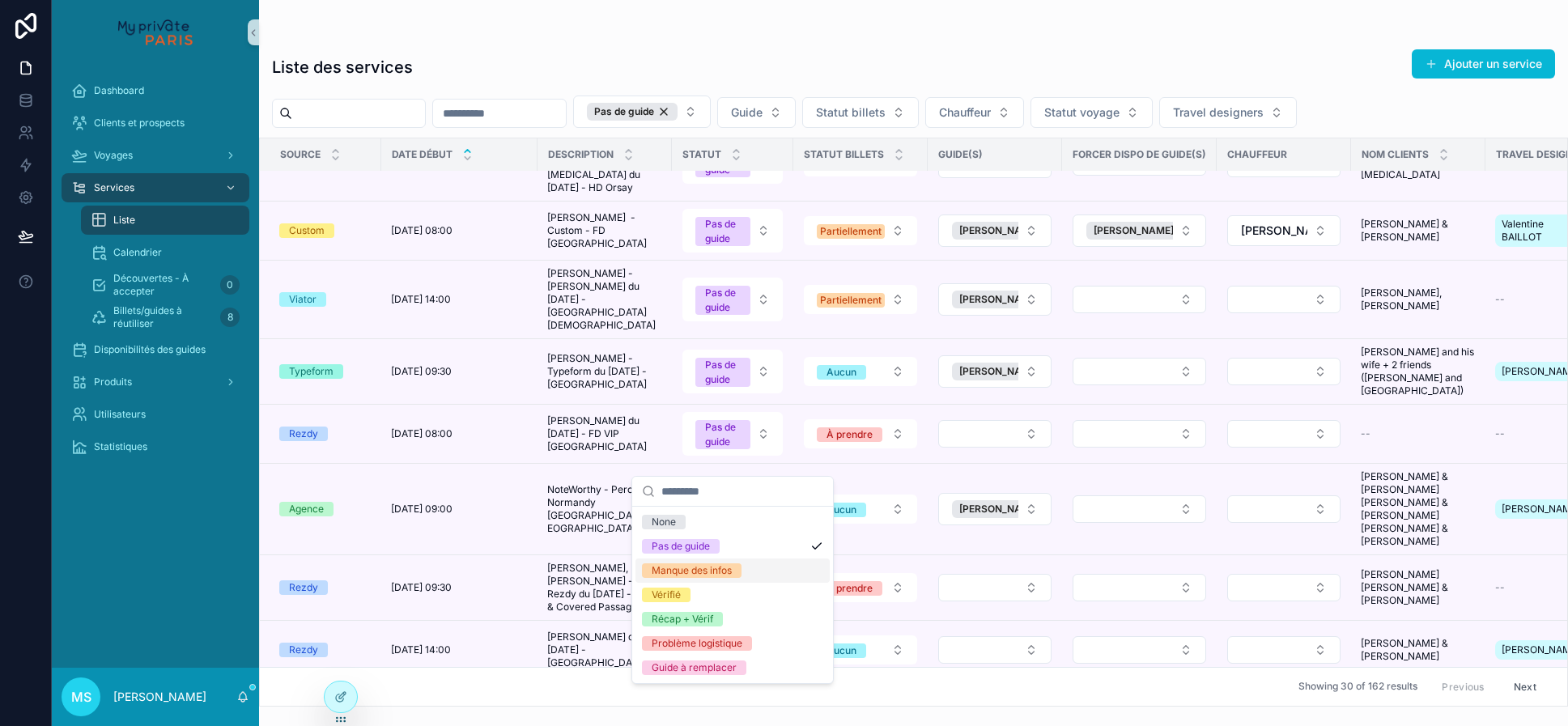
click at [732, 571] on div "Manque des infos" at bounding box center [692, 571] width 80 height 15
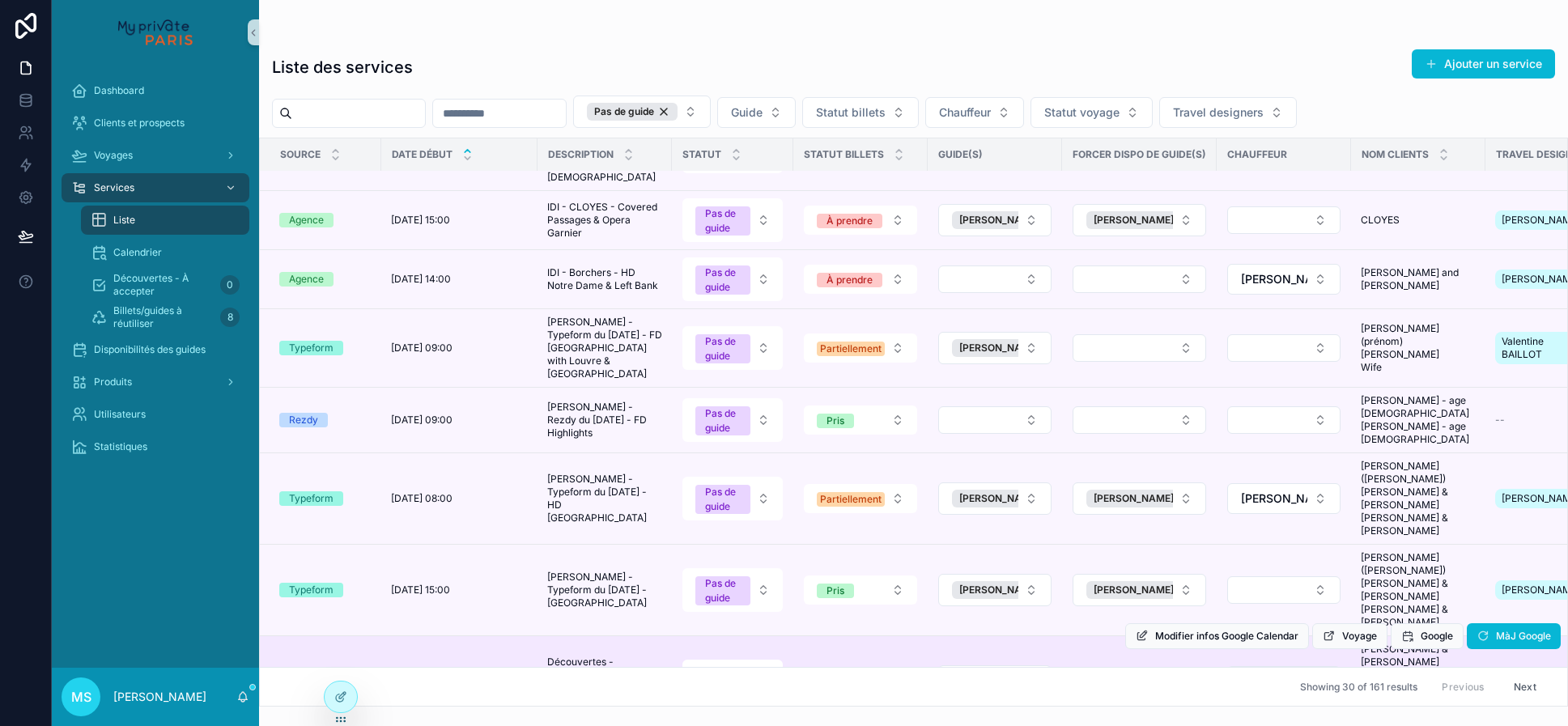
scroll to position [0, 0]
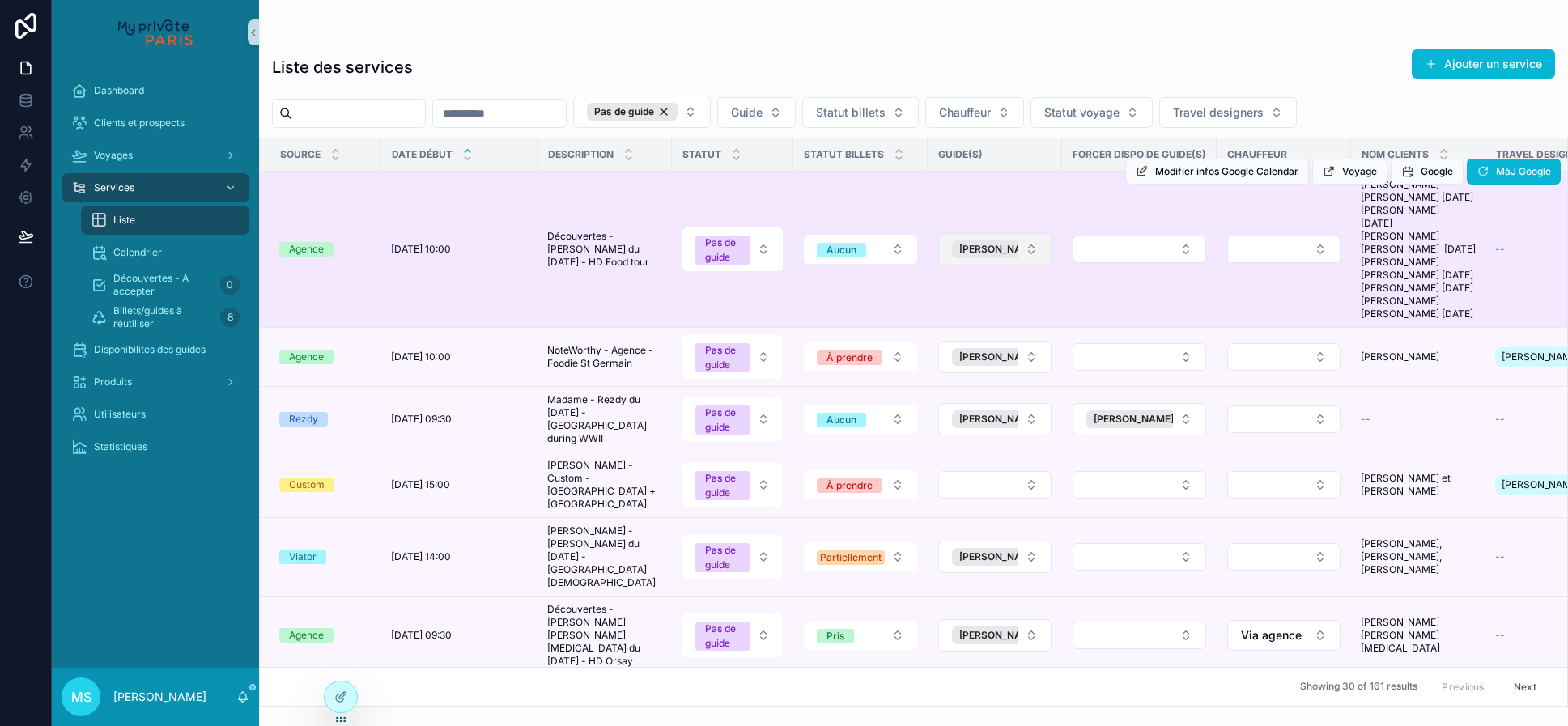
click at [990, 266] on button "[PERSON_NAME]" at bounding box center [994, 248] width 113 height 32
click at [1084, 257] on button "Select Button" at bounding box center [1139, 249] width 133 height 28
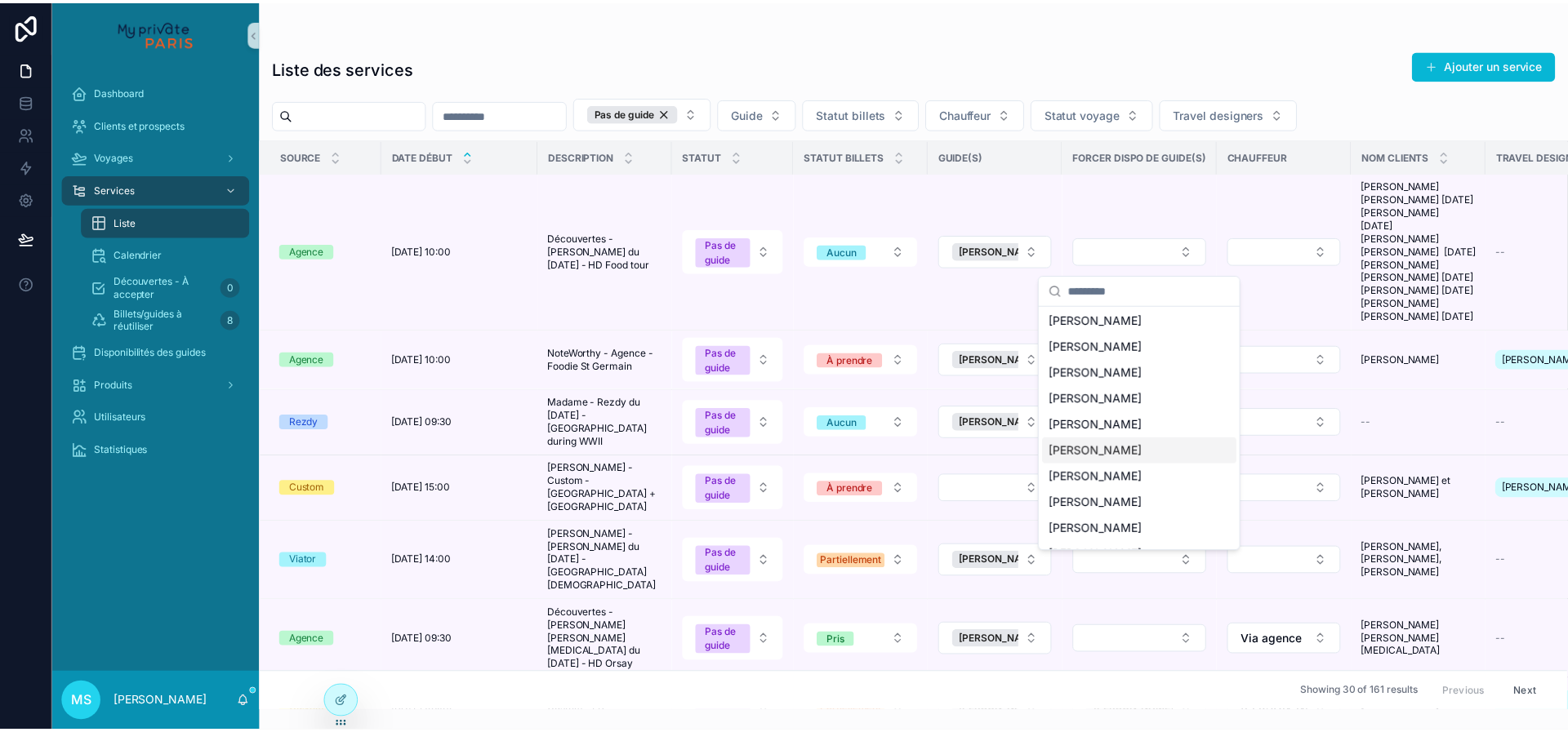
scroll to position [1673, 0]
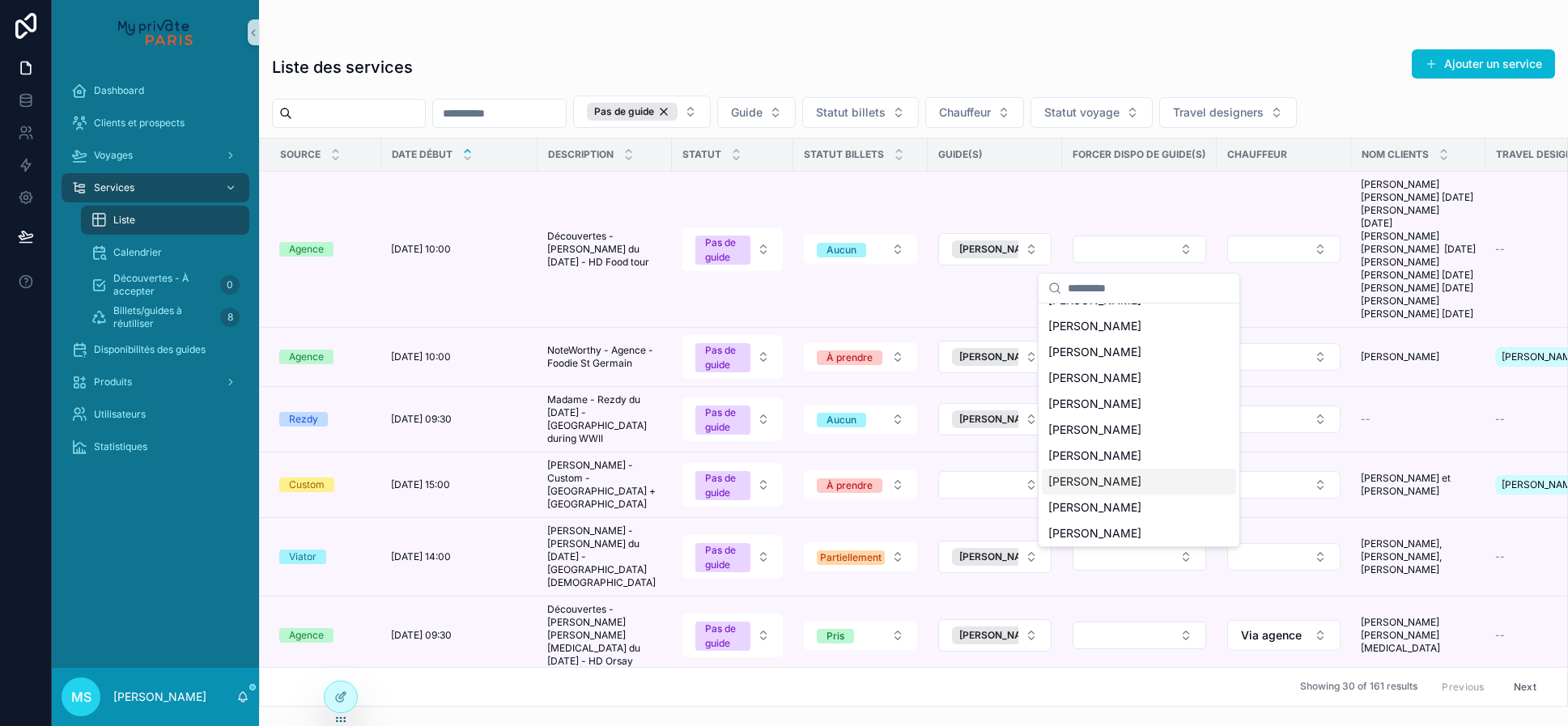
click at [1111, 474] on span "[PERSON_NAME]" at bounding box center [1094, 482] width 93 height 17
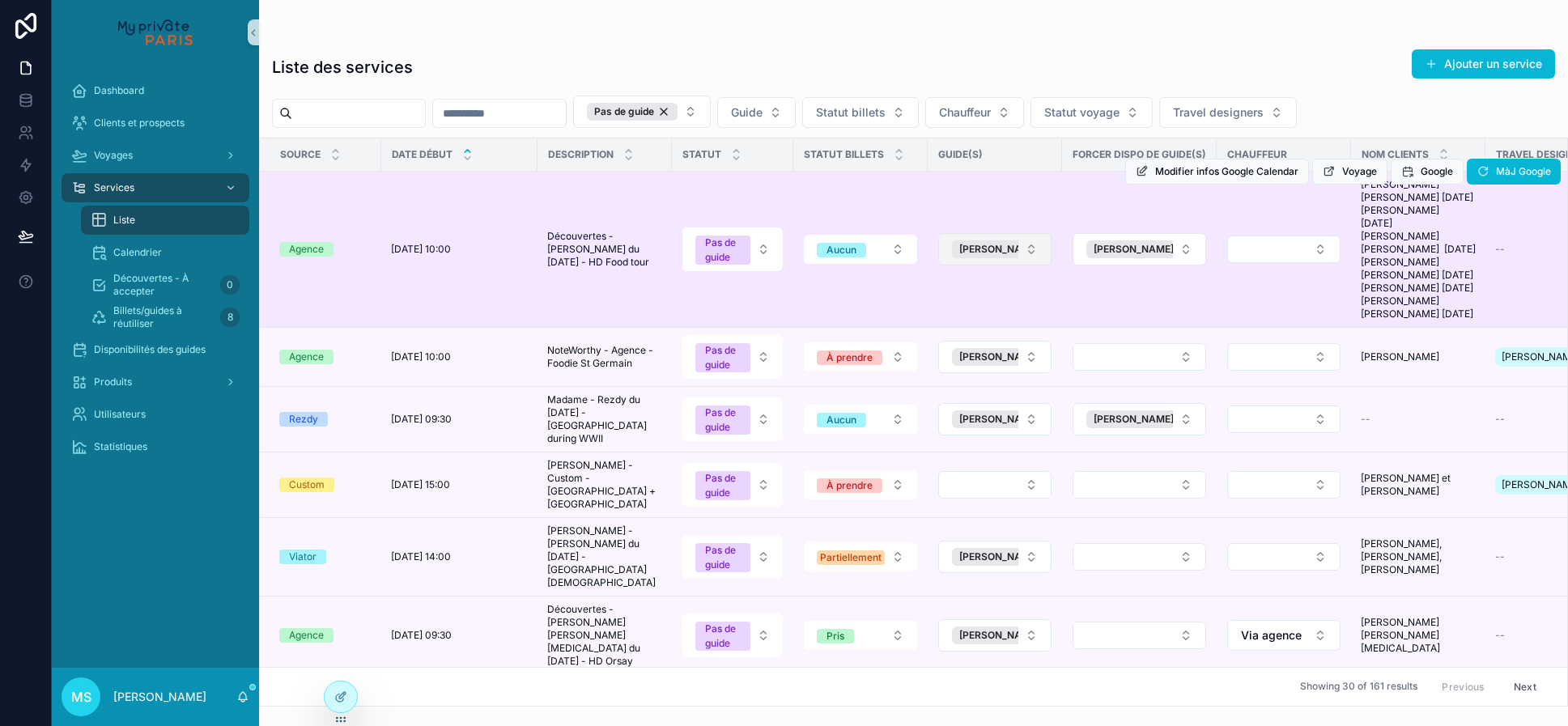
click at [1017, 266] on button "[PERSON_NAME]" at bounding box center [994, 248] width 113 height 32
click at [985, 266] on button "[PERSON_NAME]" at bounding box center [994, 248] width 113 height 32
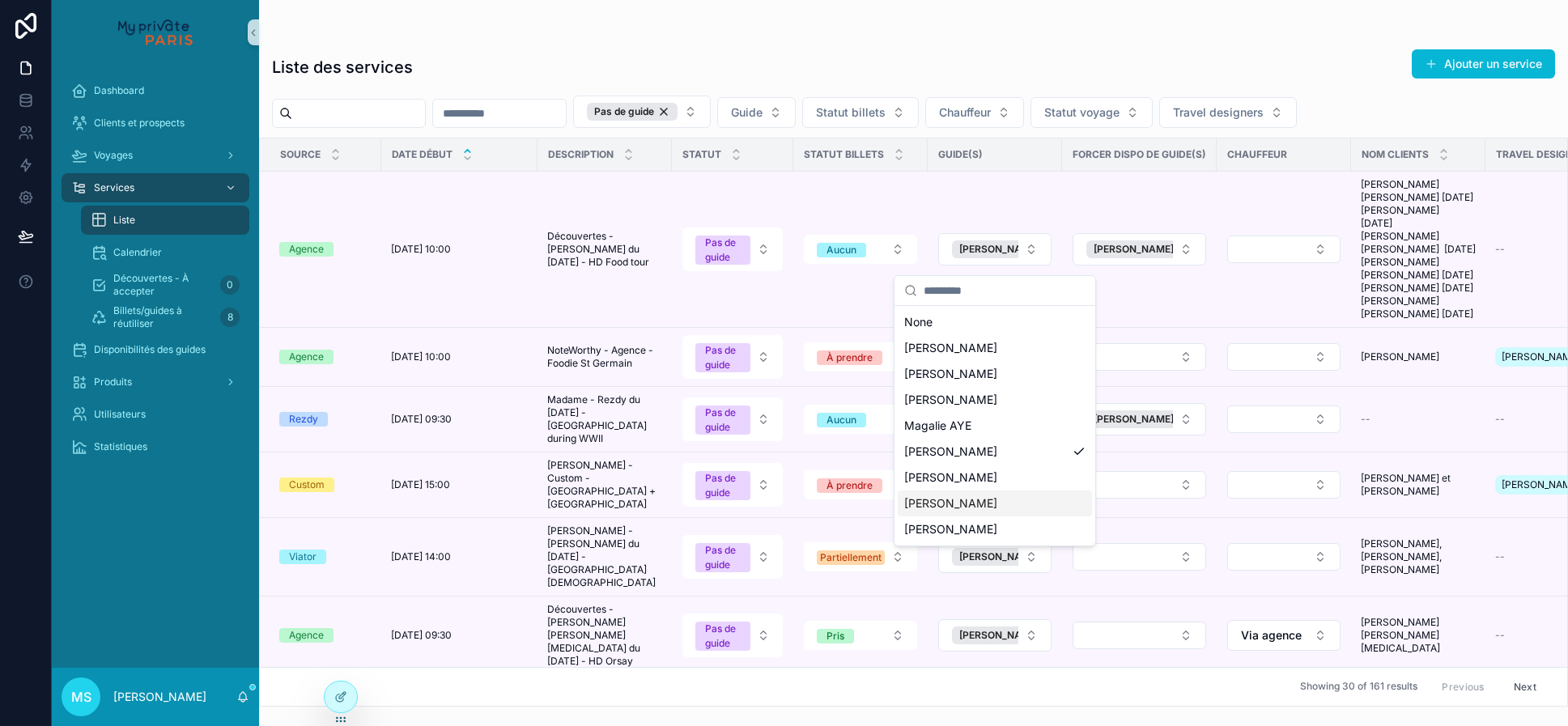
click at [967, 503] on span "[PERSON_NAME]" at bounding box center [950, 504] width 93 height 17
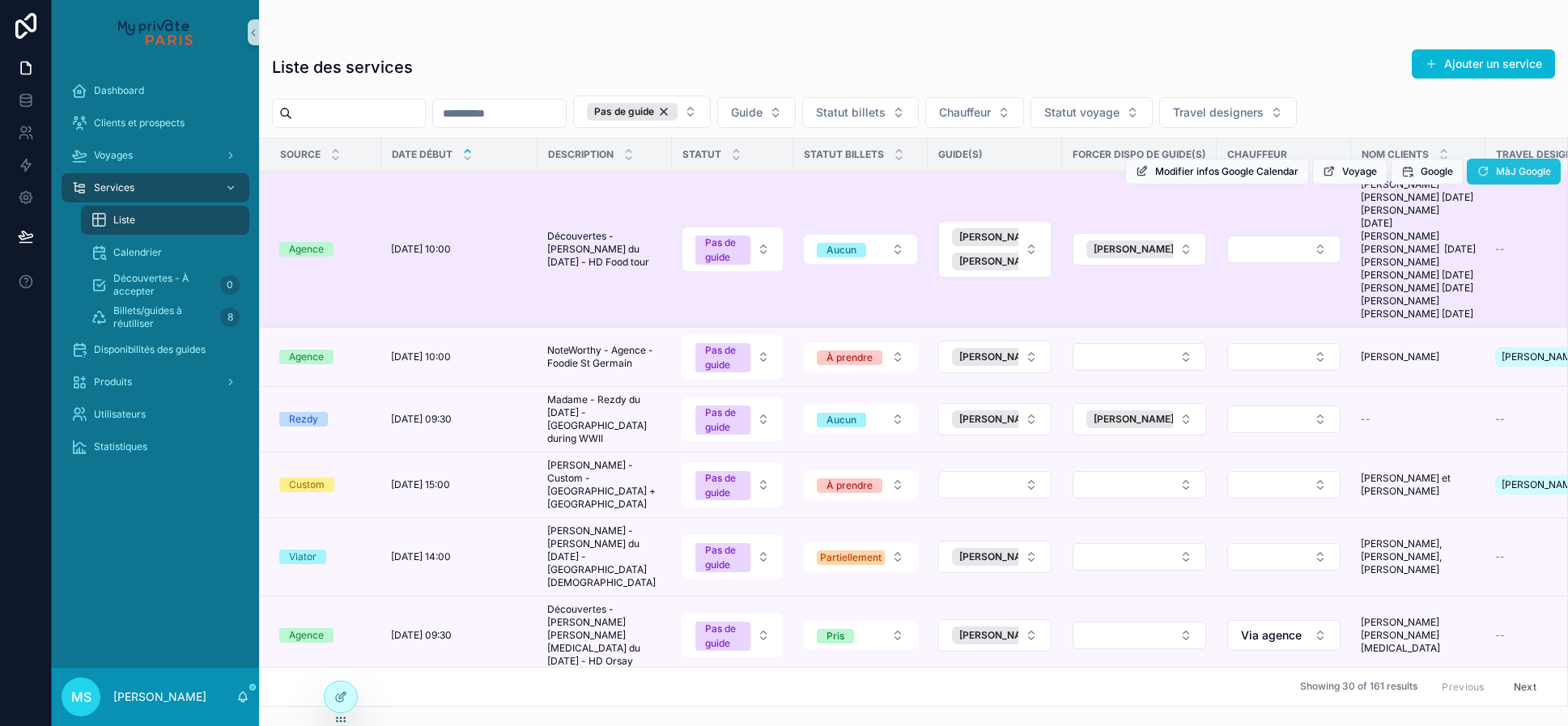
click at [1521, 167] on div "Dashboard Clients et prospects Voyages Services Liste Calendrier Découvertes - …" at bounding box center [809, 363] width 1516 height 726
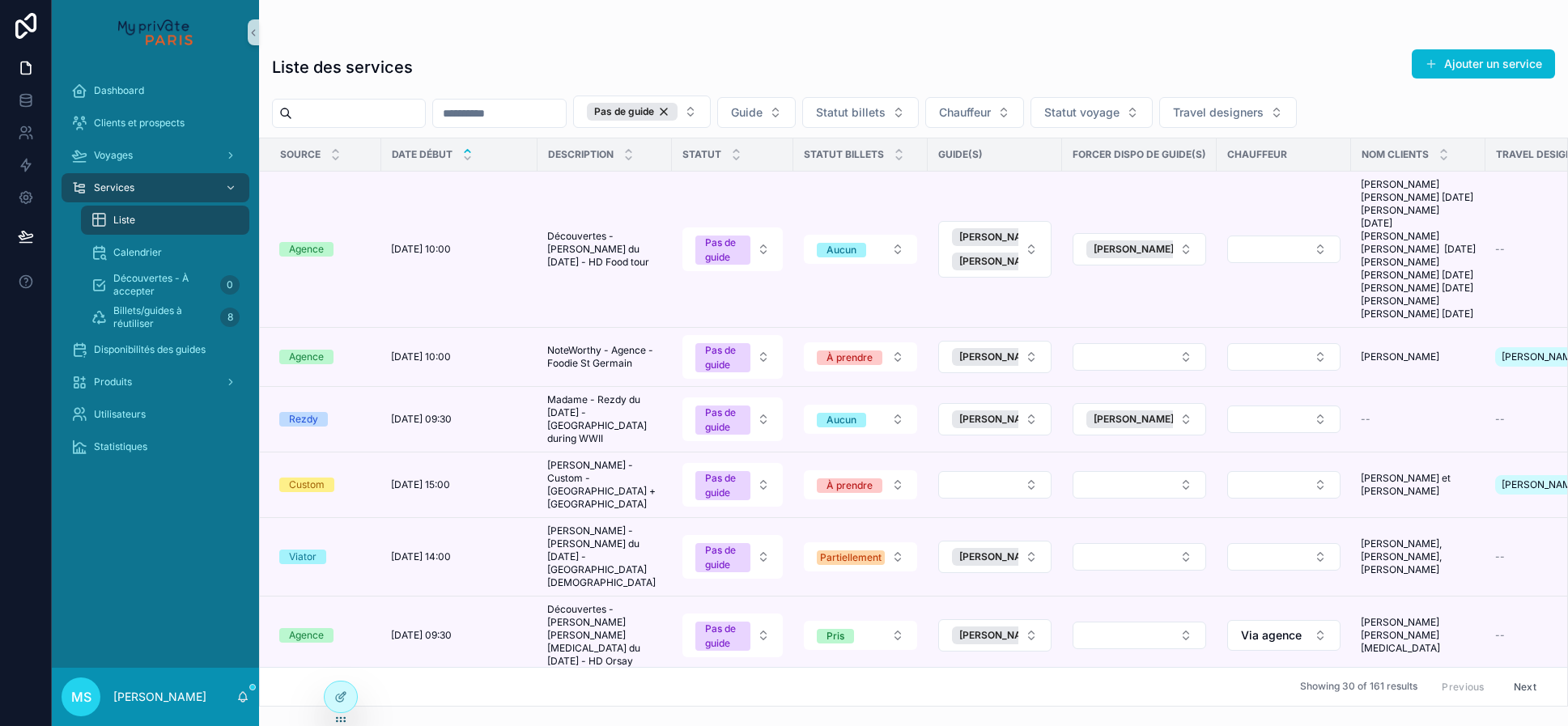
click at [0, 0] on span "MàJ Google" at bounding box center [0, 0] width 0 height 0
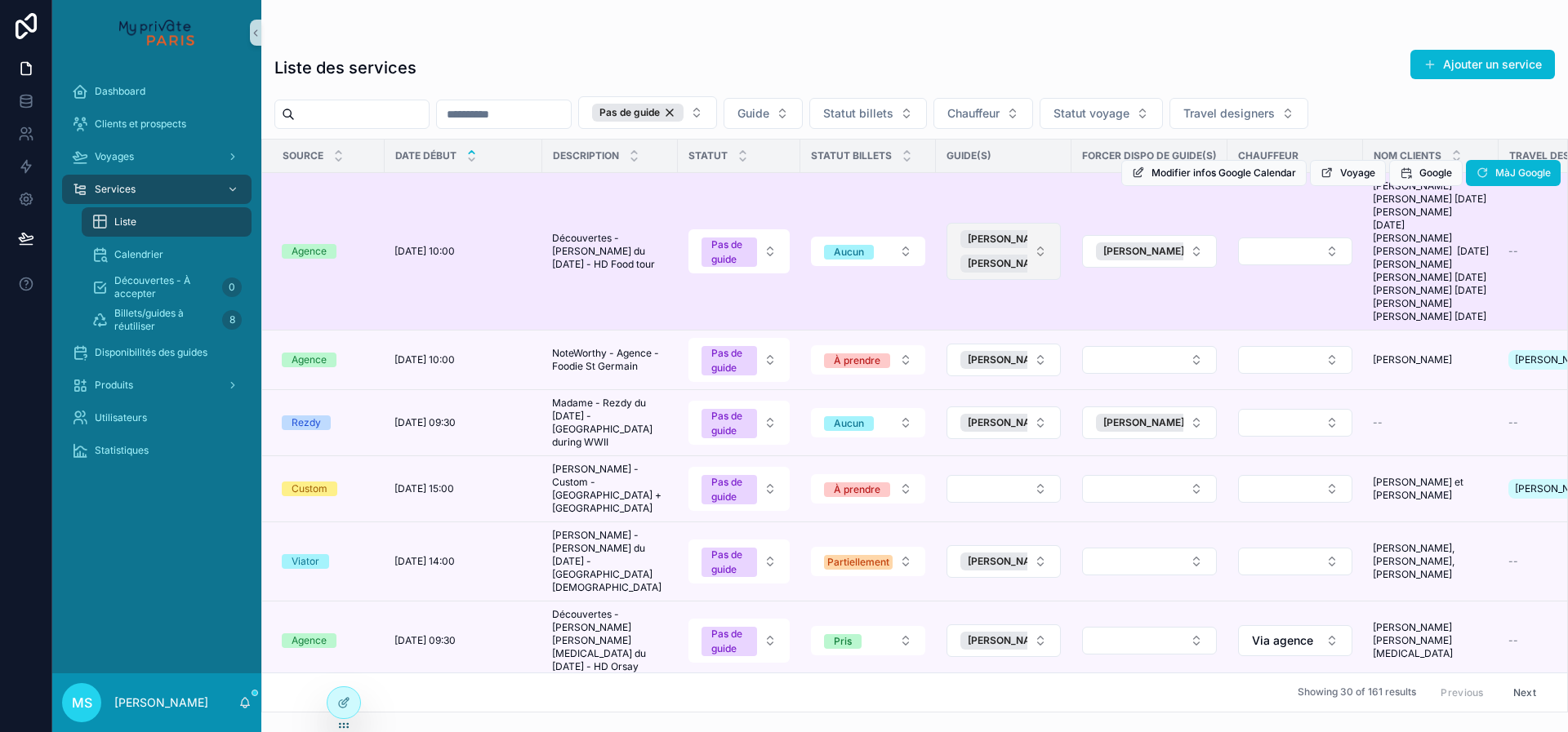
click at [1029, 263] on button "[PERSON_NAME] [PERSON_NAME]" at bounding box center [1003, 251] width 114 height 58
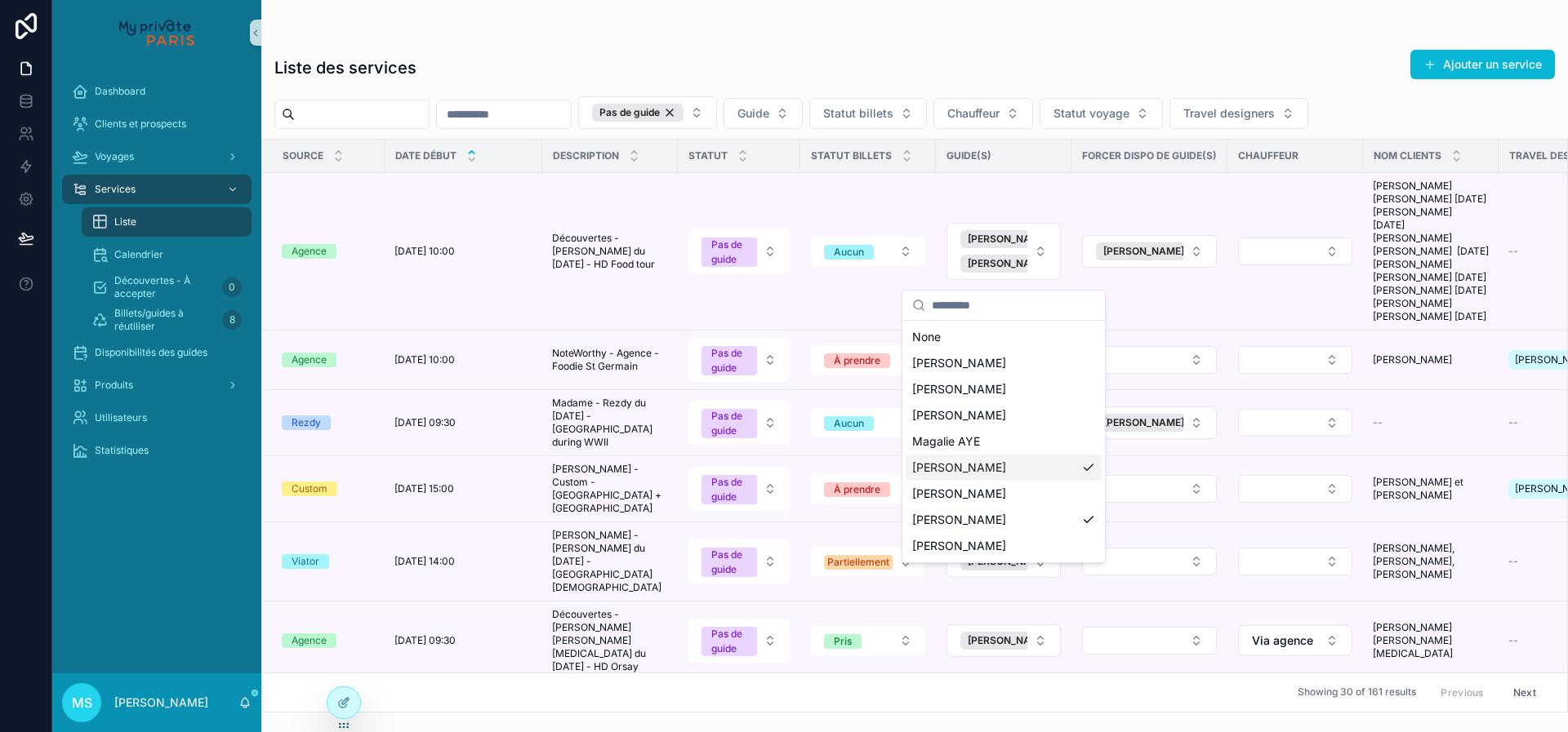
click at [1073, 471] on div "[PERSON_NAME]" at bounding box center [1003, 468] width 196 height 26
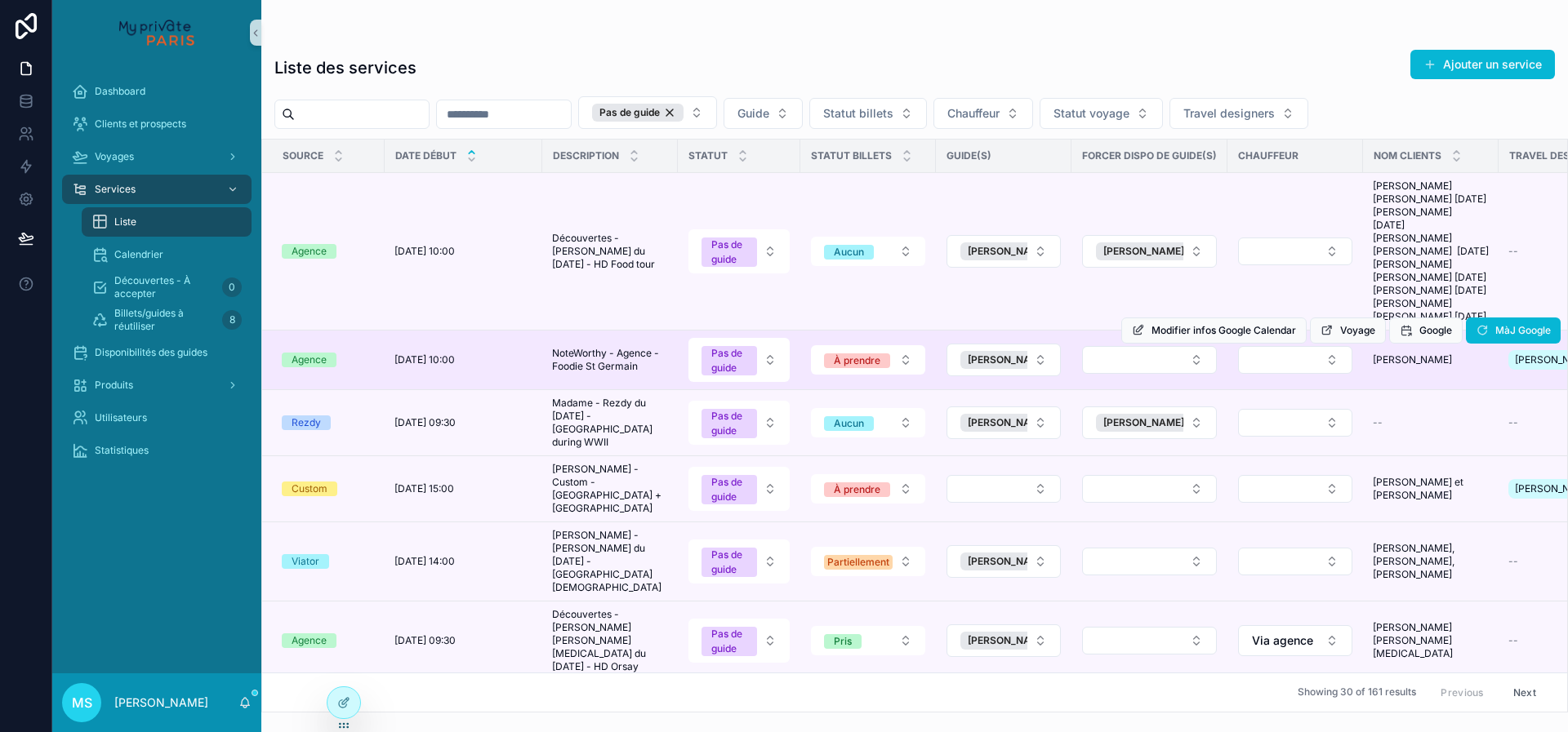
click at [1087, 469] on td "scrollable content" at bounding box center [1150, 489] width 156 height 66
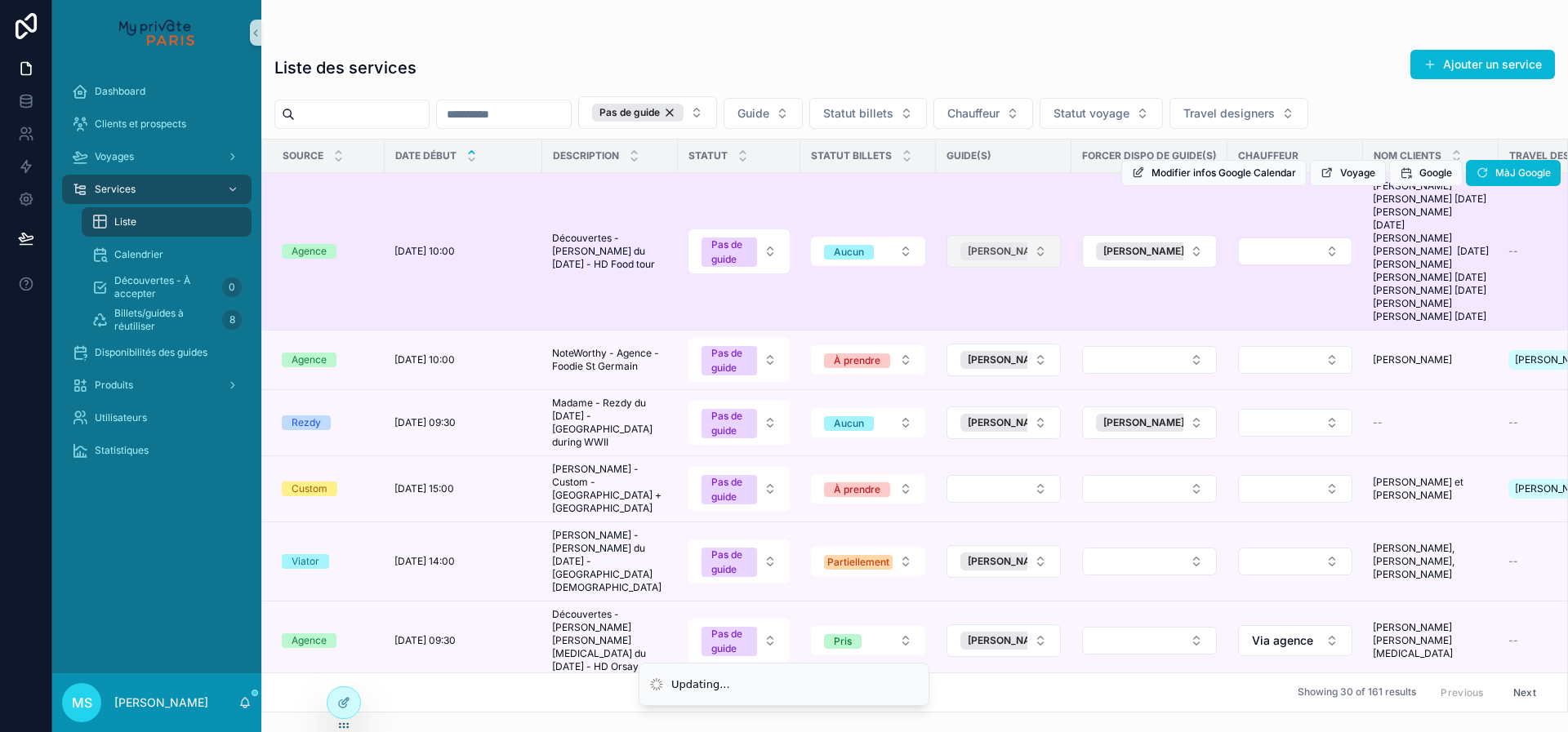
click at [1022, 258] on span "[PERSON_NAME]" at bounding box center [1008, 251] width 81 height 13
click at [1120, 258] on span "[PERSON_NAME]" at bounding box center [1143, 251] width 81 height 13
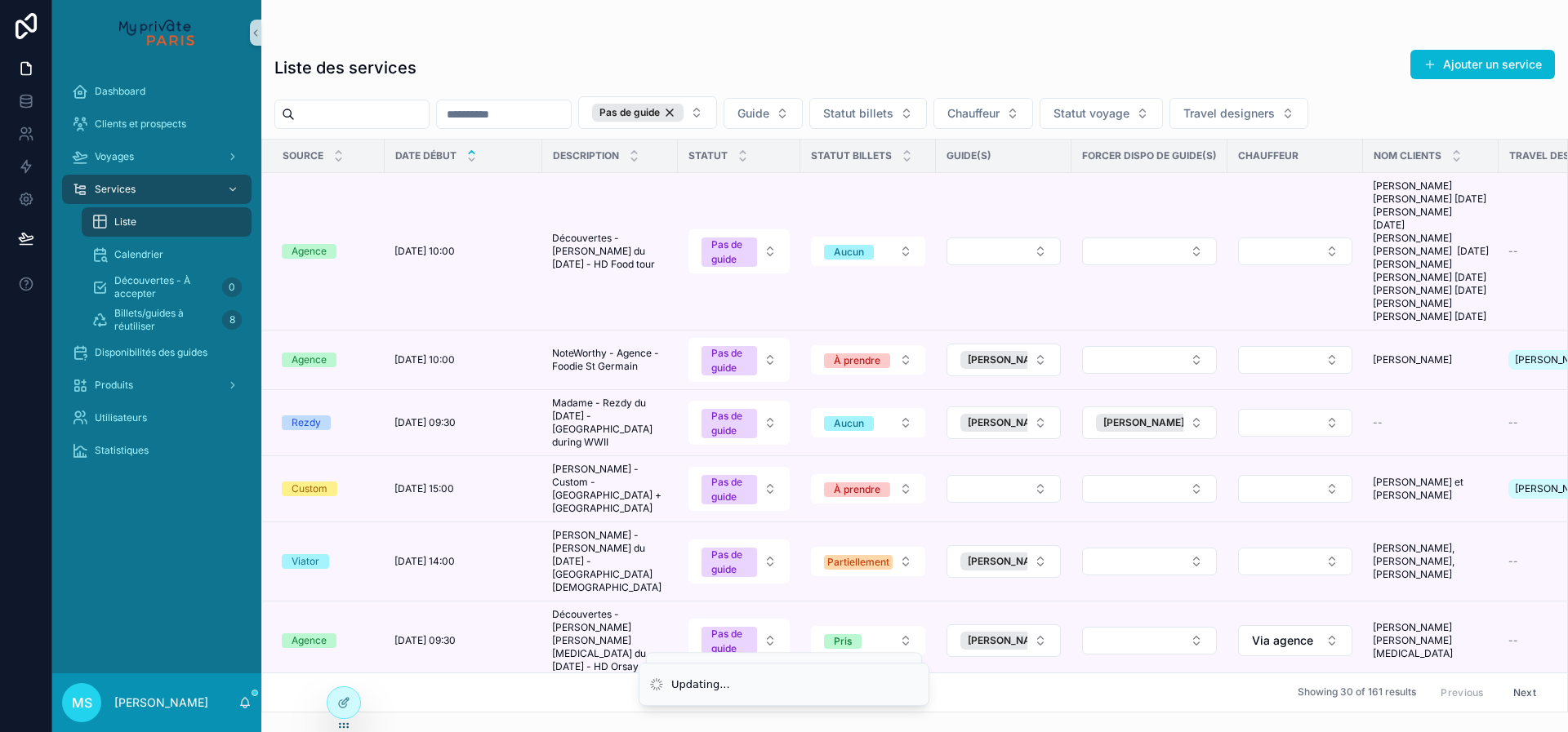
click at [1120, 258] on button "Select Button" at bounding box center [1149, 251] width 135 height 28
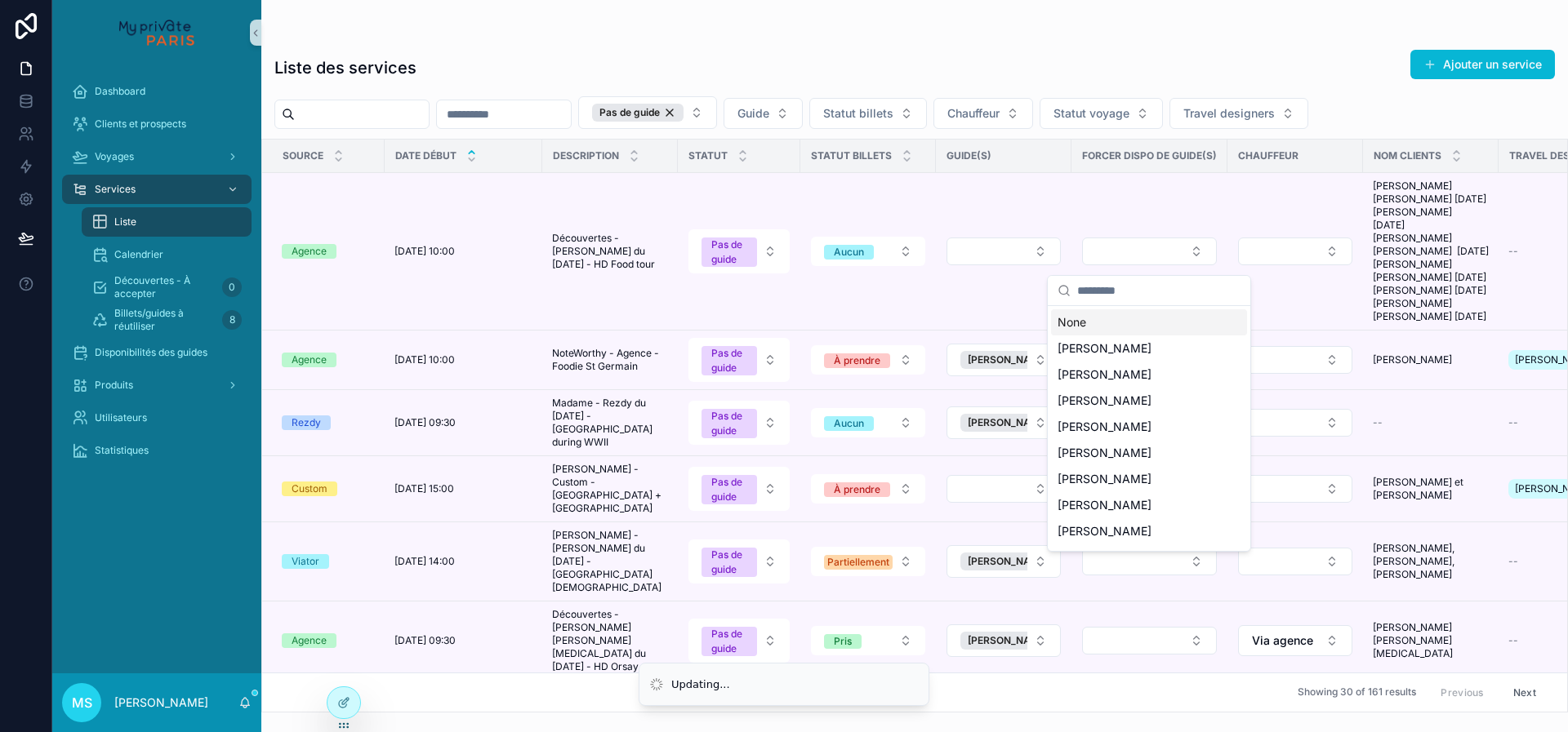
click at [1107, 290] on input "scrollable content" at bounding box center [1159, 290] width 163 height 30
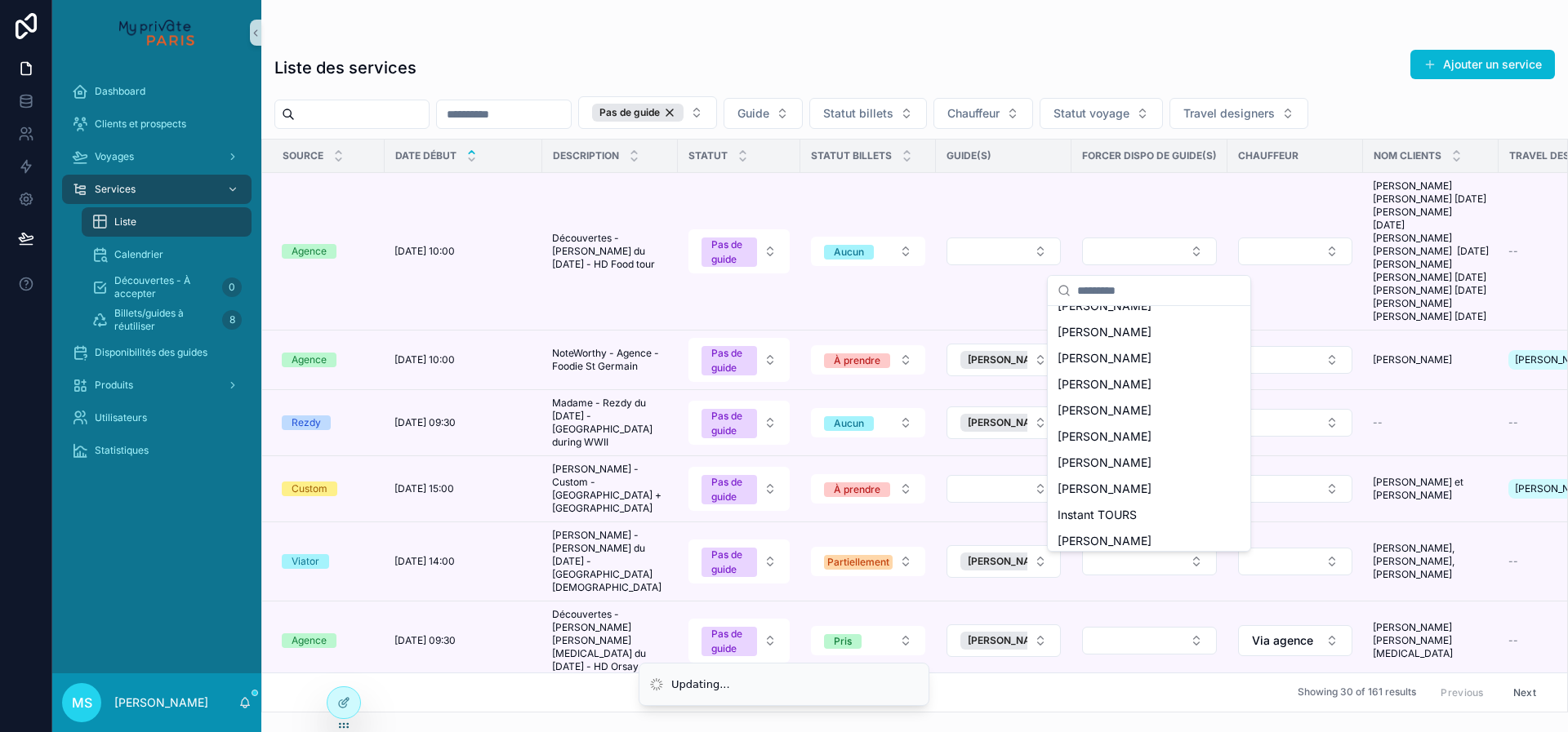
scroll to position [984, 0]
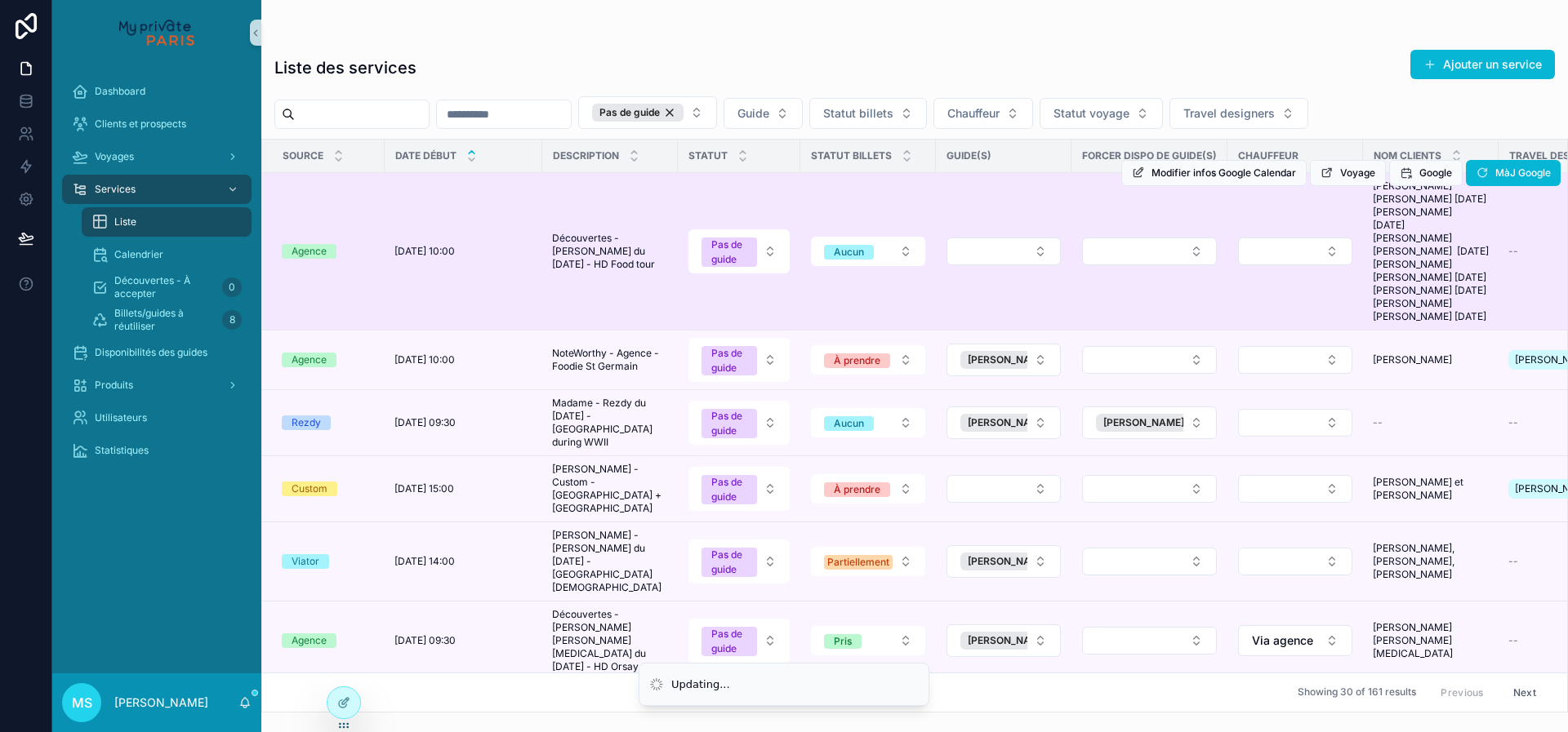
click at [1130, 251] on div "Modifier infos Google Calendar Voyage Google MàJ Google" at bounding box center [1341, 173] width 440 height 157
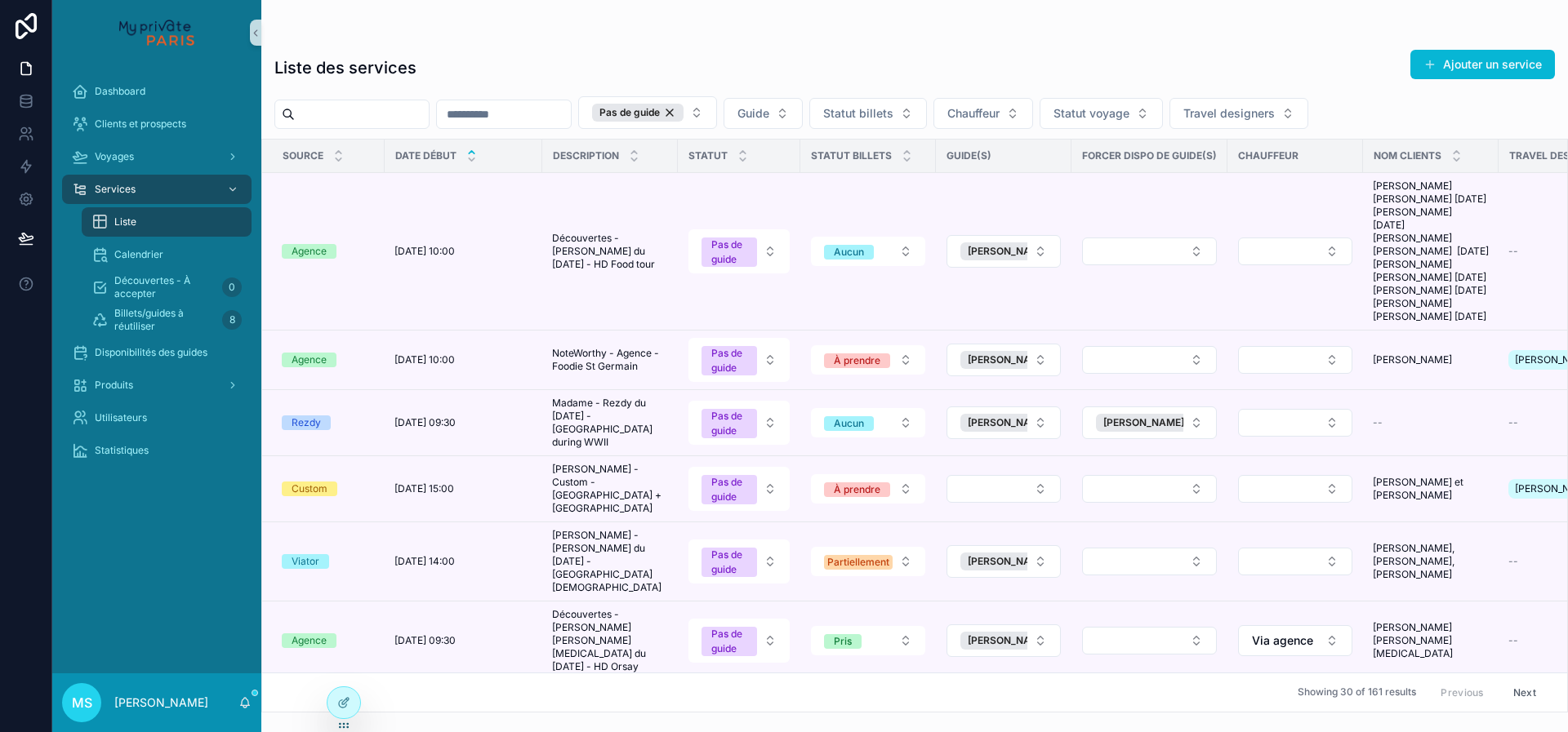
click at [1131, 263] on button "Select Button" at bounding box center [1149, 251] width 135 height 28
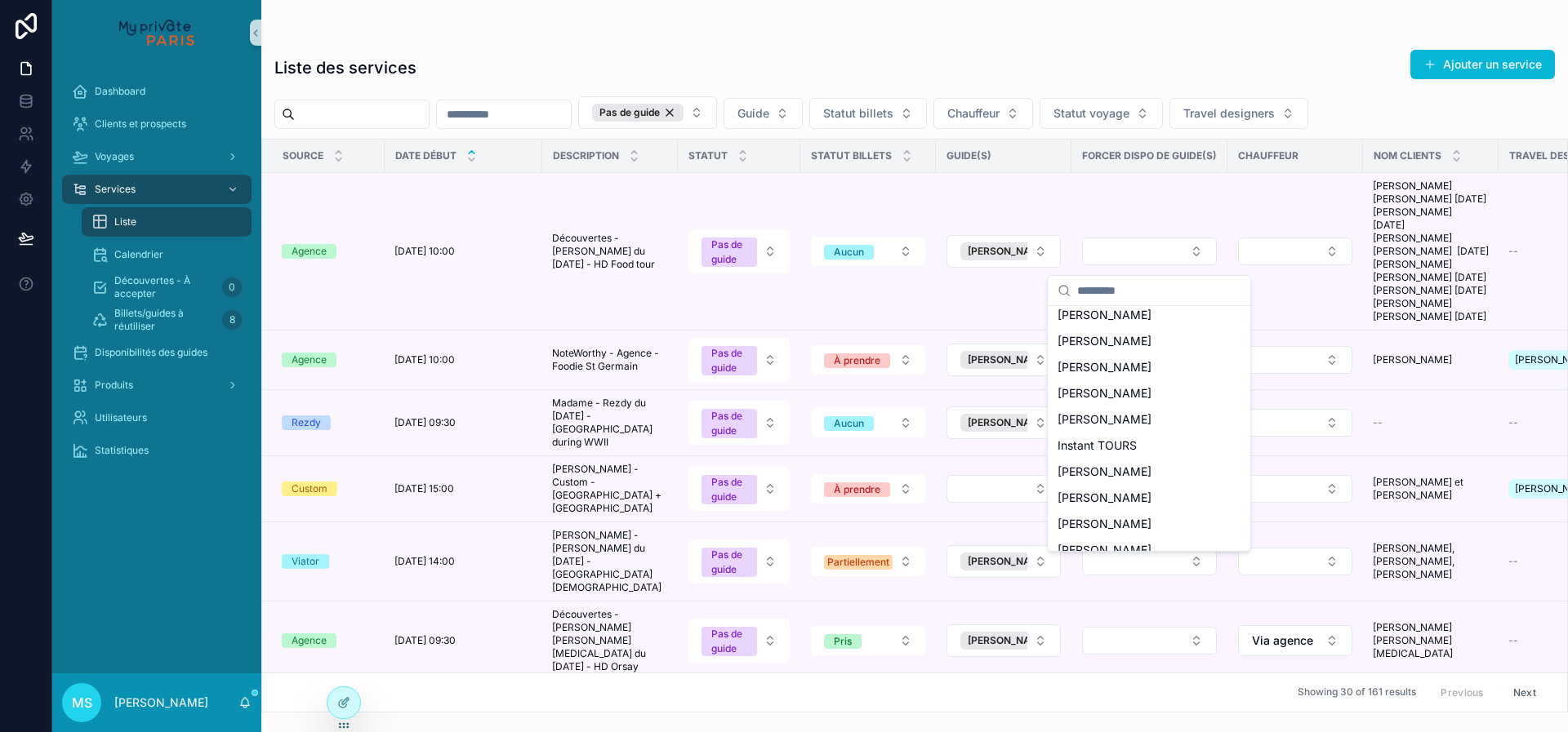
scroll to position [751, 0]
click at [1108, 406] on span "[PERSON_NAME]" at bounding box center [1104, 415] width 94 height 17
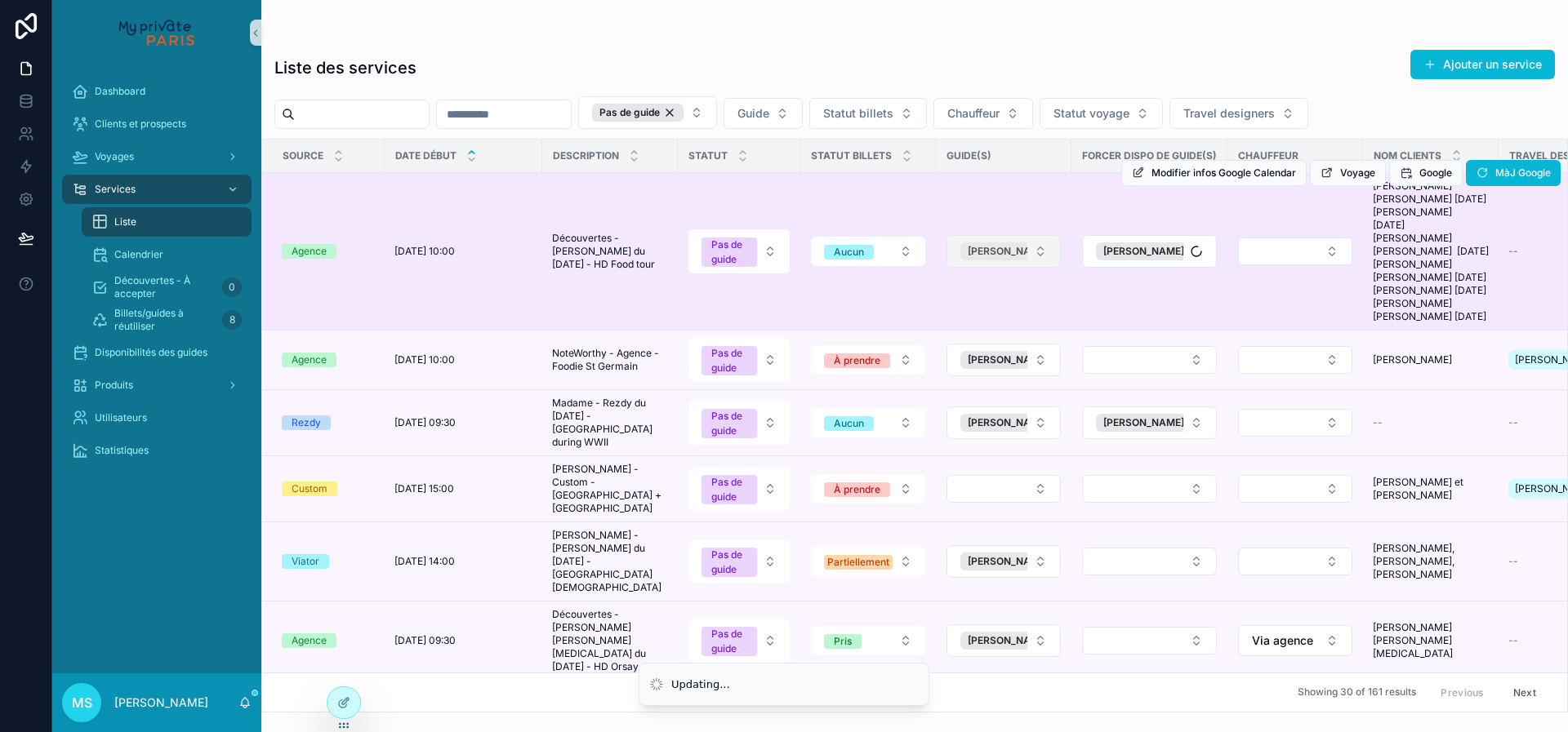
click at [1007, 255] on span "[PERSON_NAME]" at bounding box center [1008, 251] width 81 height 13
click at [997, 259] on button "Select Button" at bounding box center [1003, 251] width 114 height 28
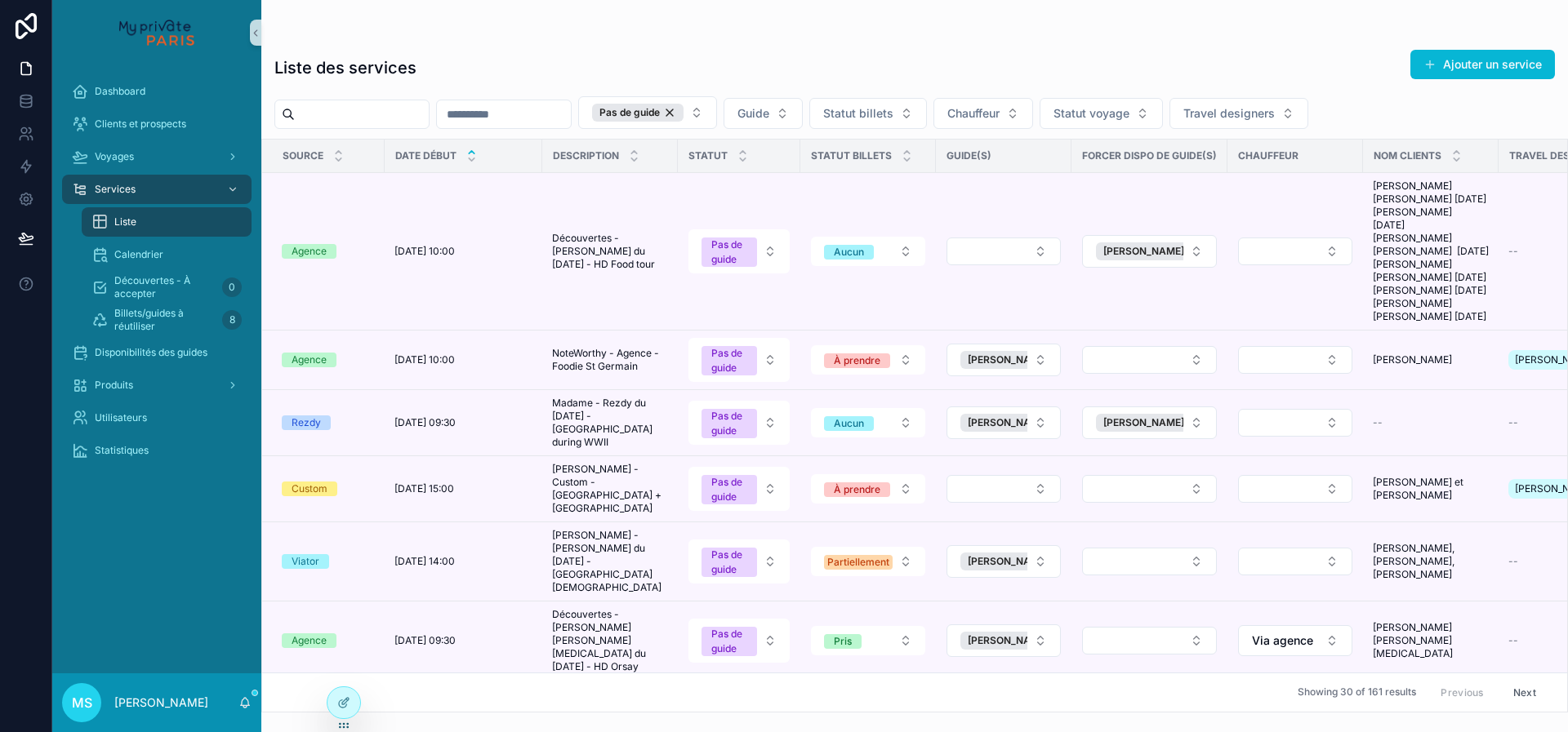
click at [997, 259] on button "Select Button" at bounding box center [1003, 251] width 114 height 28
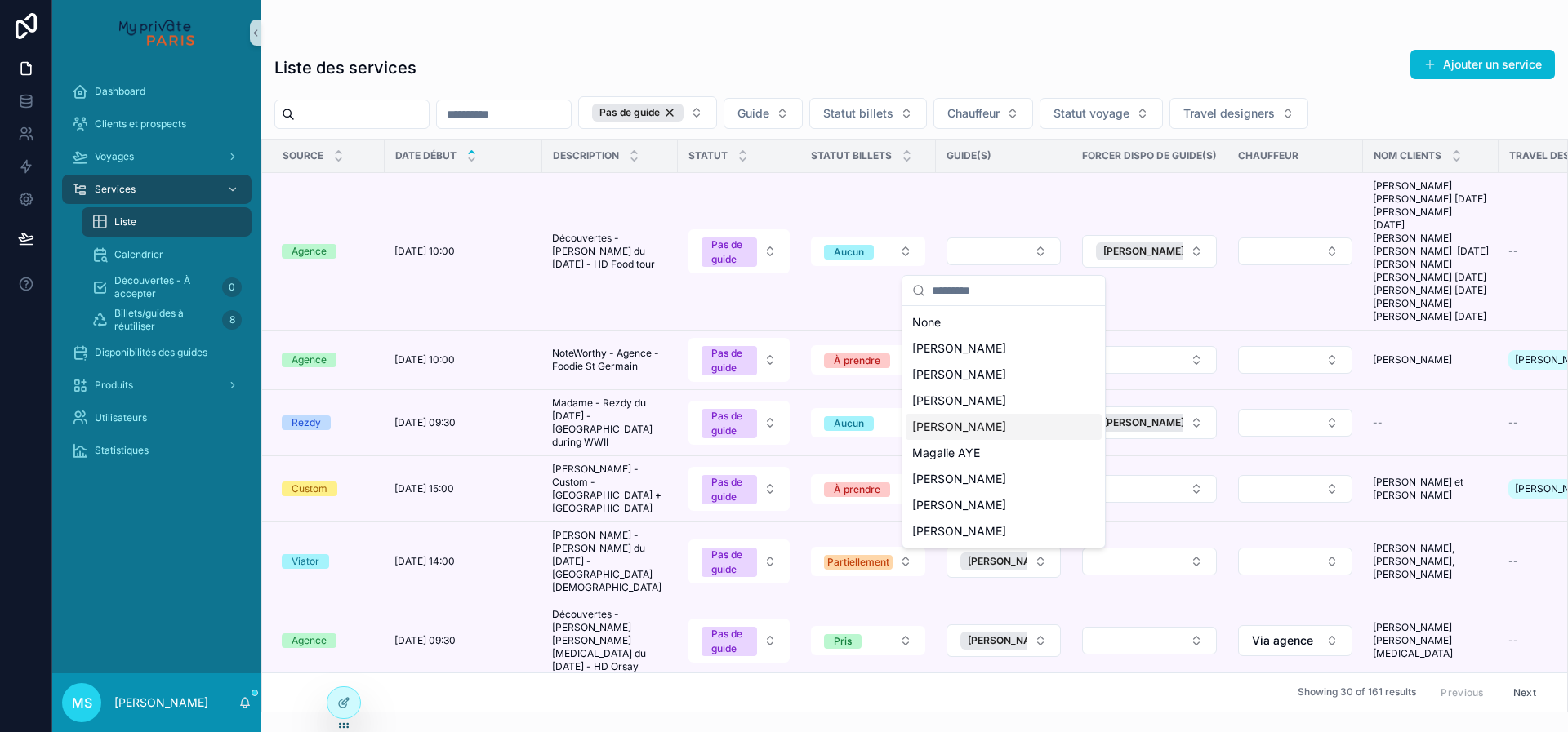
click at [983, 432] on div "[PERSON_NAME]" at bounding box center [1003, 427] width 196 height 26
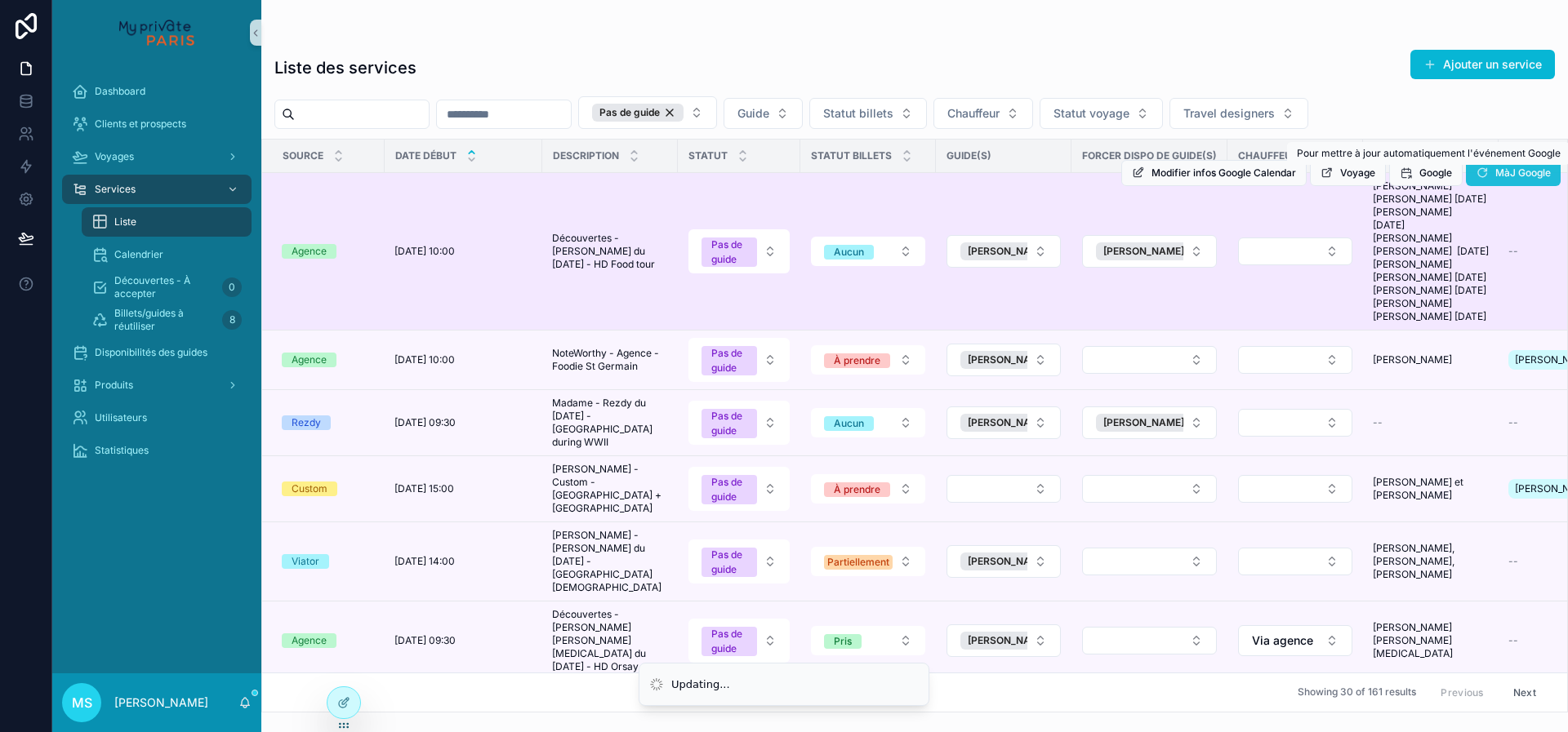
click at [1510, 172] on span "MàJ Google" at bounding box center [1523, 173] width 56 height 13
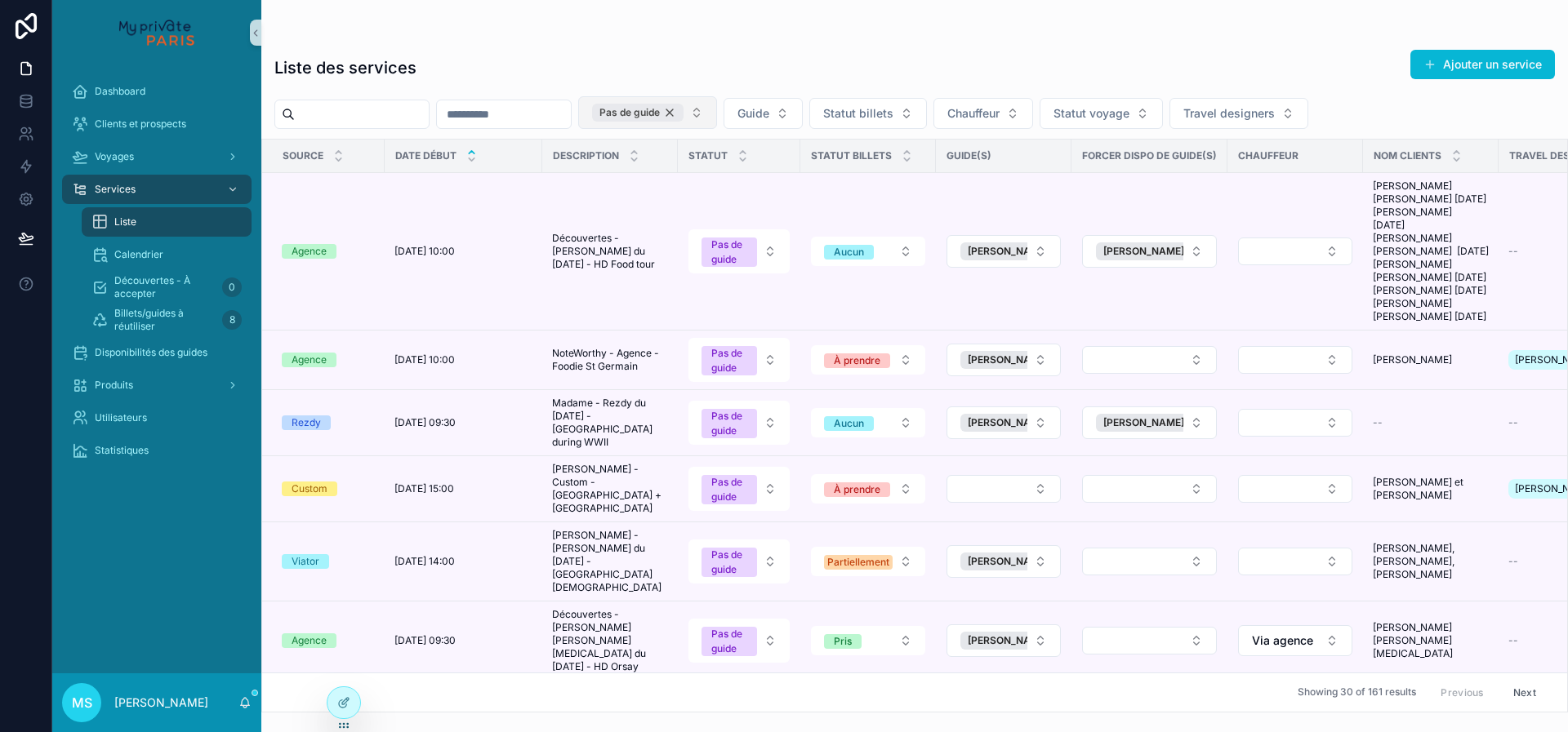
click at [684, 113] on div "Pas de guide" at bounding box center [637, 112] width 92 height 18
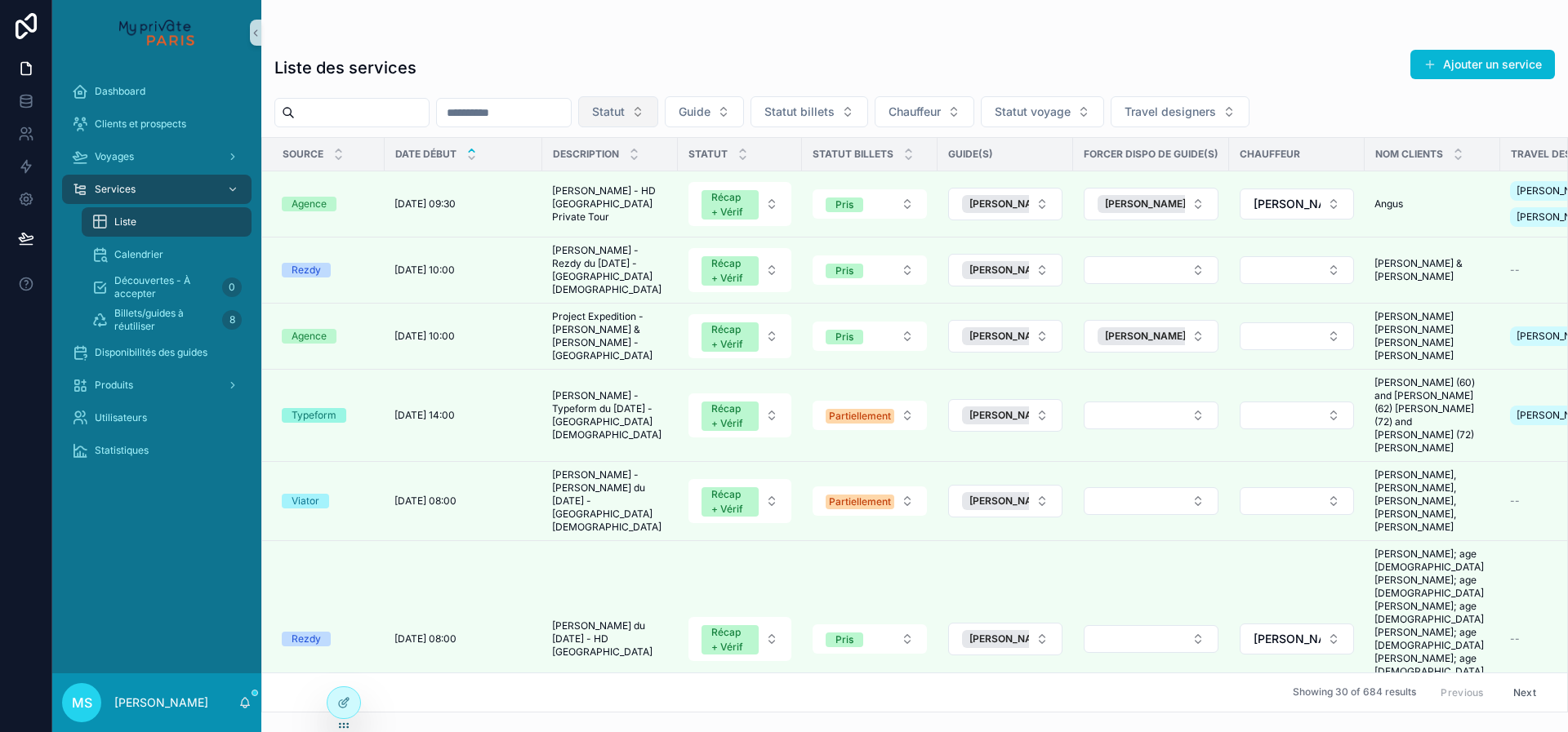
click at [418, 112] on input "scrollable content" at bounding box center [362, 112] width 134 height 23
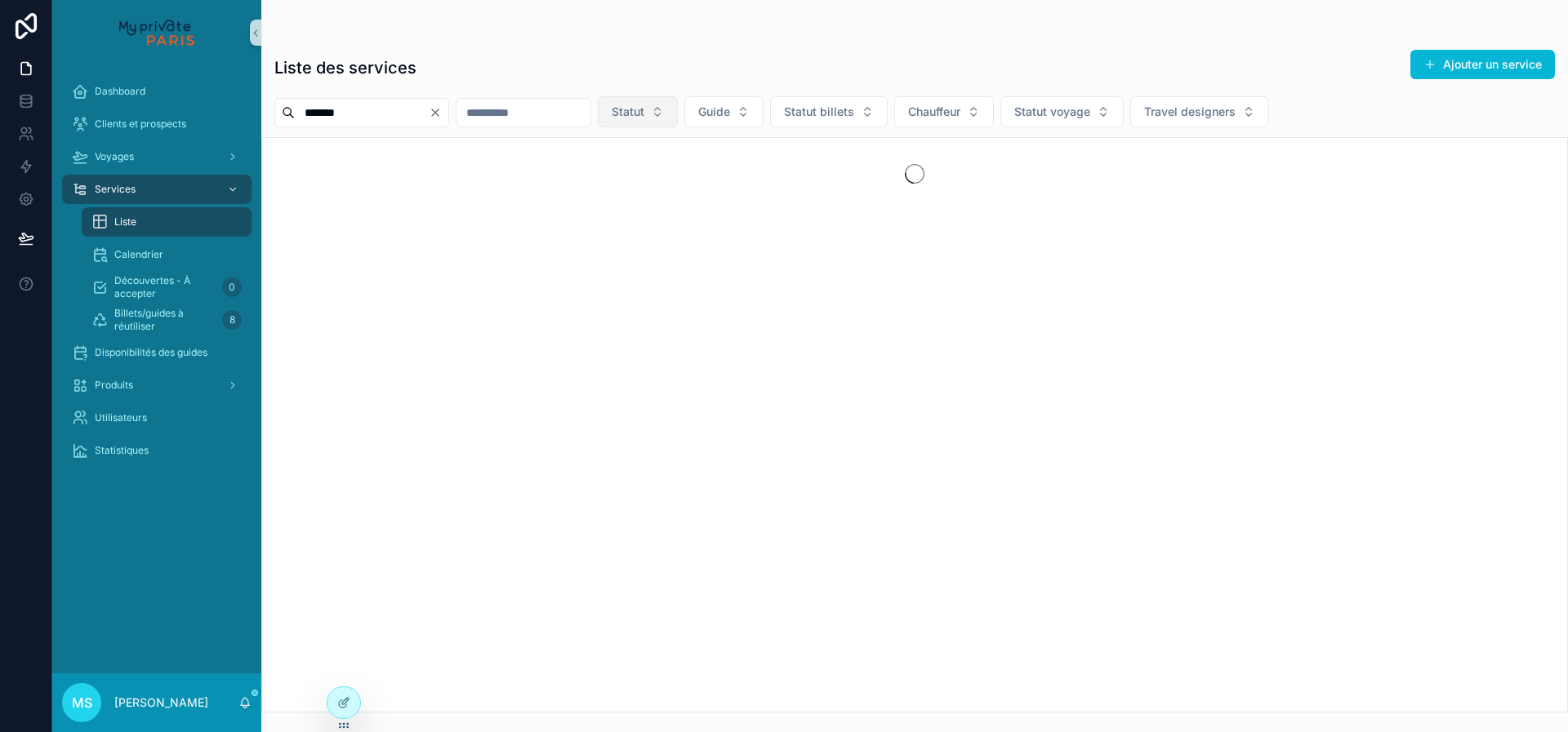
click at [355, 108] on input "*******" at bounding box center [362, 112] width 134 height 23
type input "******"
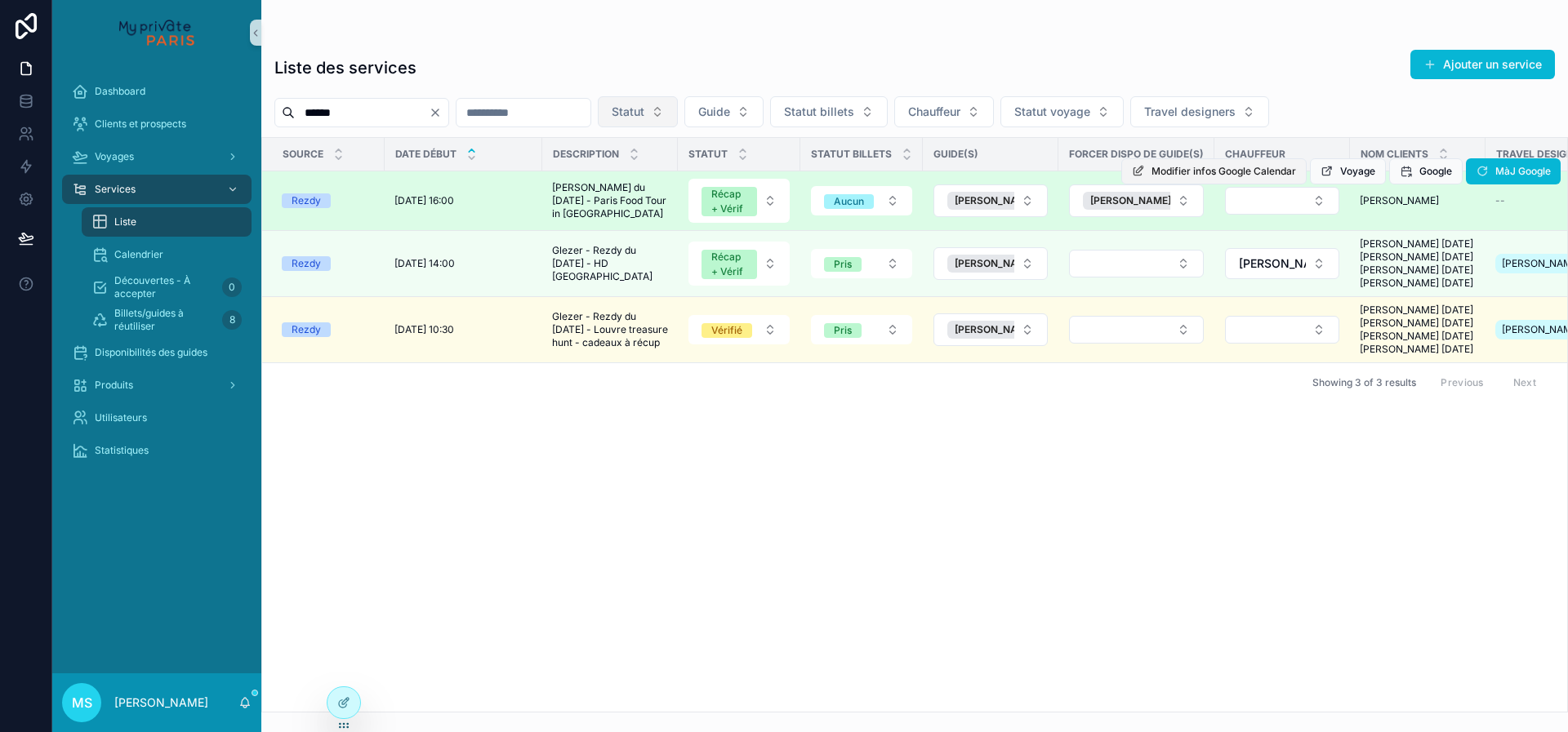
click at [1233, 177] on span "Modifier infos Google Calendar" at bounding box center [1224, 172] width 145 height 13
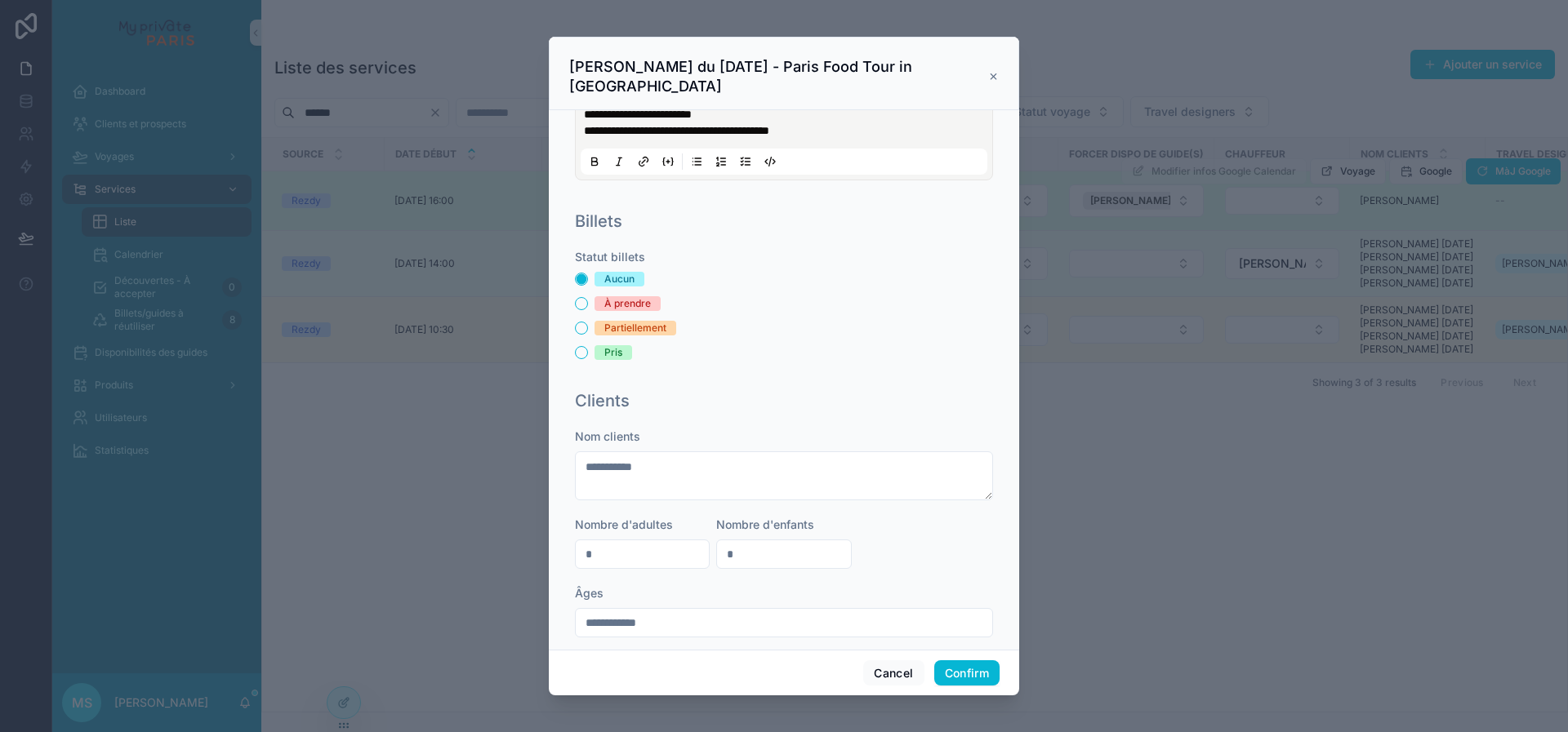
scroll to position [186, 0]
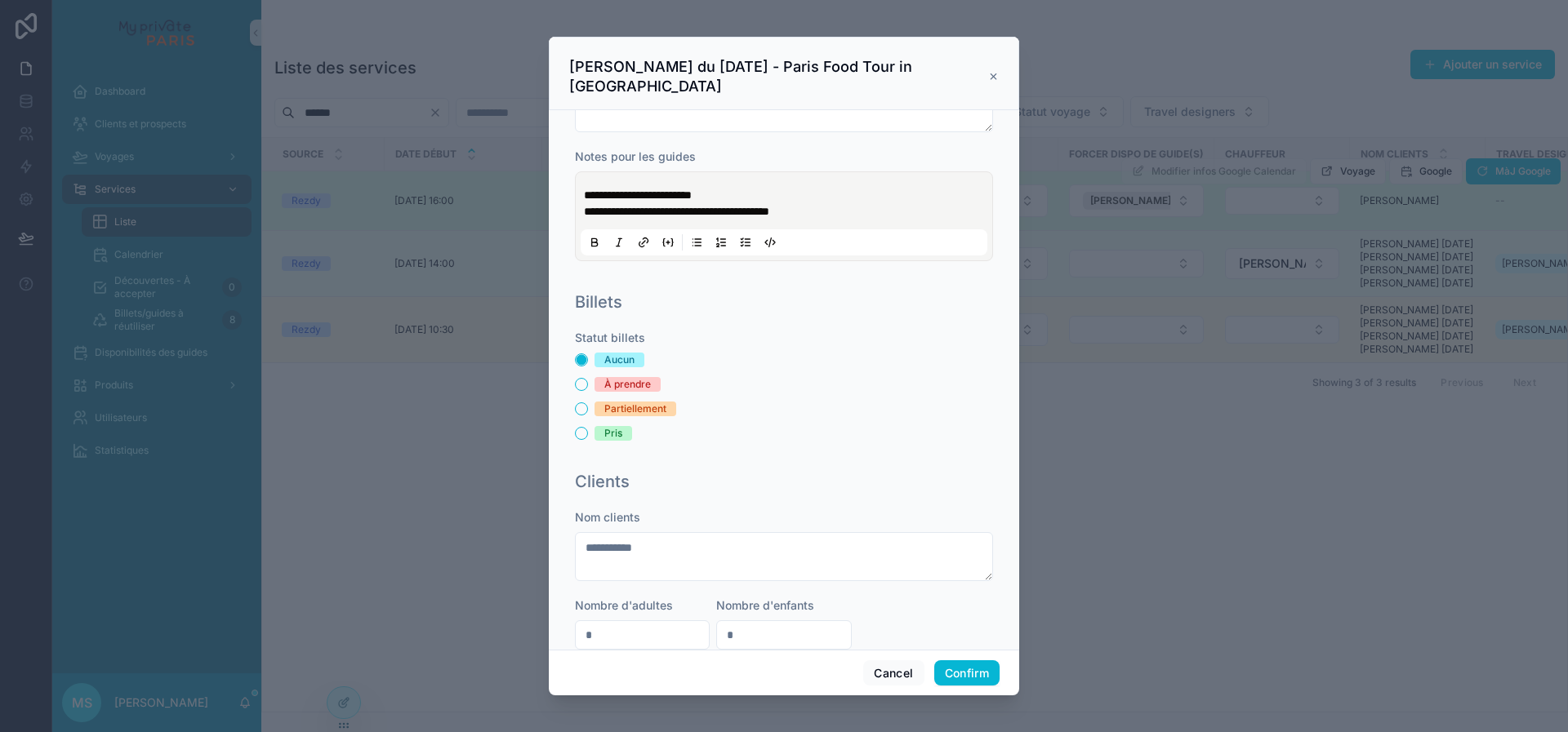
click at [691, 196] on span "**********" at bounding box center [637, 195] width 108 height 11
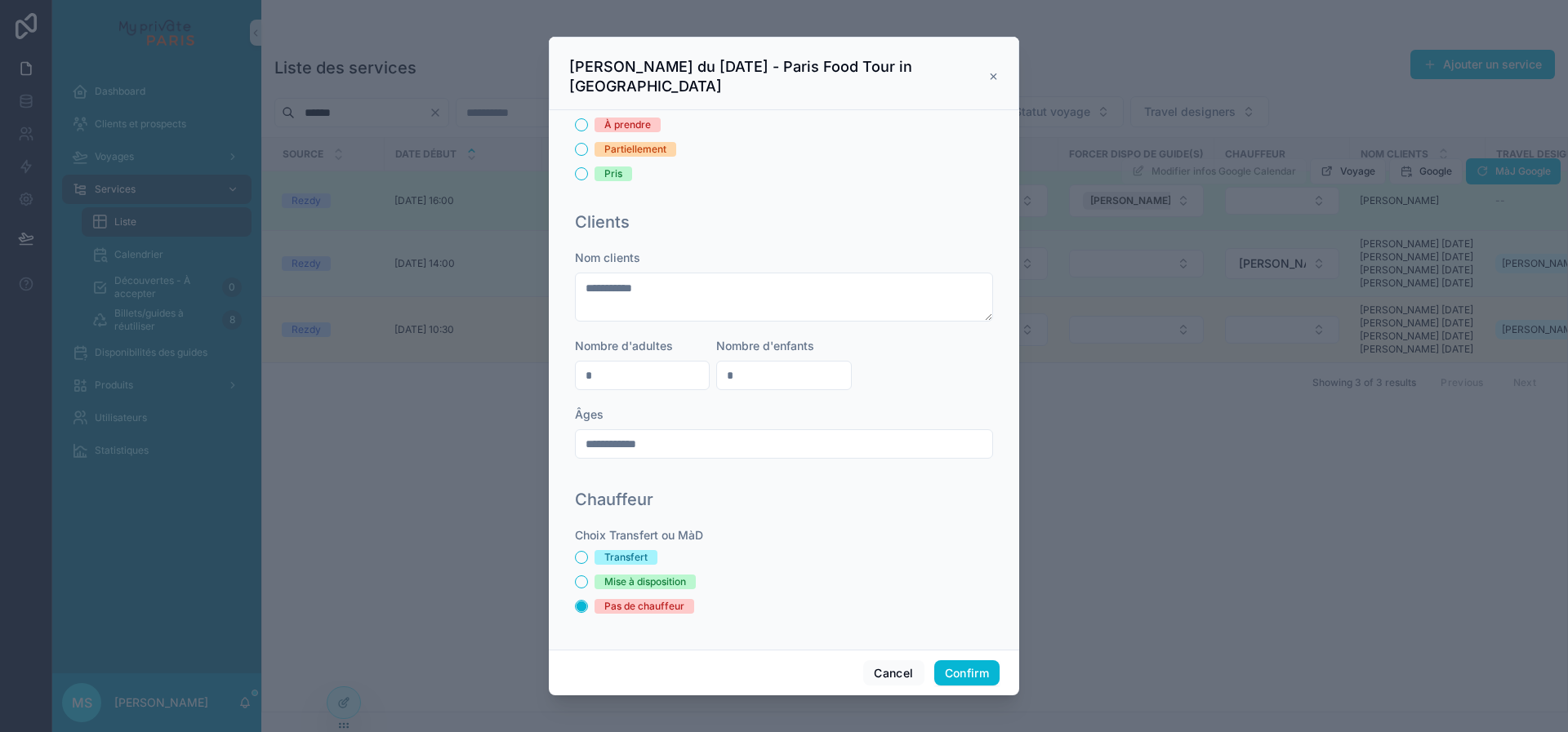
scroll to position [445, 0]
click at [980, 680] on button "Confirm" at bounding box center [967, 674] width 65 height 26
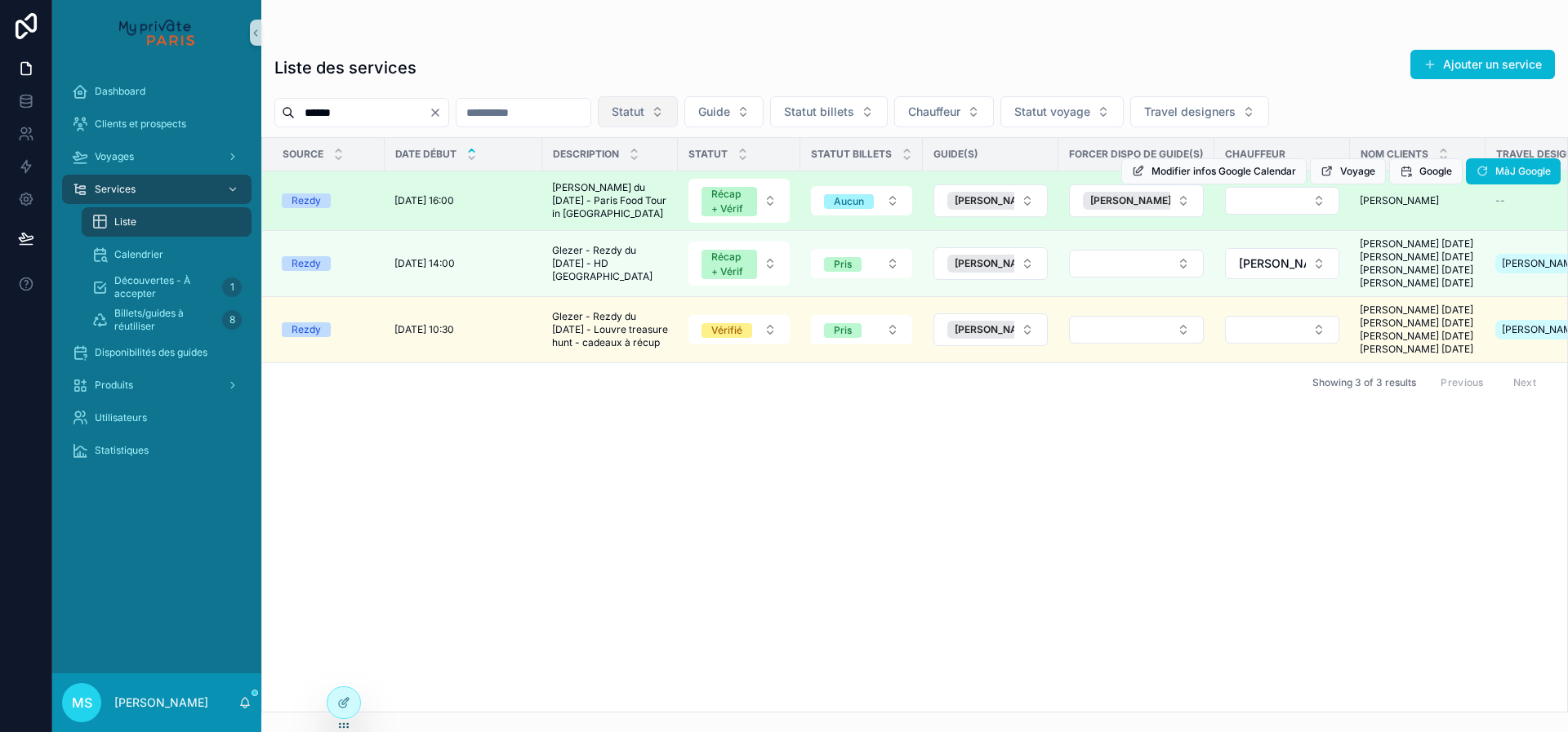
click at [429, 114] on input "******" at bounding box center [362, 112] width 134 height 23
type input "********"
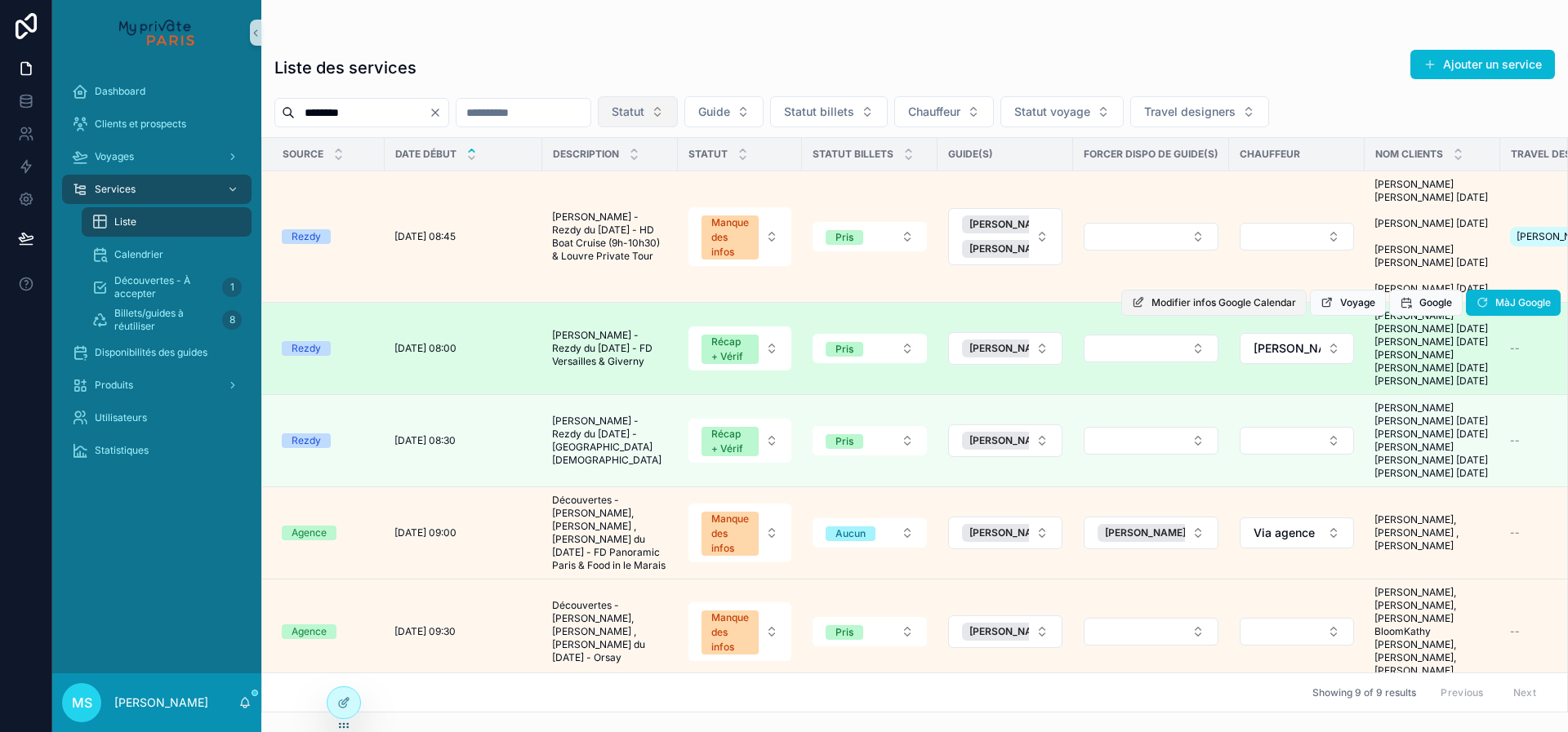
click at [1279, 310] on span "Modifier infos Google Calendar" at bounding box center [1224, 302] width 145 height 13
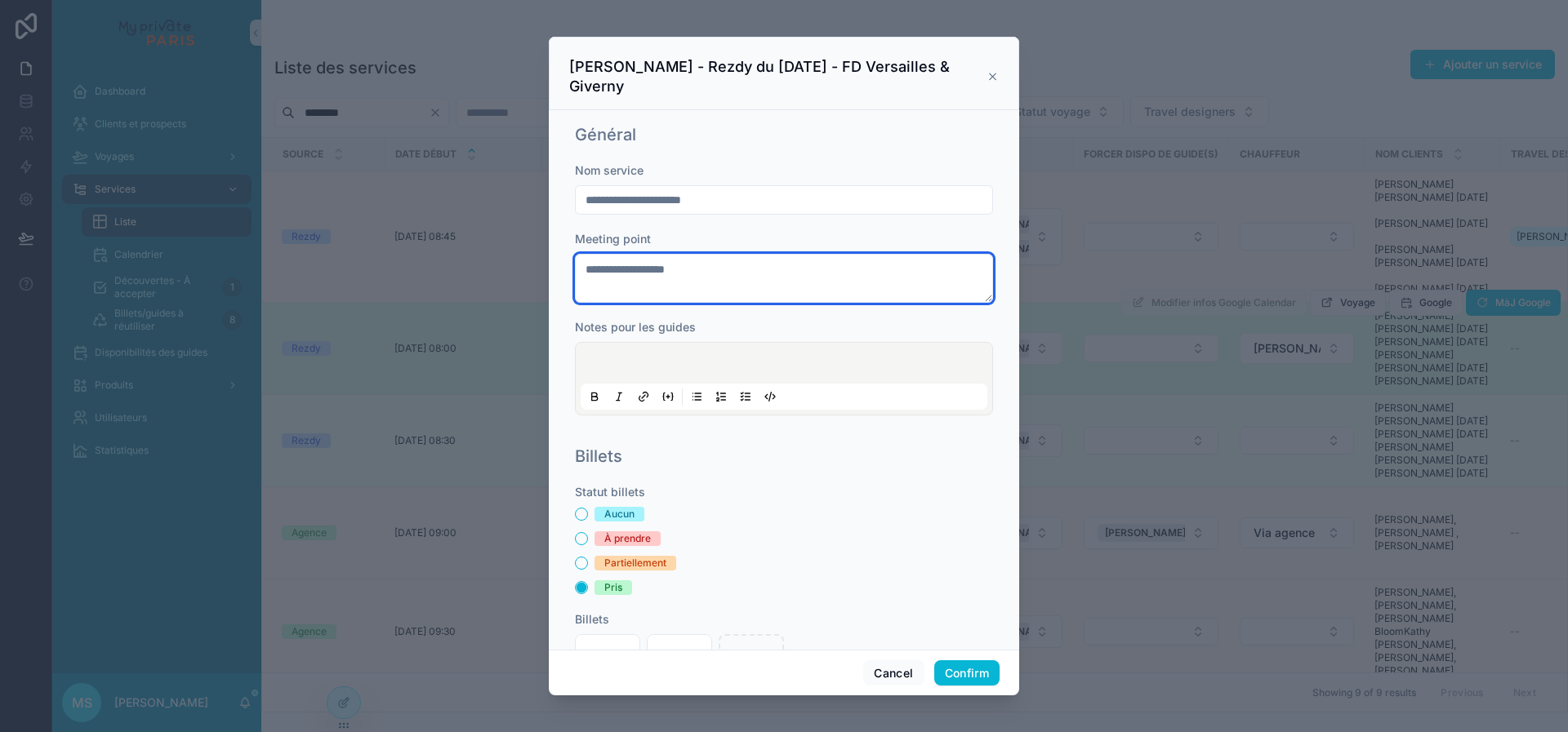
drag, startPoint x: 685, startPoint y: 270, endPoint x: 572, endPoint y: 268, distance: 113.0
click at [572, 268] on div "**********" at bounding box center [784, 277] width 431 height 322
type textarea "**********"
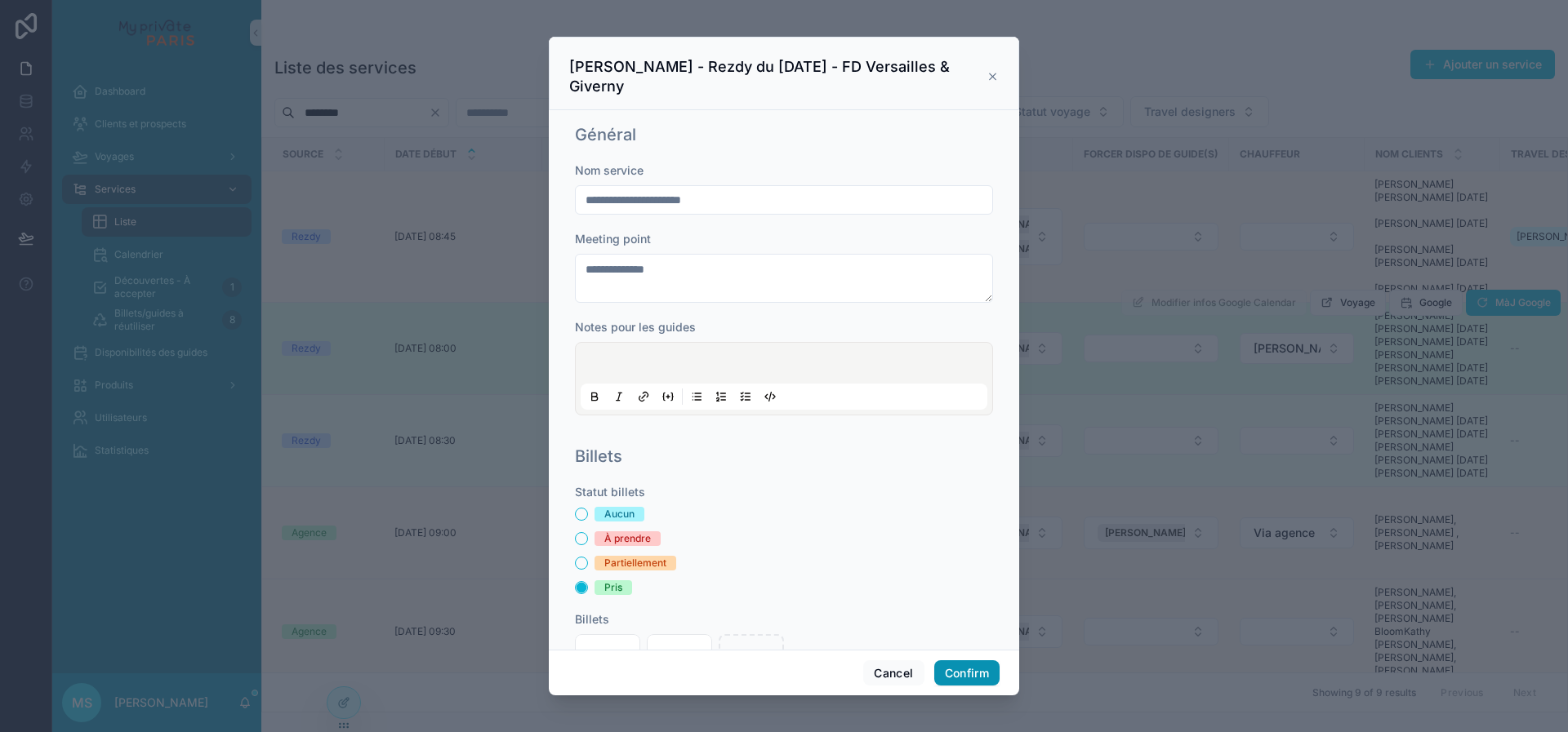
click at [984, 676] on button "Confirm" at bounding box center [967, 674] width 65 height 26
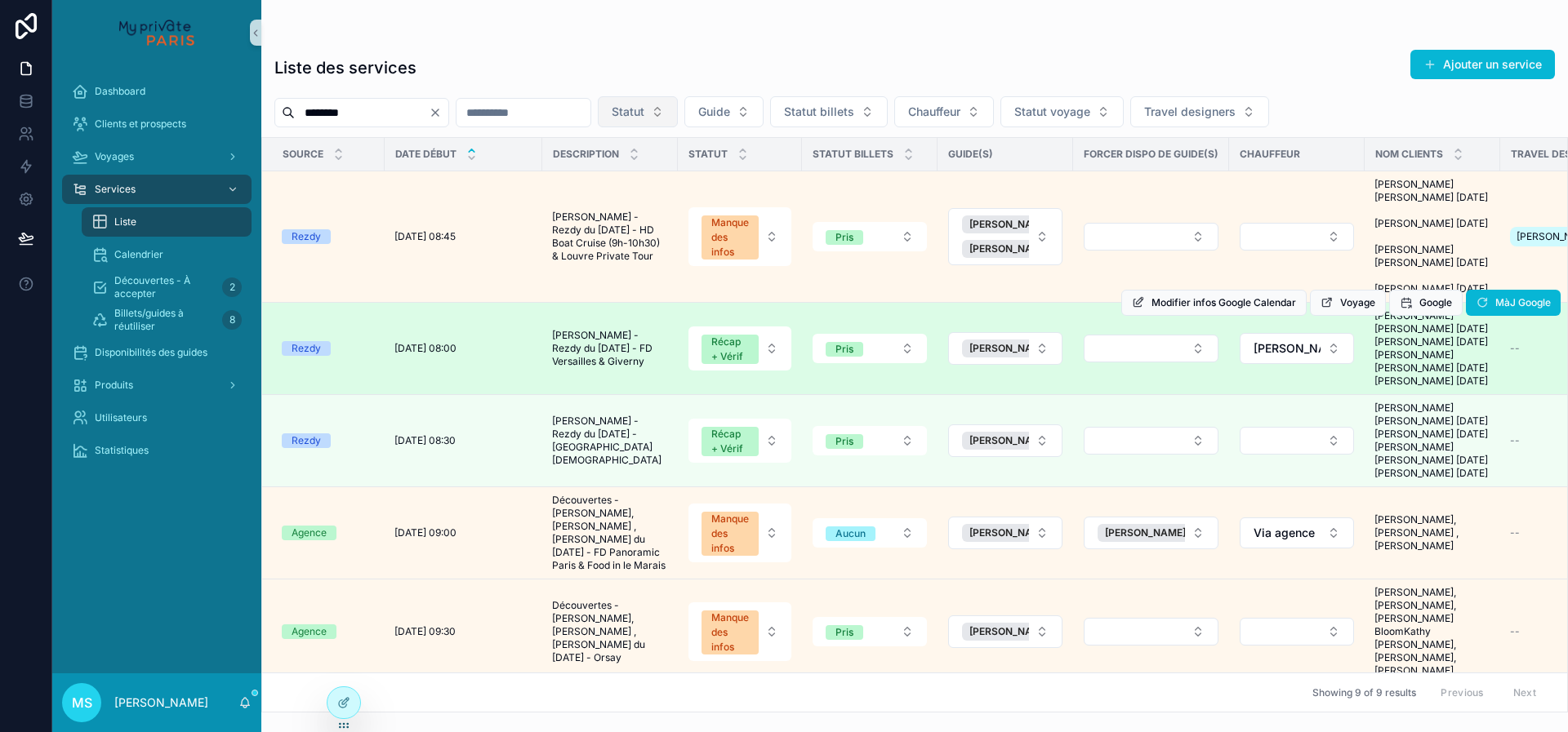
click at [426, 116] on input "********" at bounding box center [362, 112] width 134 height 23
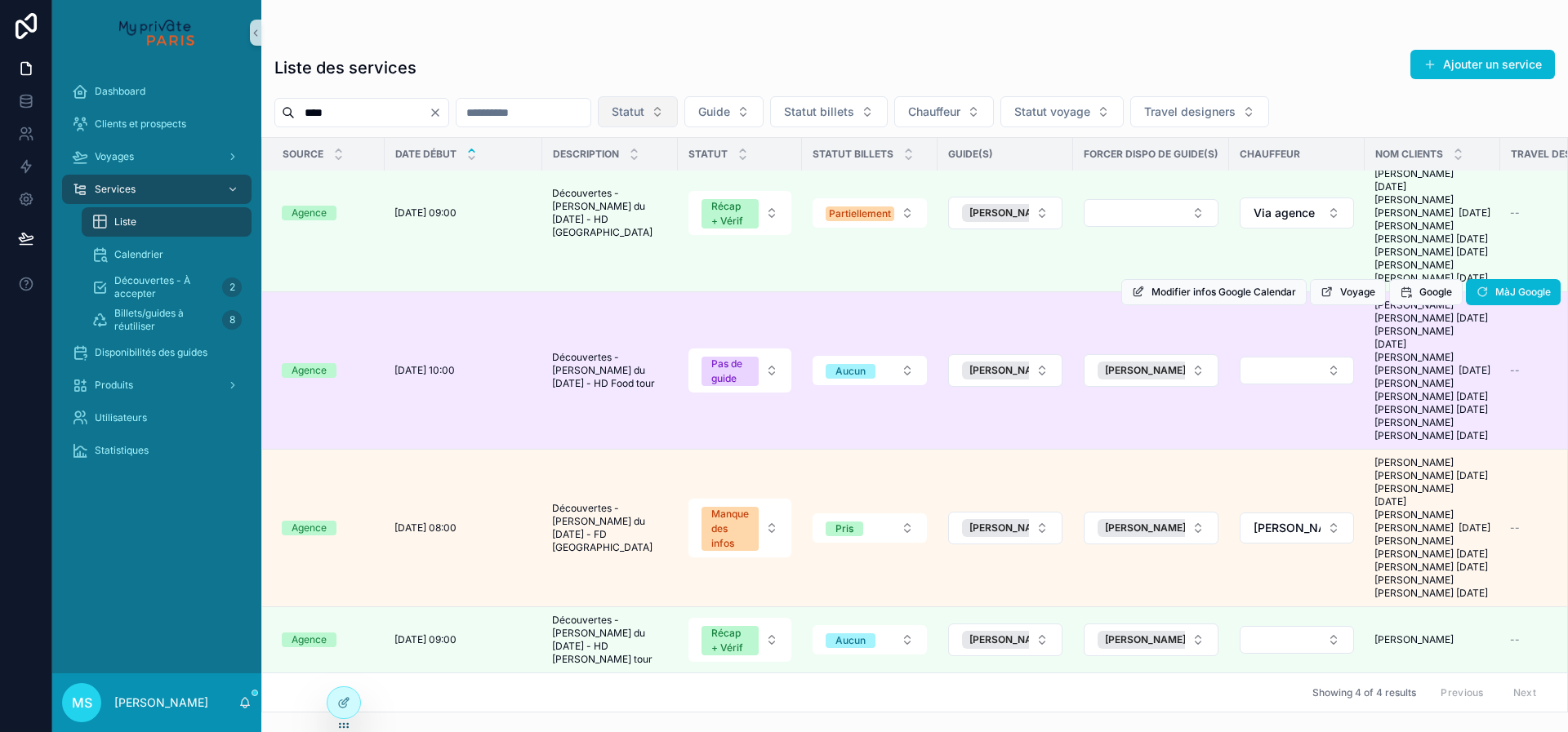
scroll to position [70, 0]
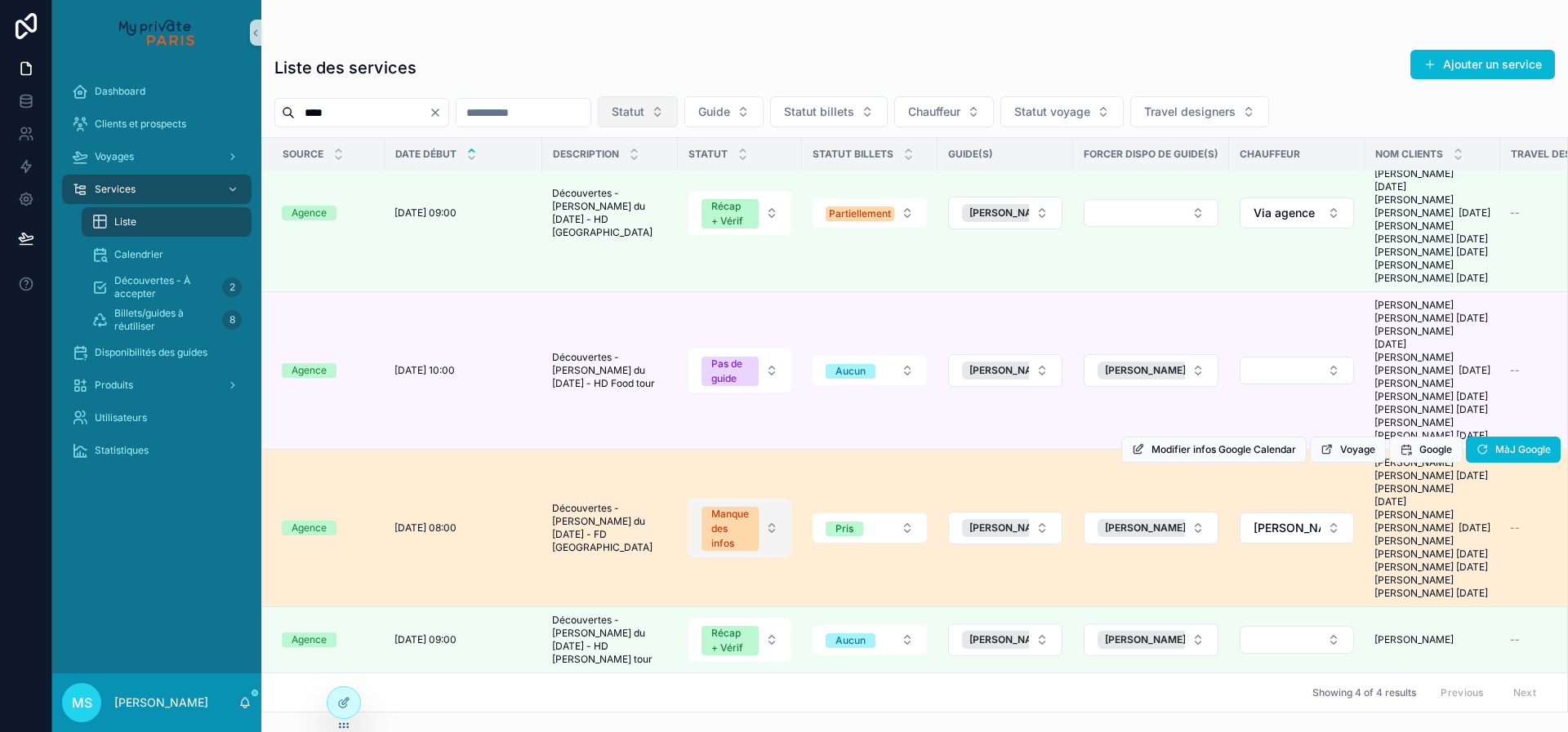
click at [769, 530] on button "Manque des infos" at bounding box center [739, 528] width 103 height 58
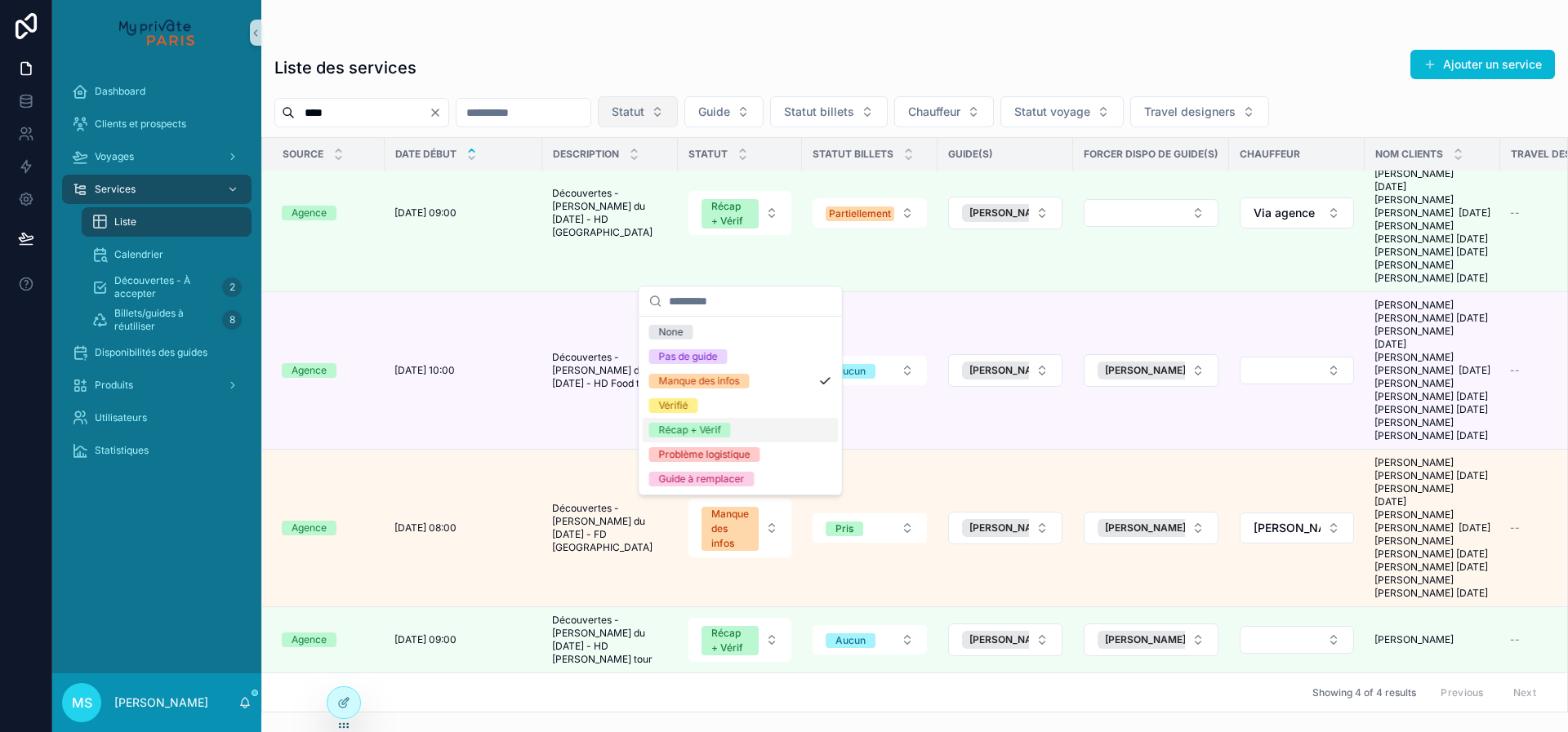
click at [769, 426] on div "Récap + Vérif" at bounding box center [740, 430] width 196 height 24
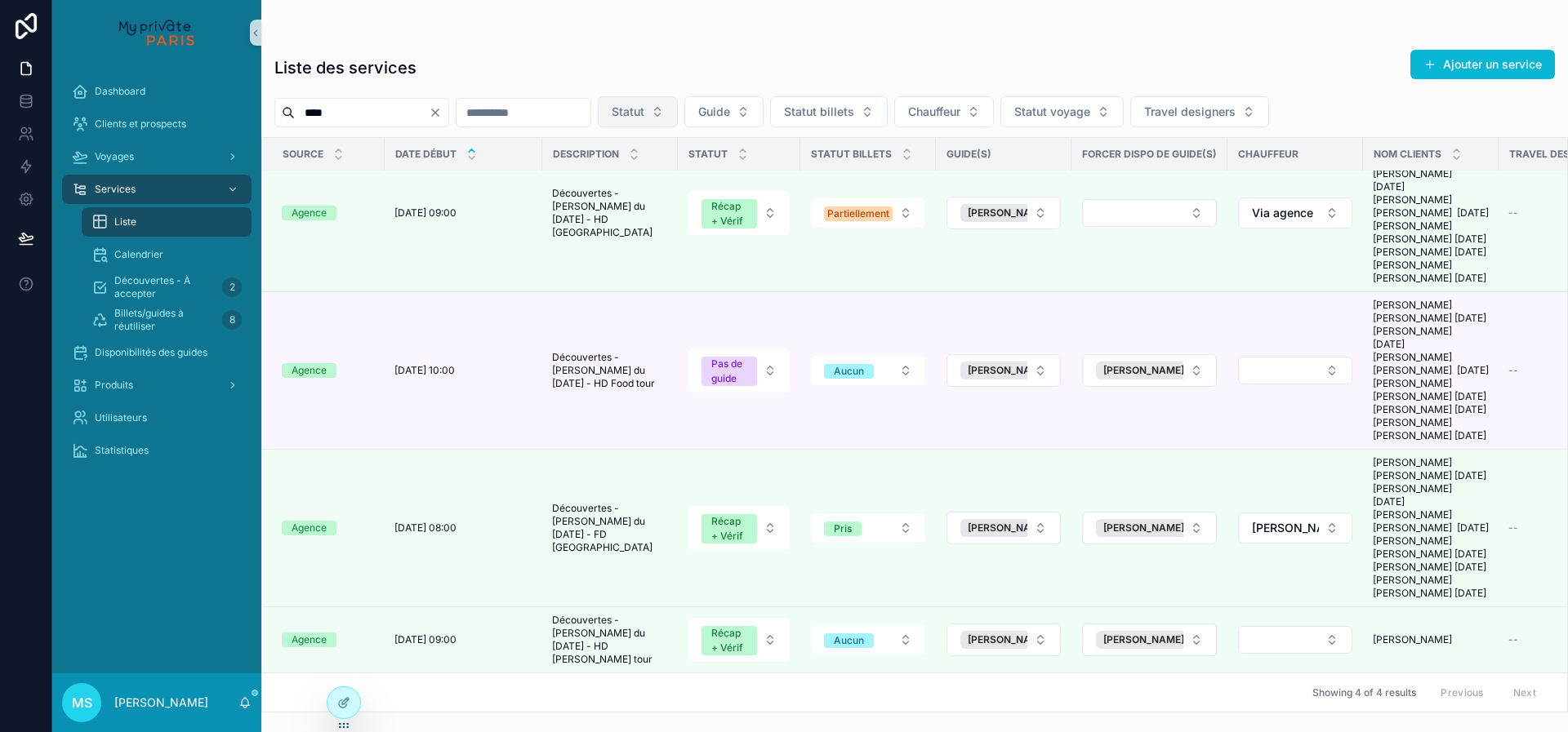
click at [370, 114] on input "****" at bounding box center [362, 112] width 134 height 23
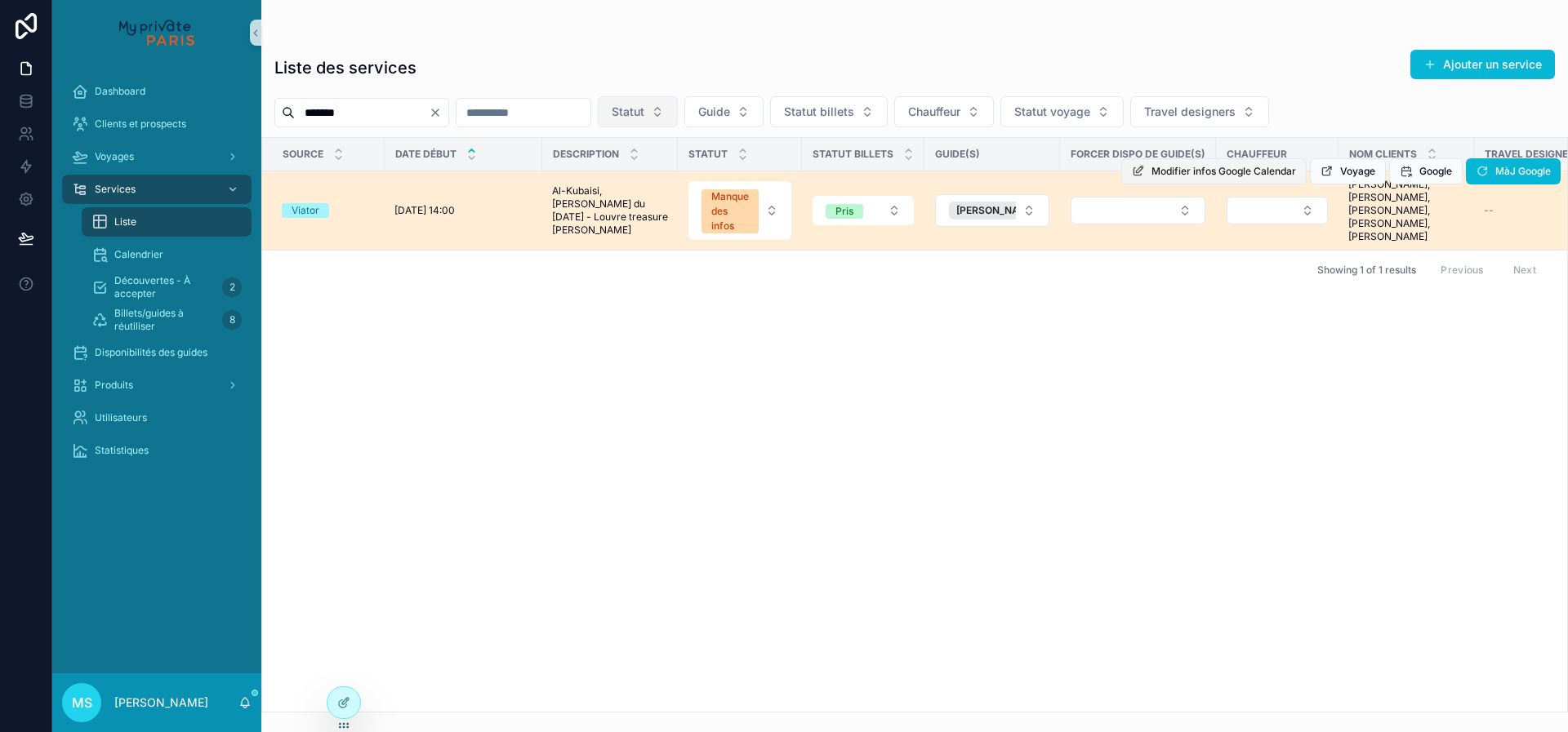
type input "*******"
click at [1278, 170] on span "Modifier infos Google Calendar" at bounding box center [1224, 172] width 145 height 13
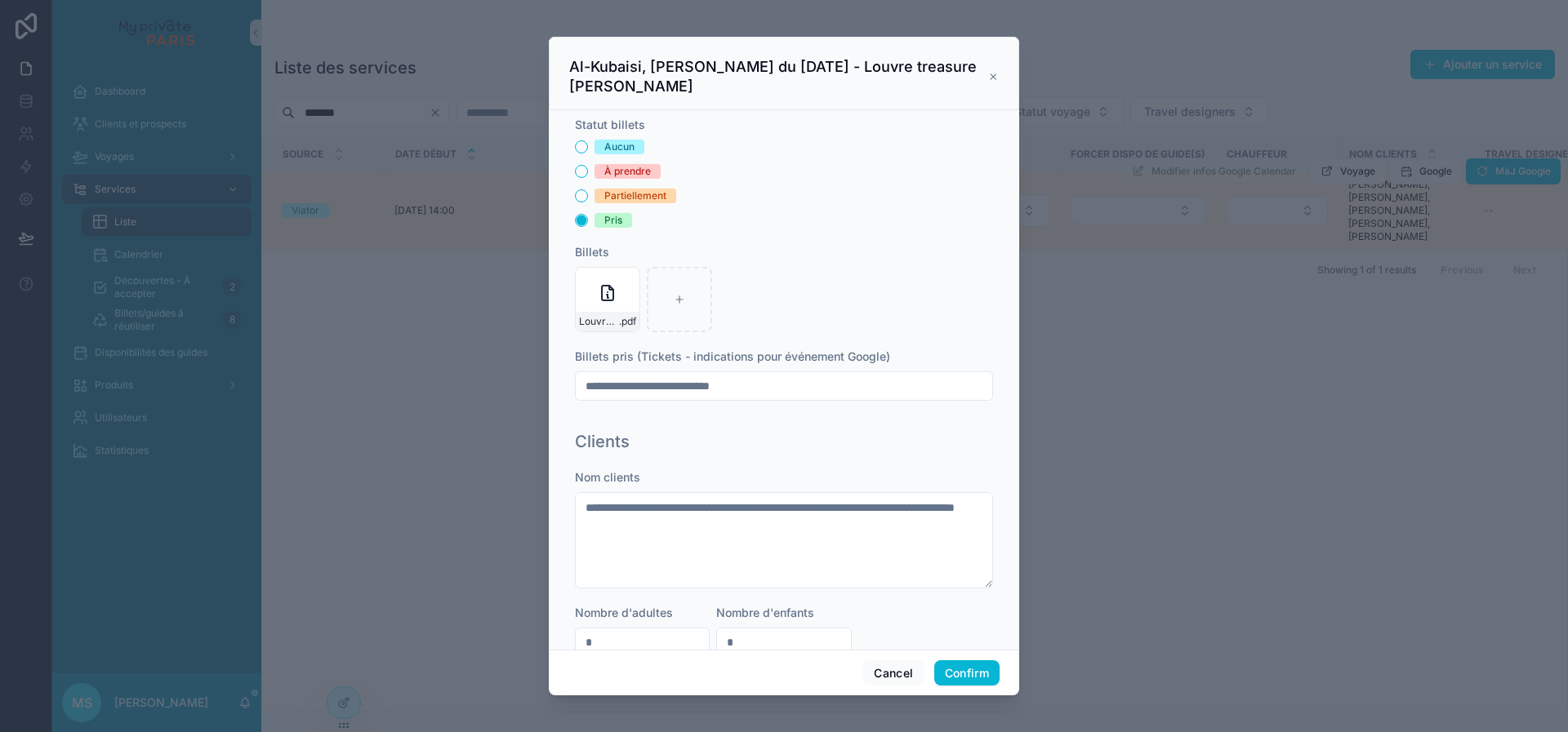
scroll to position [392, 0]
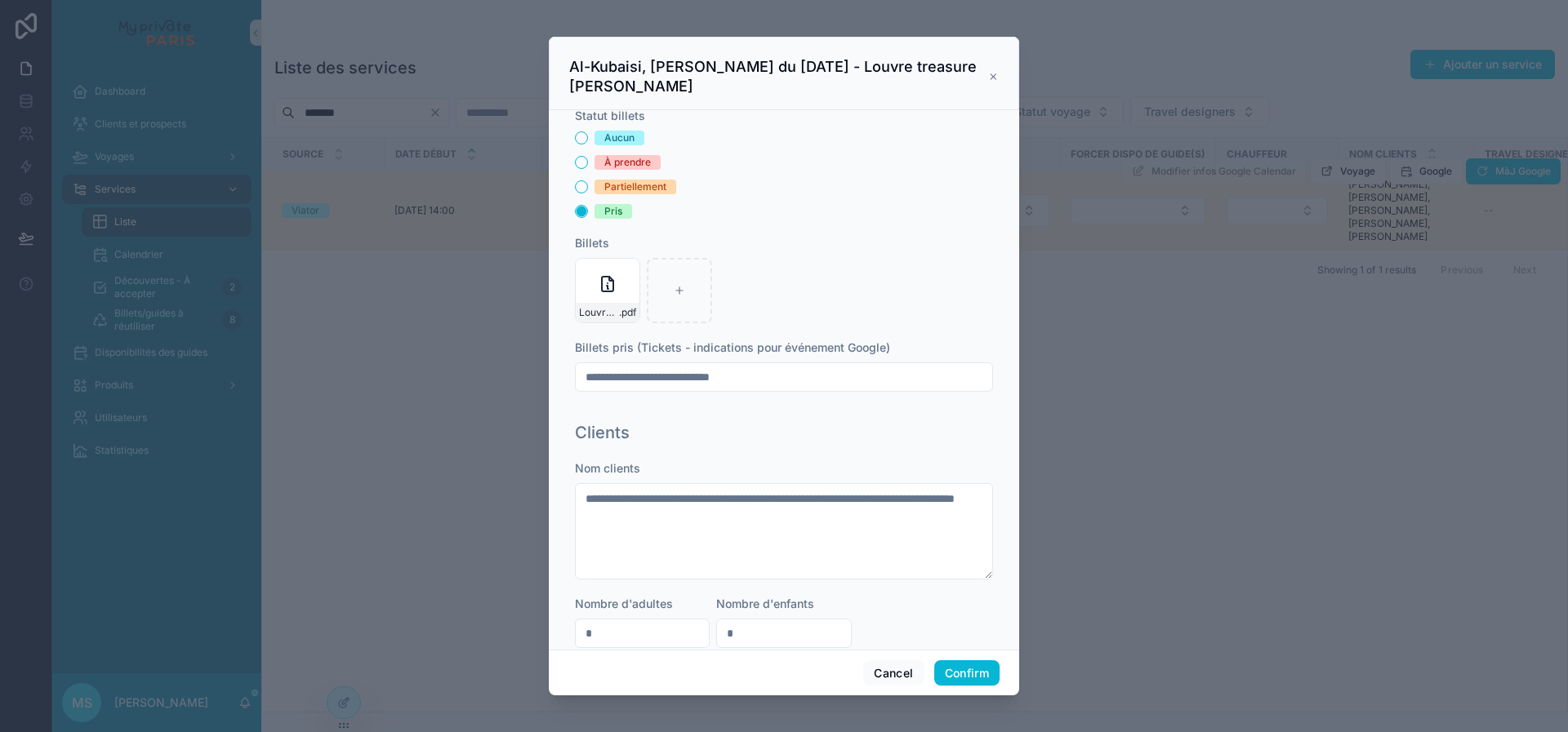
drag, startPoint x: 700, startPoint y: 379, endPoint x: 793, endPoint y: 379, distance: 93.0
click at [793, 379] on input "**********" at bounding box center [783, 377] width 417 height 23
drag, startPoint x: 642, startPoint y: 375, endPoint x: 694, endPoint y: 379, distance: 52.2
click at [694, 379] on input "**********" at bounding box center [783, 377] width 417 height 23
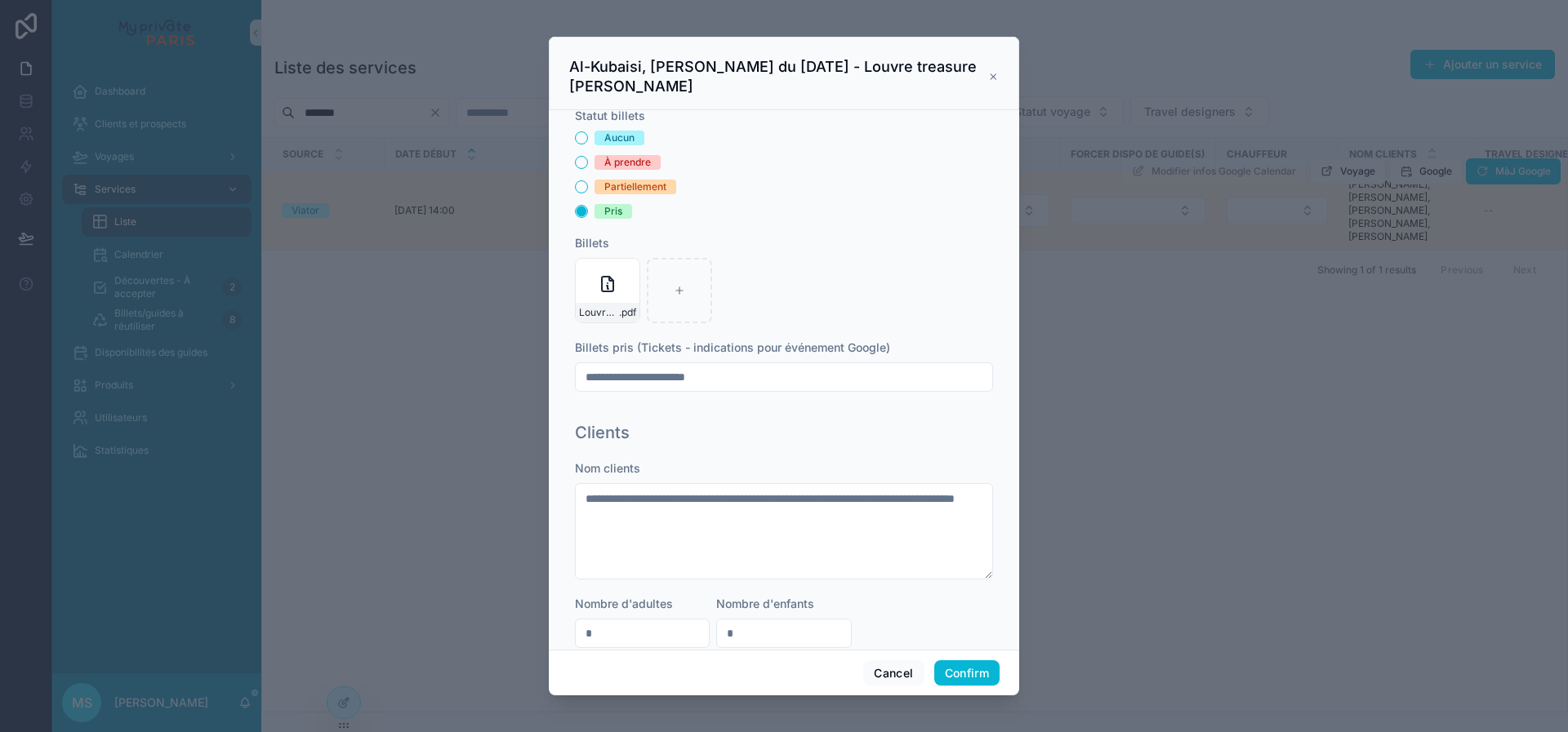
click at [803, 378] on input "**********" at bounding box center [783, 377] width 417 height 23
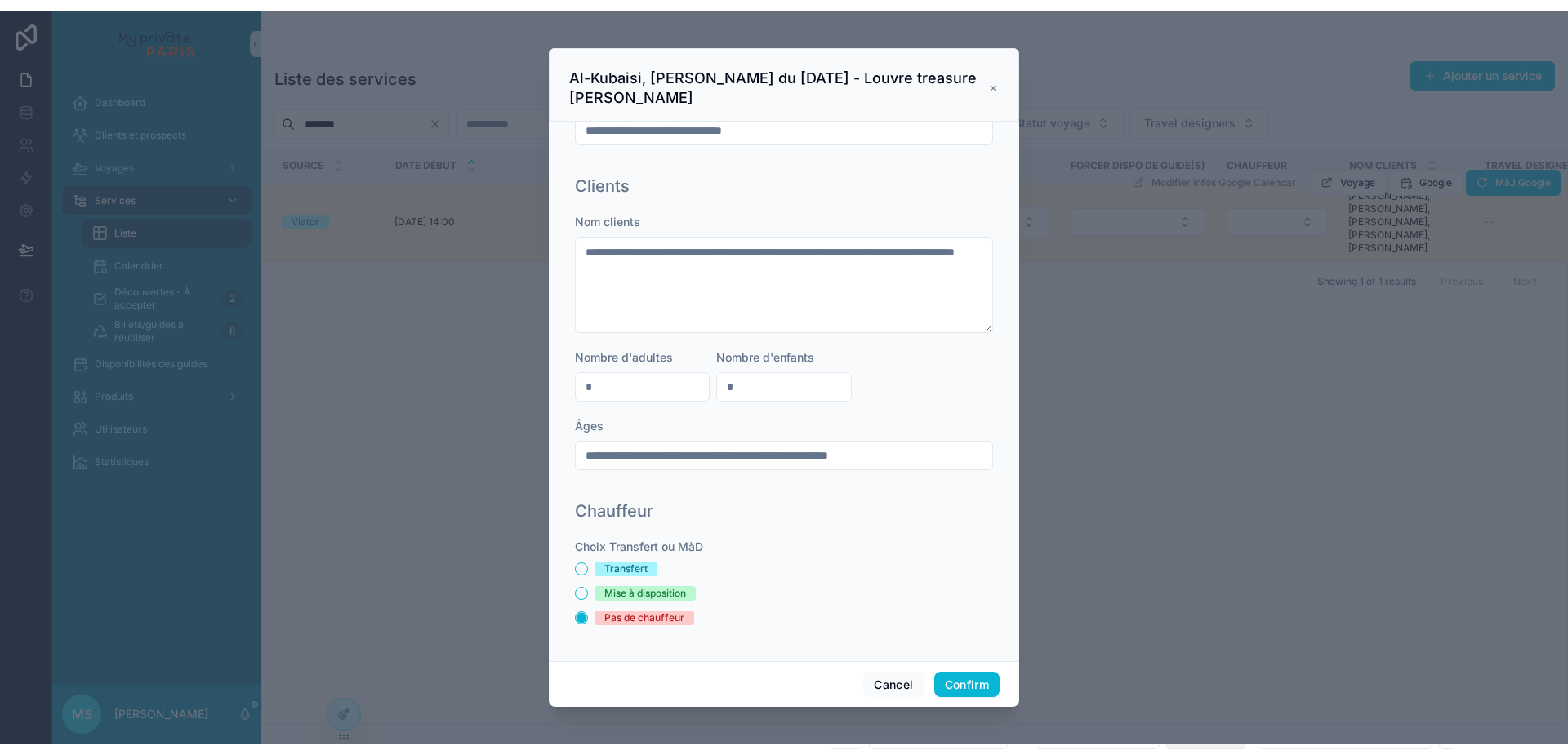
scroll to position [649, 0]
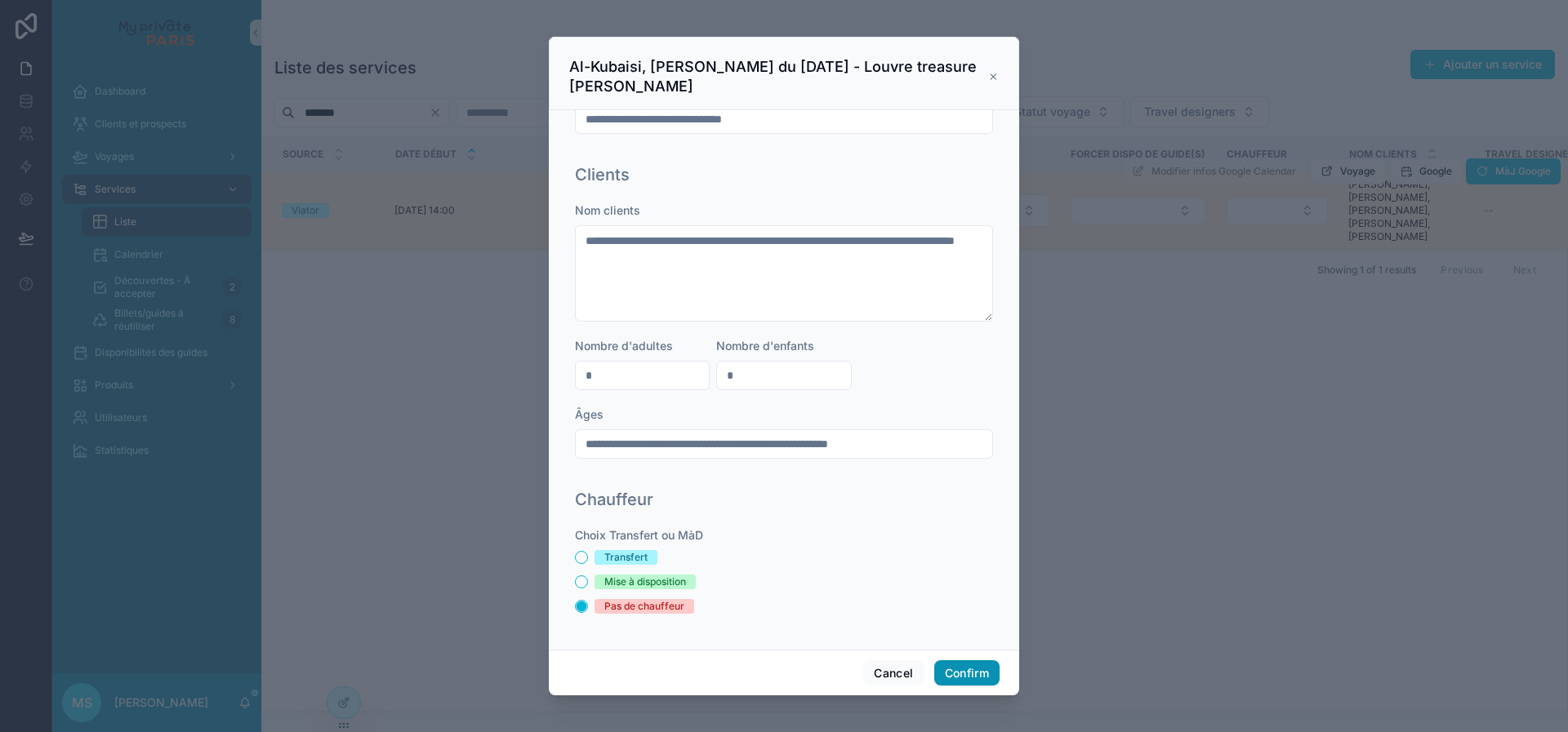
type input "**********"
click at [976, 668] on button "Confirm" at bounding box center [967, 674] width 65 height 26
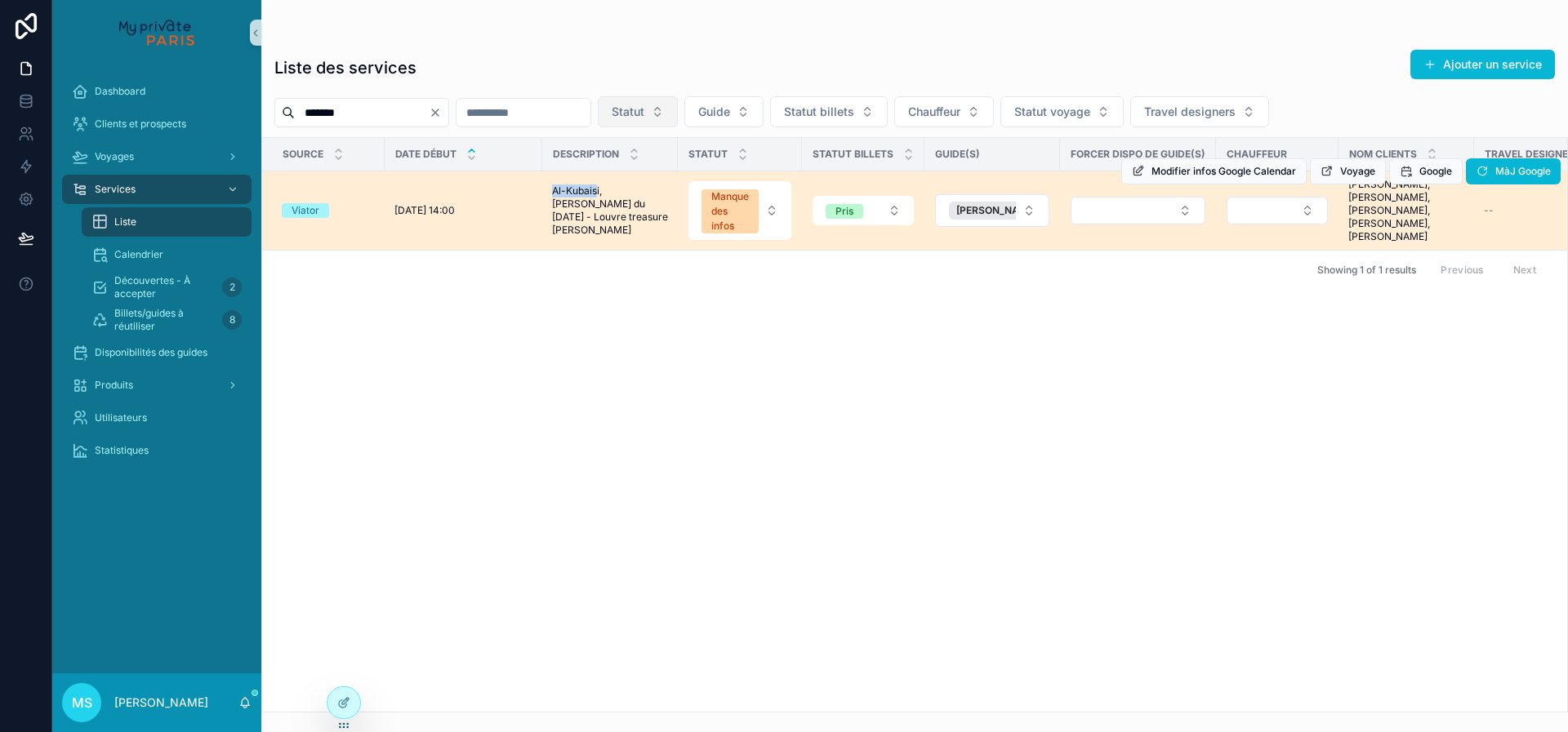
drag, startPoint x: 598, startPoint y: 195, endPoint x: 553, endPoint y: 195, distance: 45.0
click at [553, 195] on span "Al-Kubaisi, [PERSON_NAME] du [DATE] - Louvre treasure [PERSON_NAME]" at bounding box center [610, 211] width 116 height 52
drag, startPoint x: 598, startPoint y: 199, endPoint x: 546, endPoint y: 197, distance: 52.0
click at [546, 197] on td "Al-Kubaisi, [PERSON_NAME] du [DATE] - [GEOGRAPHIC_DATA] treasure [PERSON_NAME] …" at bounding box center [610, 211] width 135 height 79
copy span "Al-Kubaisi"
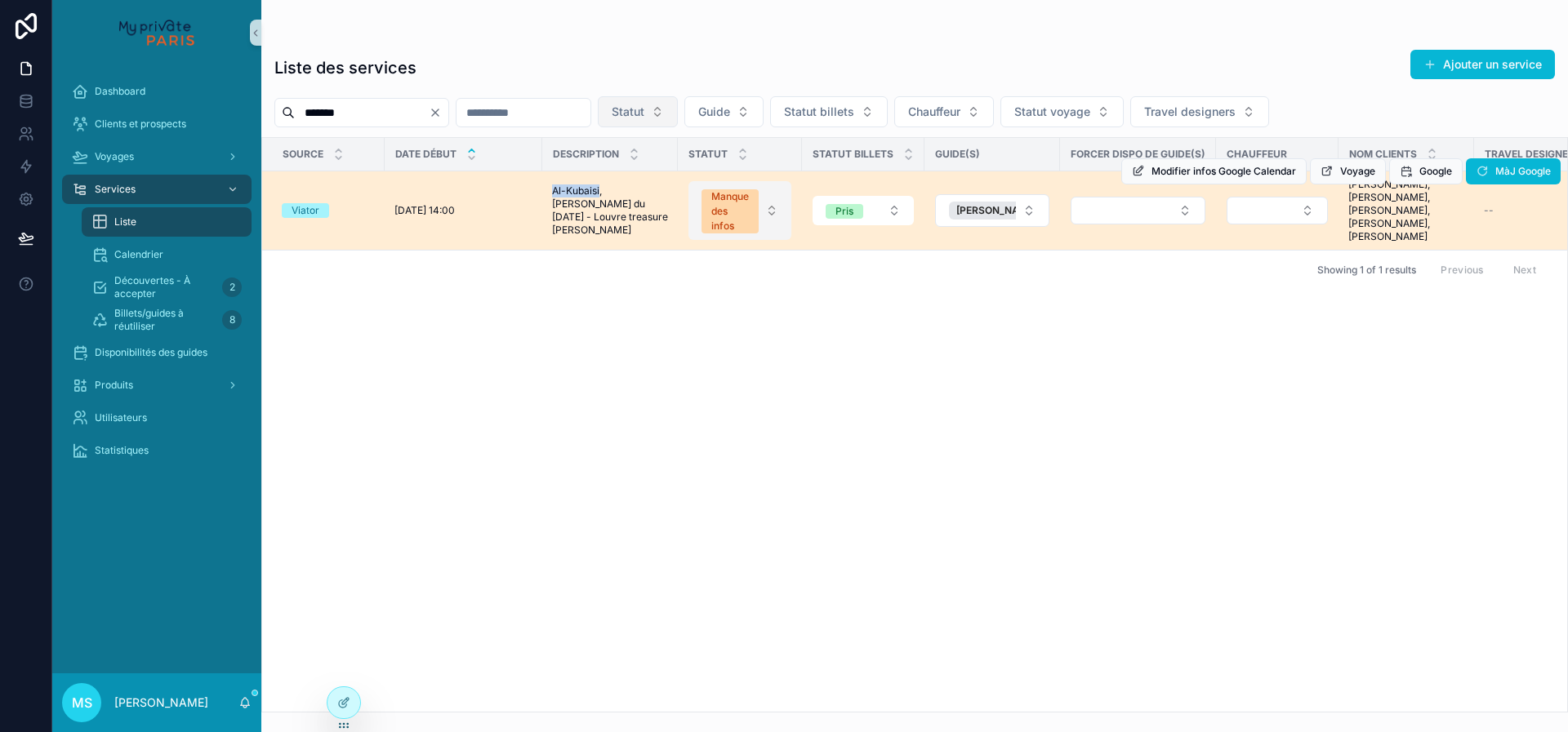
click at [770, 212] on button "Manque des infos" at bounding box center [739, 210] width 103 height 58
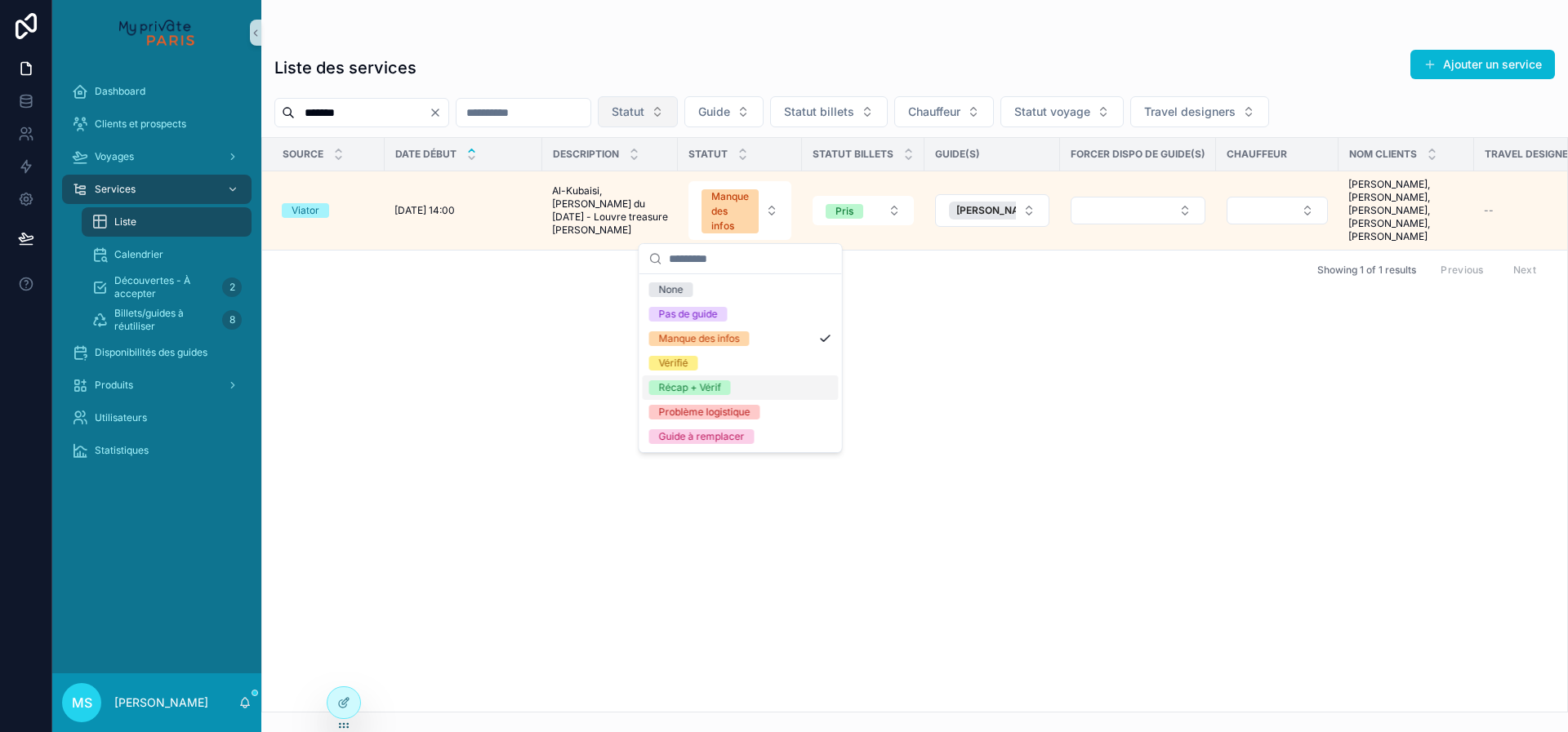
click at [718, 392] on div "Récap + Vérif" at bounding box center [689, 388] width 62 height 15
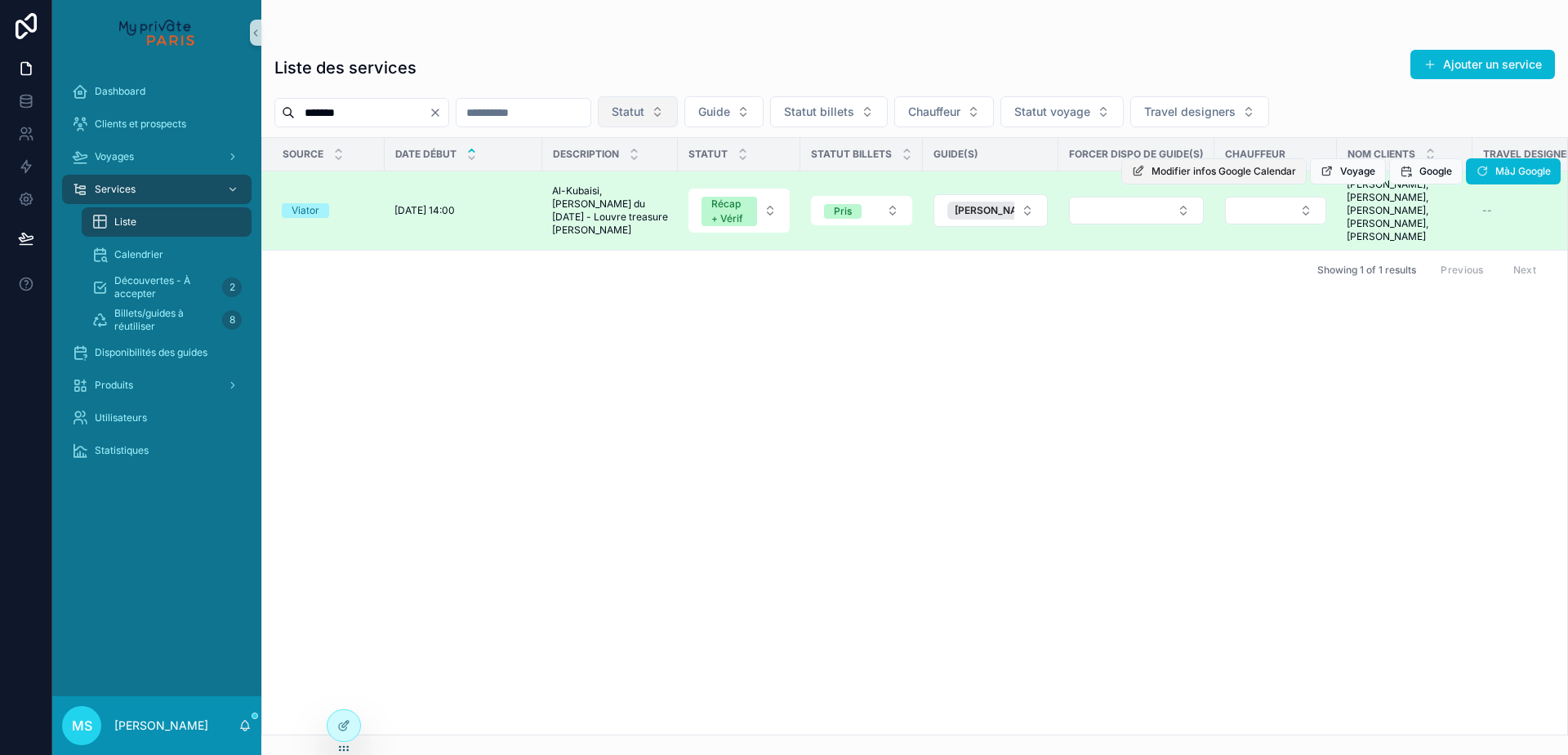
click at [1239, 179] on button "Modifier infos Google Calendar" at bounding box center [1214, 172] width 186 height 26
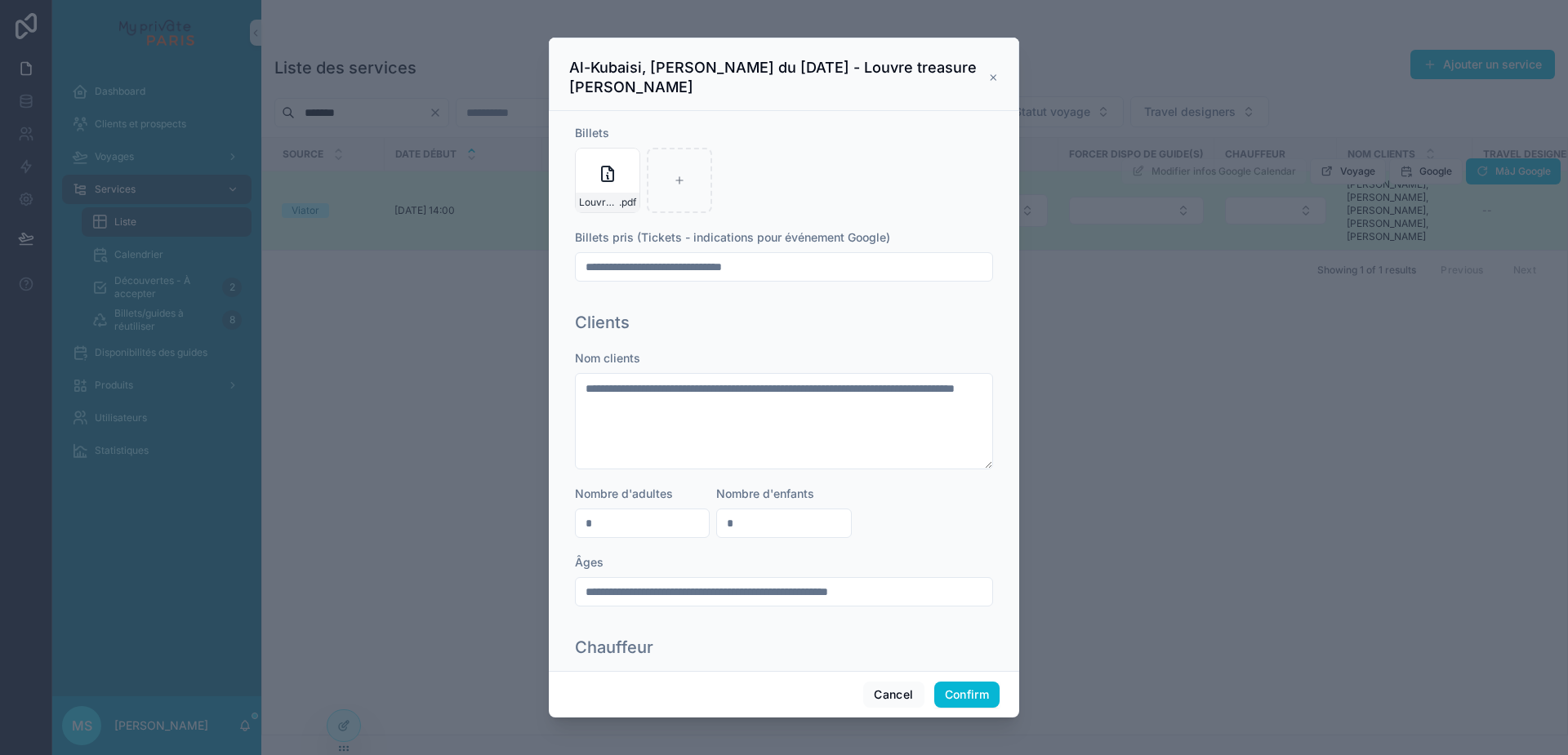
scroll to position [520, 0]
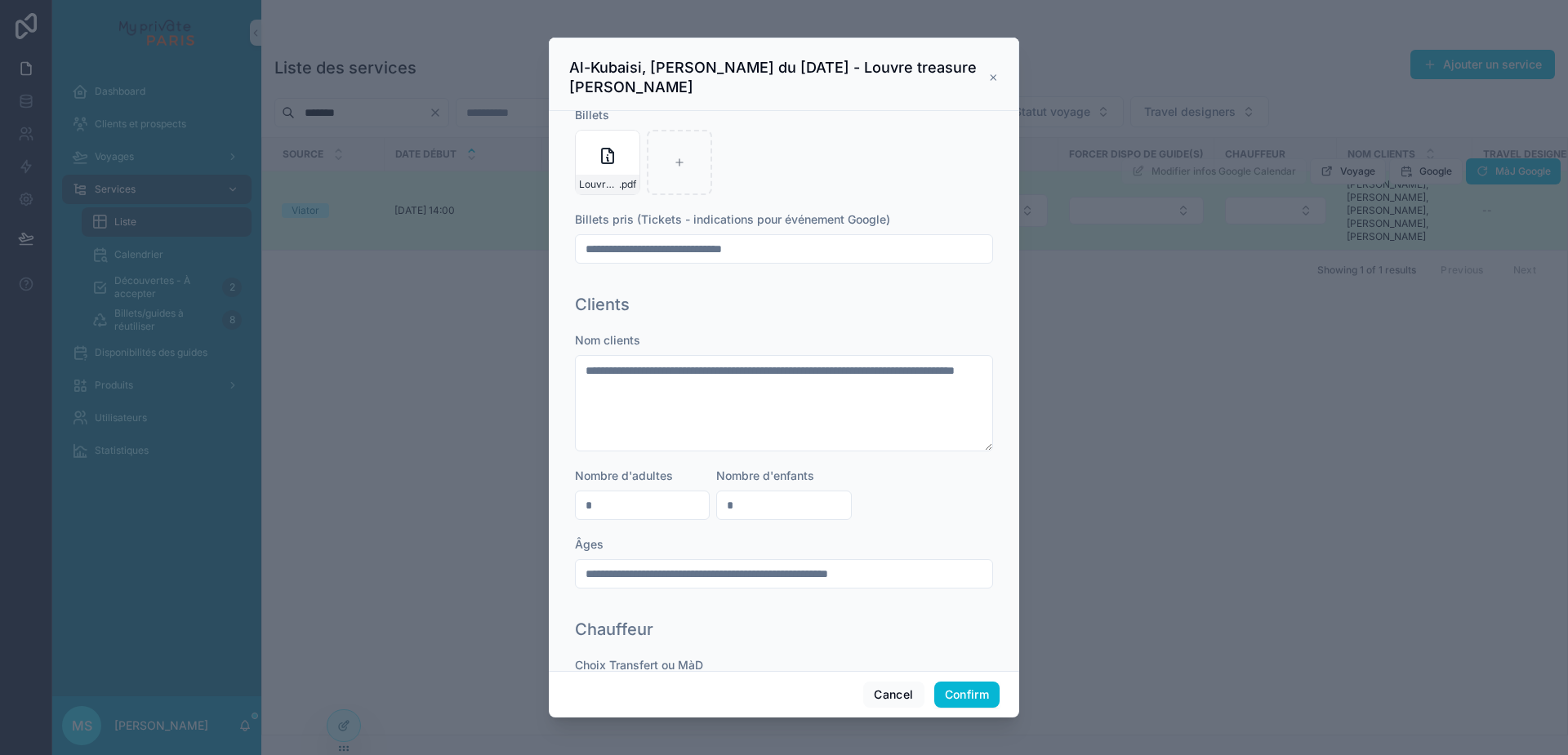
drag, startPoint x: 722, startPoint y: 249, endPoint x: 812, endPoint y: 255, distance: 90.2
click at [812, 255] on input "**********" at bounding box center [783, 249] width 417 height 23
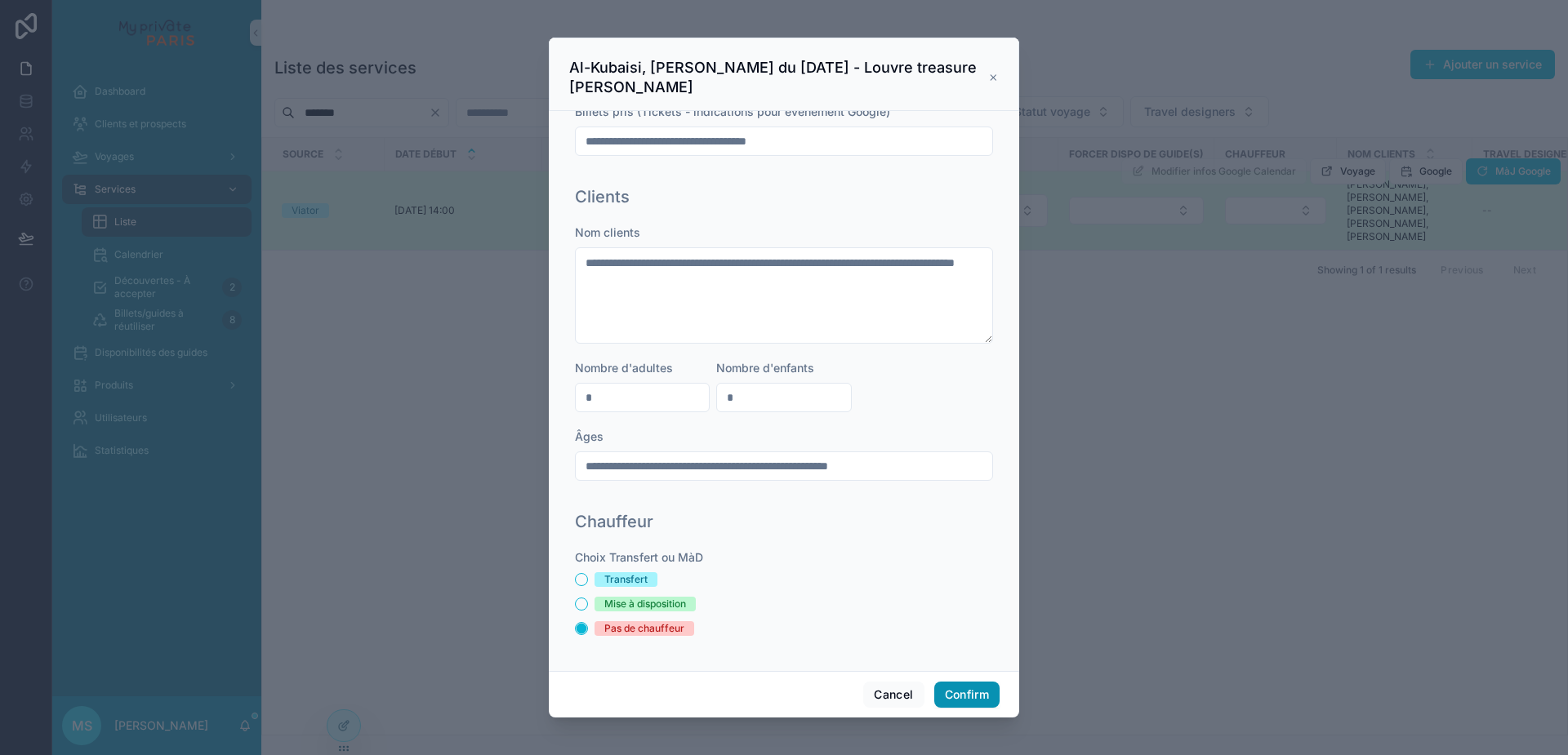
type input "**********"
click at [973, 697] on button "Confirm" at bounding box center [967, 695] width 65 height 26
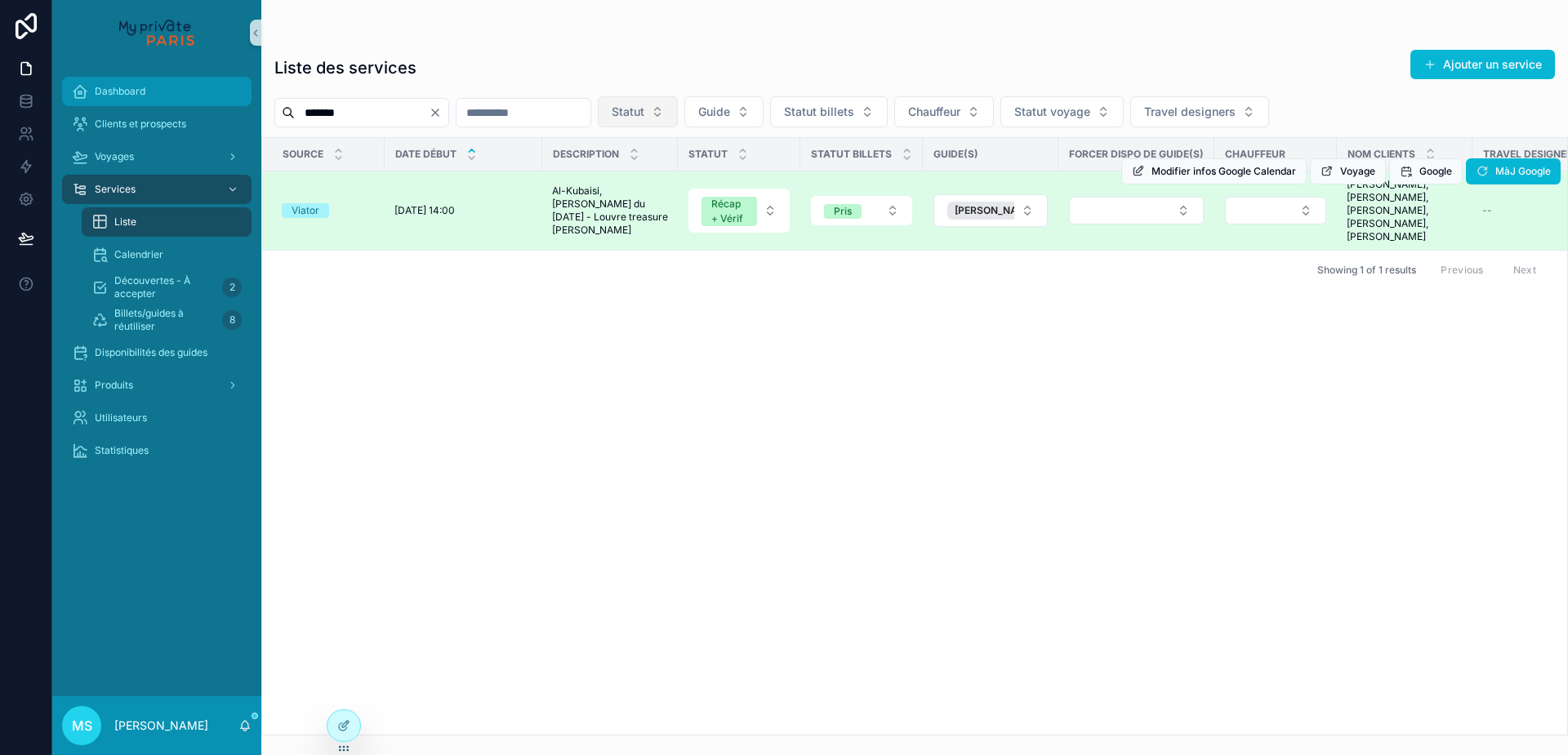
drag, startPoint x: 350, startPoint y: 112, endPoint x: 194, endPoint y: 106, distance: 156.1
click at [194, 106] on div "Dashboard Clients et prospects Voyages Services Liste Calendrier Découvertes - …" at bounding box center [810, 378] width 1516 height 755
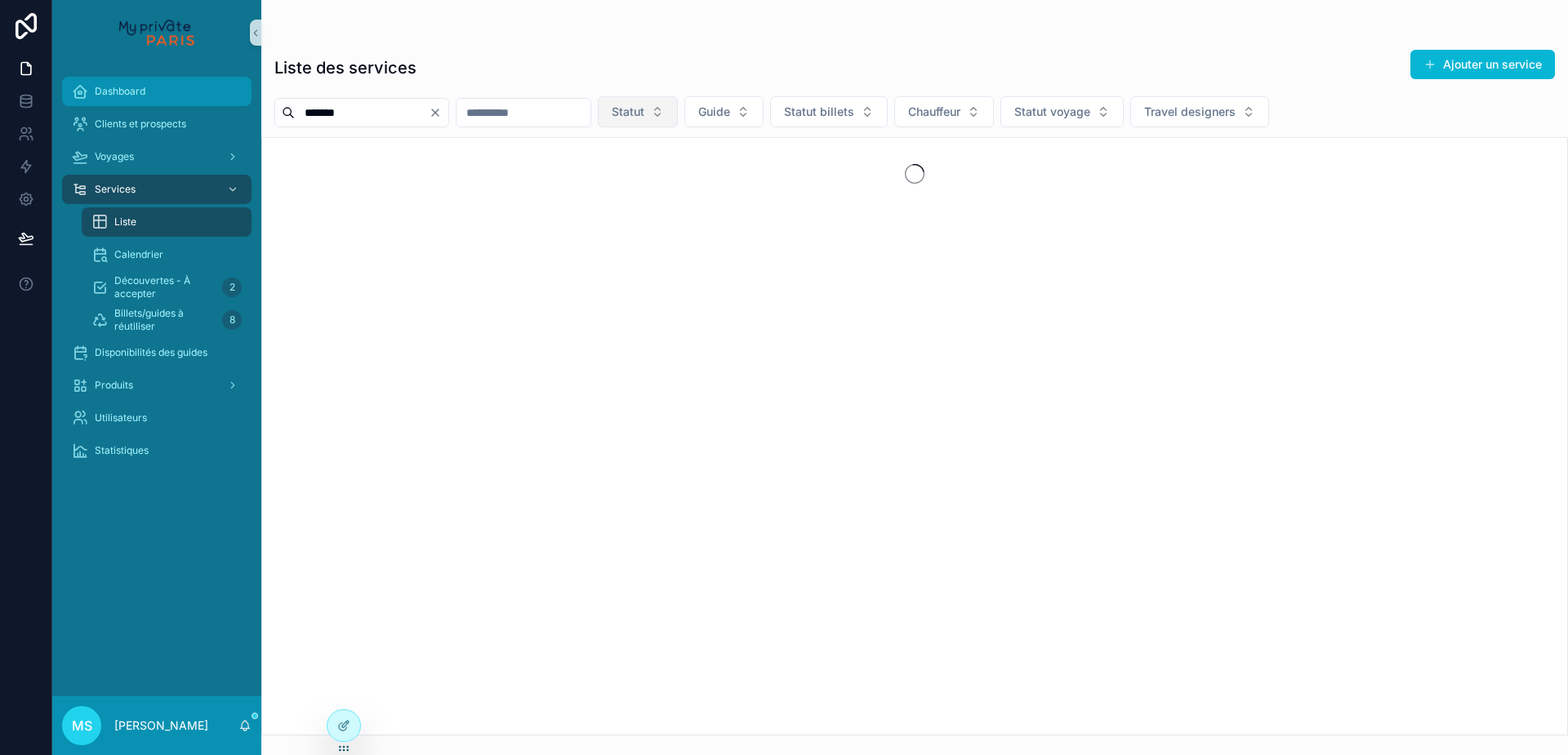
type input "*******"
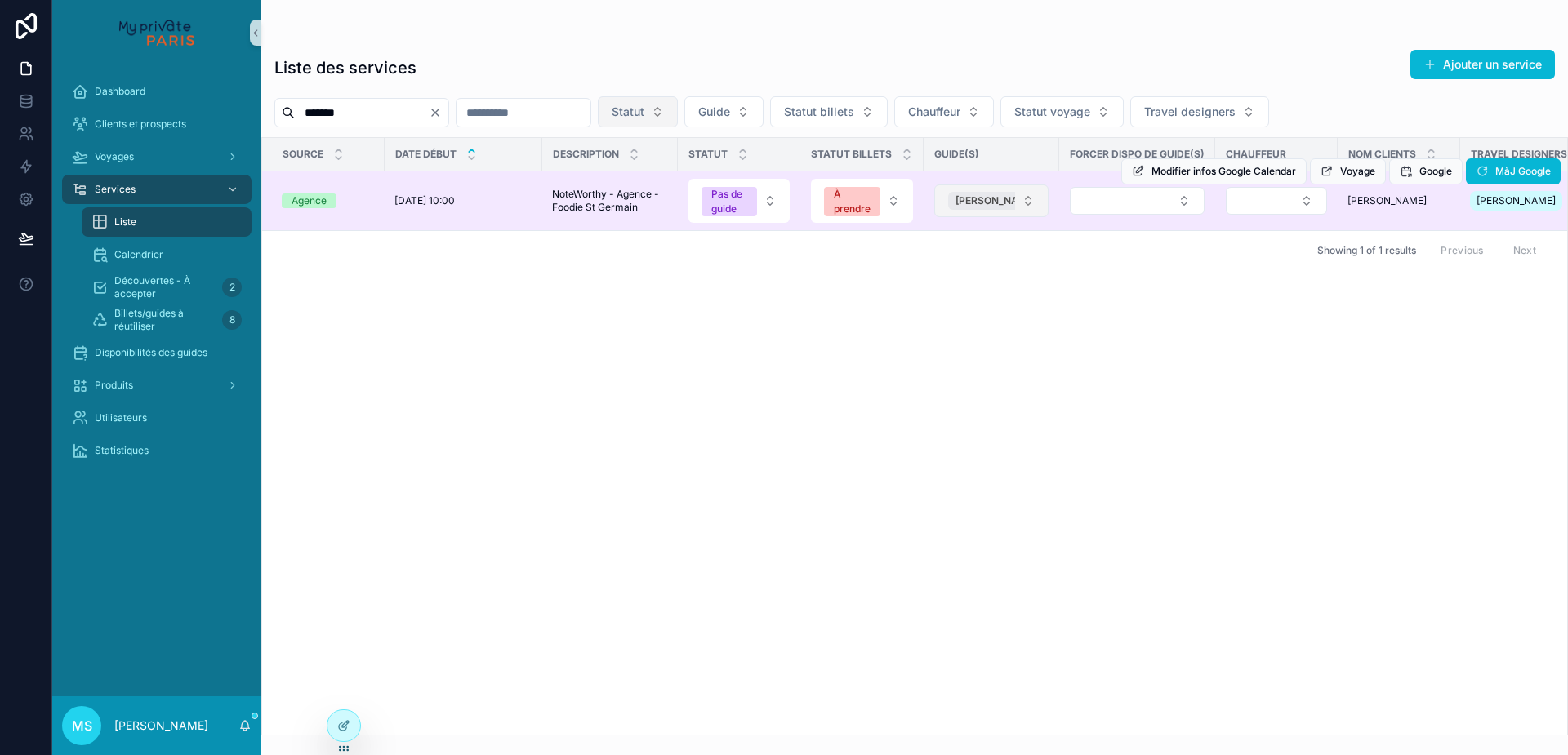
click at [984, 198] on span "[PERSON_NAME]" at bounding box center [996, 200] width 81 height 13
click at [991, 202] on button "Select Button" at bounding box center [984, 201] width 101 height 28
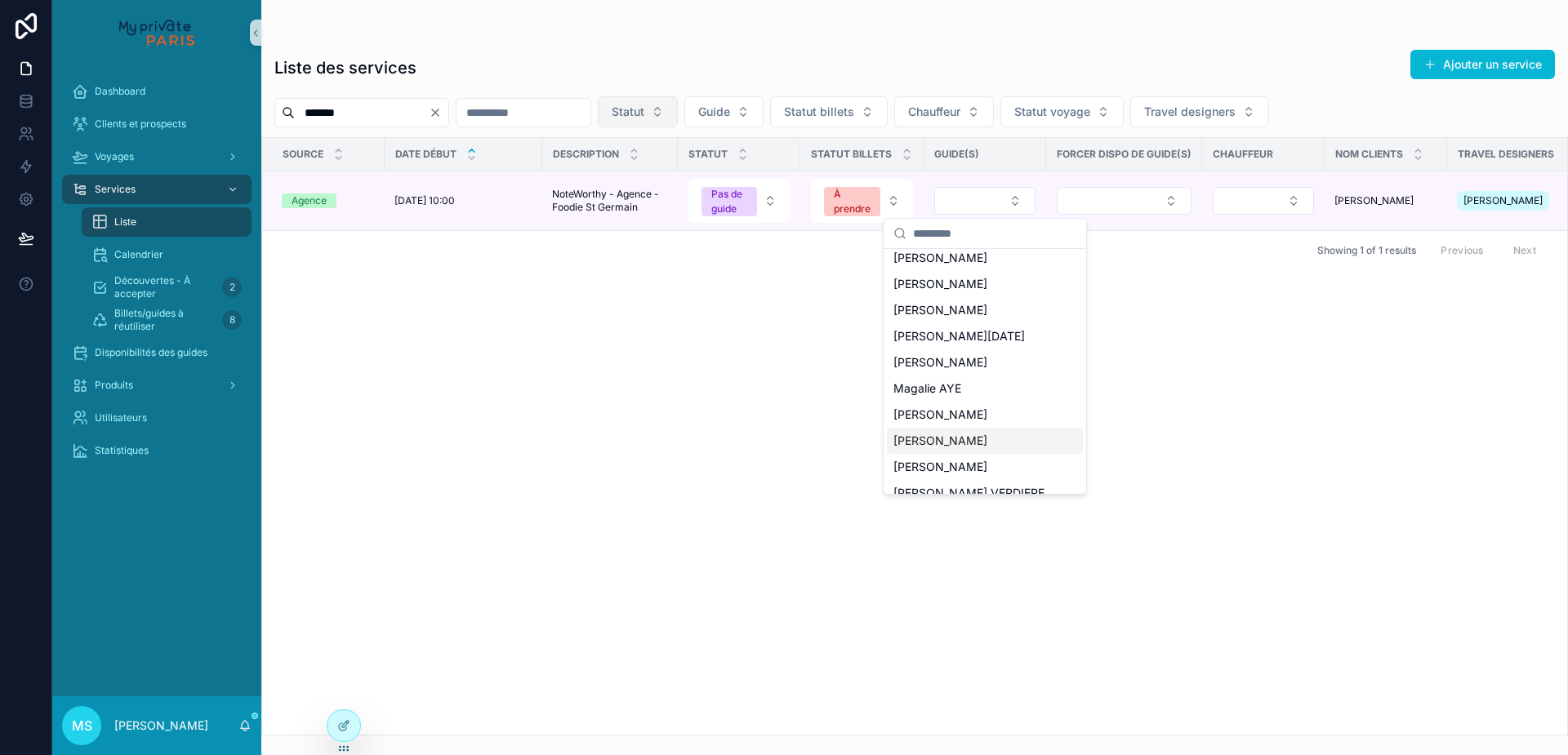
scroll to position [75, 0]
click at [940, 433] on span "[PERSON_NAME]" at bounding box center [940, 441] width 94 height 17
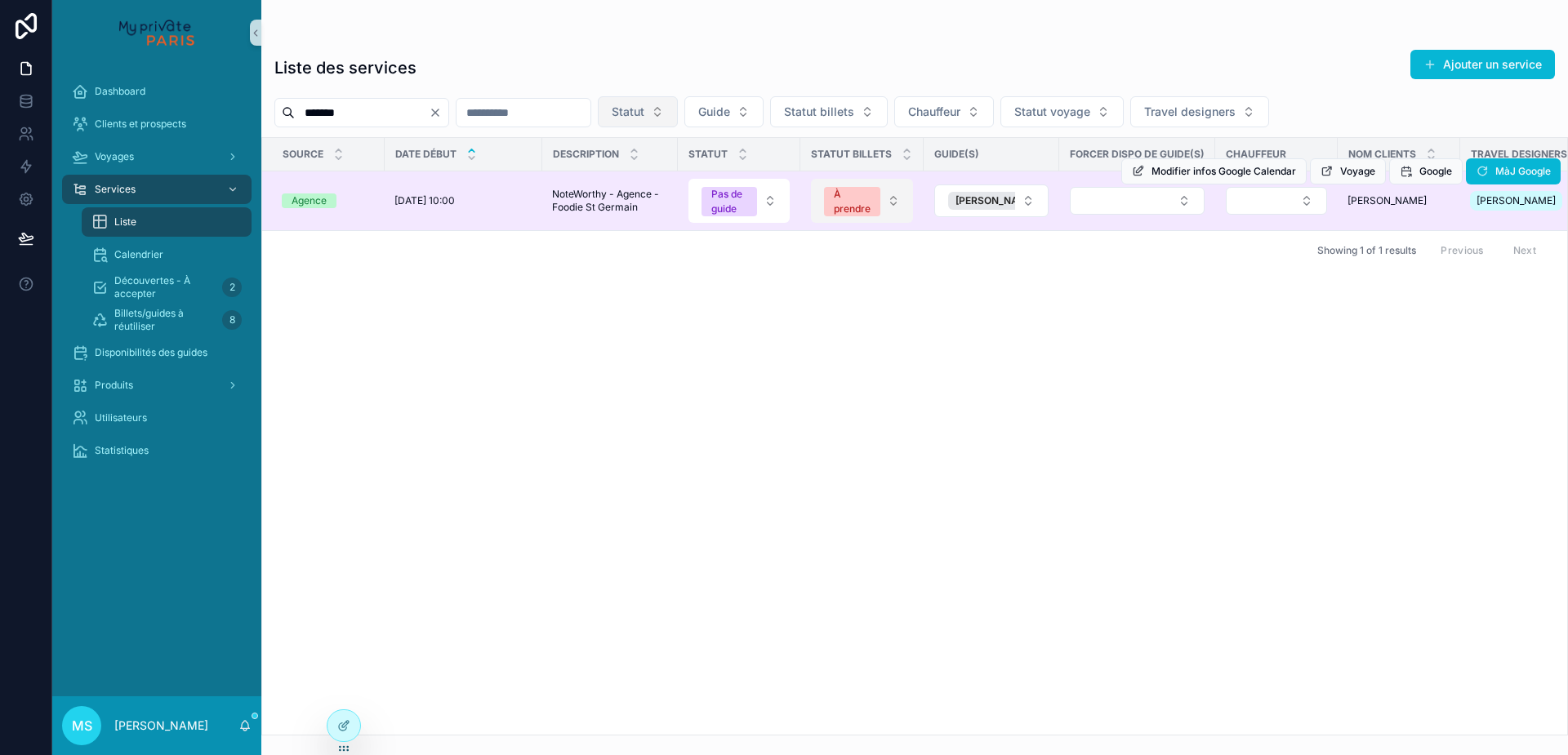
click at [868, 202] on div "À prendre" at bounding box center [853, 202] width 37 height 30
click at [865, 199] on div "À prendre" at bounding box center [853, 202] width 37 height 30
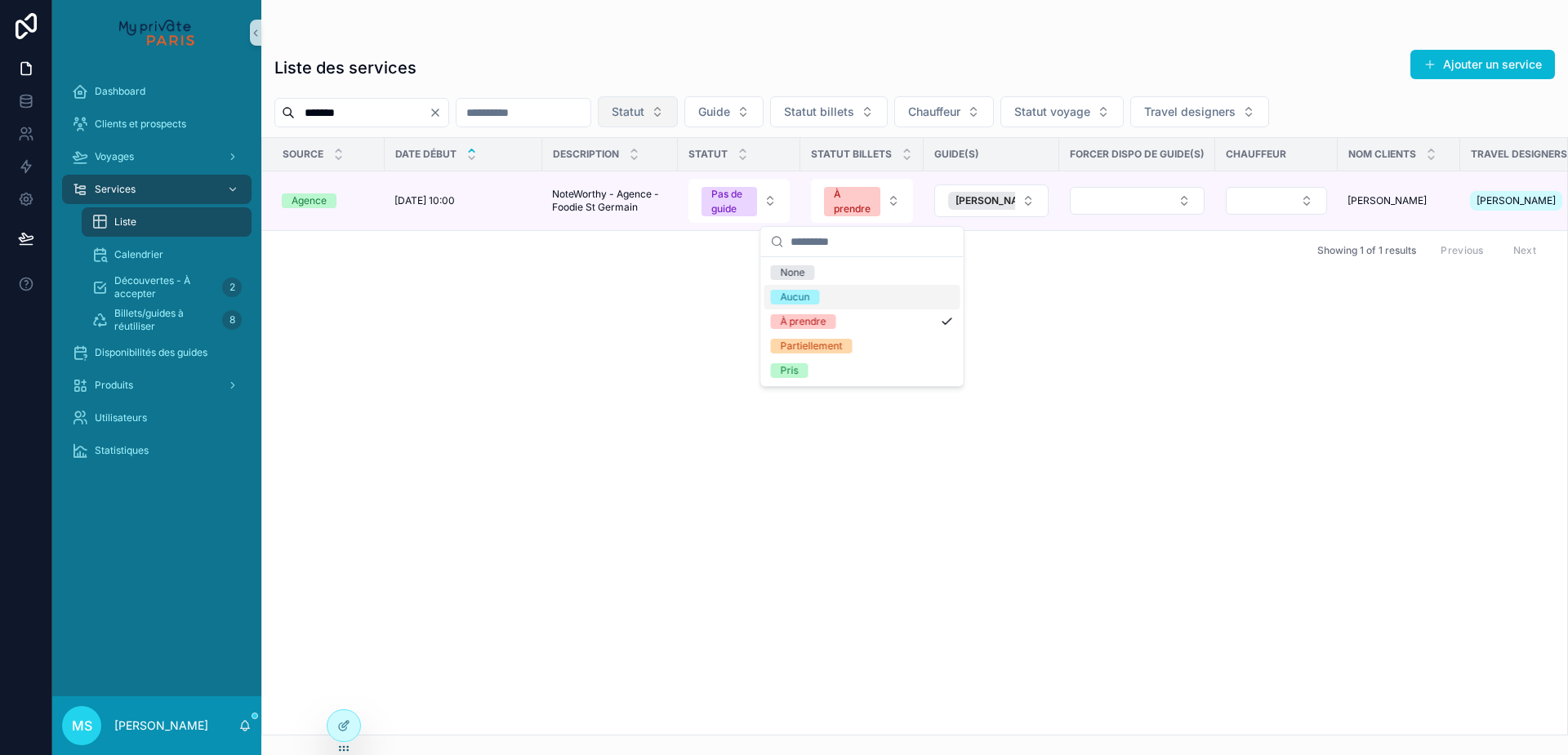
click at [852, 294] on div "Aucun" at bounding box center [862, 297] width 196 height 24
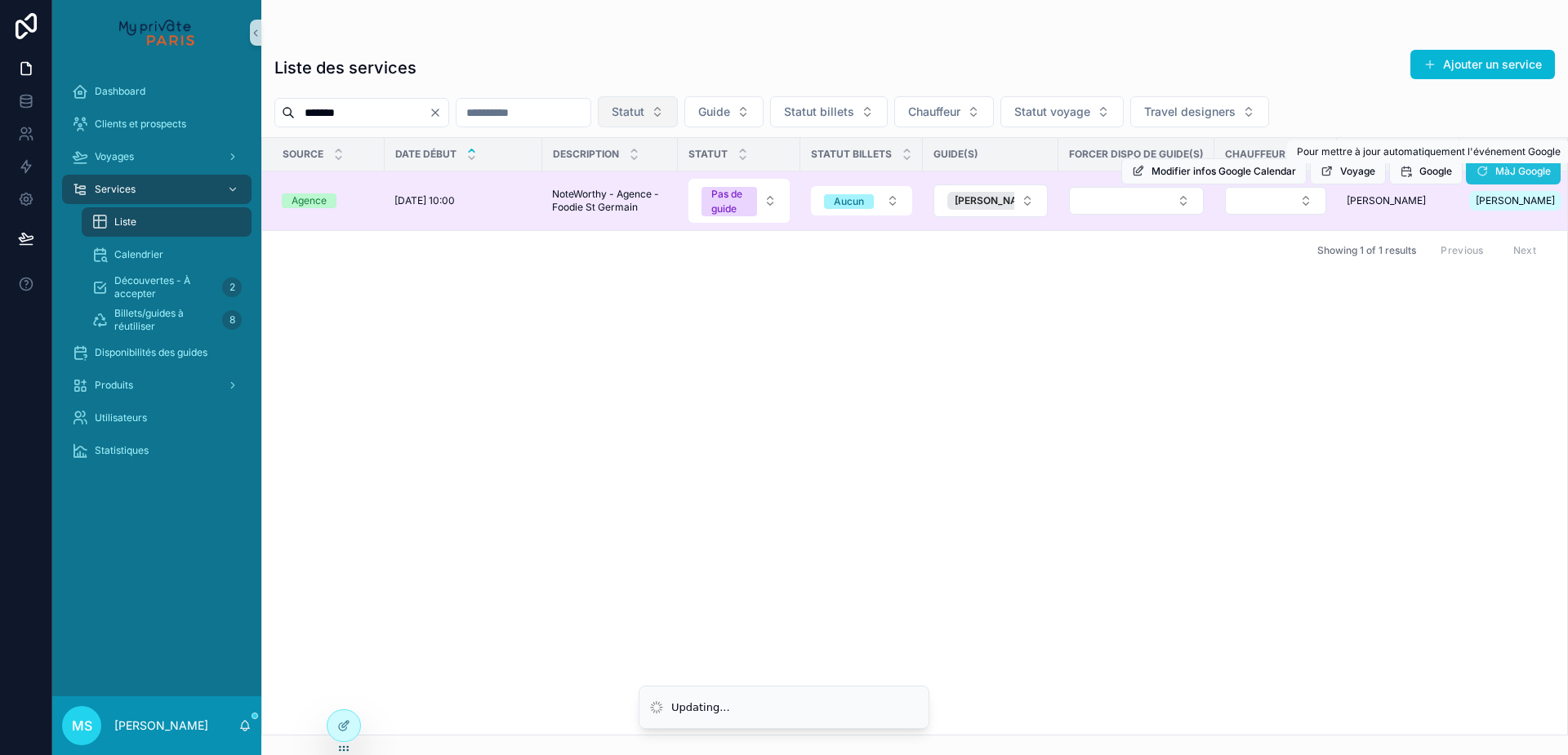
click at [1491, 177] on button "MàJ Google" at bounding box center [1513, 172] width 95 height 26
